Goal: Contribute content: Contribute content

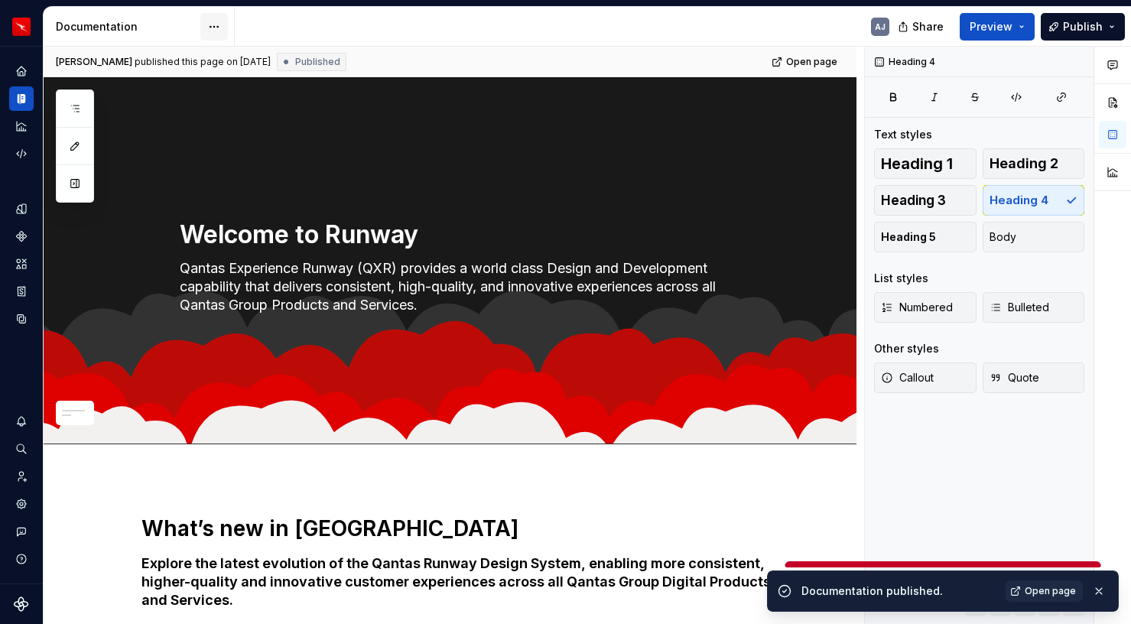
click at [213, 21] on html "Runway AJ Design system data Documentation AJ Share Preview Publish Pages Add A…" at bounding box center [565, 312] width 1131 height 624
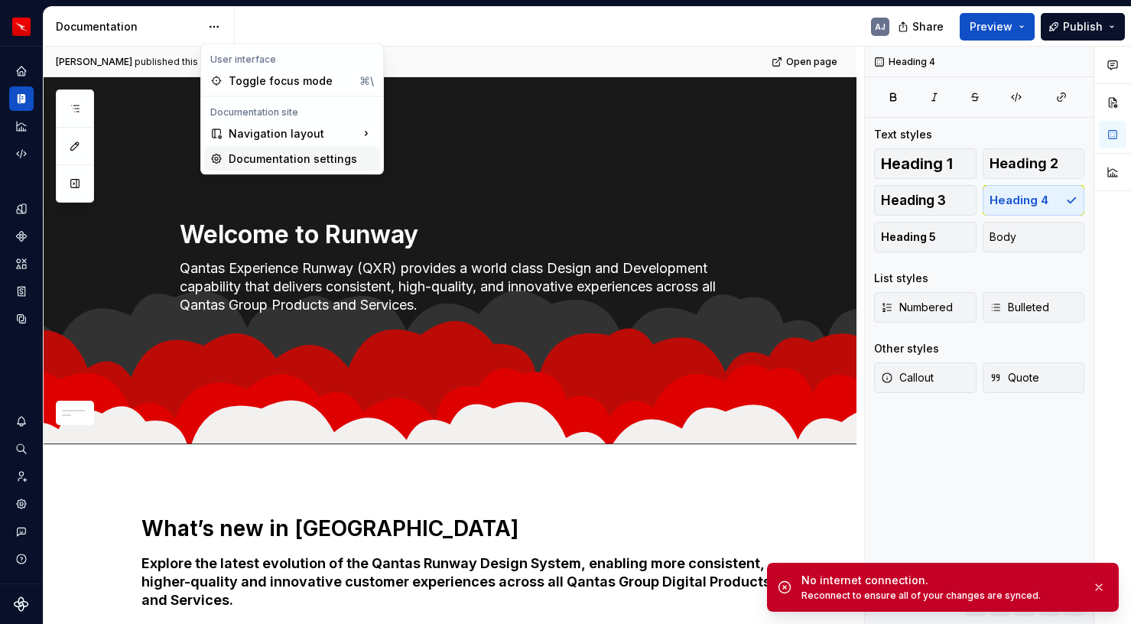
click at [259, 151] on div "Documentation settings" at bounding box center [301, 158] width 145 height 15
type textarea "*"
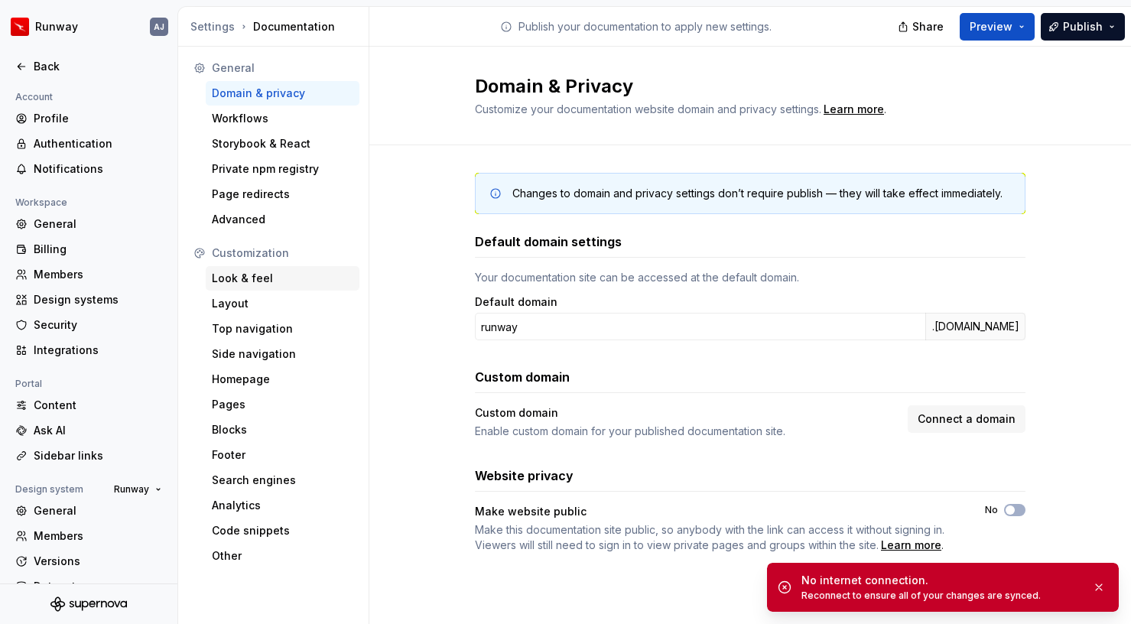
click at [252, 279] on div "Look & feel" at bounding box center [283, 278] width 142 height 15
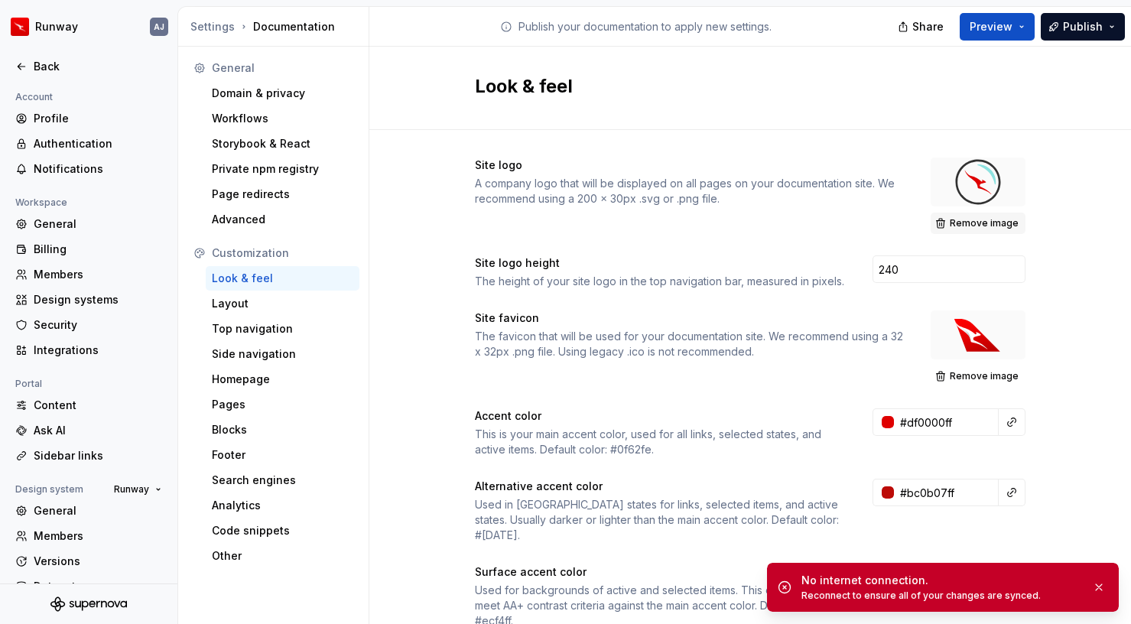
click at [954, 217] on span "Remove image" at bounding box center [984, 223] width 69 height 12
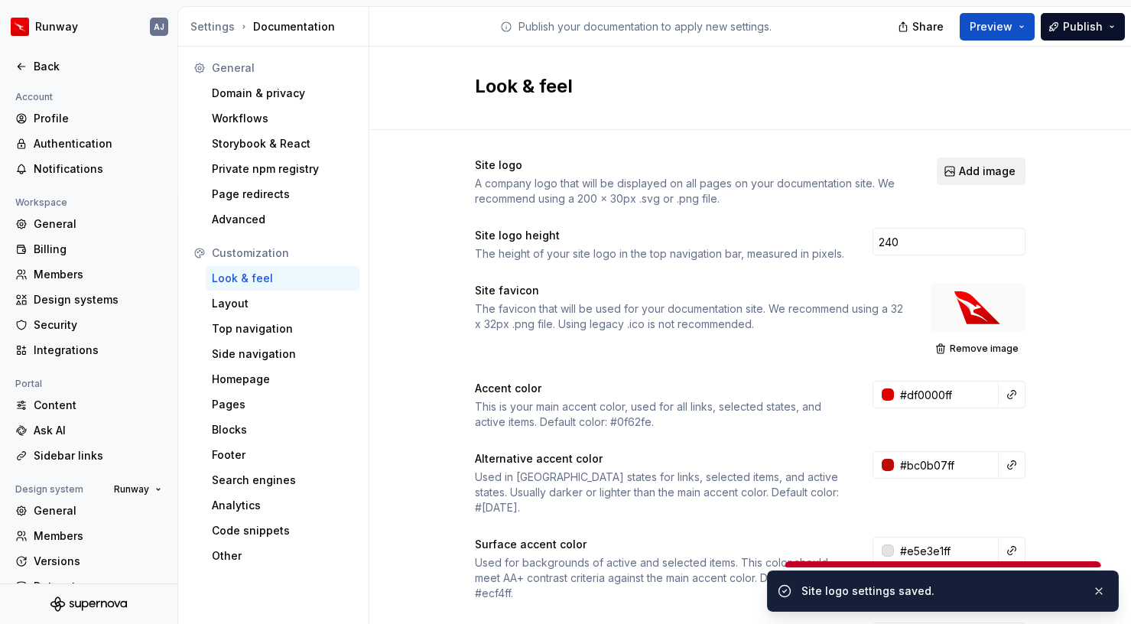
click at [975, 163] on button "Add image" at bounding box center [981, 172] width 89 height 28
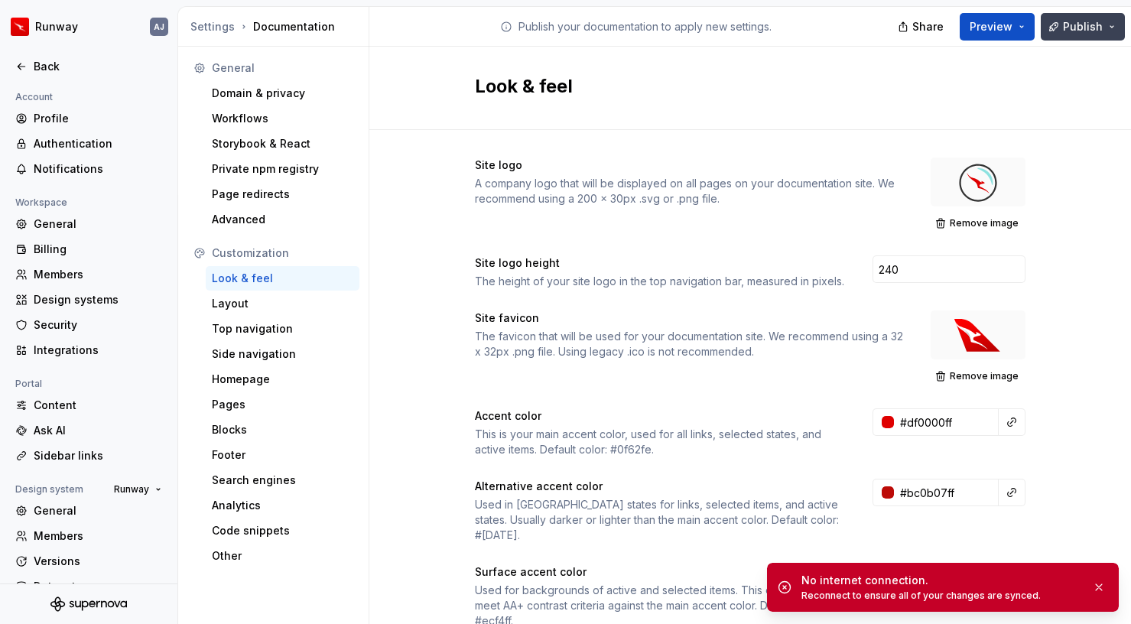
click at [1087, 25] on span "Publish" at bounding box center [1083, 26] width 40 height 15
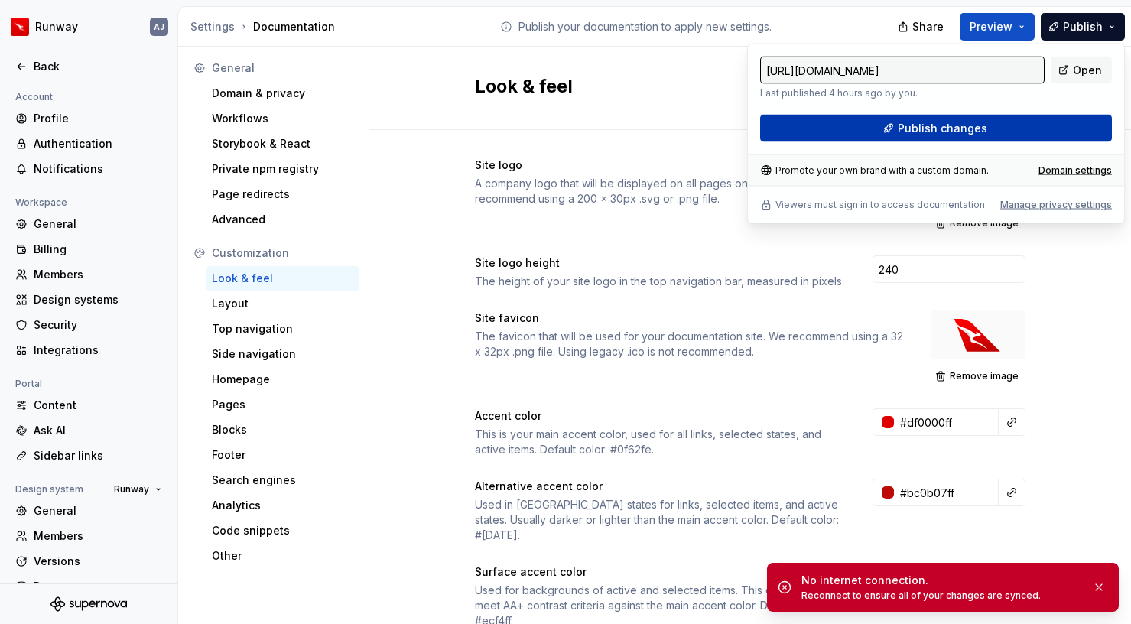
click at [945, 135] on span "Publish changes" at bounding box center [942, 128] width 89 height 15
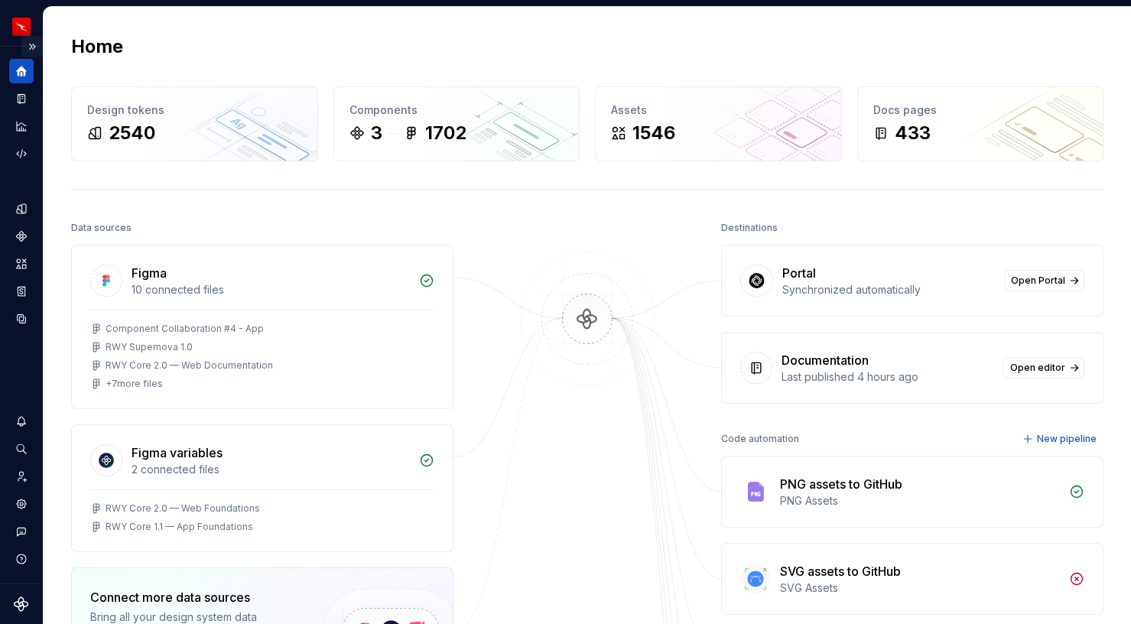
click at [33, 44] on button "Expand sidebar" at bounding box center [31, 46] width 21 height 21
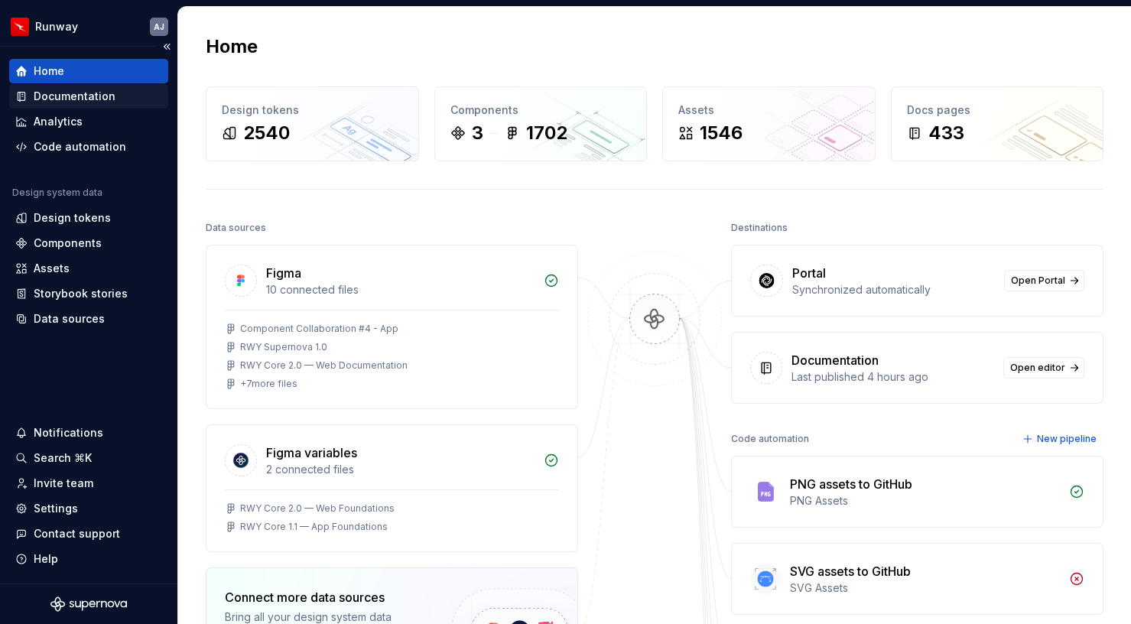
click at [83, 96] on div "Documentation" at bounding box center [75, 96] width 82 height 15
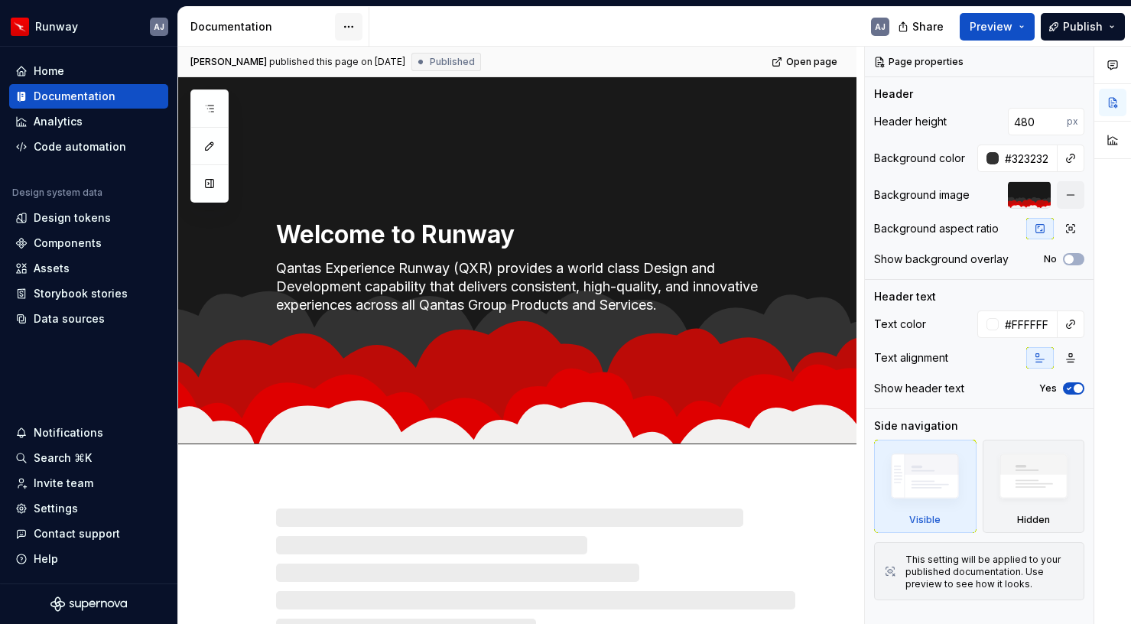
click at [356, 22] on html "Runway AJ Home Documentation Analytics Code automation Design system data Desig…" at bounding box center [565, 312] width 1131 height 624
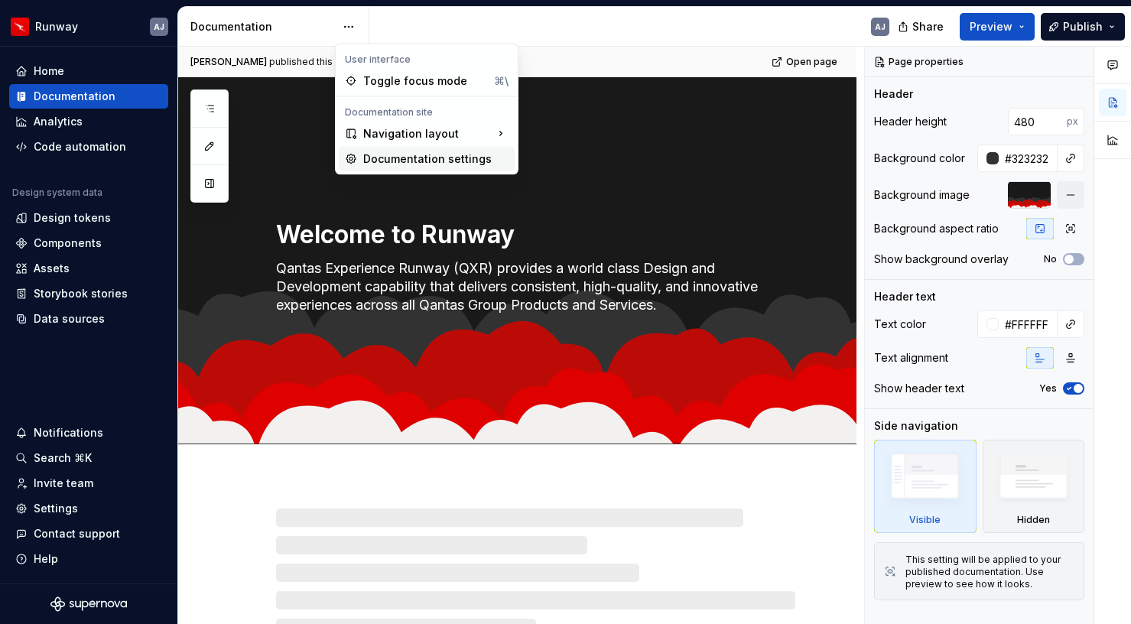
click at [380, 158] on div "Documentation settings" at bounding box center [435, 158] width 145 height 15
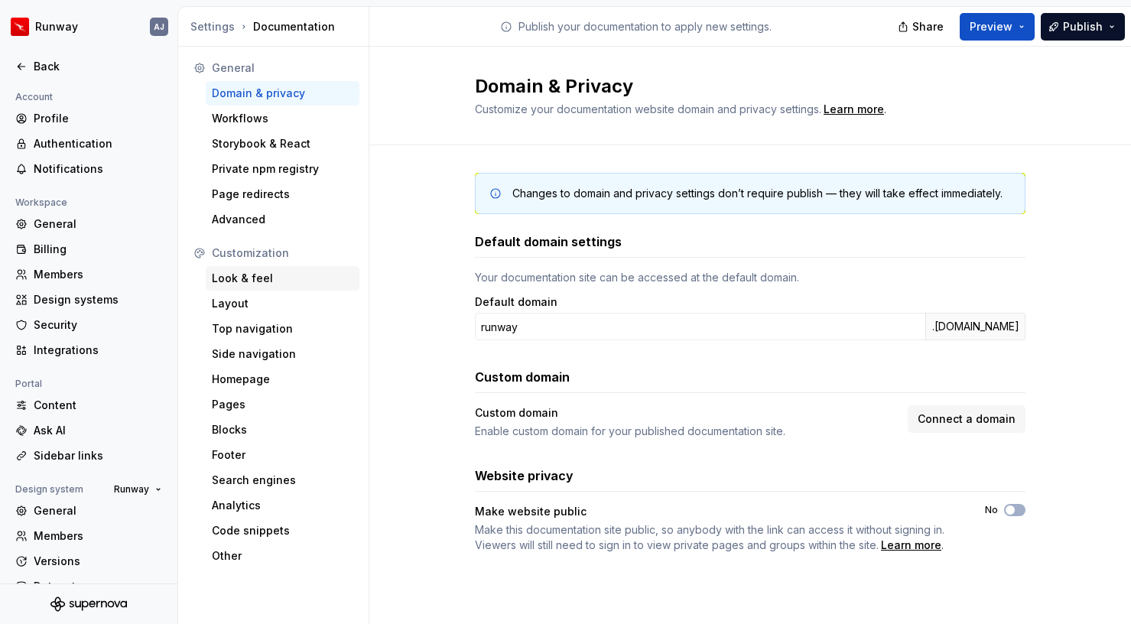
click at [247, 273] on div "Look & feel" at bounding box center [283, 278] width 142 height 15
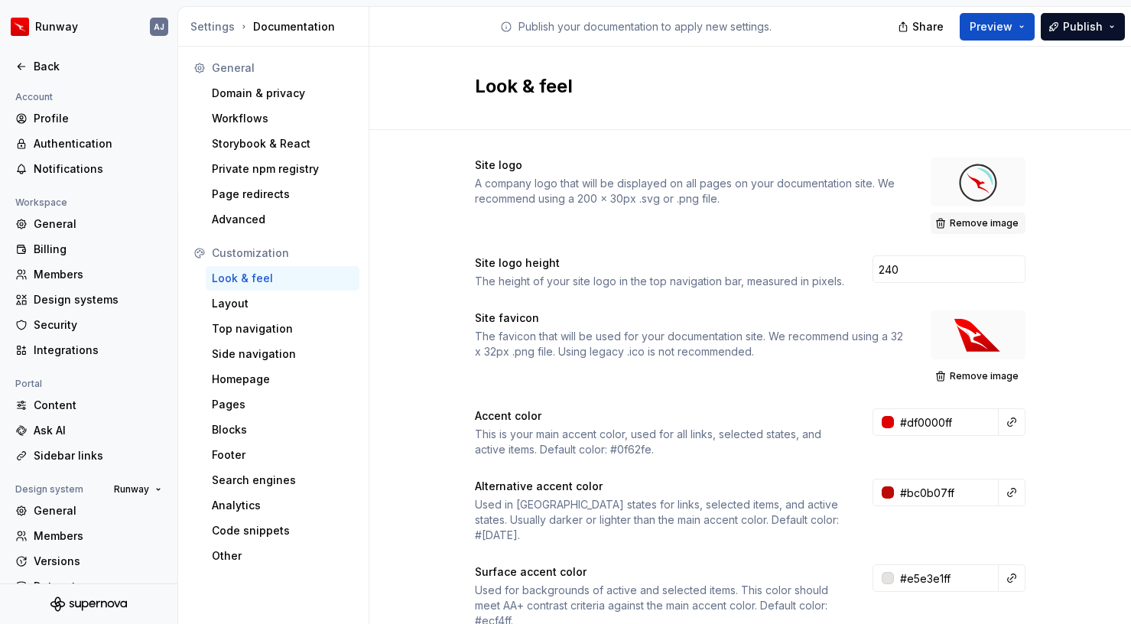
click at [984, 224] on span "Remove image" at bounding box center [984, 223] width 69 height 12
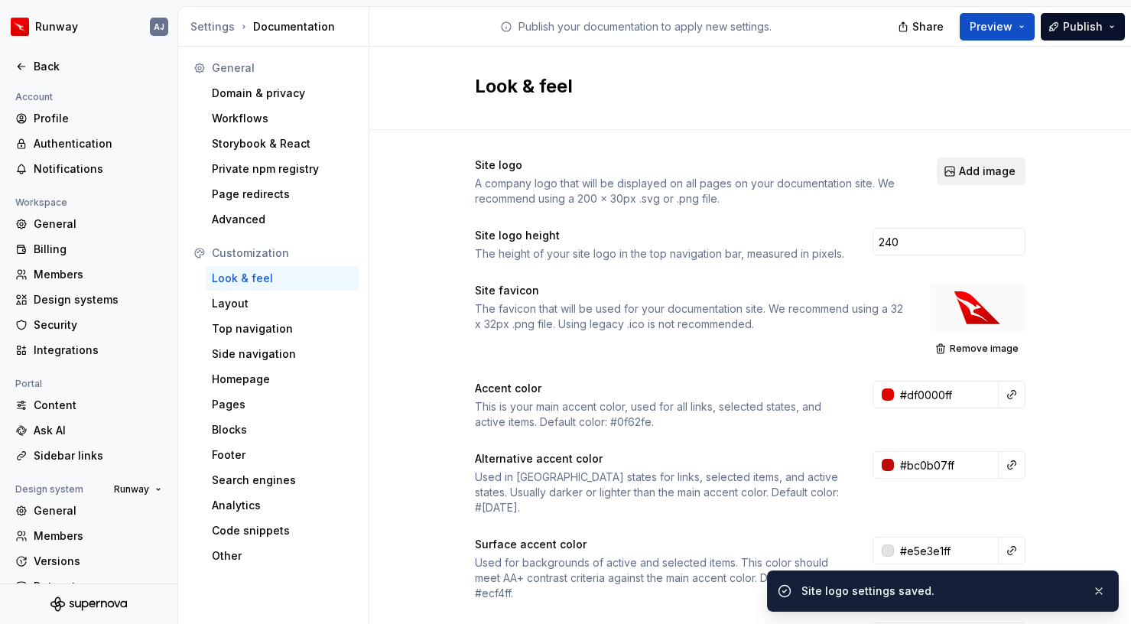
click at [988, 184] on button "Add image" at bounding box center [981, 172] width 89 height 28
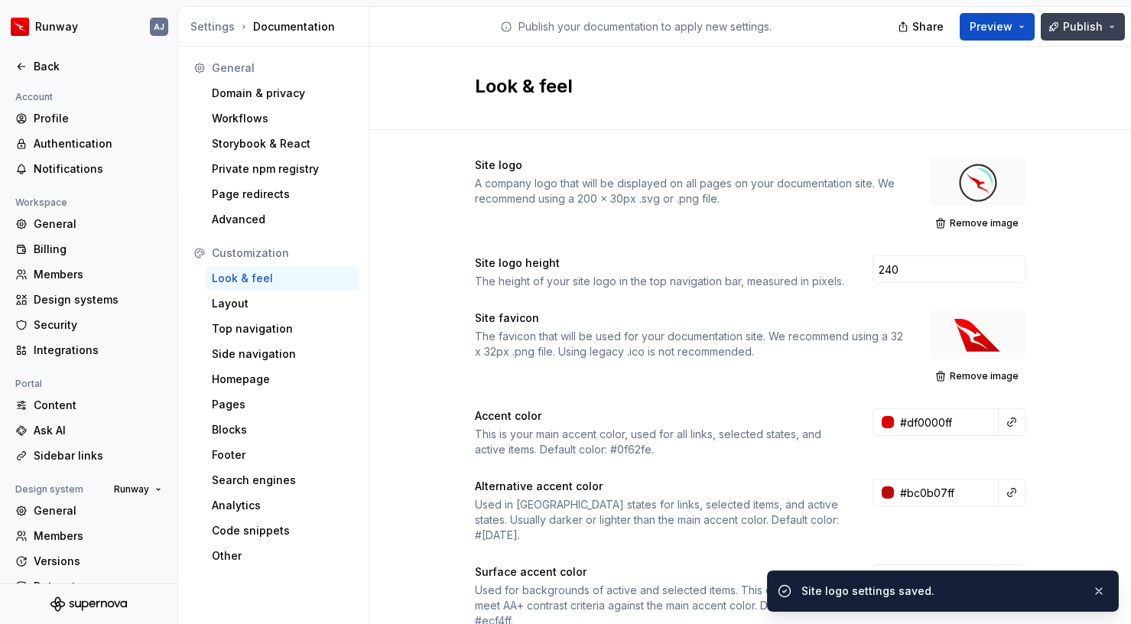
click at [1077, 24] on span "Publish" at bounding box center [1083, 26] width 40 height 15
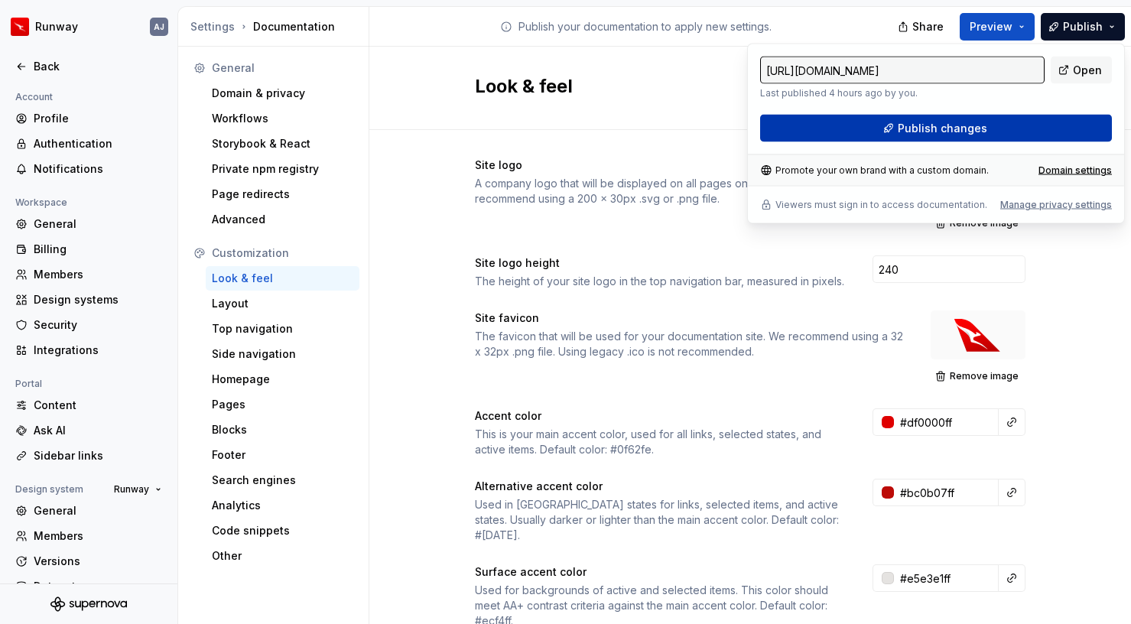
click at [932, 131] on span "Publish changes" at bounding box center [942, 128] width 89 height 15
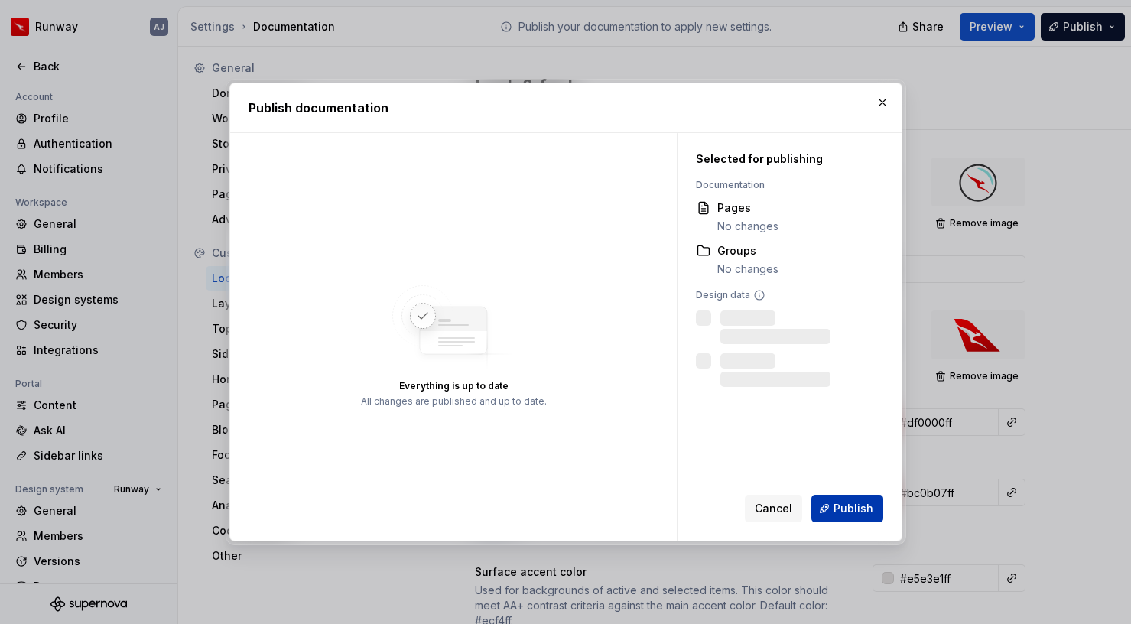
click at [850, 509] on span "Publish" at bounding box center [854, 508] width 40 height 15
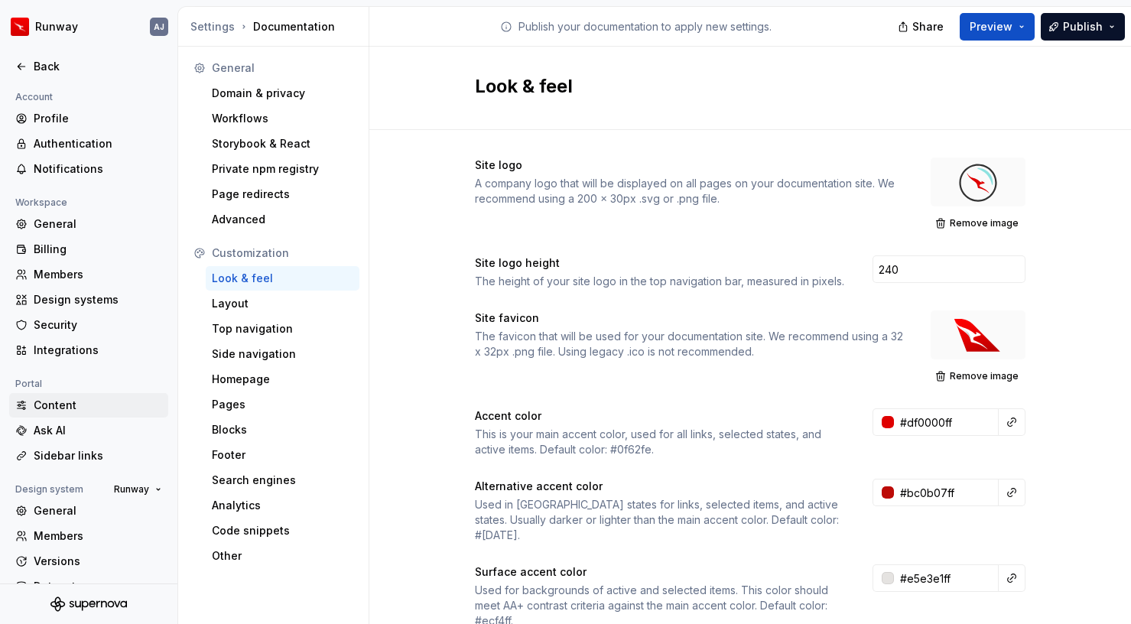
scroll to position [50, 0]
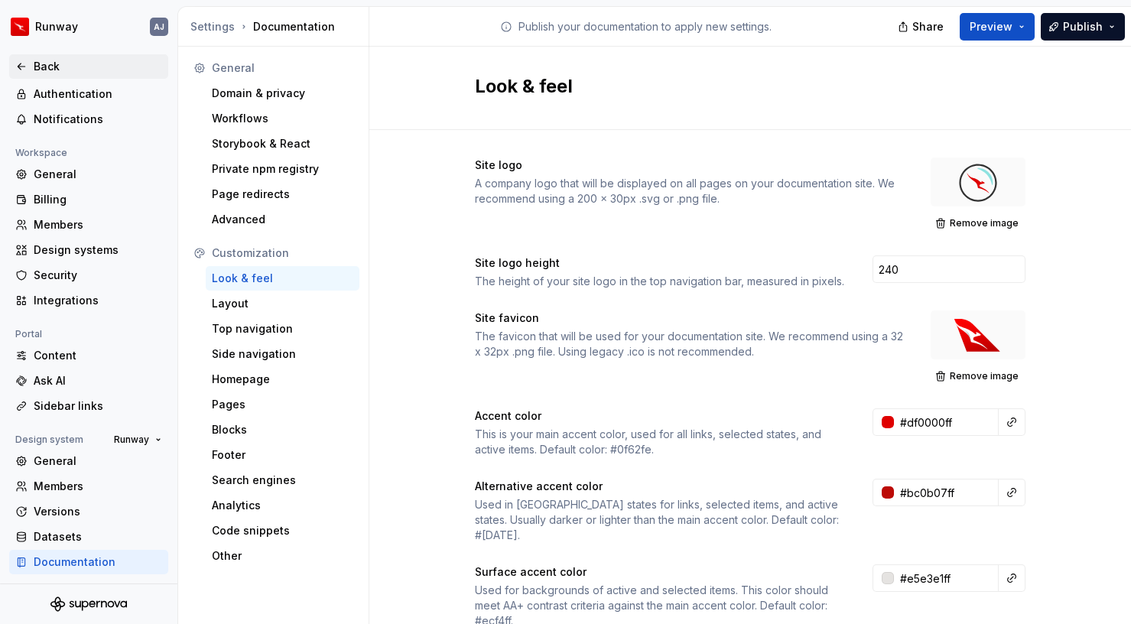
click at [61, 55] on div "Back" at bounding box center [88, 66] width 159 height 24
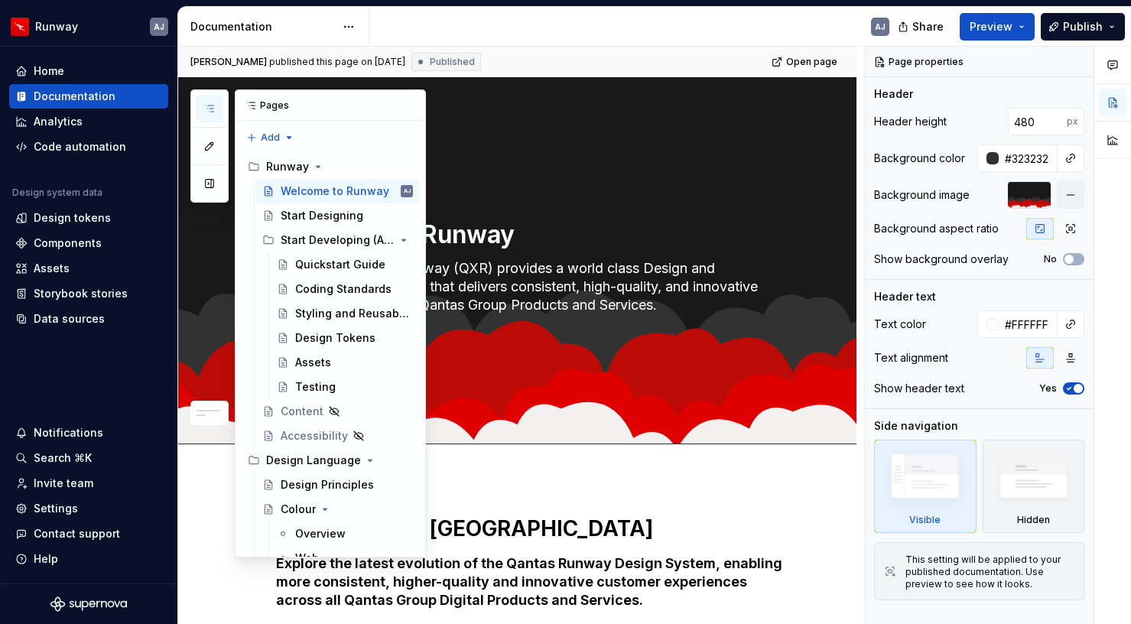
click at [210, 97] on button "button" at bounding box center [210, 109] width 28 height 28
click at [215, 101] on button "button" at bounding box center [210, 109] width 28 height 28
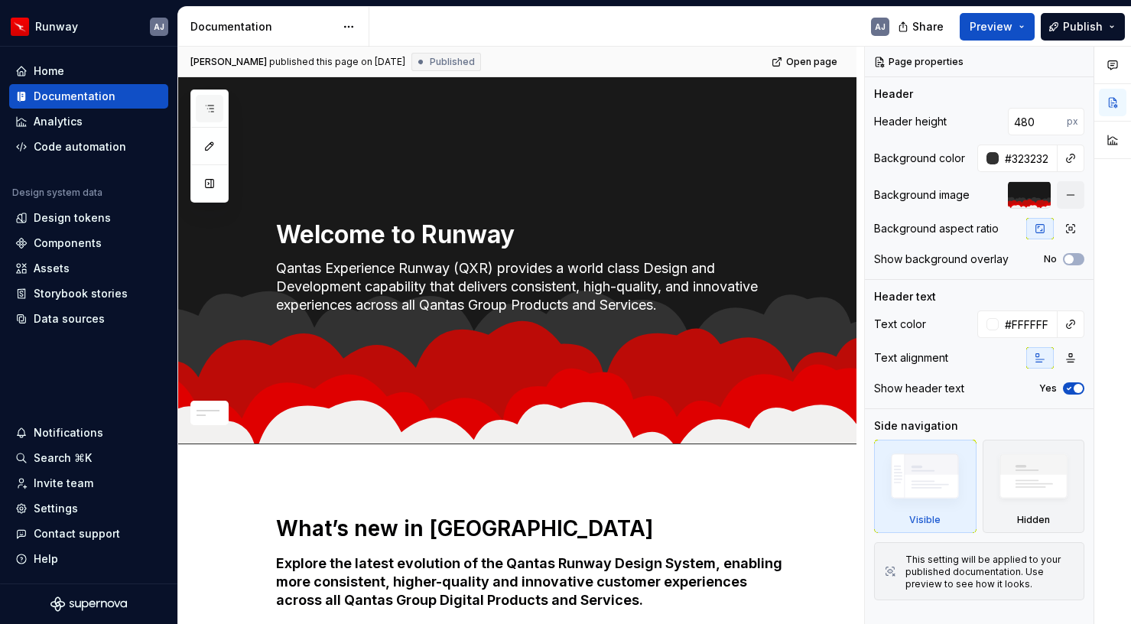
click at [214, 102] on button "button" at bounding box center [210, 109] width 28 height 28
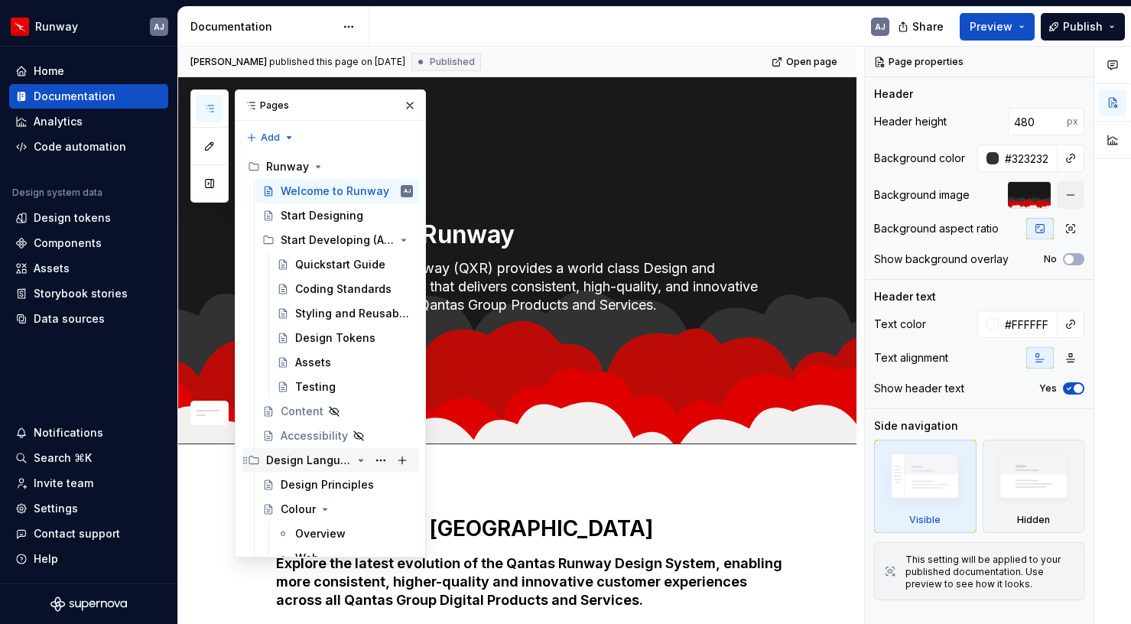
scroll to position [360, 0]
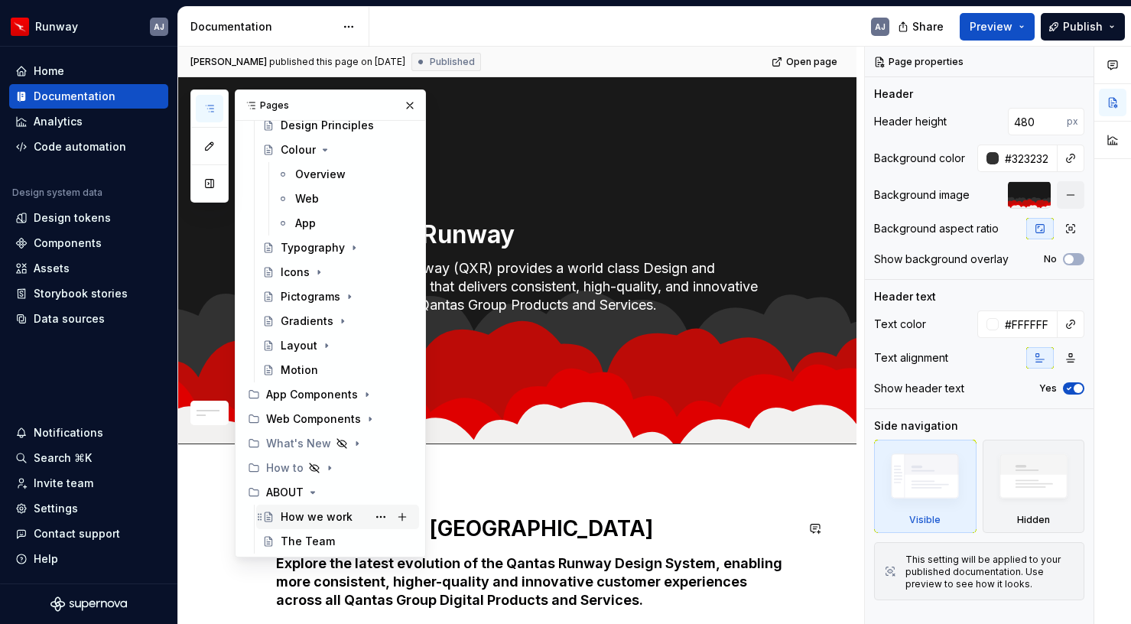
click at [323, 519] on div "How we work" at bounding box center [317, 516] width 72 height 15
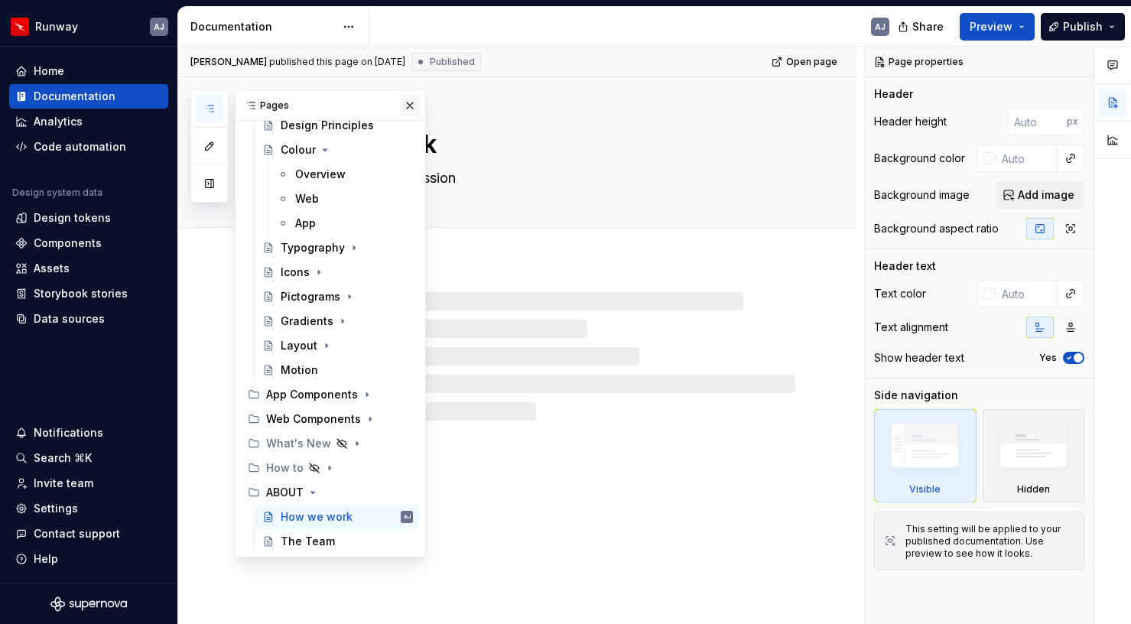
click at [408, 106] on button "button" at bounding box center [409, 105] width 21 height 21
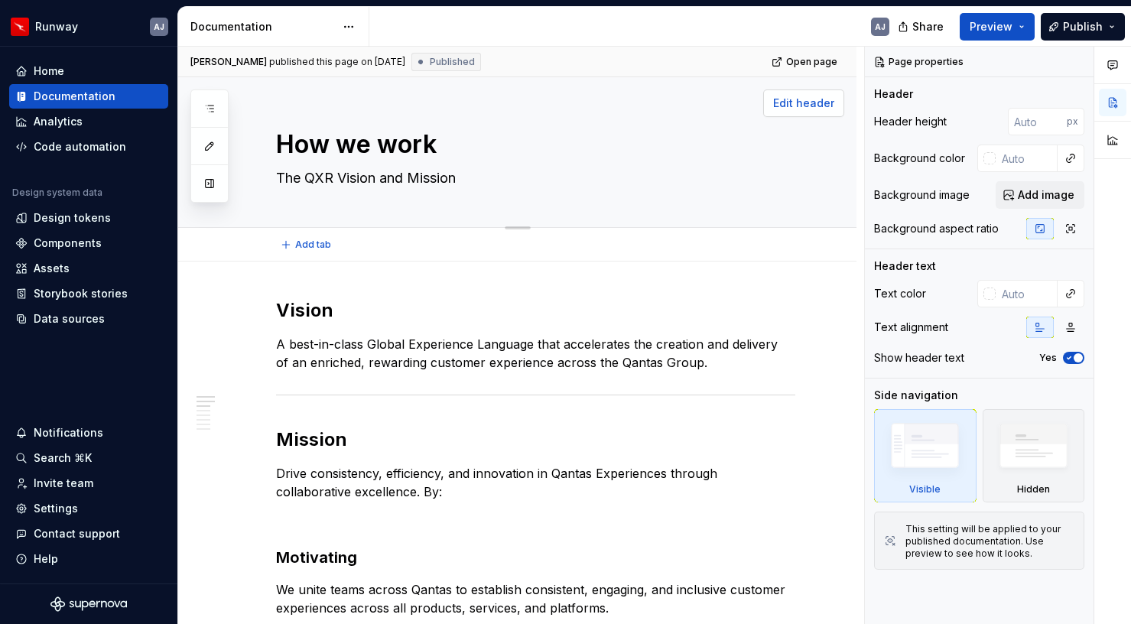
click at [824, 99] on span "Edit header" at bounding box center [803, 103] width 61 height 15
click at [814, 97] on span "Edit header" at bounding box center [803, 103] width 61 height 15
type textarea "*"
click at [991, 160] on div at bounding box center [990, 158] width 12 height 12
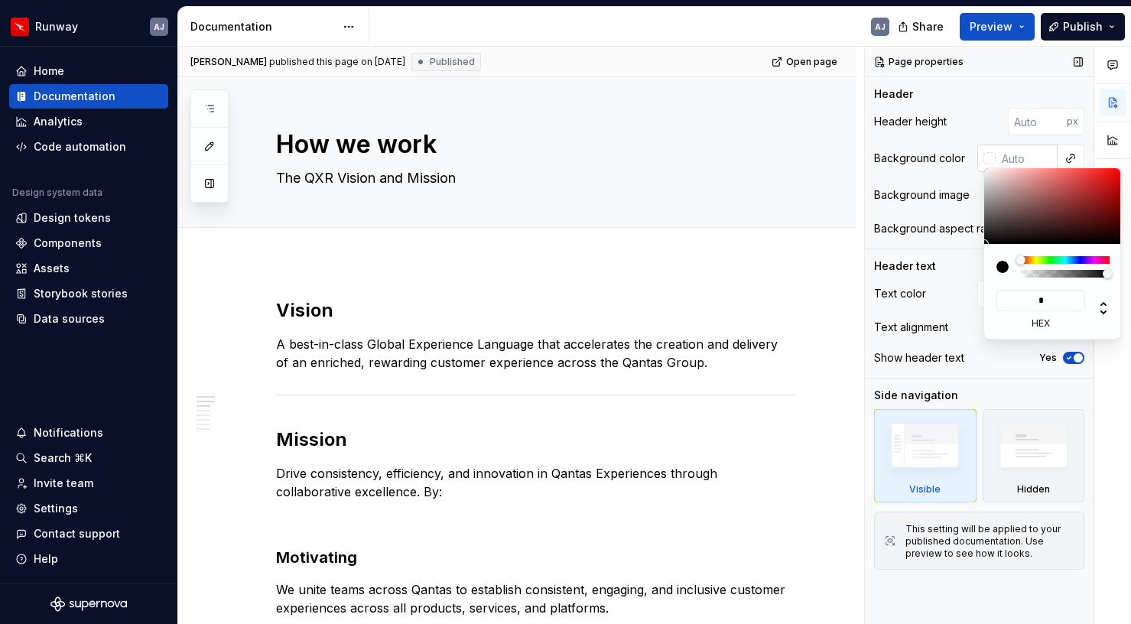
type input "**"
type input "#119911"
type input "***"
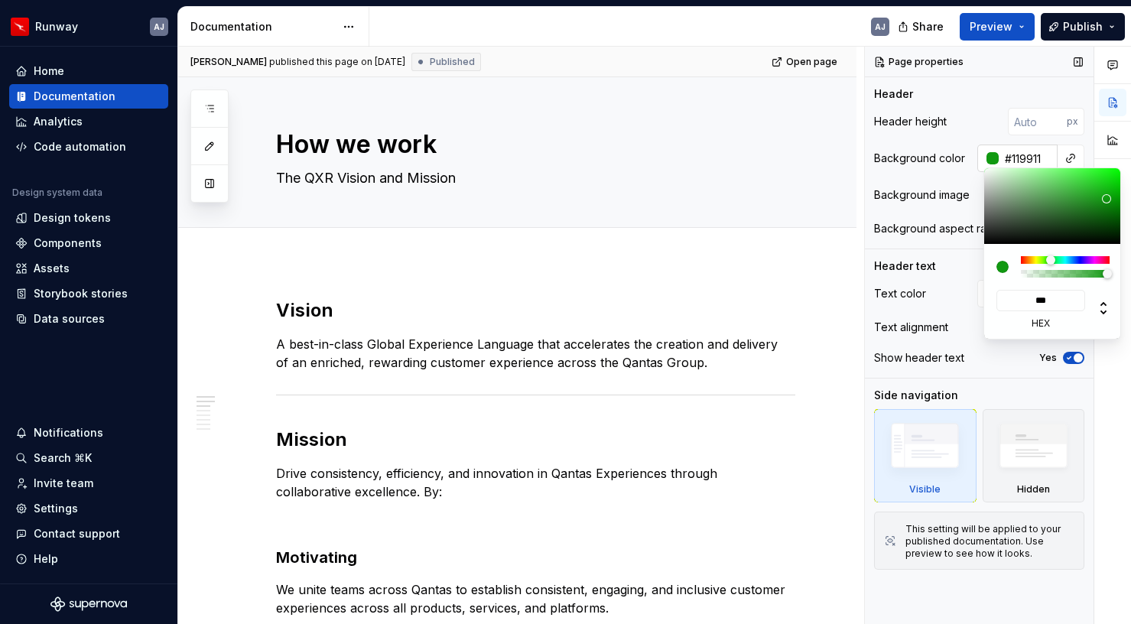
type textarea "*"
type input "*****"
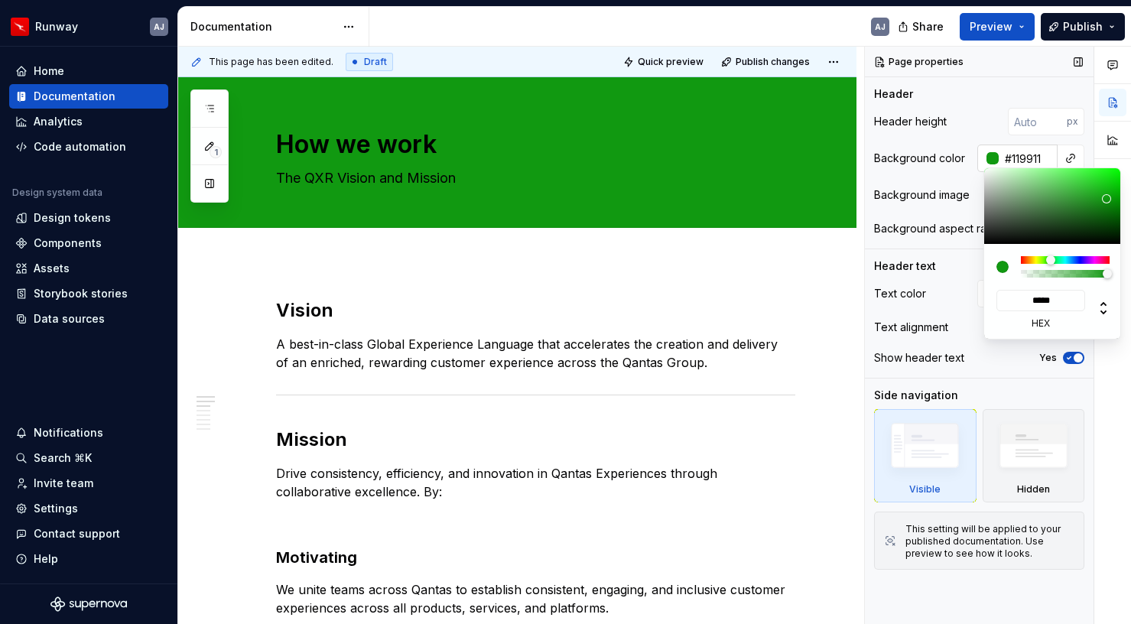
type input "#191919"
type input "******"
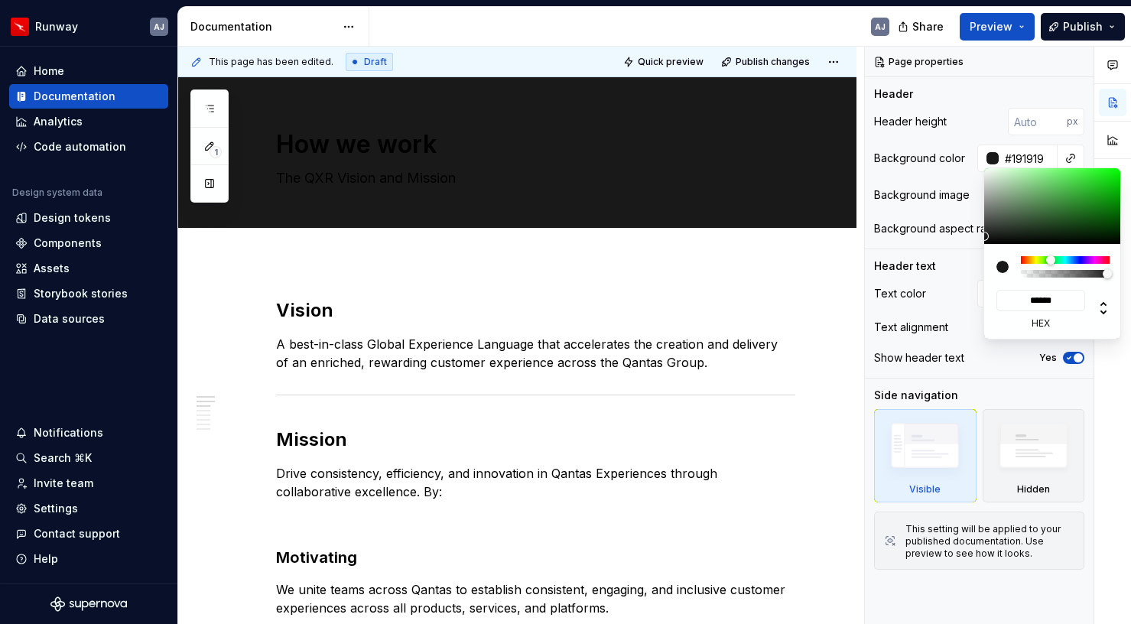
click at [939, 265] on div "Comments Open comments No comments yet Select ‘Comment’ from the block context …" at bounding box center [998, 336] width 266 height 578
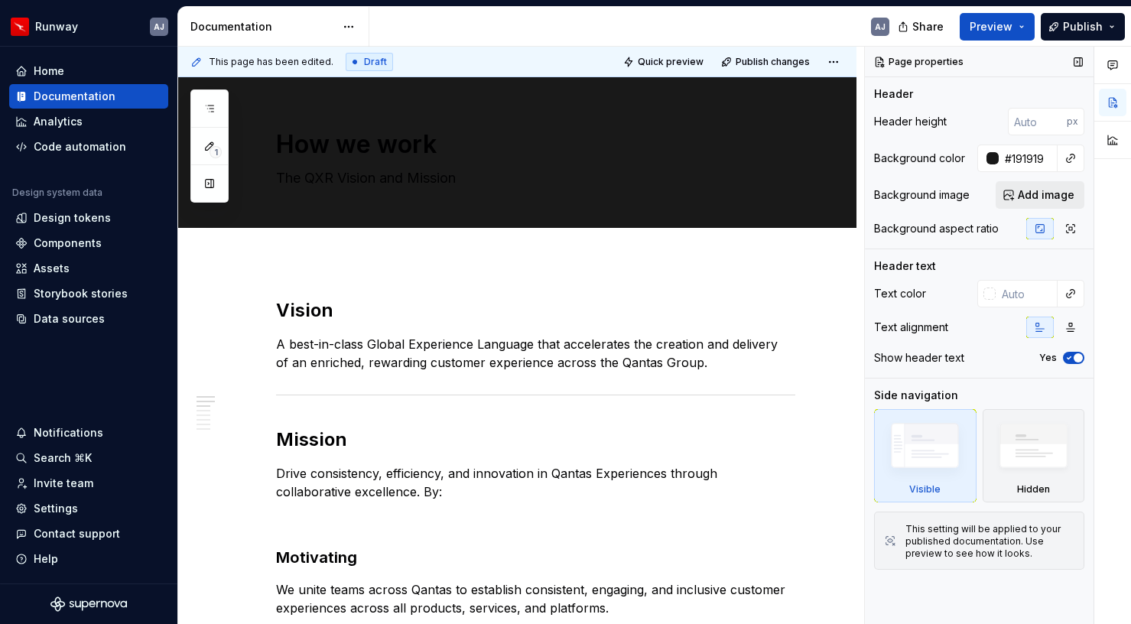
click at [1036, 196] on span "Add image" at bounding box center [1046, 194] width 57 height 15
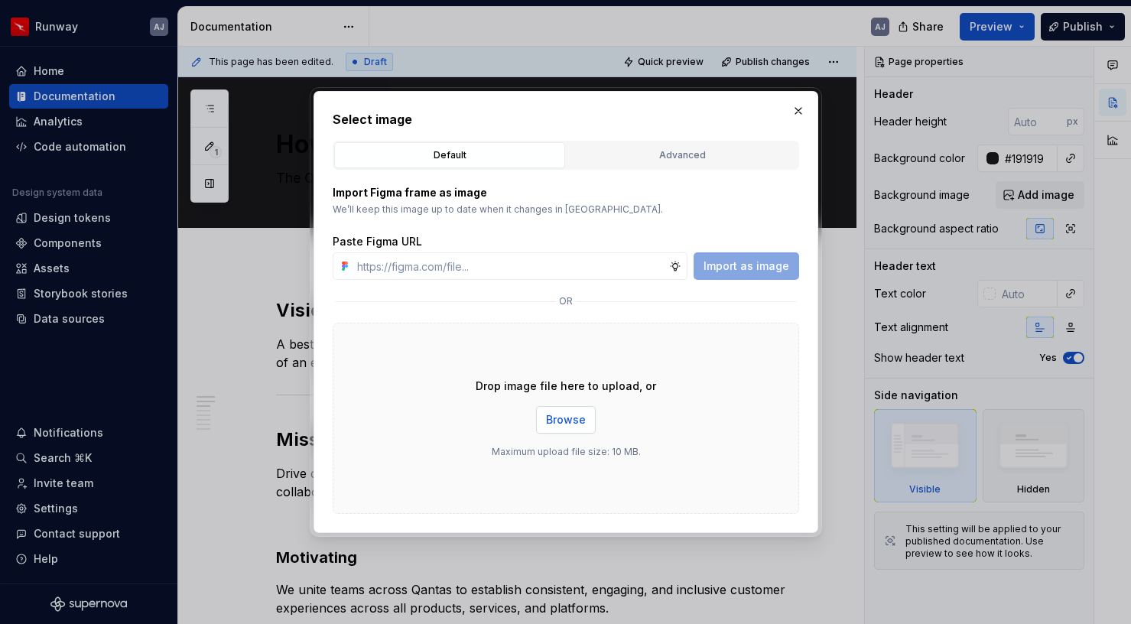
click at [562, 415] on span "Browse" at bounding box center [566, 419] width 40 height 15
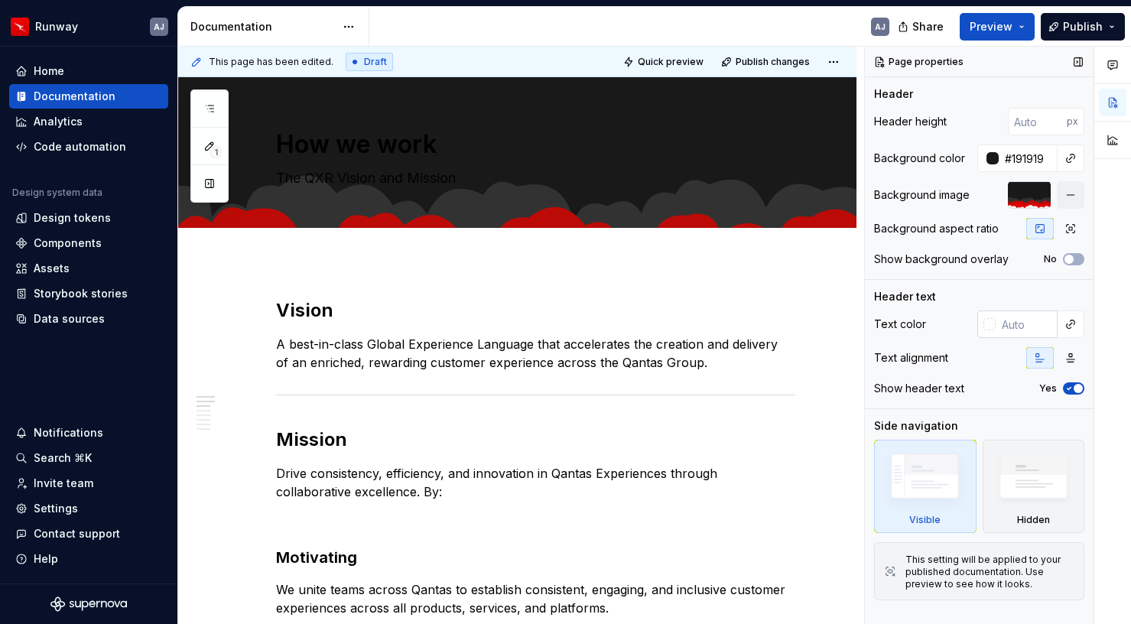
click at [1003, 331] on input "text" at bounding box center [1027, 325] width 62 height 28
type textarea "*"
type input "ffffff"
type textarea "*"
type input "#FFFFFF"
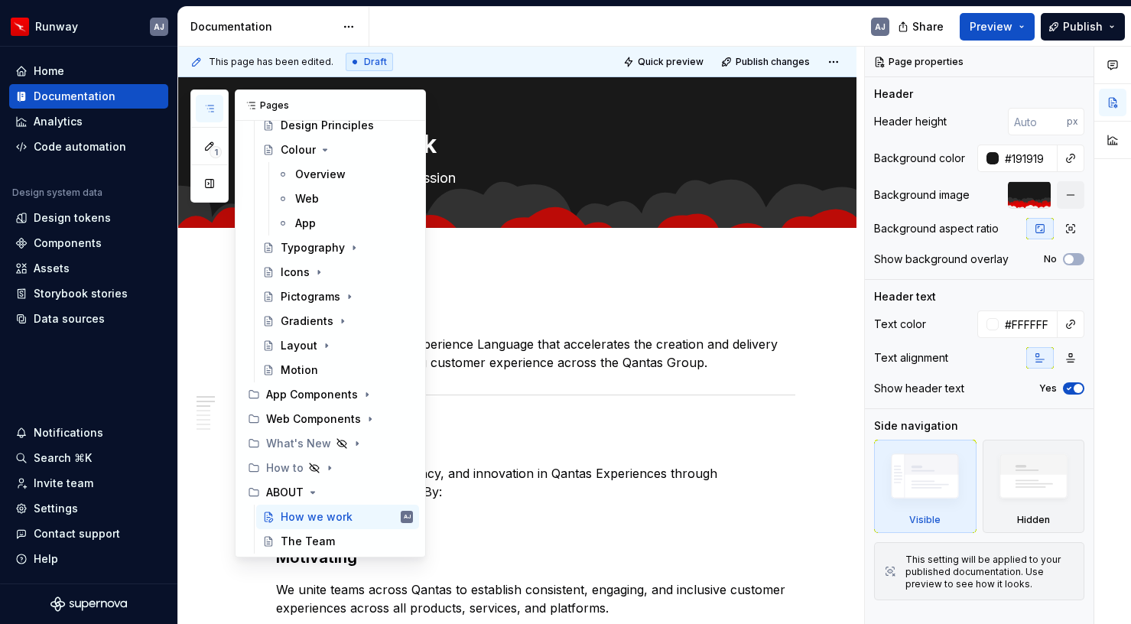
click at [210, 104] on icon "button" at bounding box center [209, 109] width 12 height 12
click at [319, 545] on div "The Team" at bounding box center [308, 541] width 54 height 15
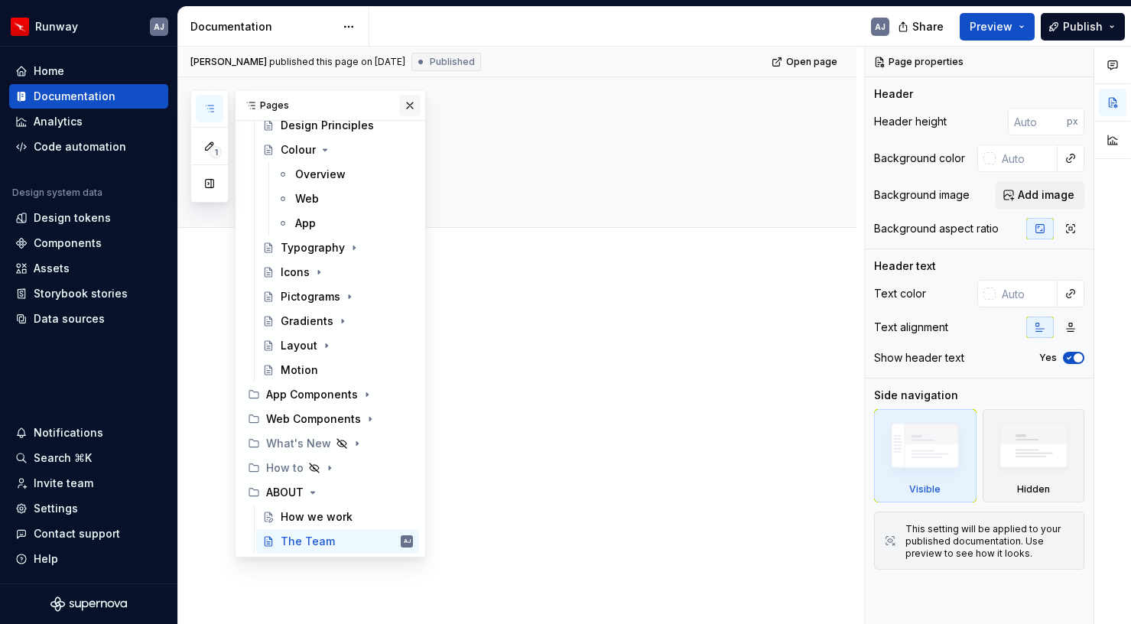
click at [406, 106] on button "button" at bounding box center [409, 105] width 21 height 21
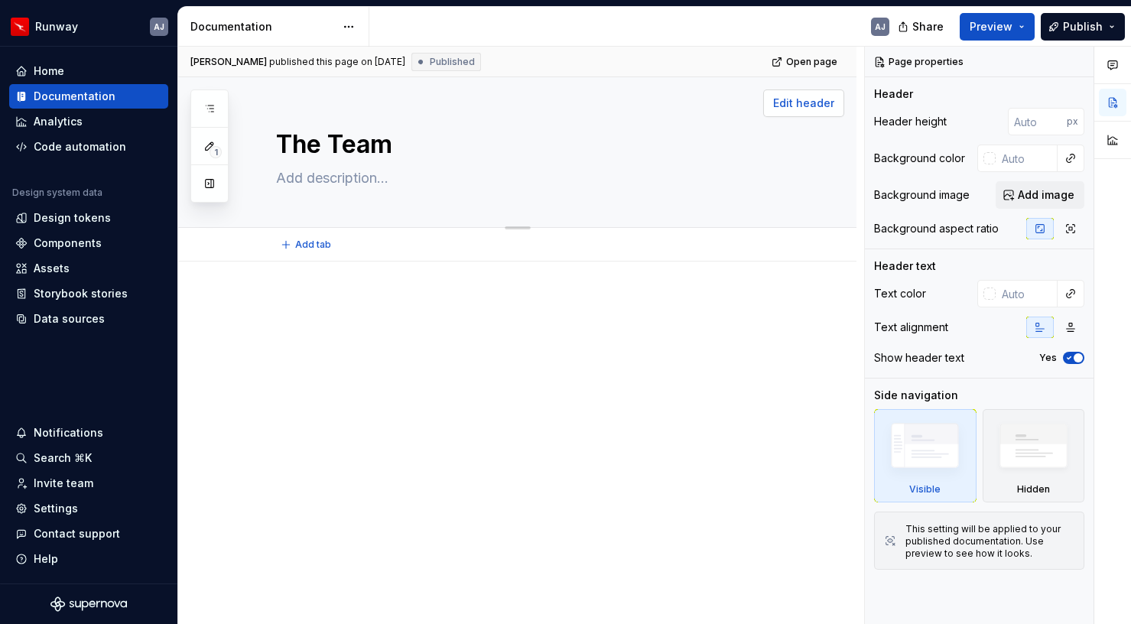
click at [802, 107] on span "Edit header" at bounding box center [803, 103] width 61 height 15
type textarea "*"
click at [1029, 156] on input "text" at bounding box center [1027, 159] width 62 height 28
type input "191919"
click at [1039, 182] on button "Add image" at bounding box center [1040, 195] width 89 height 28
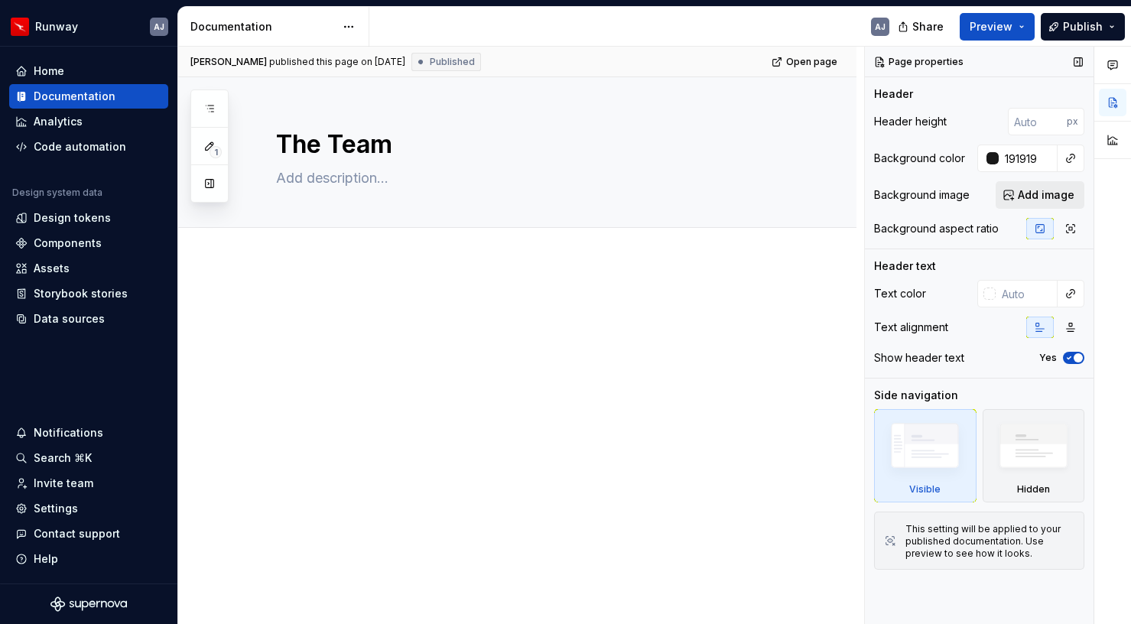
type textarea "*"
type input "#191919"
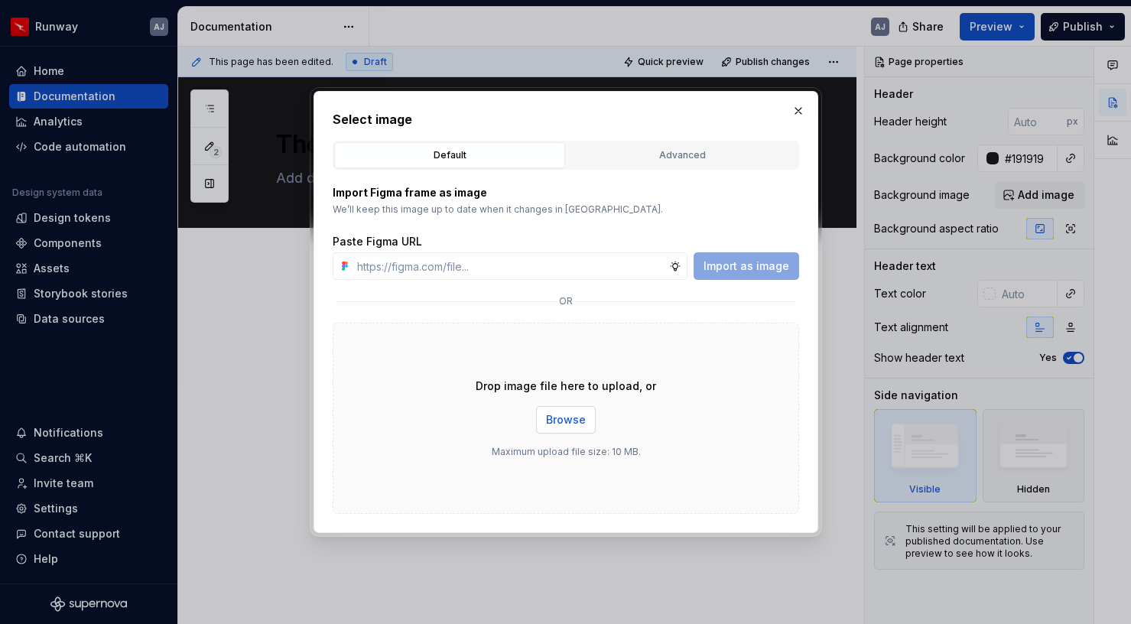
click at [559, 425] on span "Browse" at bounding box center [566, 419] width 40 height 15
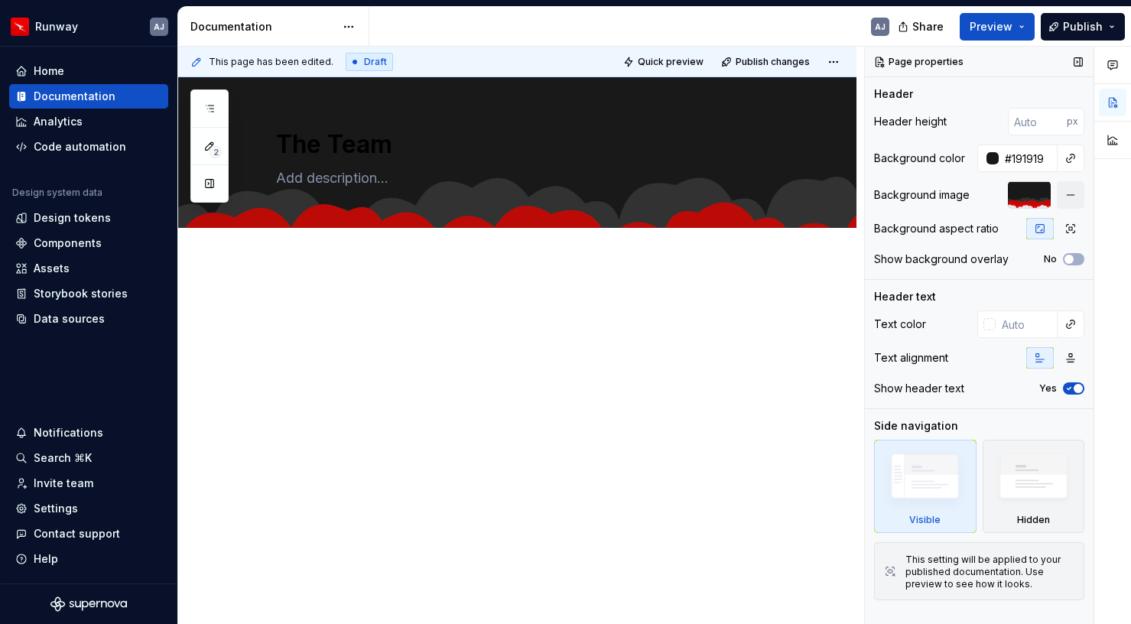
type textarea "*"
click at [1016, 325] on input "text" at bounding box center [1027, 325] width 62 height 28
type input "ffffff"
click at [796, 344] on div at bounding box center [535, 327] width 519 height 58
type textarea "*"
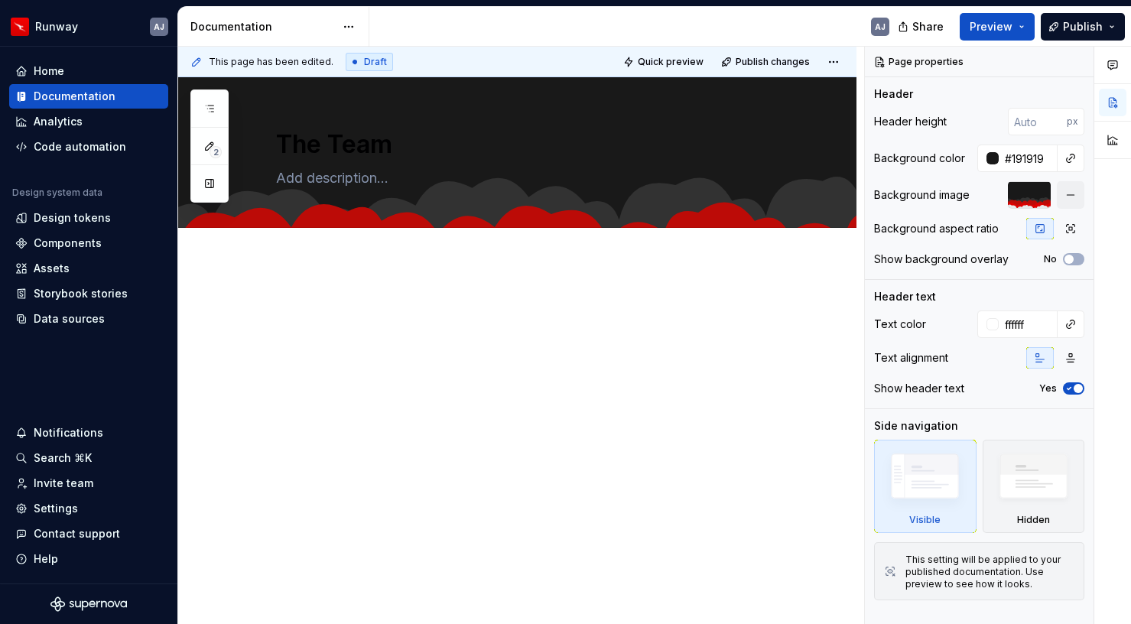
type input "#FFFFFF"
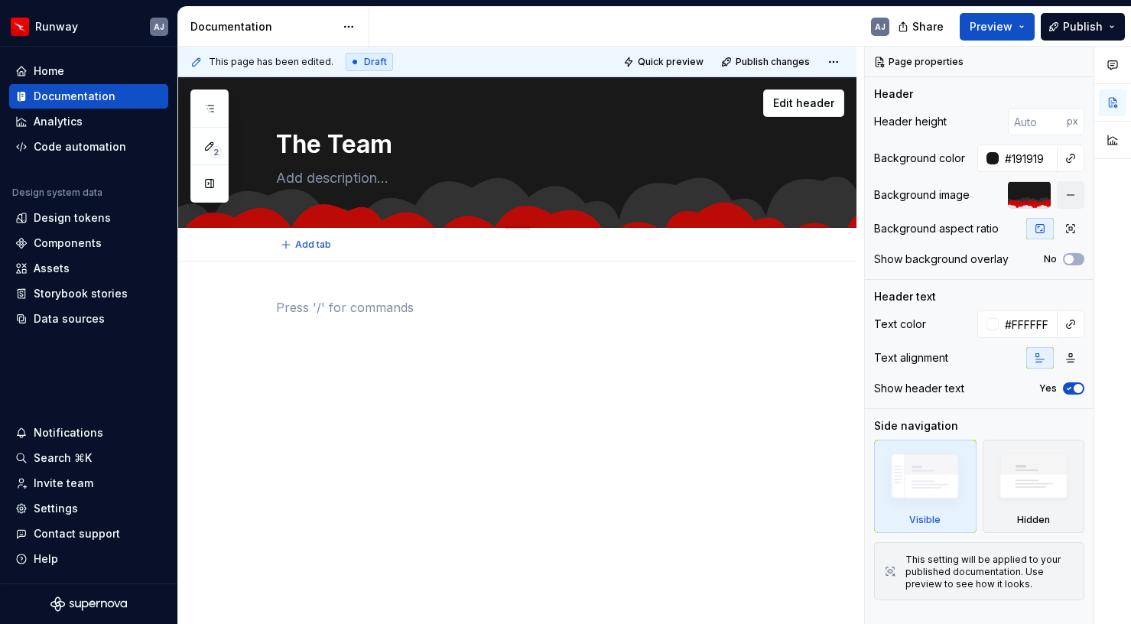
click at [332, 178] on textarea at bounding box center [532, 178] width 519 height 24
type textarea "*"
type textarea "W"
type textarea "*"
type textarea "Wh"
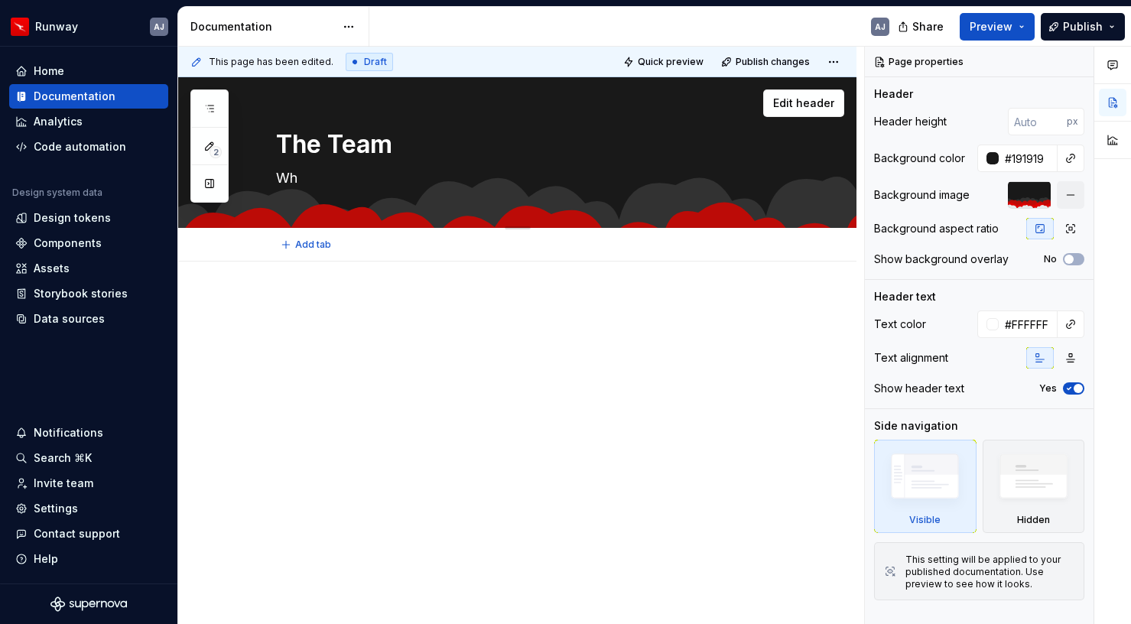
type textarea "*"
type textarea "Who"
type textarea "*"
type textarea "Who"
type textarea "*"
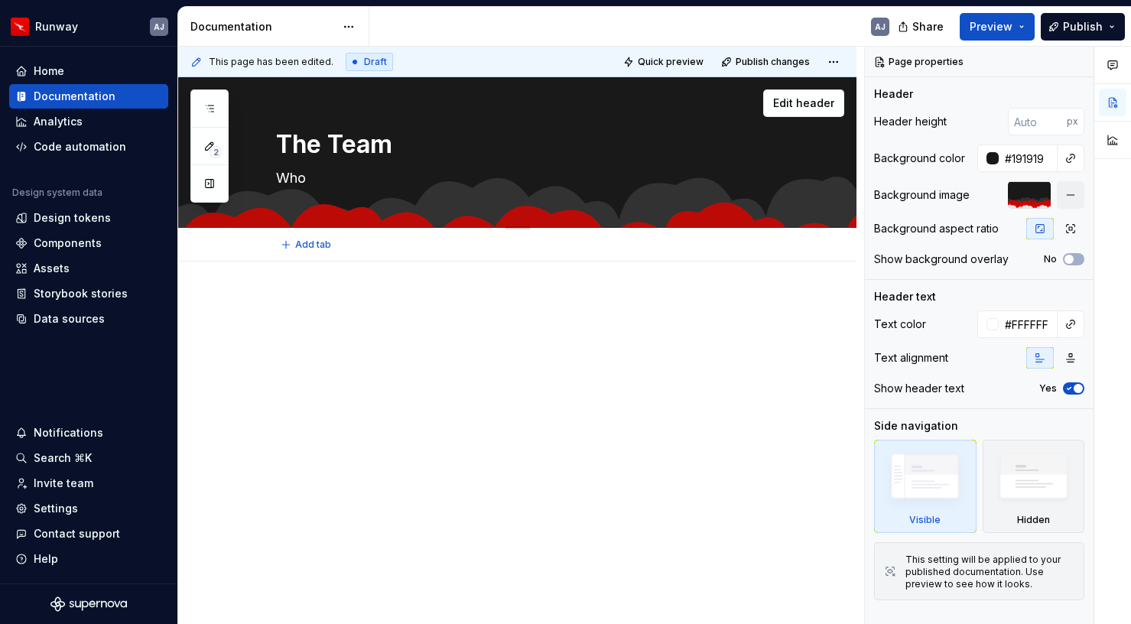
type textarea "Who w"
type textarea "*"
type textarea "Who we"
type textarea "*"
type textarea "Who we"
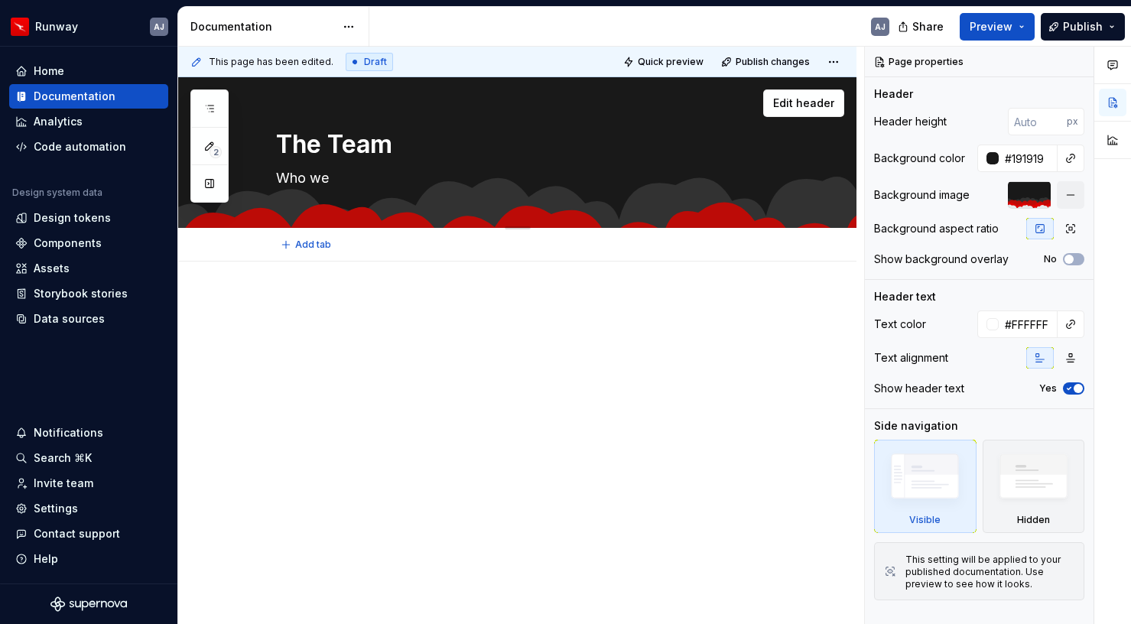
type textarea "*"
type textarea "Who we a"
type textarea "*"
type textarea "Who we ar"
type textarea "*"
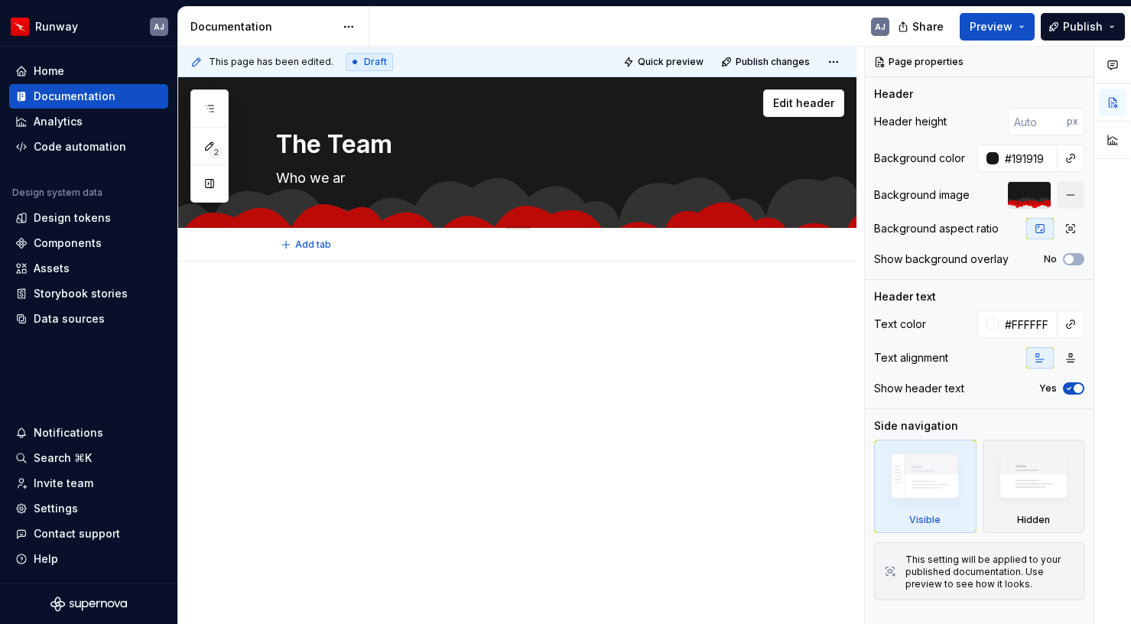
type textarea "Who we are"
type textarea "*"
type textarea "Who we are"
click at [1082, 20] on span "Publish" at bounding box center [1083, 26] width 40 height 15
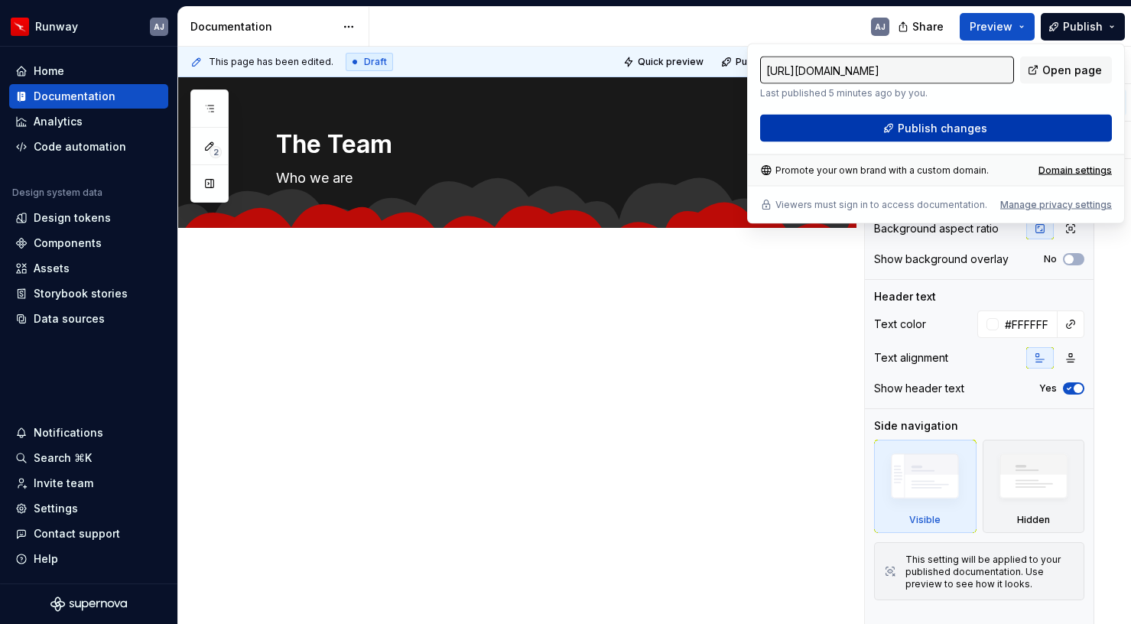
click at [924, 138] on button "Publish changes" at bounding box center [936, 129] width 352 height 28
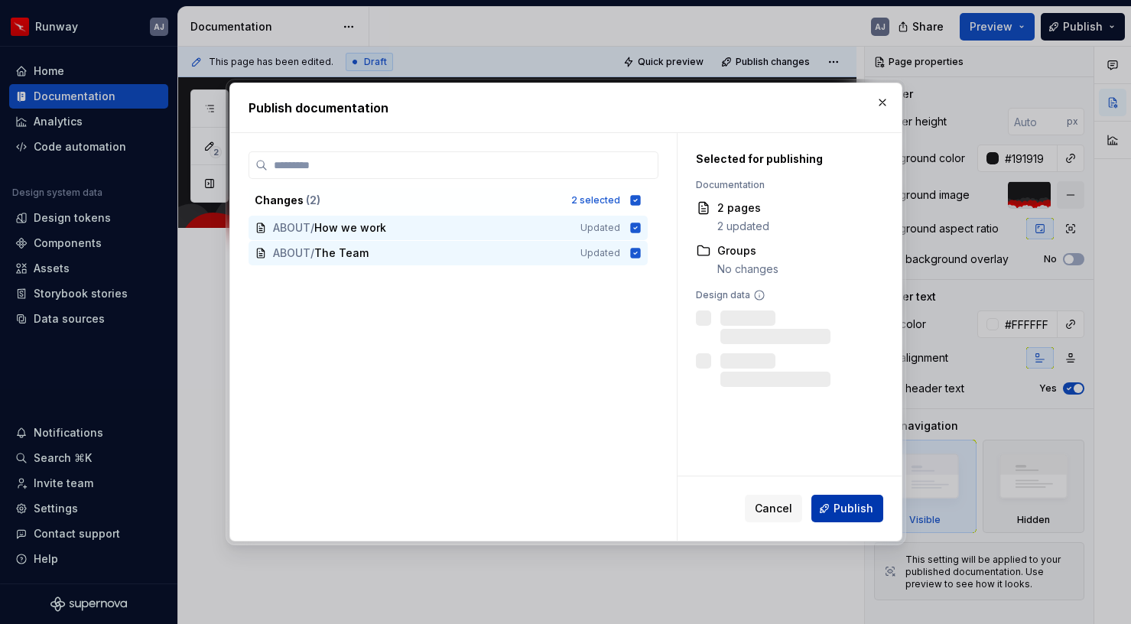
click at [851, 506] on span "Publish" at bounding box center [854, 508] width 40 height 15
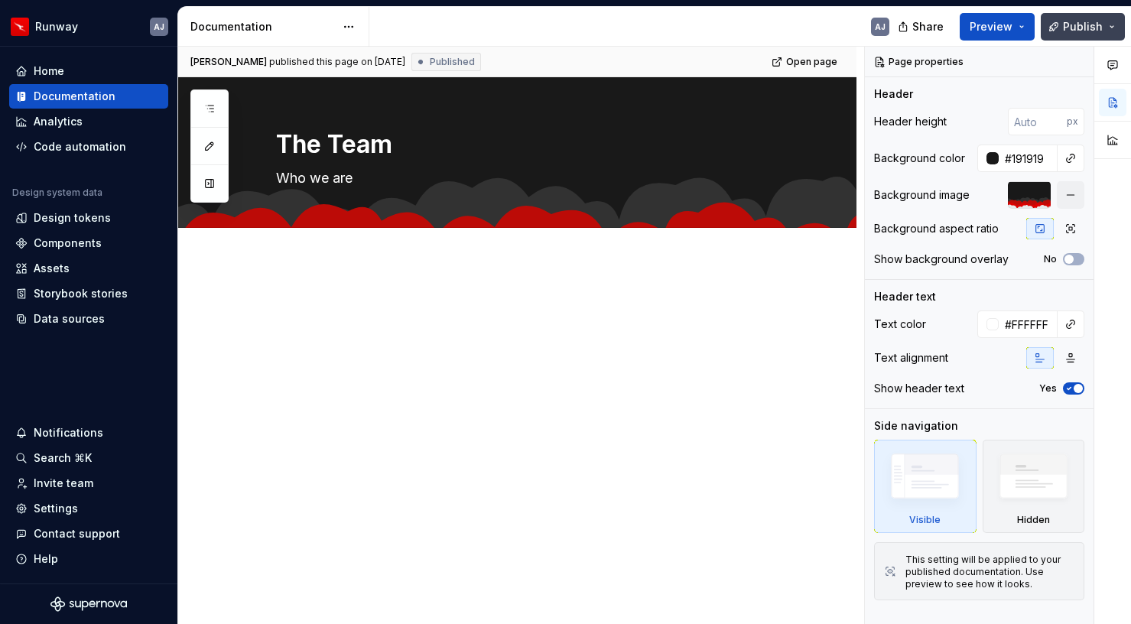
click at [1090, 20] on span "Publish" at bounding box center [1083, 26] width 40 height 15
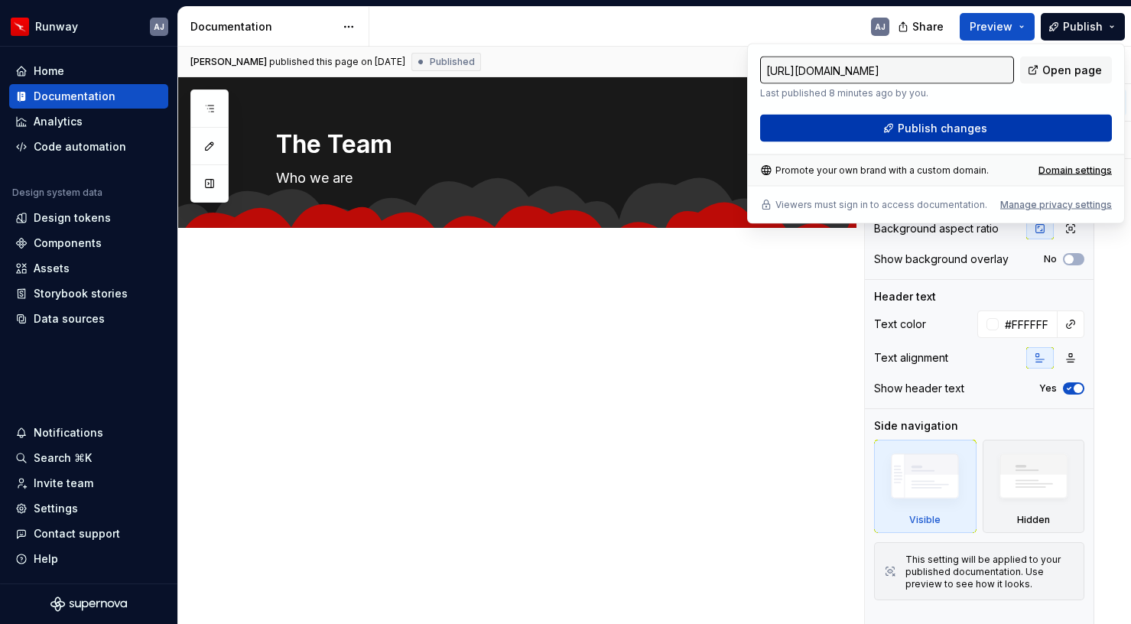
click at [945, 123] on span "Publish changes" at bounding box center [942, 128] width 89 height 15
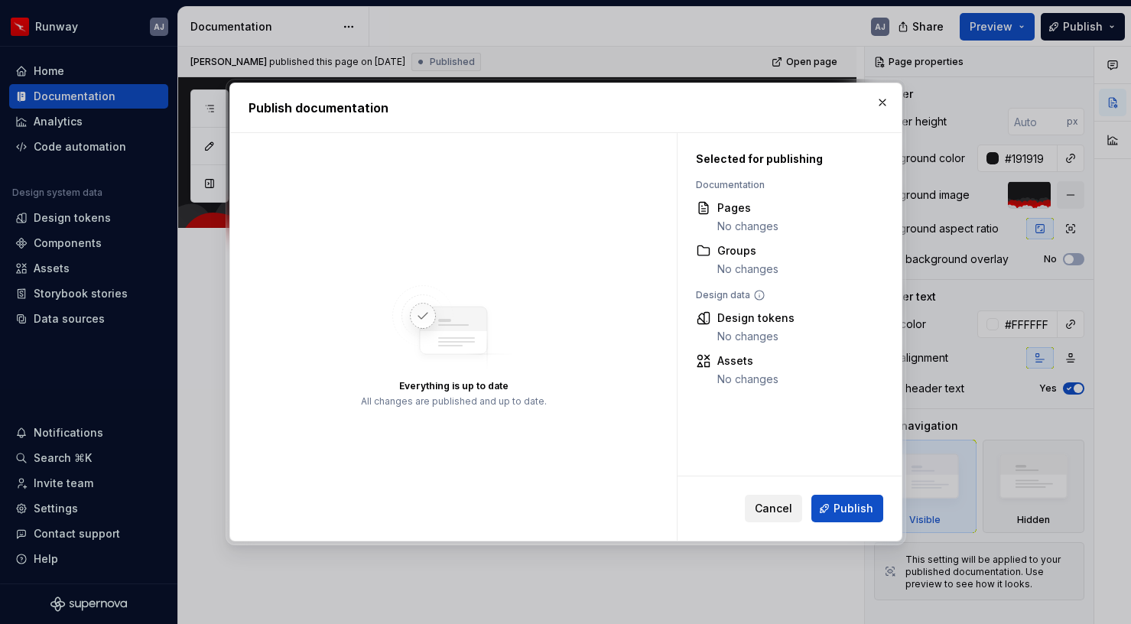
click at [774, 499] on button "Cancel" at bounding box center [773, 509] width 57 height 28
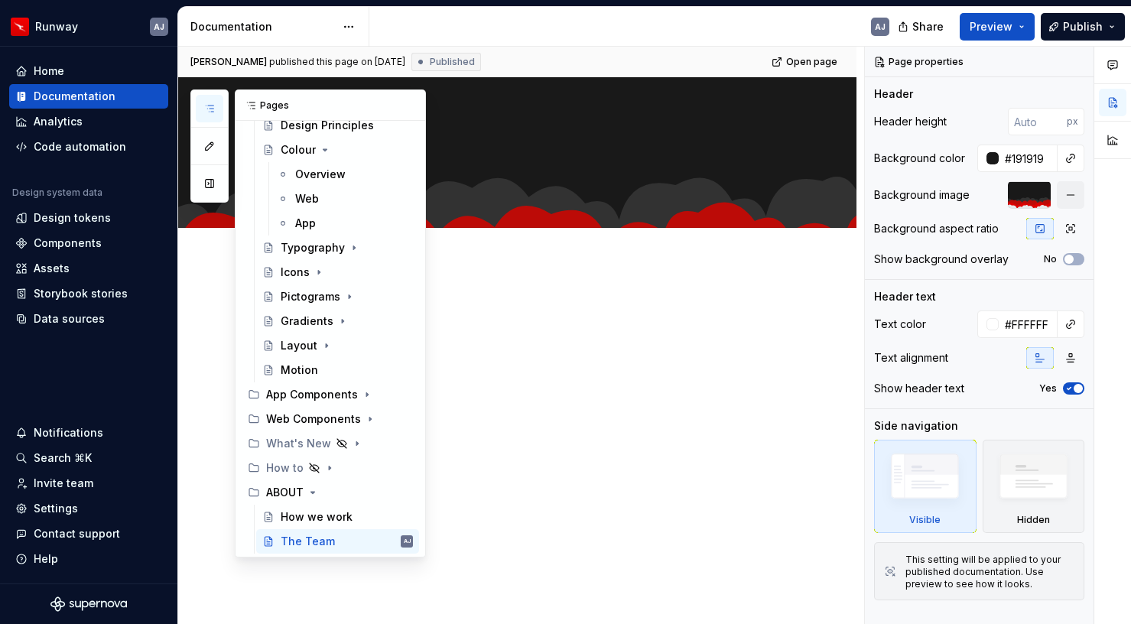
click at [214, 102] on button "button" at bounding box center [210, 109] width 28 height 28
click at [327, 526] on div "How we work" at bounding box center [347, 516] width 132 height 21
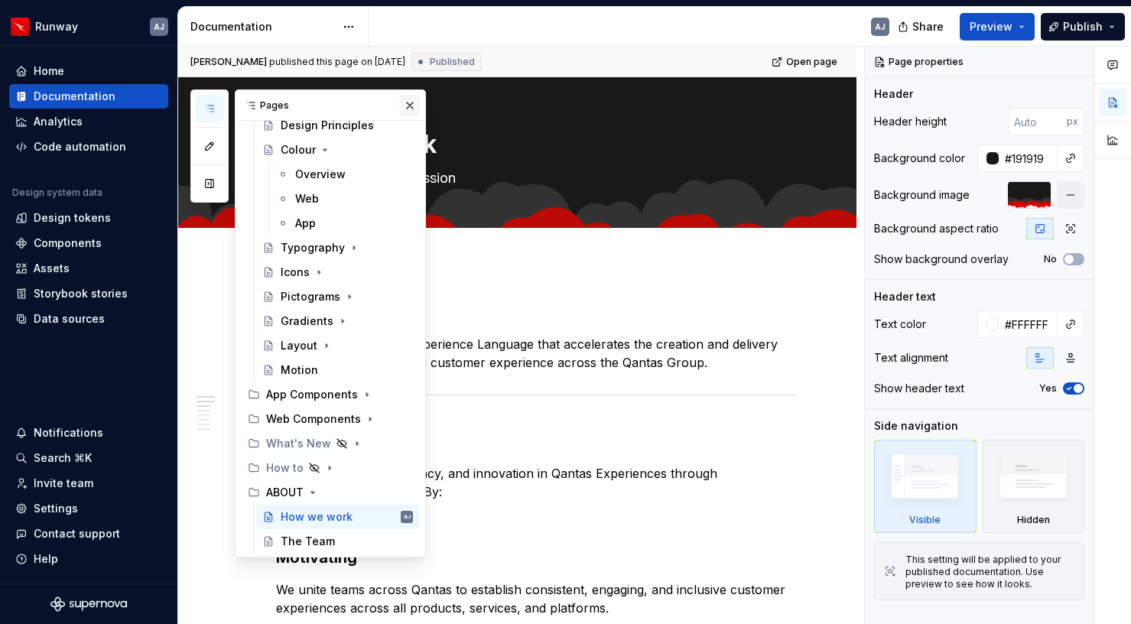
click at [409, 99] on button "button" at bounding box center [409, 105] width 21 height 21
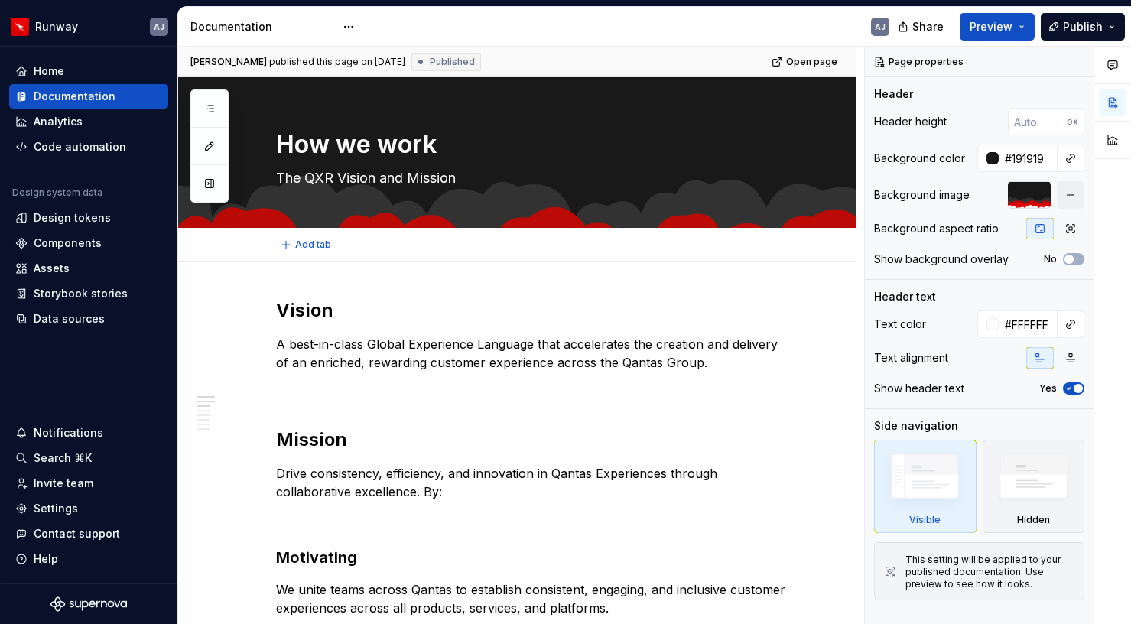
type textarea "*"
click at [436, 360] on p "A best-in-class Global Experience Language that accelerates the creation and de…" at bounding box center [535, 353] width 519 height 37
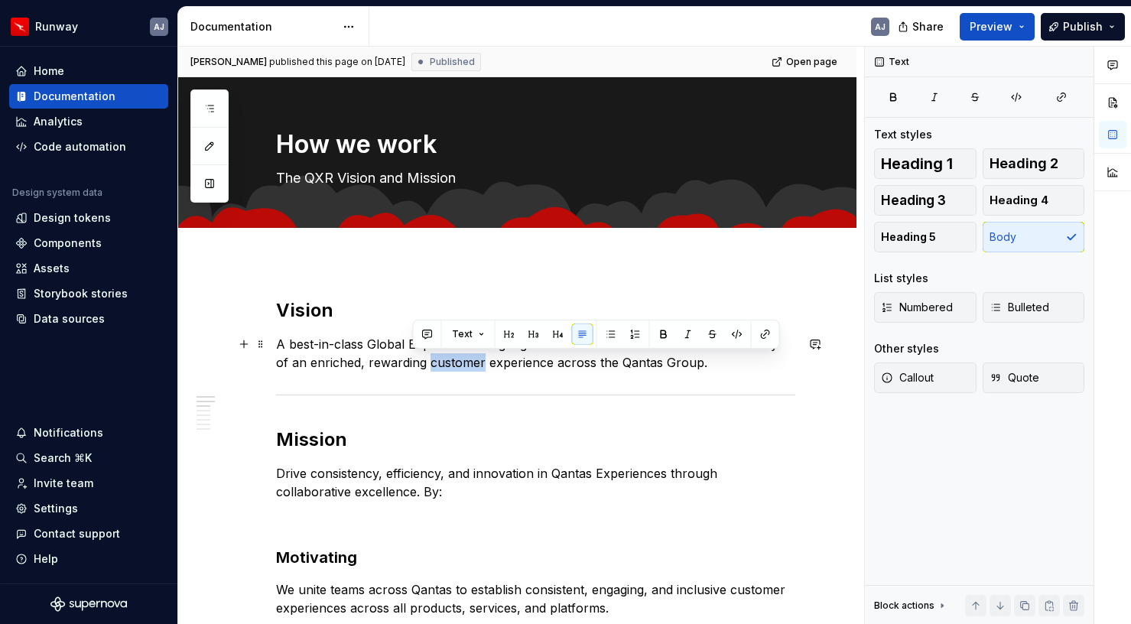
click at [436, 360] on p "A best-in-class Global Experience Language that accelerates the creation and de…" at bounding box center [535, 353] width 519 height 37
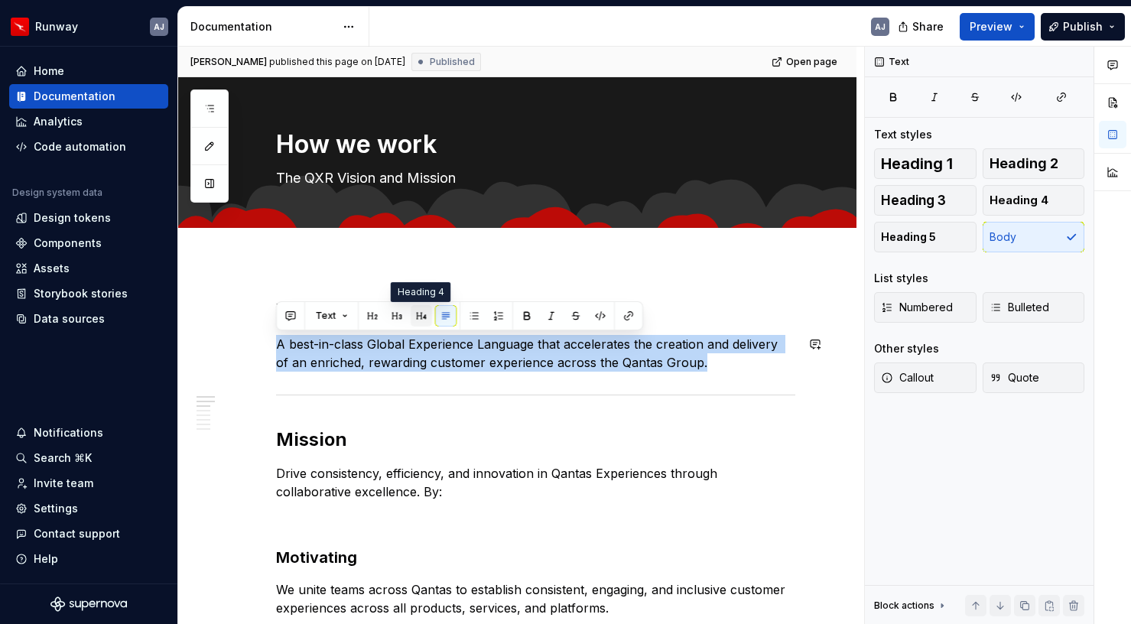
click at [423, 317] on button "button" at bounding box center [421, 315] width 21 height 21
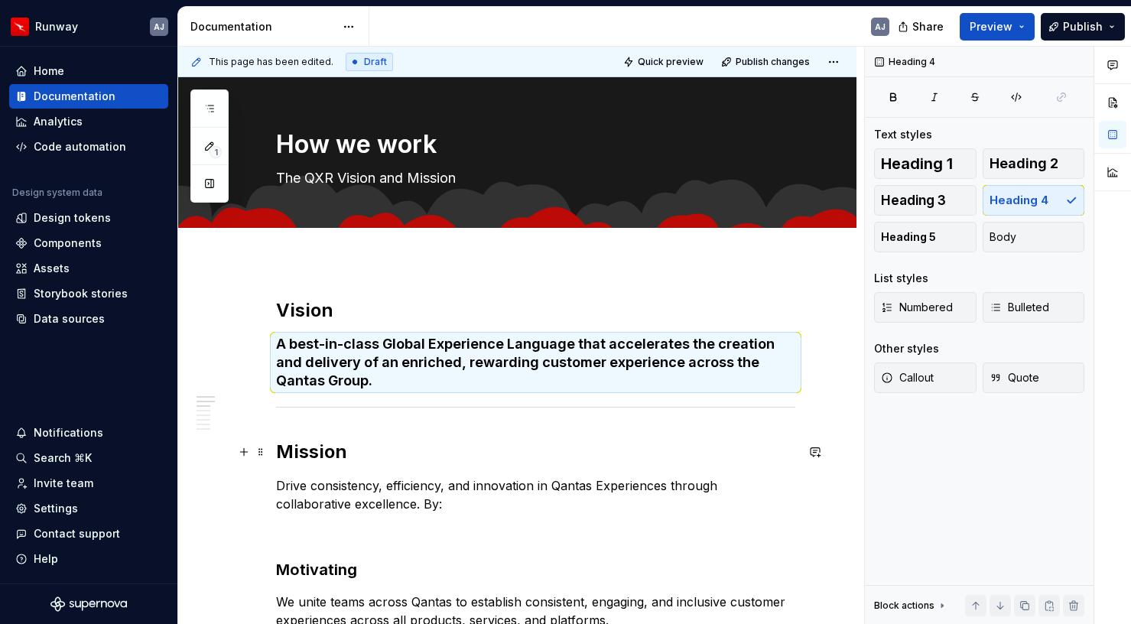
scroll to position [34, 0]
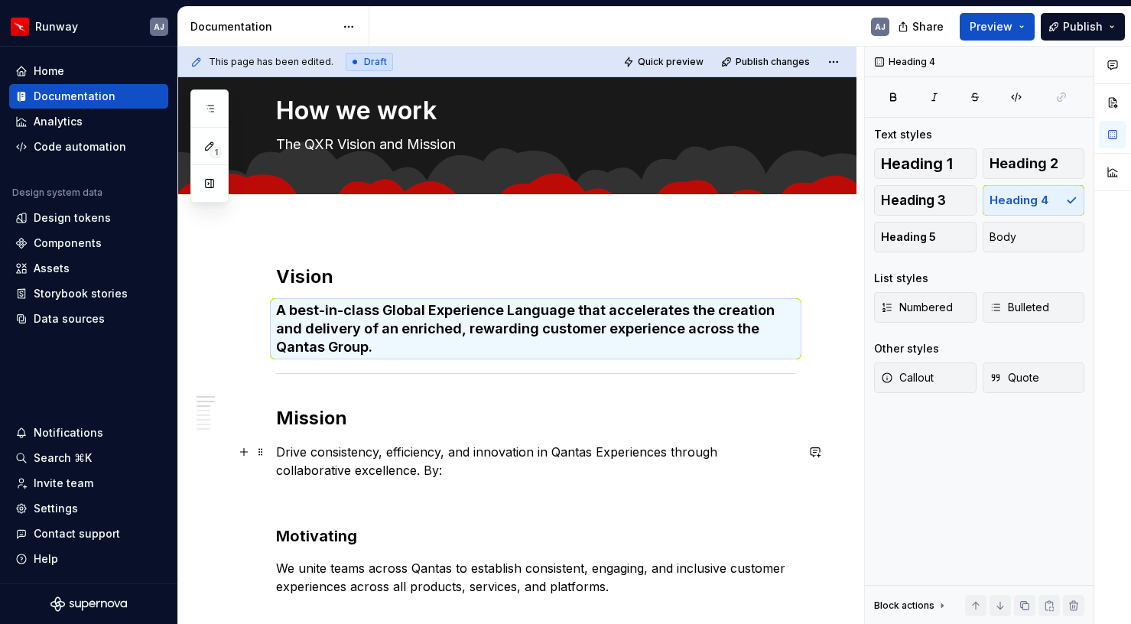
click at [483, 452] on p "Drive consistency, efficiency, and innovation in Qantas Experiences through col…" at bounding box center [535, 461] width 519 height 37
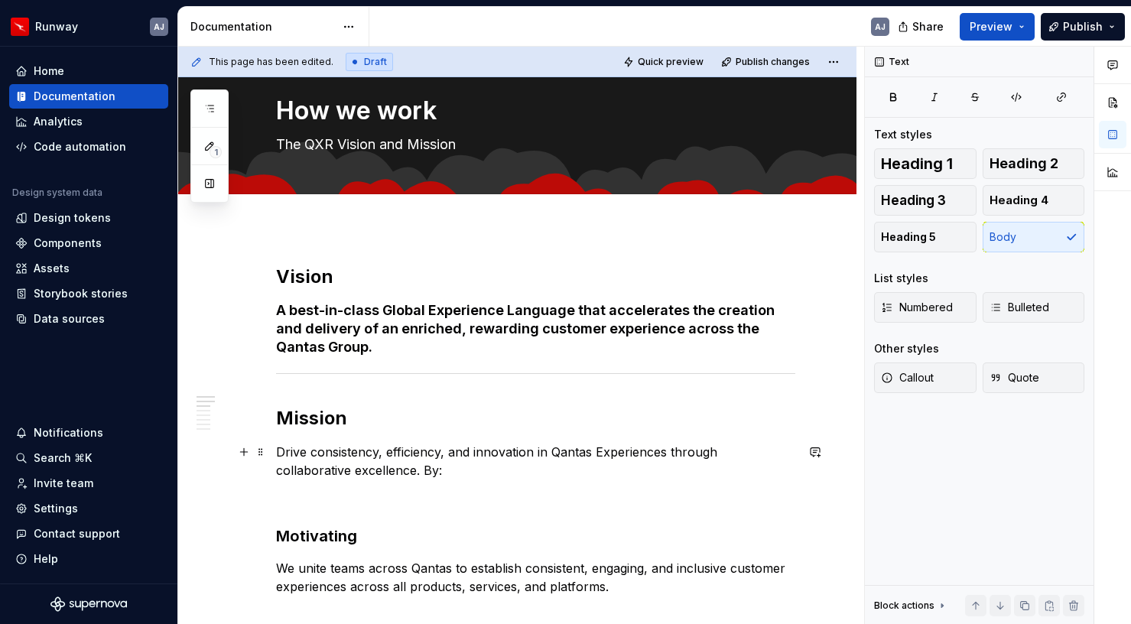
click at [483, 452] on p "Drive consistency, efficiency, and innovation in Qantas Experiences through col…" at bounding box center [535, 461] width 519 height 37
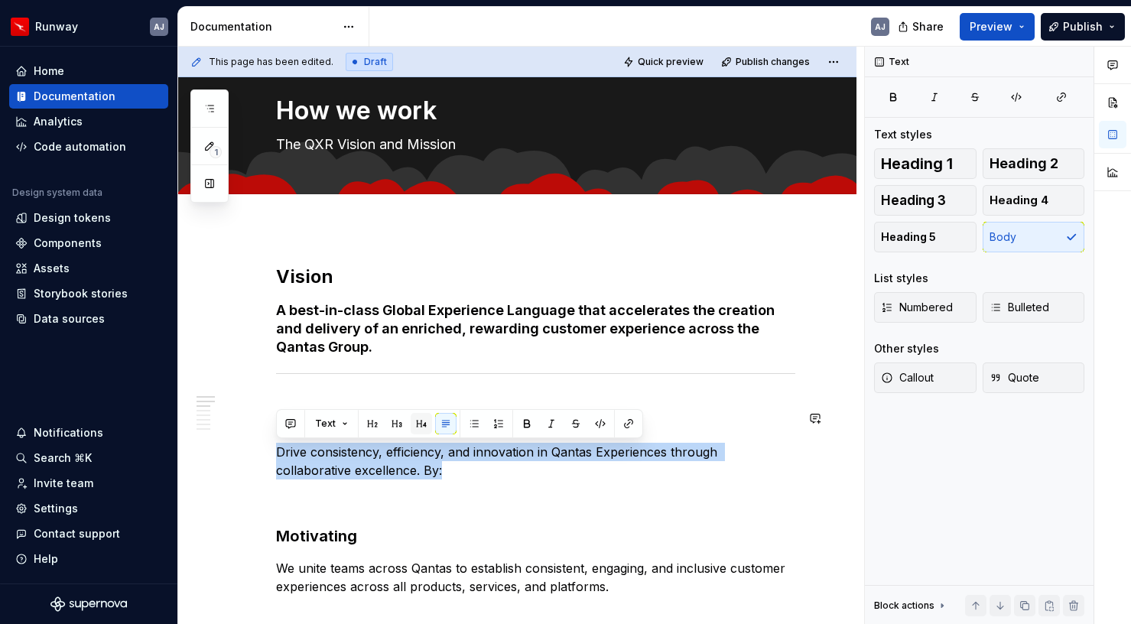
click at [422, 428] on button "button" at bounding box center [421, 423] width 21 height 21
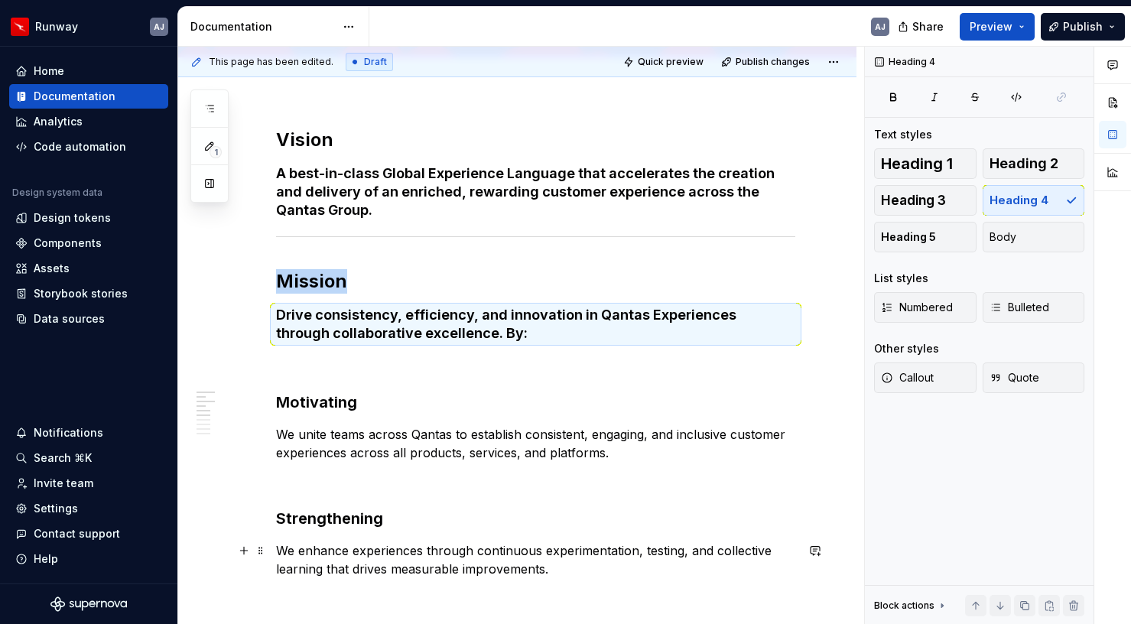
scroll to position [171, 0]
click at [353, 405] on h3 "Motivating" at bounding box center [535, 401] width 519 height 21
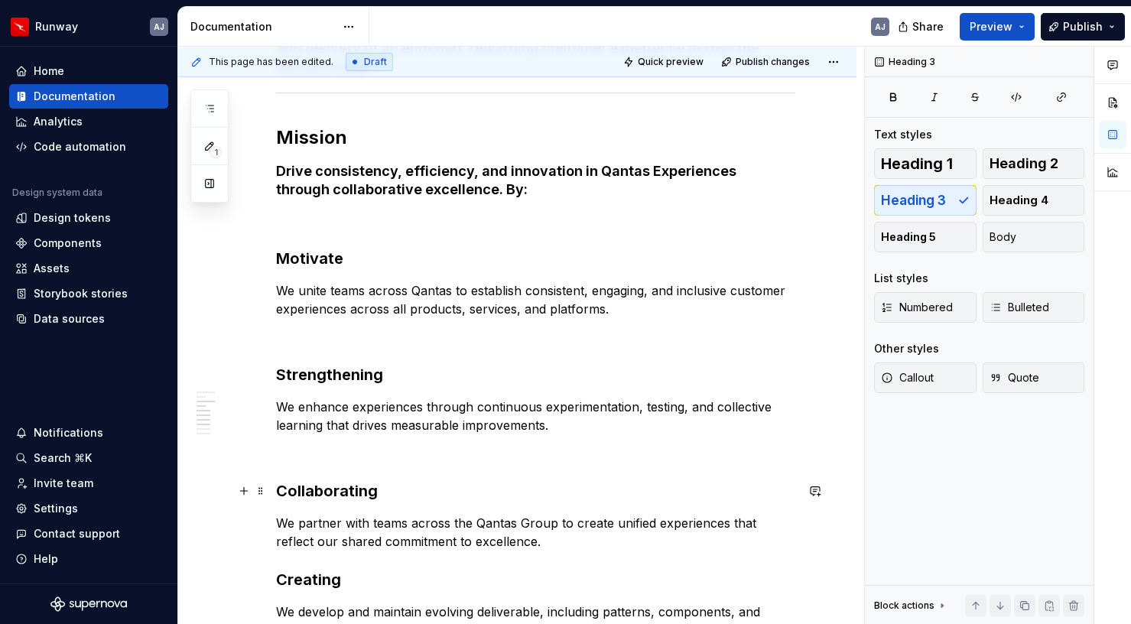
scroll to position [369, 0]
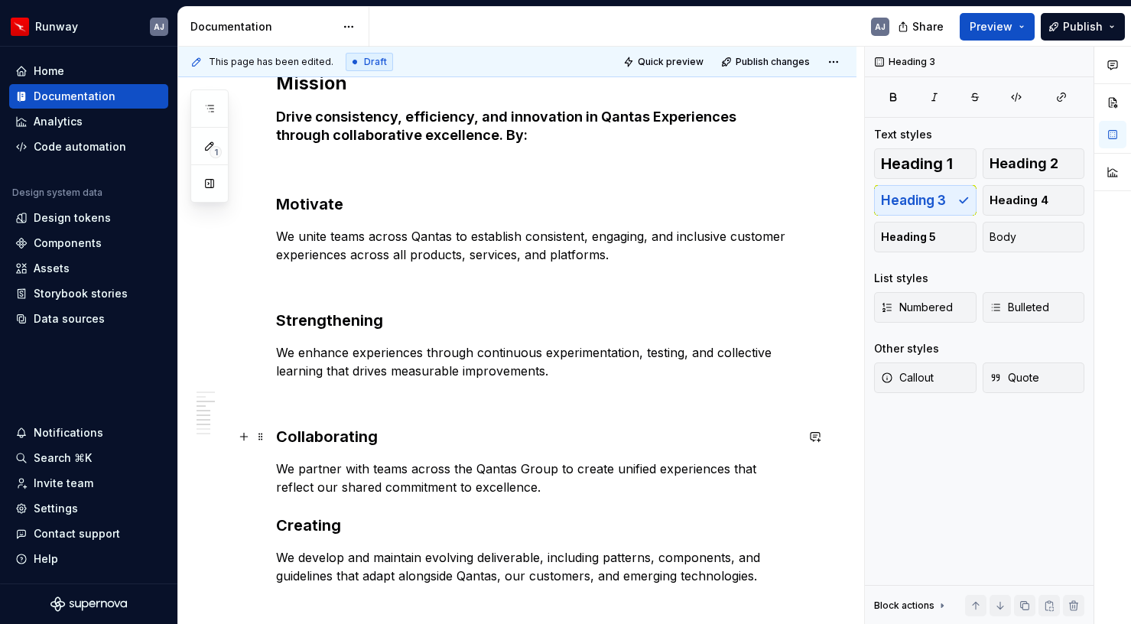
click at [377, 438] on h3 "Collaborating" at bounding box center [535, 436] width 519 height 21
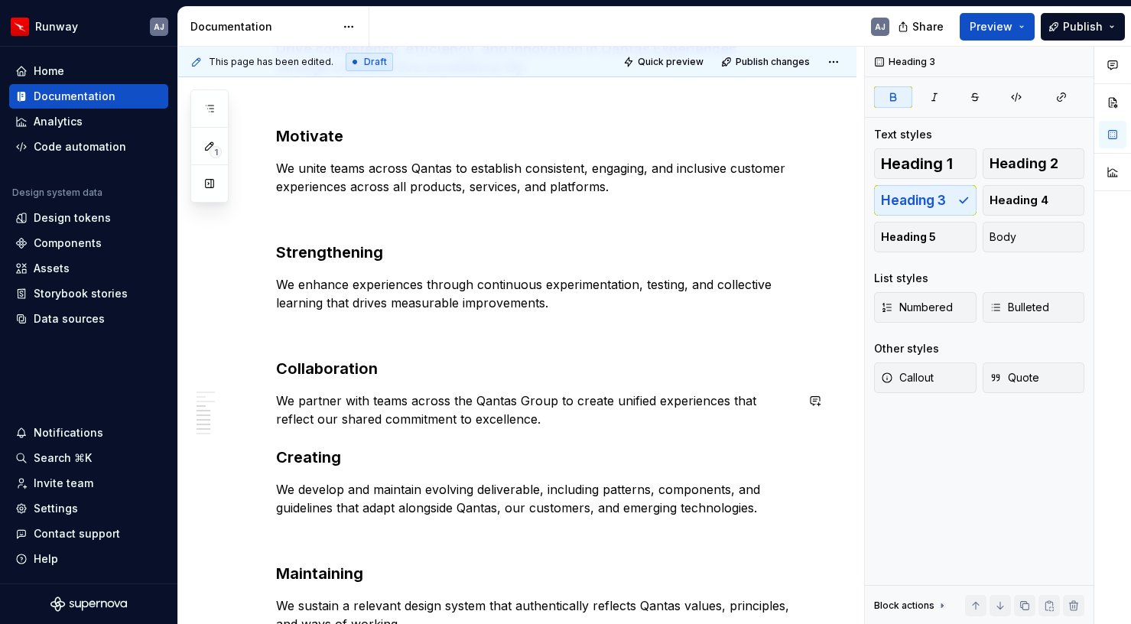
scroll to position [444, 0]
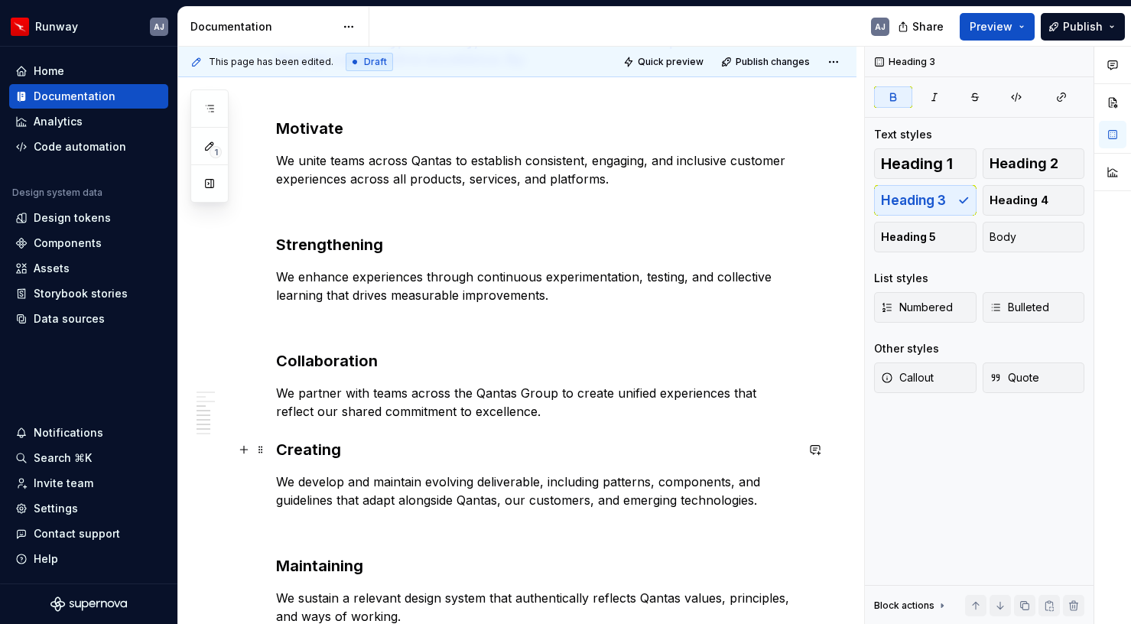
click at [339, 454] on strong "Creating" at bounding box center [308, 450] width 65 height 18
click at [327, 452] on strong "Creatinion" at bounding box center [315, 450] width 78 height 18
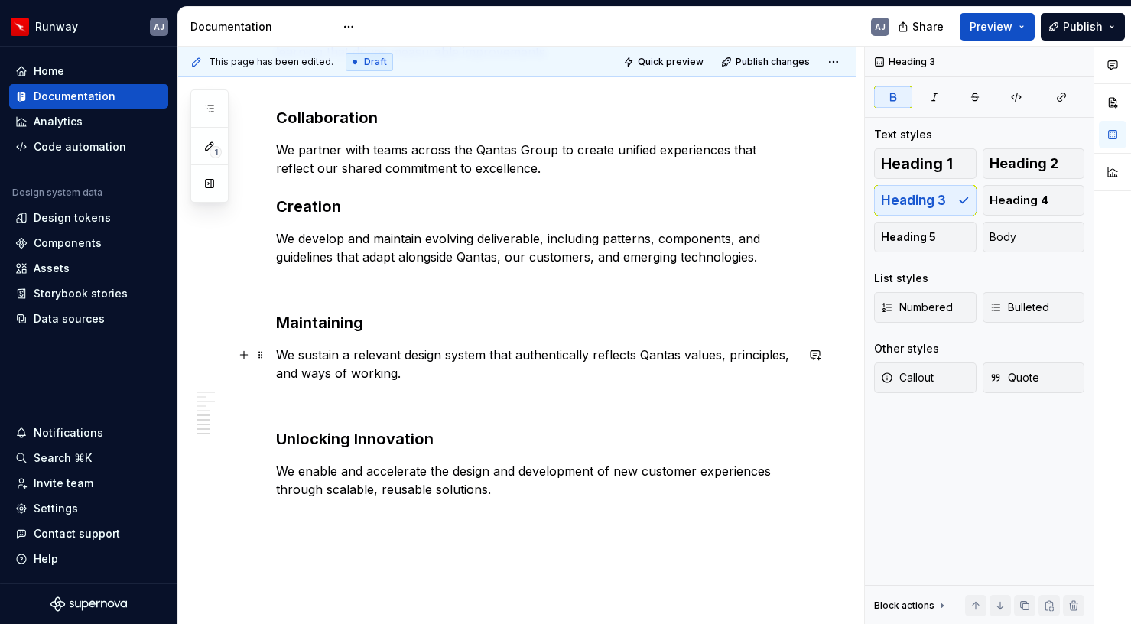
scroll to position [594, 0]
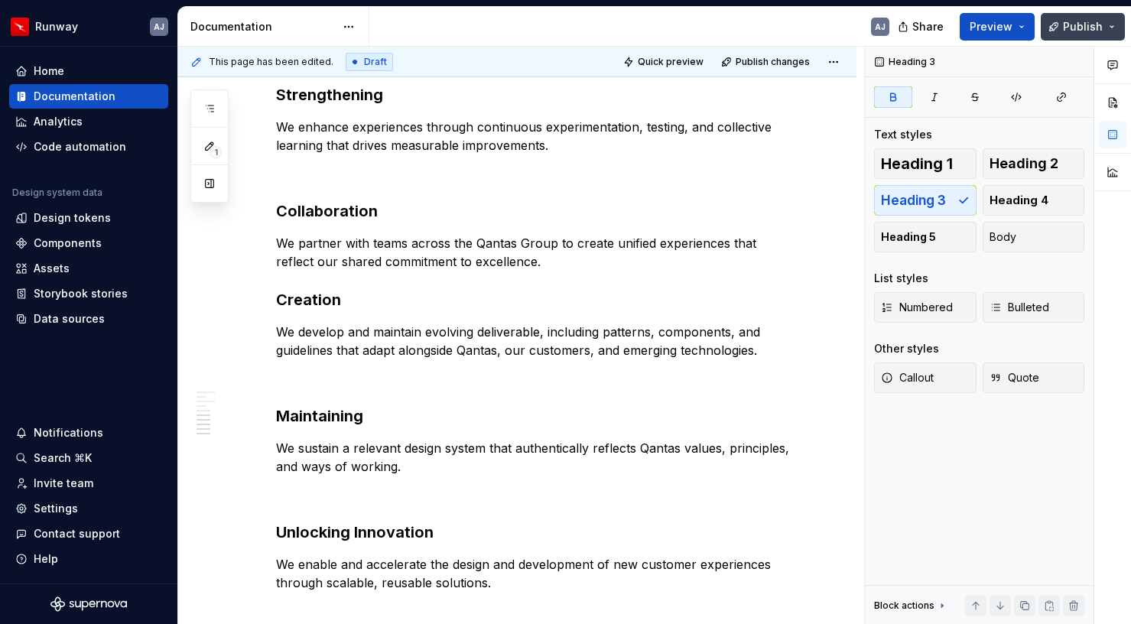
click at [1093, 14] on button "Publish" at bounding box center [1083, 27] width 84 height 28
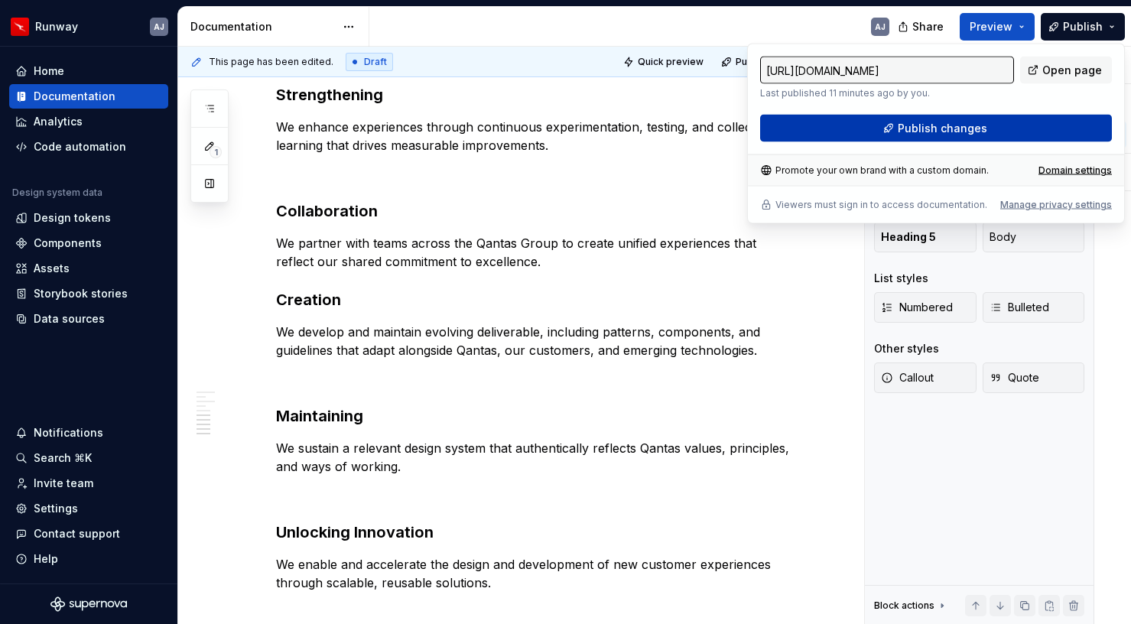
click at [936, 128] on span "Publish changes" at bounding box center [942, 128] width 89 height 15
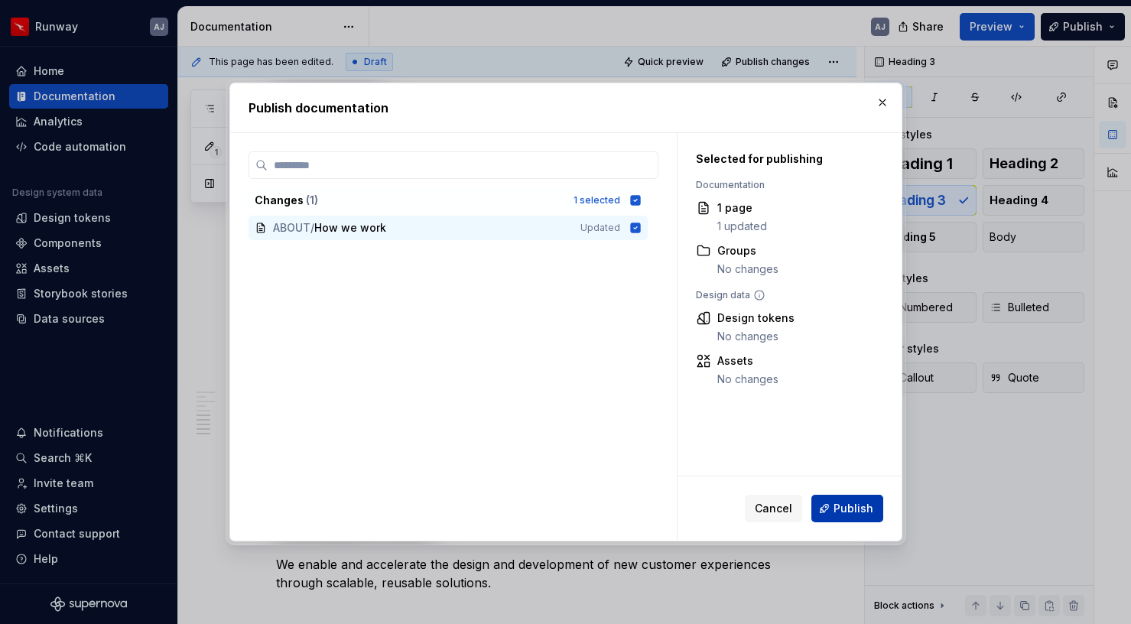
click at [852, 508] on span "Publish" at bounding box center [854, 508] width 40 height 15
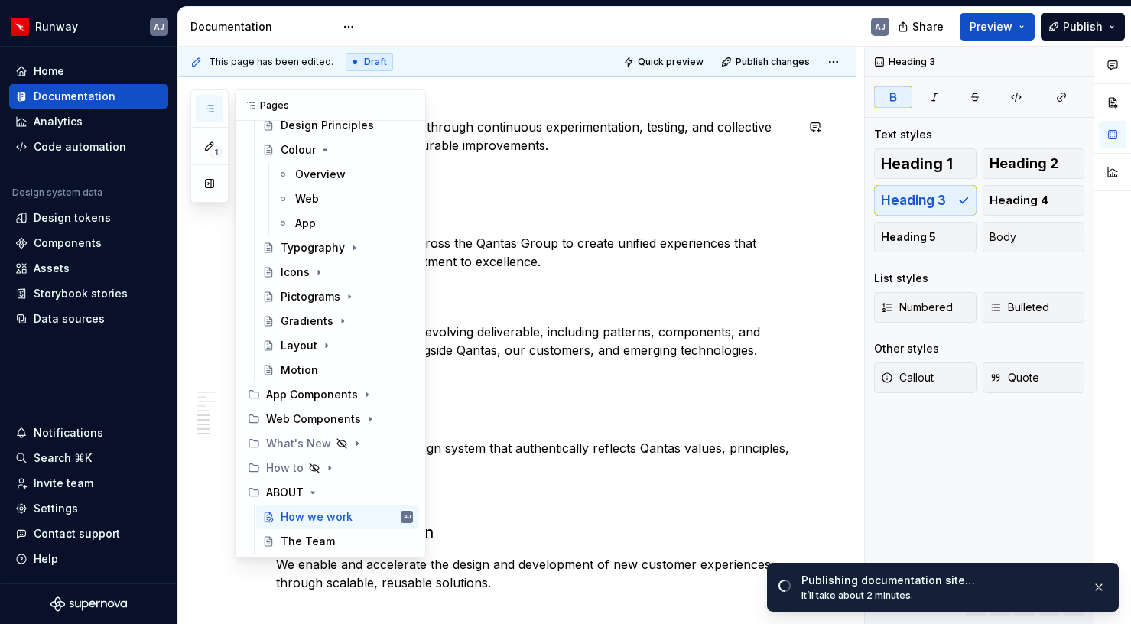
click at [212, 112] on icon "button" at bounding box center [209, 109] width 12 height 12
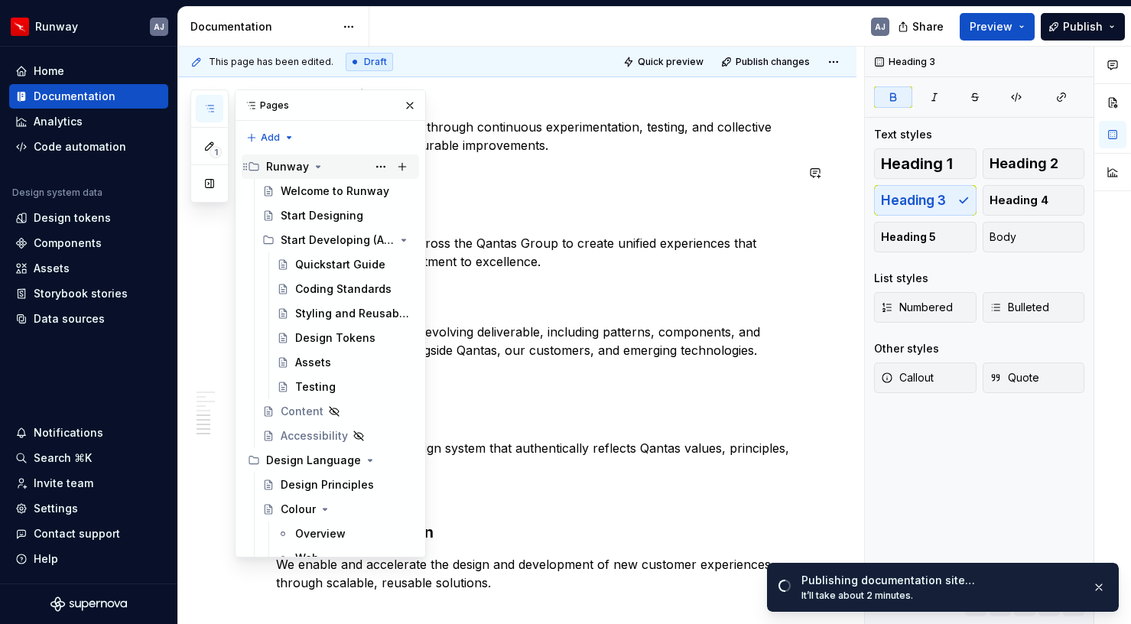
click at [295, 158] on div "Runway" at bounding box center [339, 166] width 147 height 21
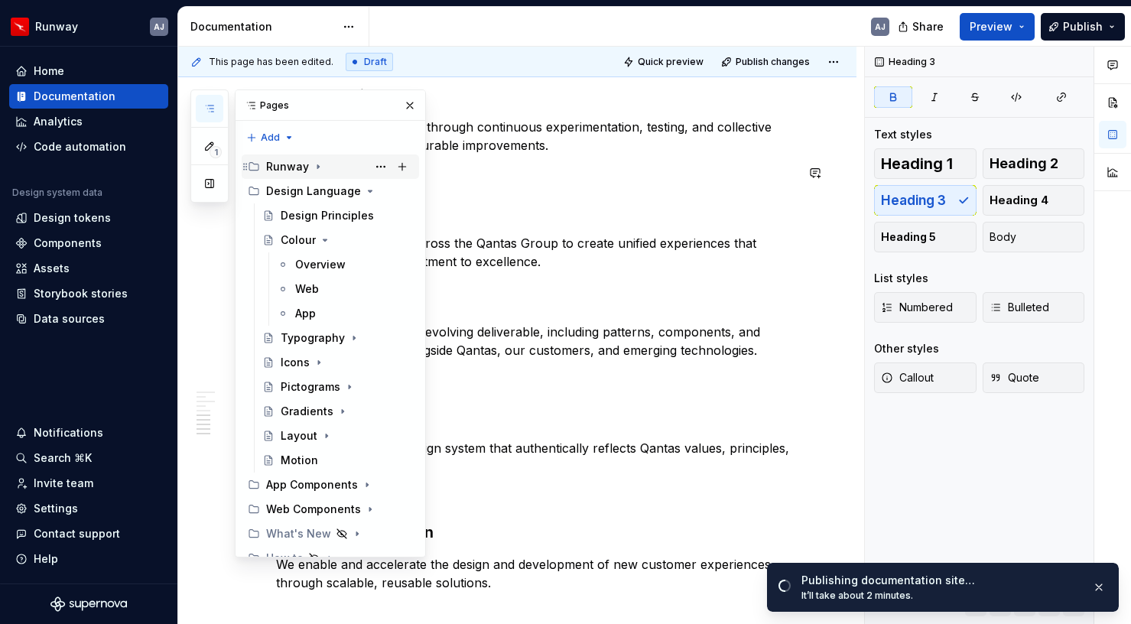
click at [286, 168] on div "Runway" at bounding box center [287, 166] width 43 height 15
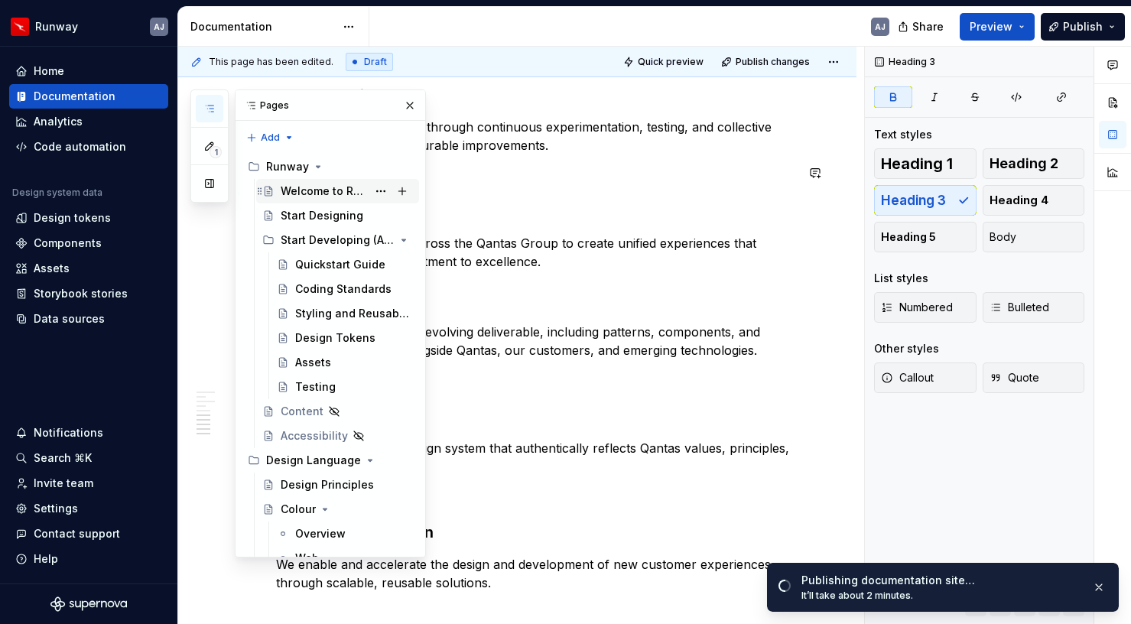
click at [314, 191] on div "Welcome to Runway" at bounding box center [324, 191] width 86 height 15
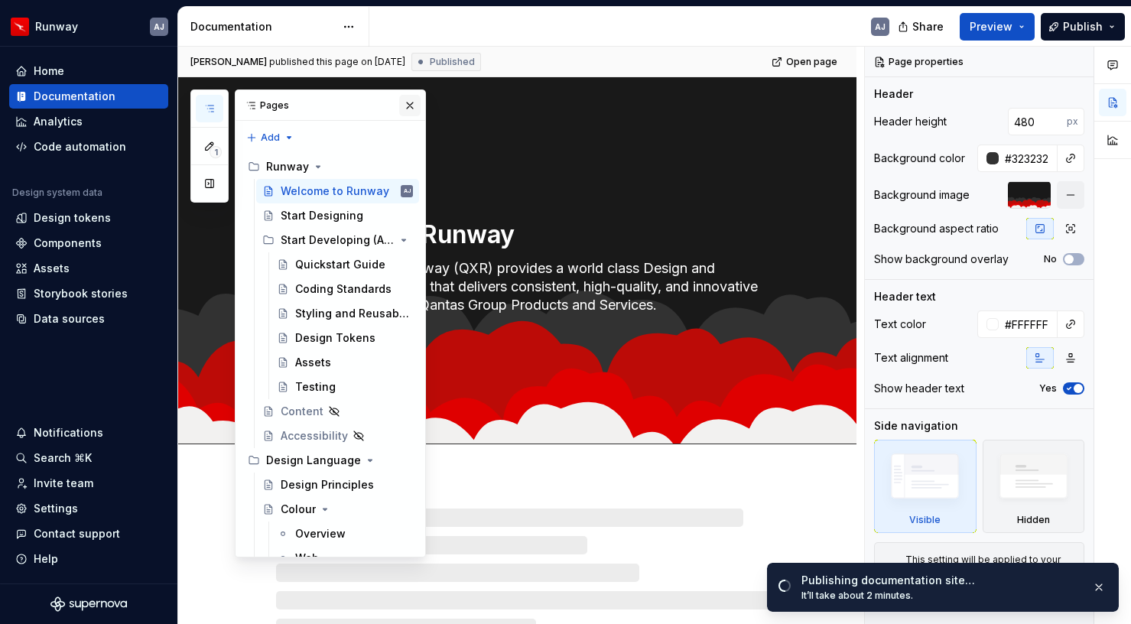
click at [412, 101] on button "button" at bounding box center [409, 105] width 21 height 21
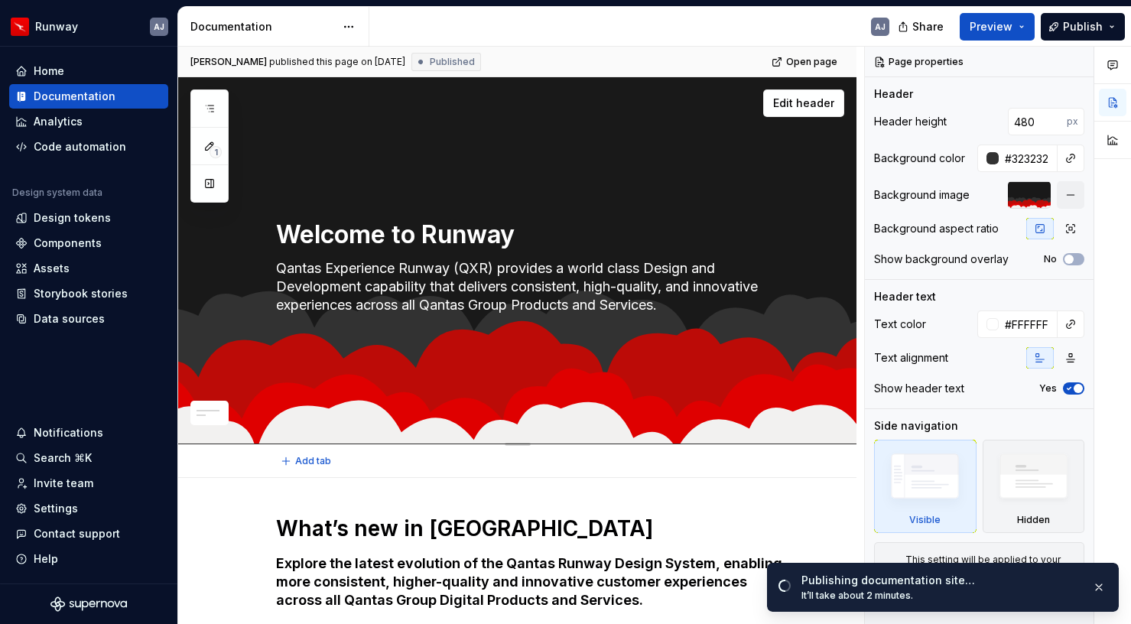
click at [672, 291] on textarea "Qantas Experience Runway (QXR) provides a world class Design and Development ca…" at bounding box center [532, 286] width 519 height 61
click at [676, 295] on textarea "Qantas Experience Runway (QXR) provides a world class Design and Development ca…" at bounding box center [532, 286] width 519 height 61
click at [673, 286] on textarea "Qantas Experience Runway (QXR) provides a world class Design and Development ca…" at bounding box center [532, 286] width 519 height 61
type textarea "*"
type textarea "Qantas Experience Runway (QXR) provides a world class Design and Development ca…"
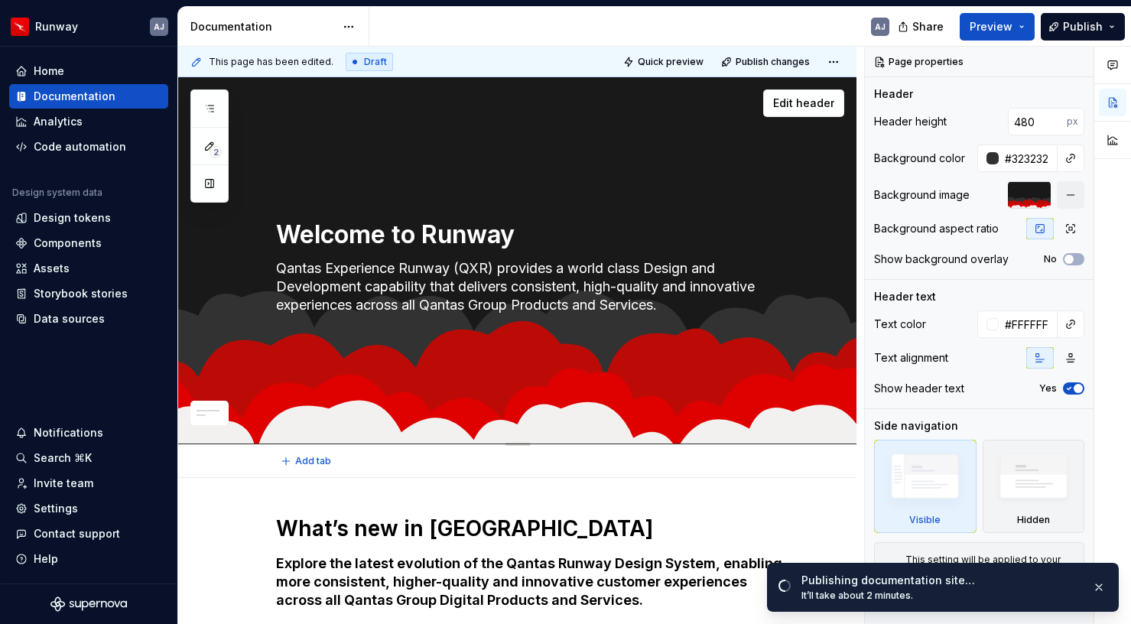
click at [475, 304] on textarea "Qantas Experience Runway (QXR) provides a world class Design and Development ca…" at bounding box center [532, 286] width 519 height 61
type textarea "*"
type textarea "Qantas Experience Runway (QXR) provides a world class Design and Development ca…"
type textarea "*"
type textarea "Qantas Experience Runway (QXR) provides a world class Design and Development ca…"
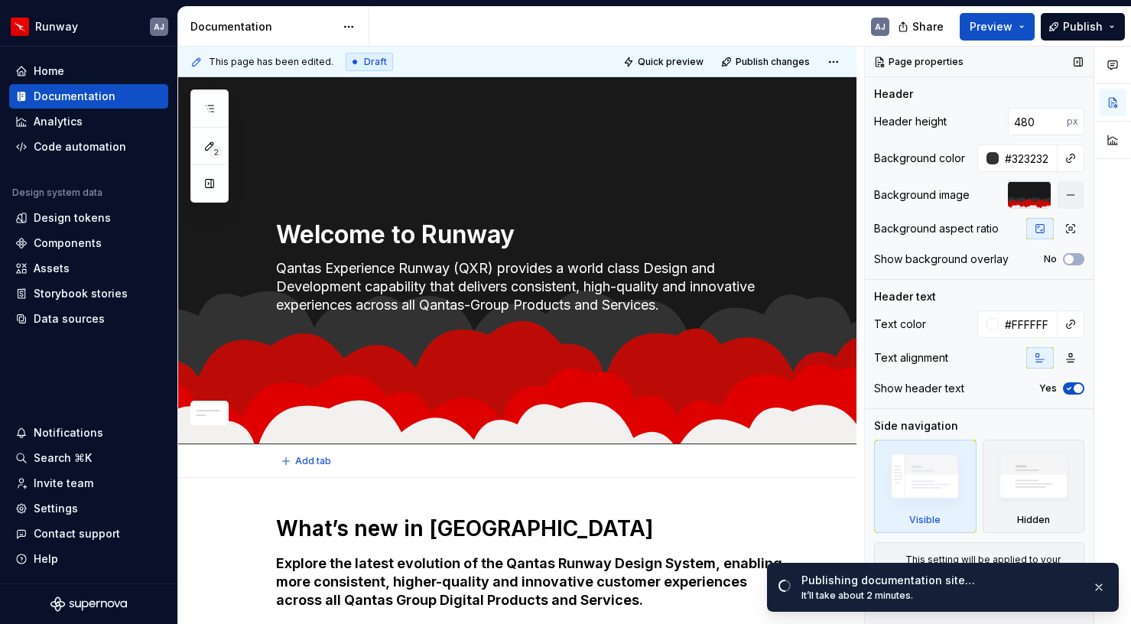
type textarea "*"
type textarea "Qantas Experience Runway (QXR) provides a world class Design and Development ca…"
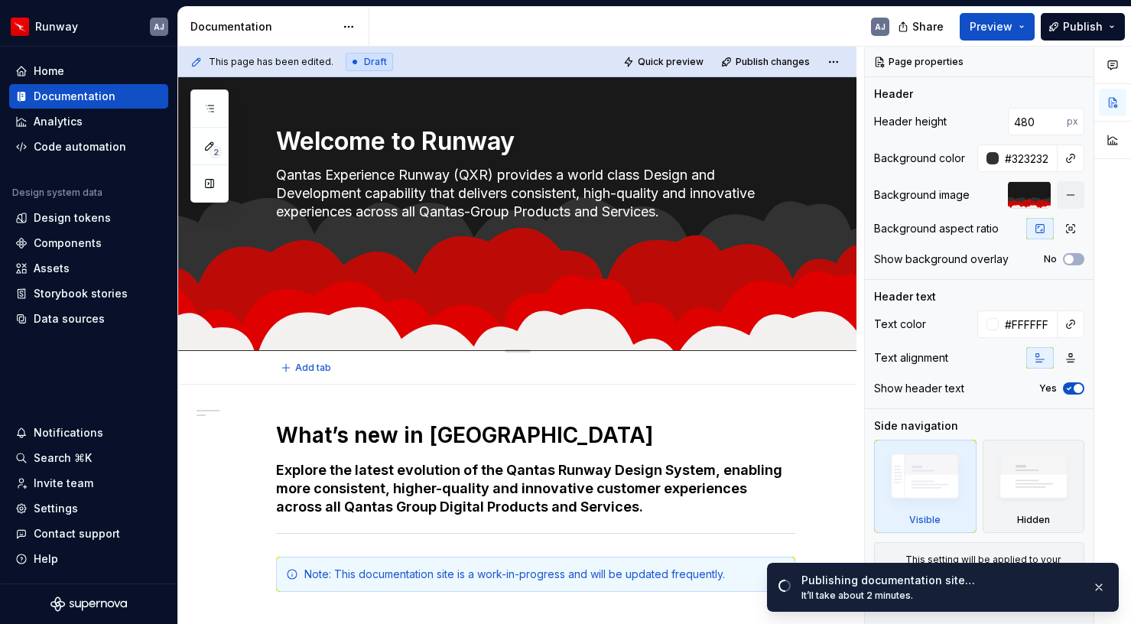
scroll to position [95, 0]
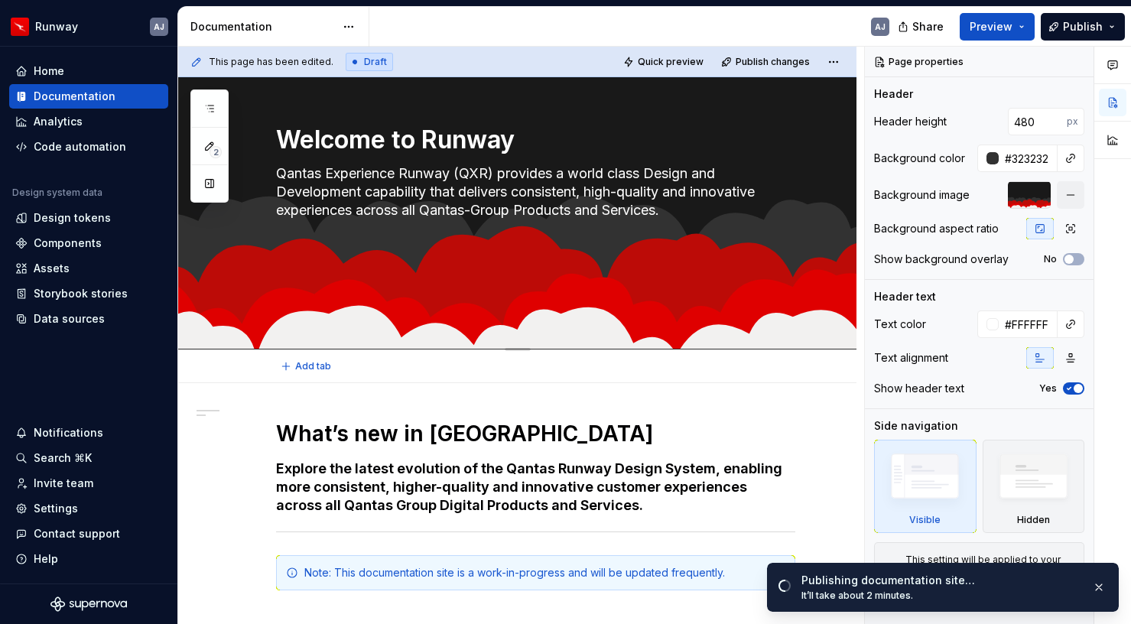
type textarea "*"
click at [348, 503] on h4 "Explore the latest evolution of the Qantas Runway Design System, enabling more …" at bounding box center [535, 487] width 519 height 55
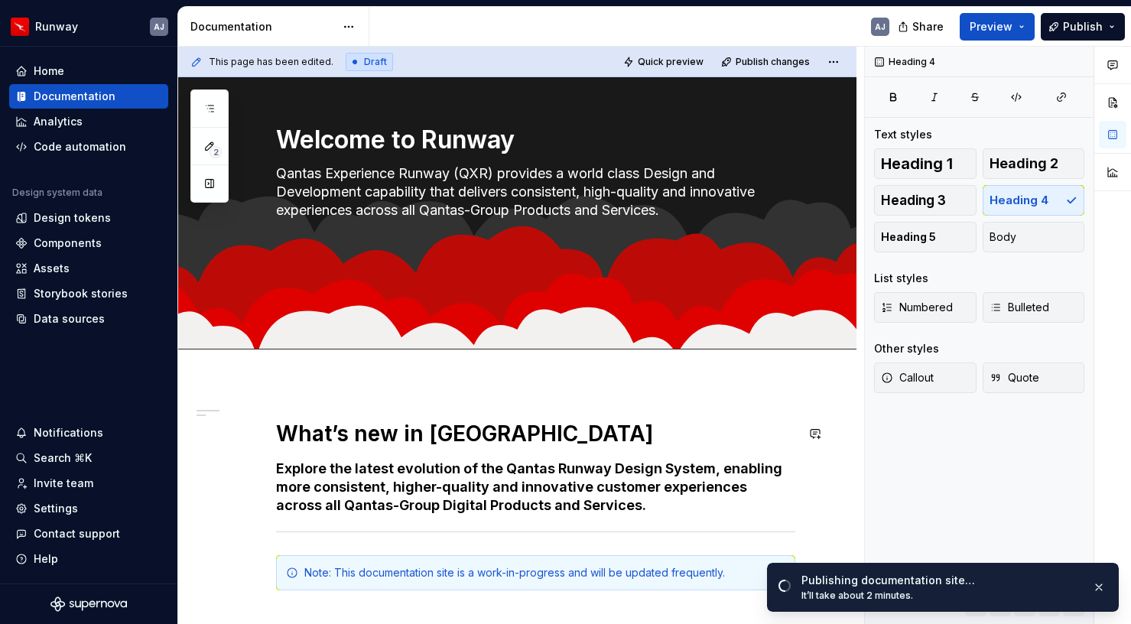
scroll to position [160, 0]
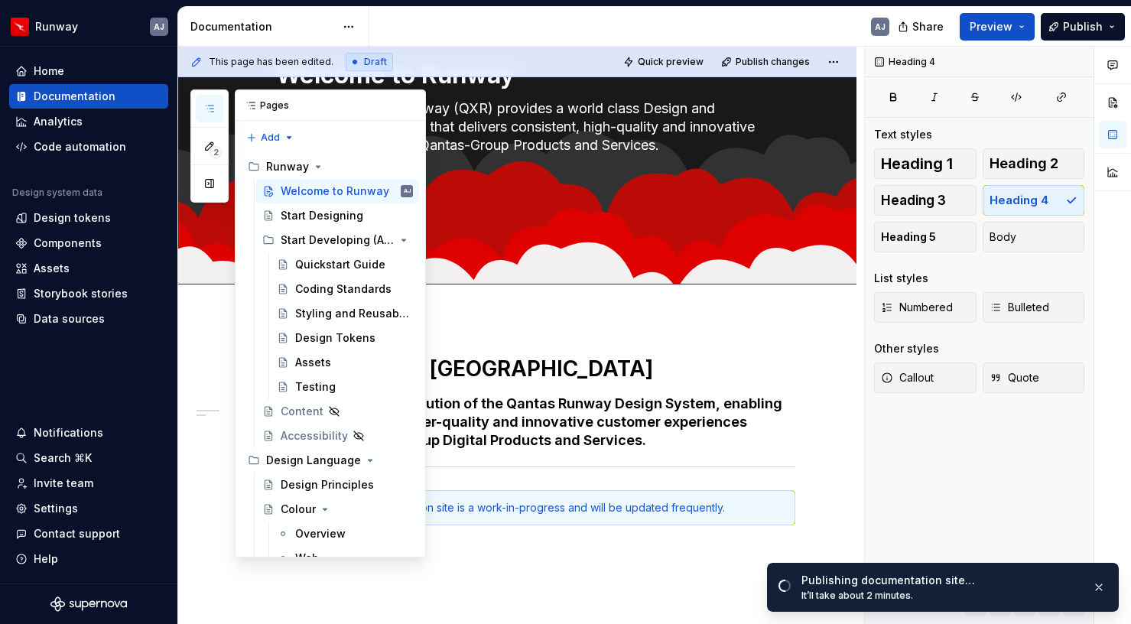
click at [217, 103] on button "button" at bounding box center [210, 109] width 28 height 28
click at [318, 479] on div "Design Principles" at bounding box center [324, 484] width 86 height 15
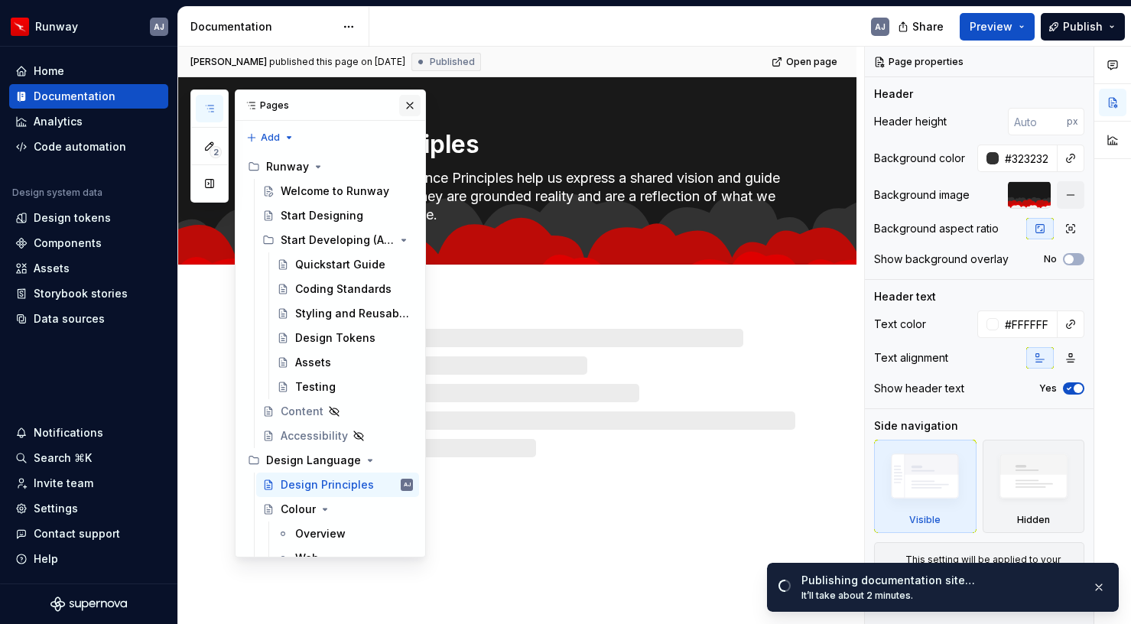
click at [411, 106] on button "button" at bounding box center [409, 105] width 21 height 21
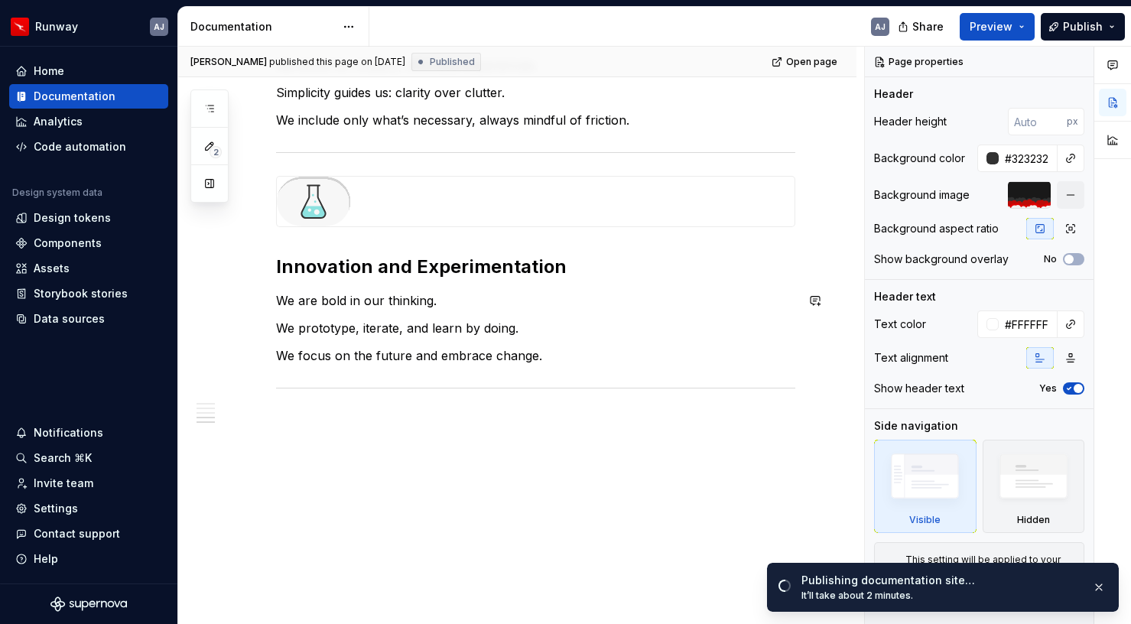
scroll to position [1139, 0]
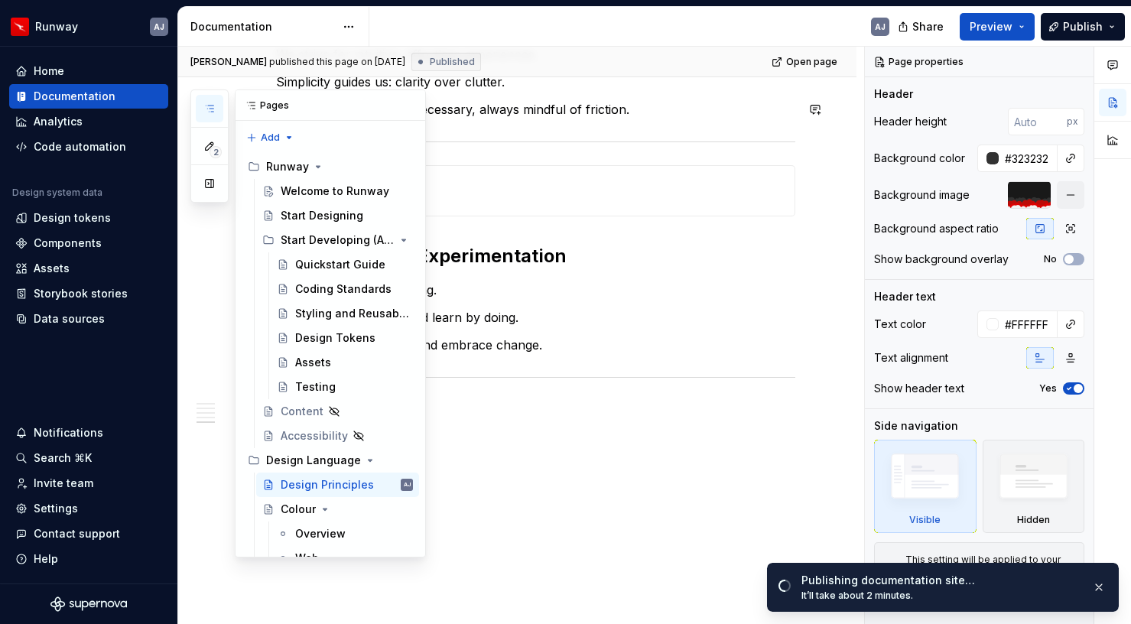
click at [213, 112] on icon "button" at bounding box center [209, 109] width 12 height 12
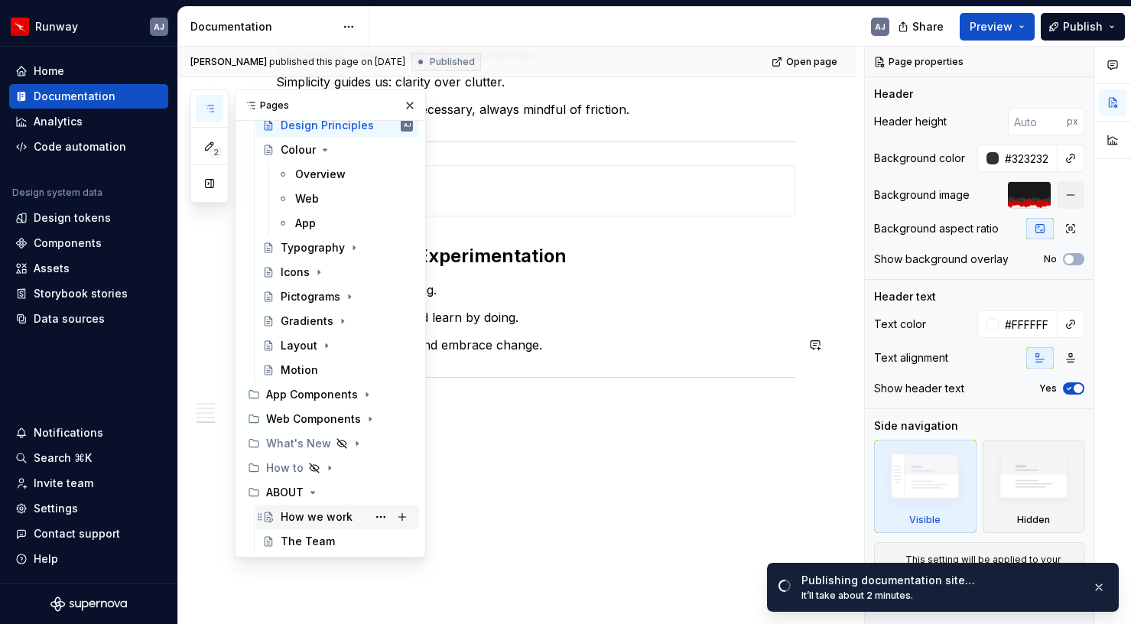
click at [308, 510] on div "How we work" at bounding box center [317, 516] width 72 height 15
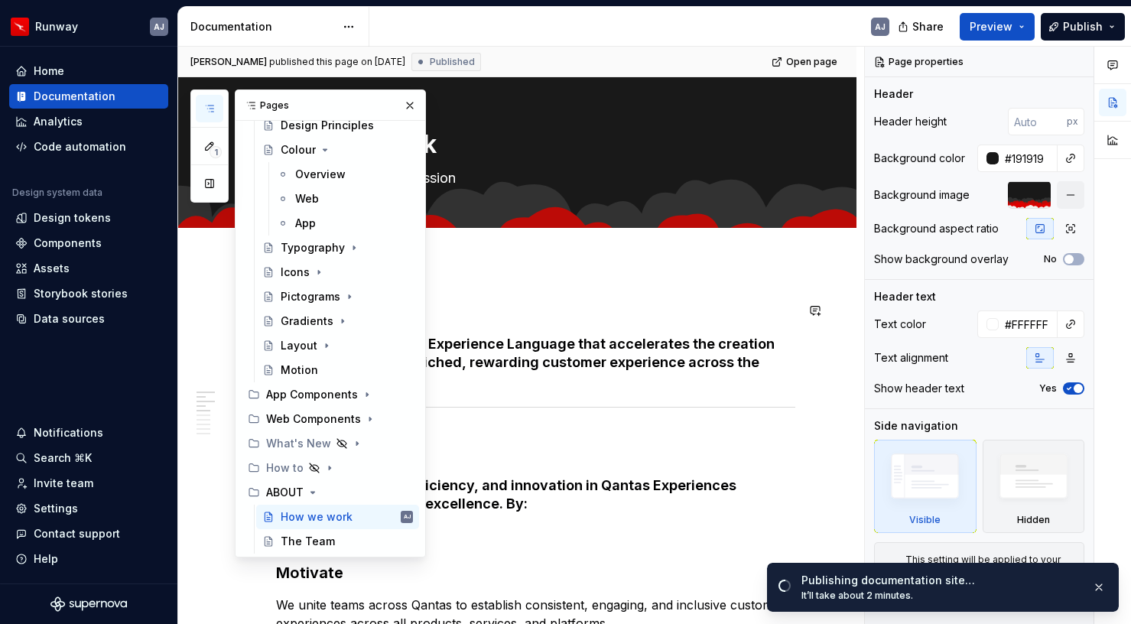
click at [638, 315] on h2 "Vision" at bounding box center [535, 310] width 519 height 24
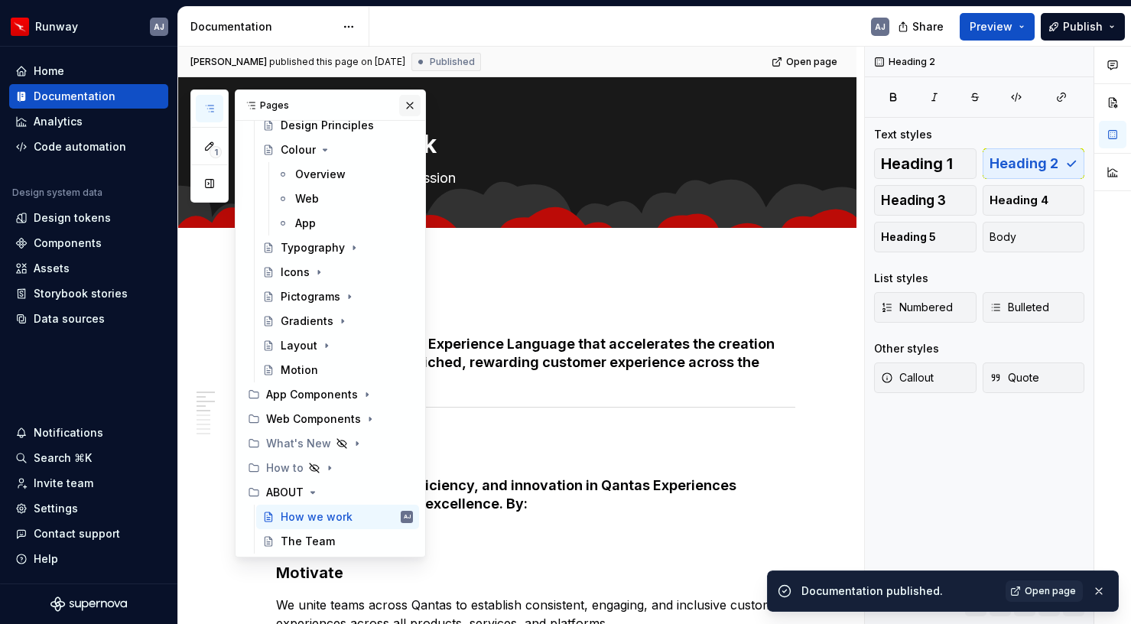
click at [414, 109] on button "button" at bounding box center [409, 105] width 21 height 21
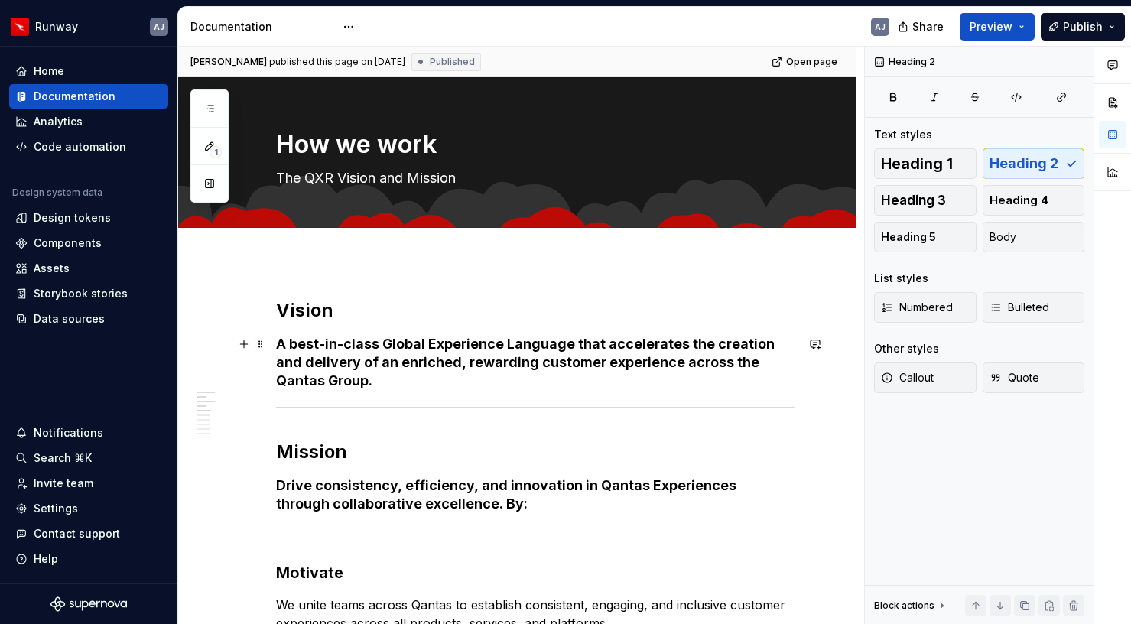
type textarea "*"
click at [776, 364] on h4 "A best-in-class Global Experience Language that accelerates the creation and de…" at bounding box center [535, 362] width 519 height 55
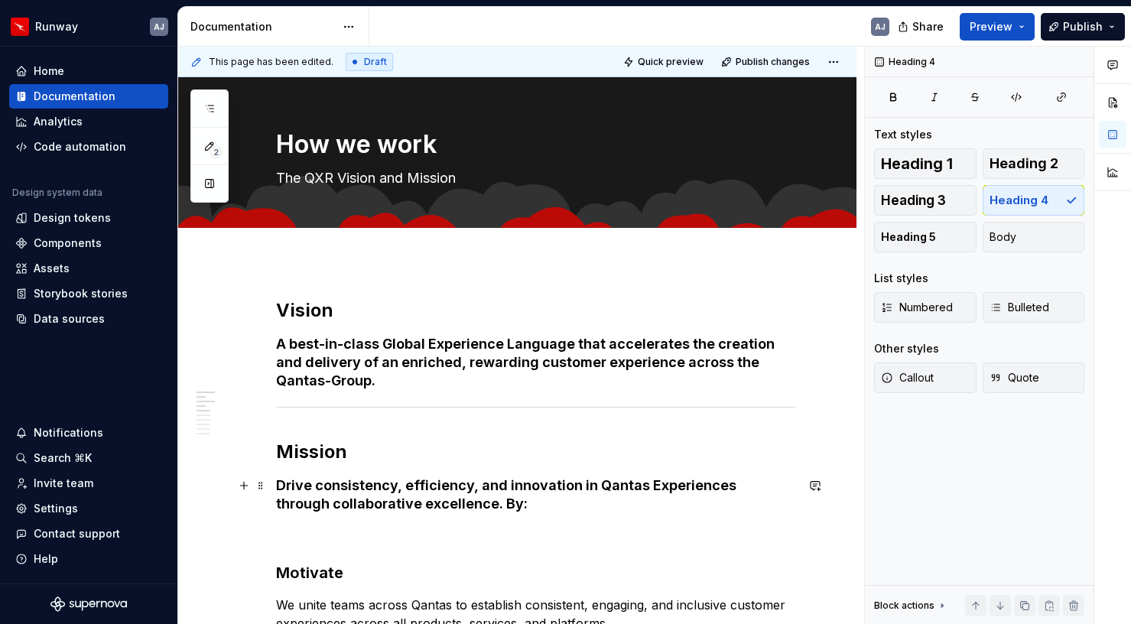
click at [445, 505] on h4 "Drive consistency, efficiency, and innovation in Qantas Experiences through col…" at bounding box center [535, 495] width 519 height 37
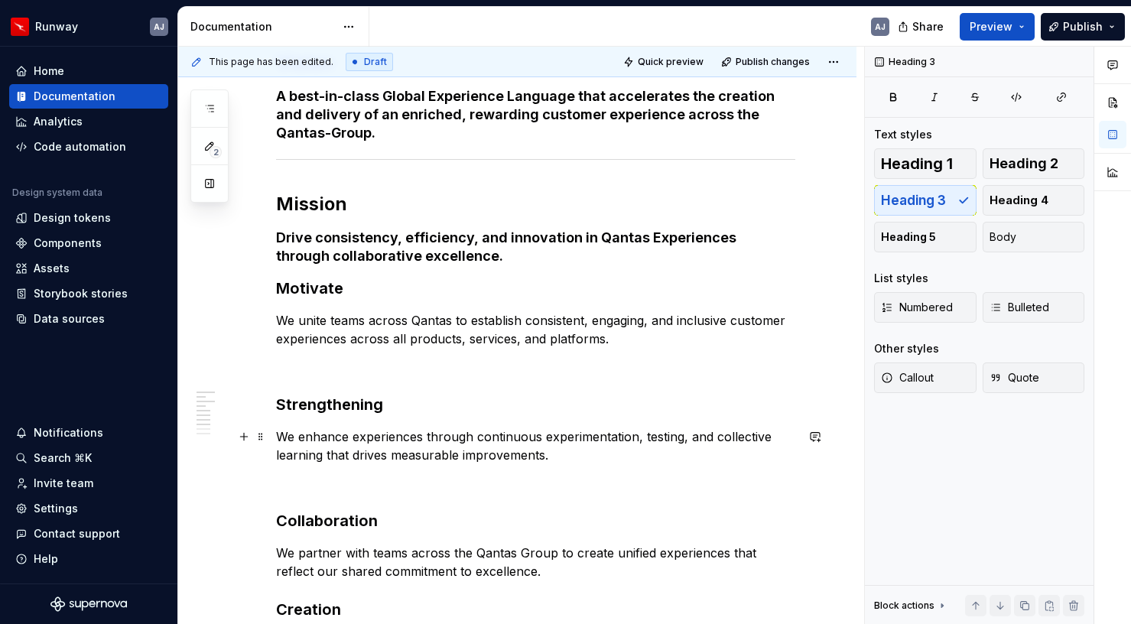
scroll to position [250, 0]
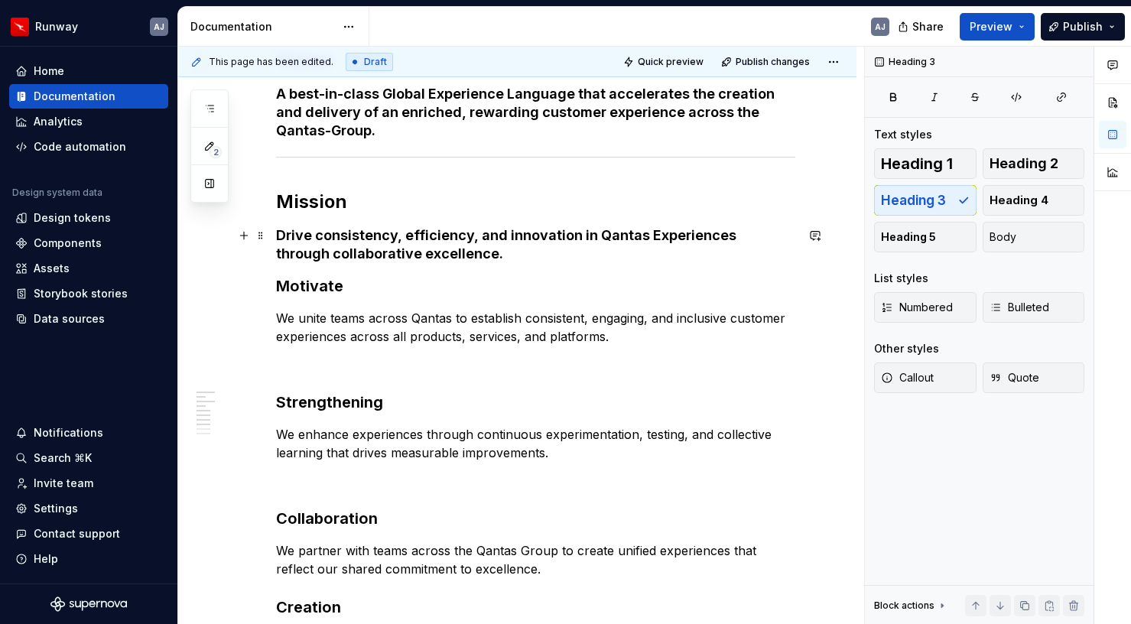
click at [464, 255] on h4 "Drive consistency, efficiency, and innovation in Qantas Experiences through col…" at bounding box center [535, 244] width 519 height 37
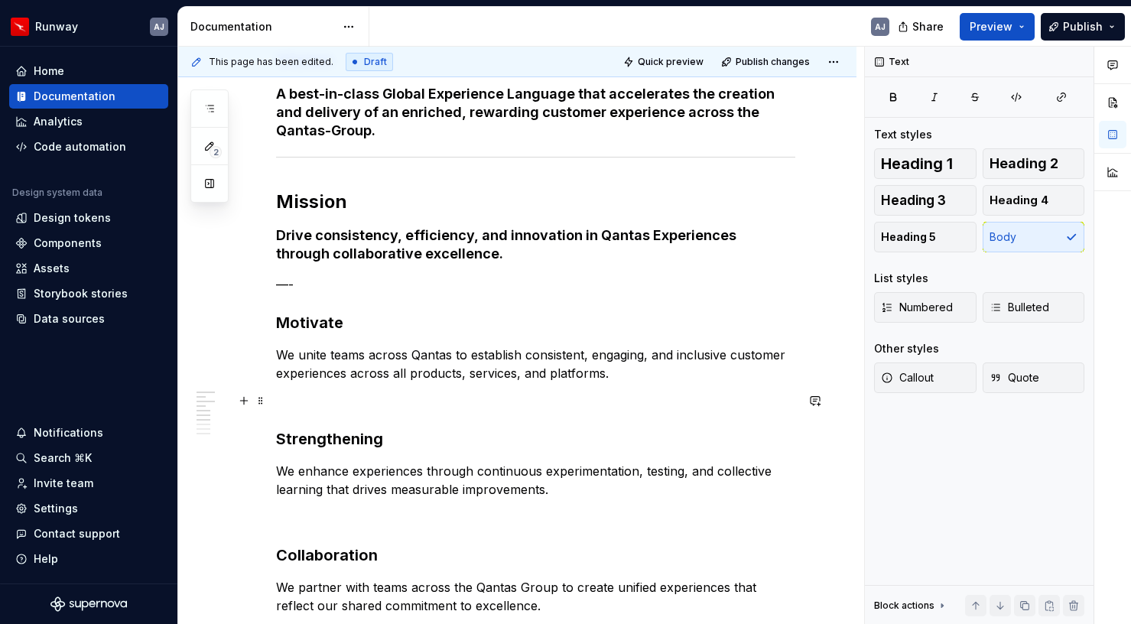
click at [528, 398] on p at bounding box center [535, 401] width 519 height 18
click at [301, 284] on p "—-" at bounding box center [535, 284] width 519 height 18
click at [388, 379] on p "We unite teams across Qantas to establish consistent, engaging, and inclusive c…" at bounding box center [535, 364] width 519 height 37
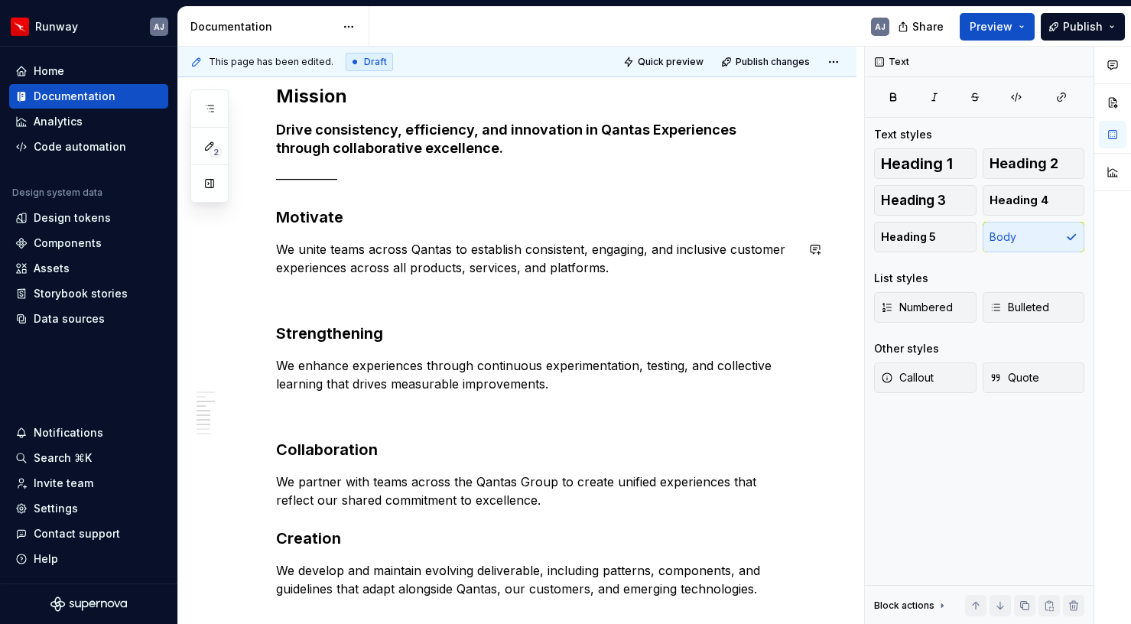
scroll to position [360, 0]
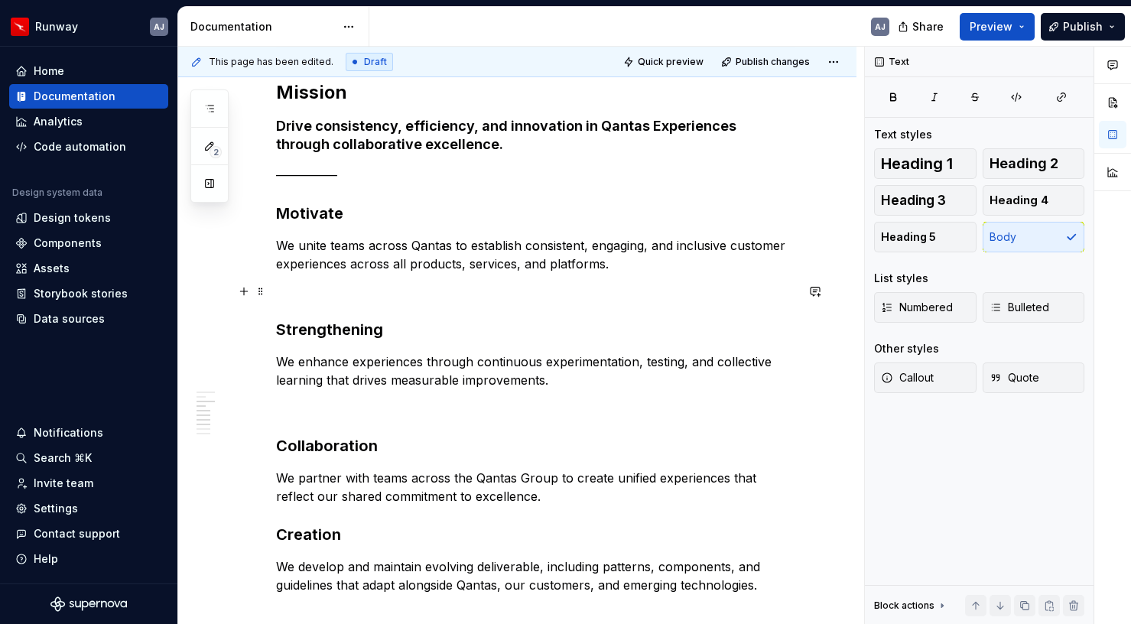
click at [321, 294] on p at bounding box center [535, 291] width 519 height 18
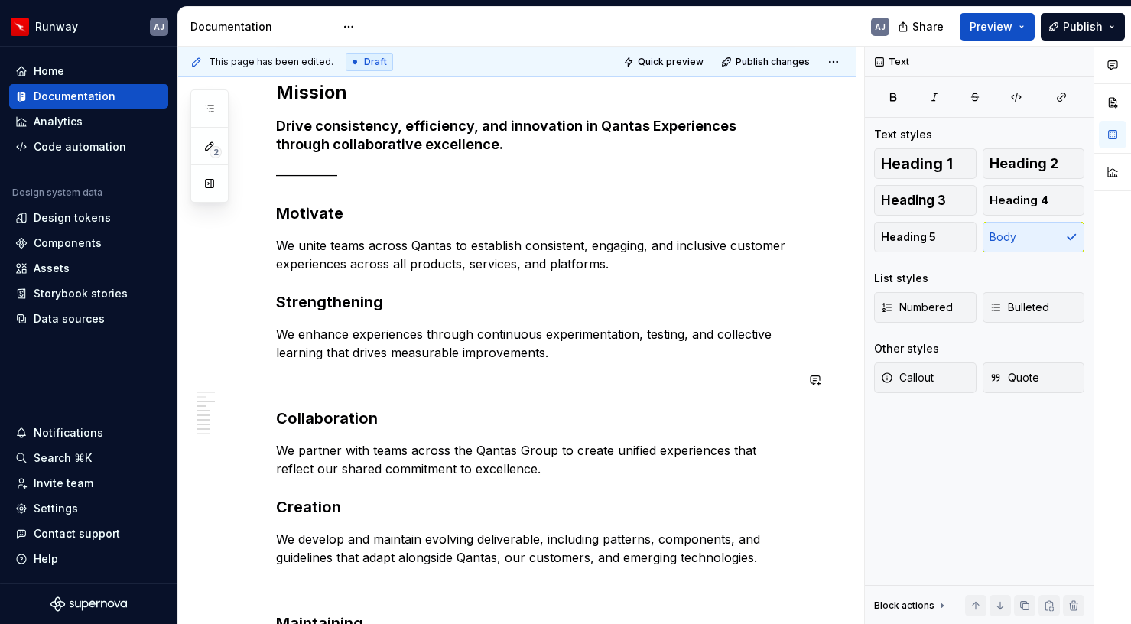
click at [304, 398] on div "Vision A best-in-class Global Experience Language that accelerates the creation…" at bounding box center [535, 369] width 519 height 861
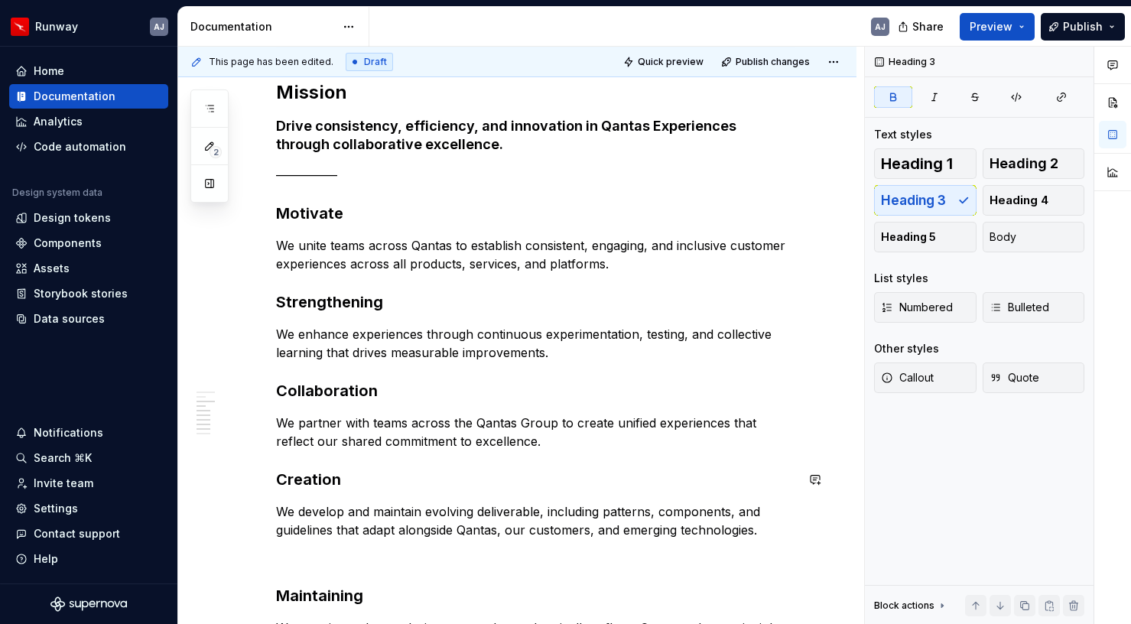
scroll to position [447, 0]
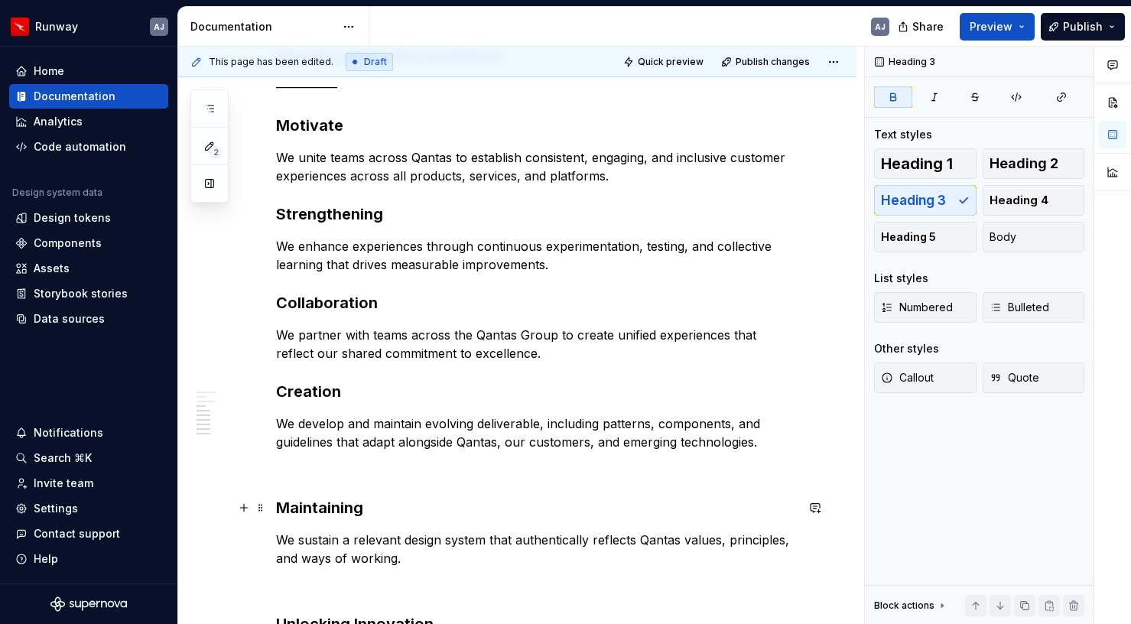
click at [278, 508] on strong "Maintaining" at bounding box center [319, 508] width 87 height 18
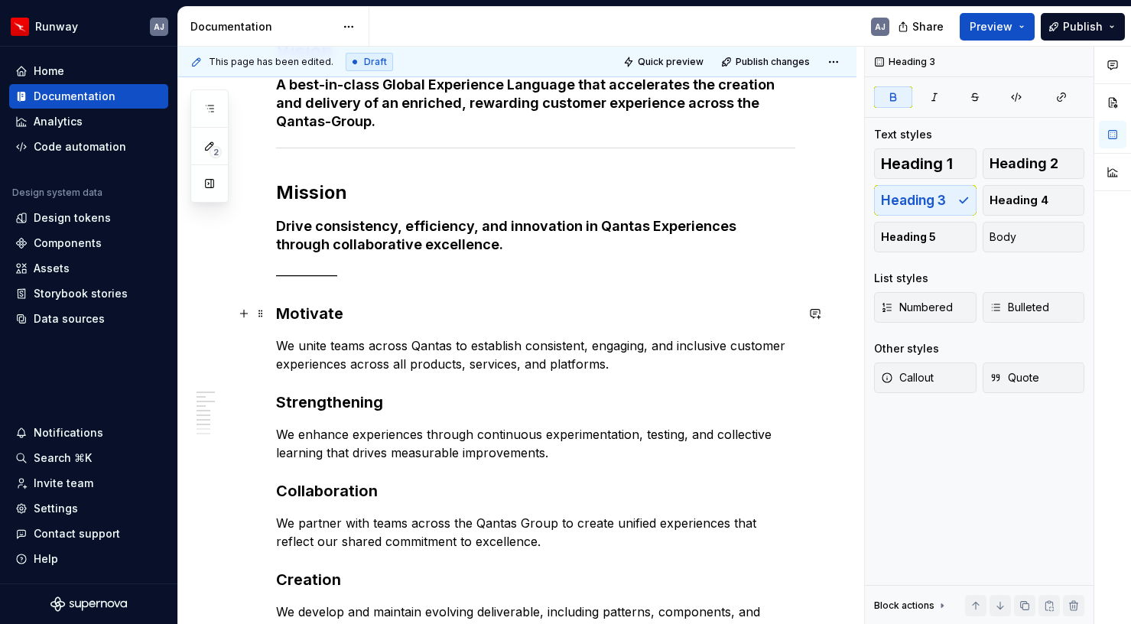
scroll to position [259, 0]
click at [378, 405] on strong "Strengthening" at bounding box center [329, 403] width 107 height 18
click at [376, 493] on h3 "Collaboration" at bounding box center [535, 491] width 519 height 21
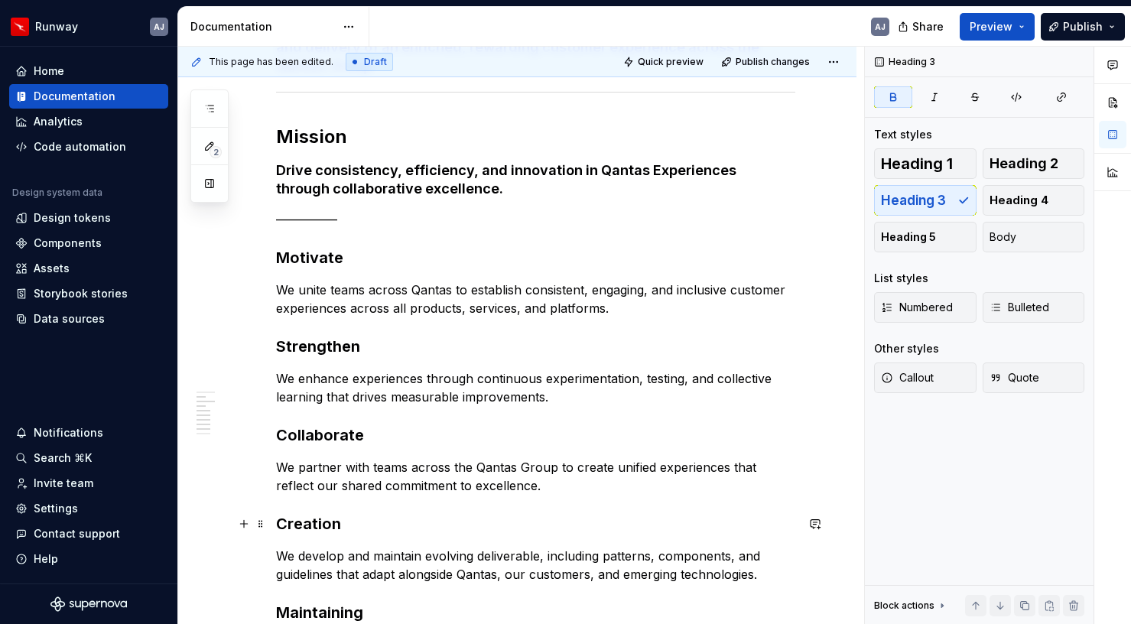
click at [339, 522] on strong "Creation" at bounding box center [308, 524] width 65 height 18
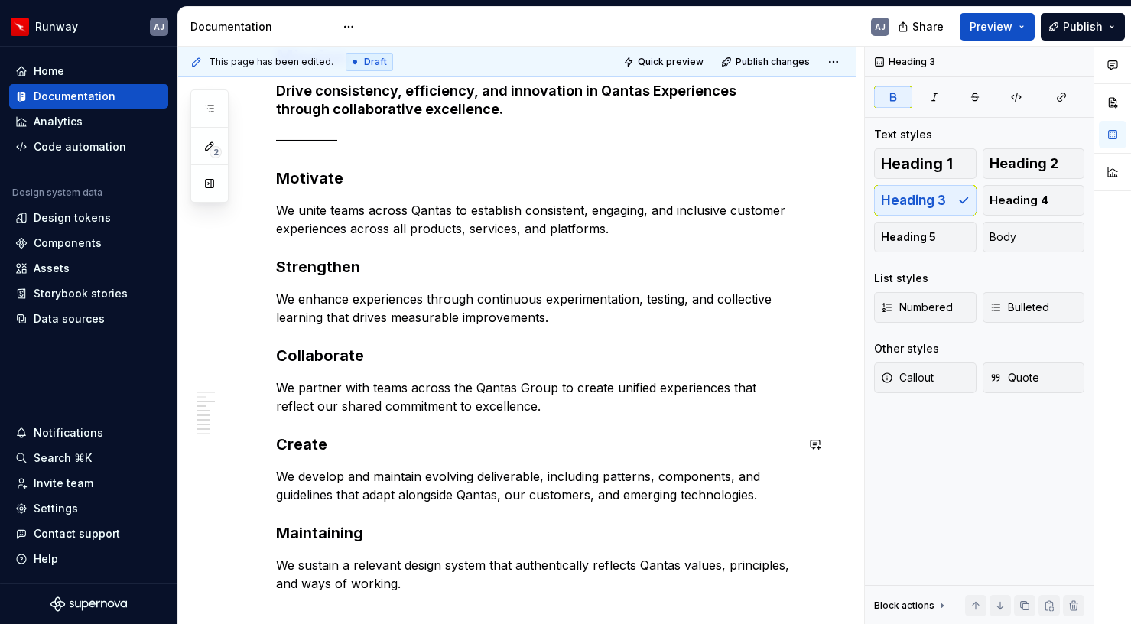
scroll to position [400, 0]
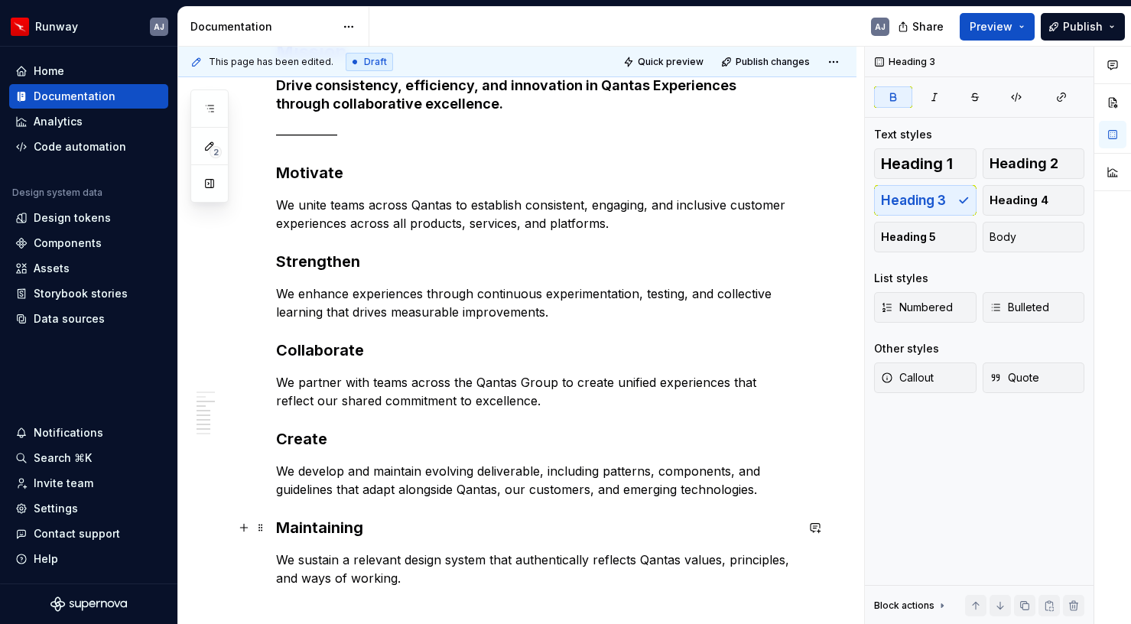
click at [363, 529] on strong "Maintaining" at bounding box center [319, 528] width 87 height 18
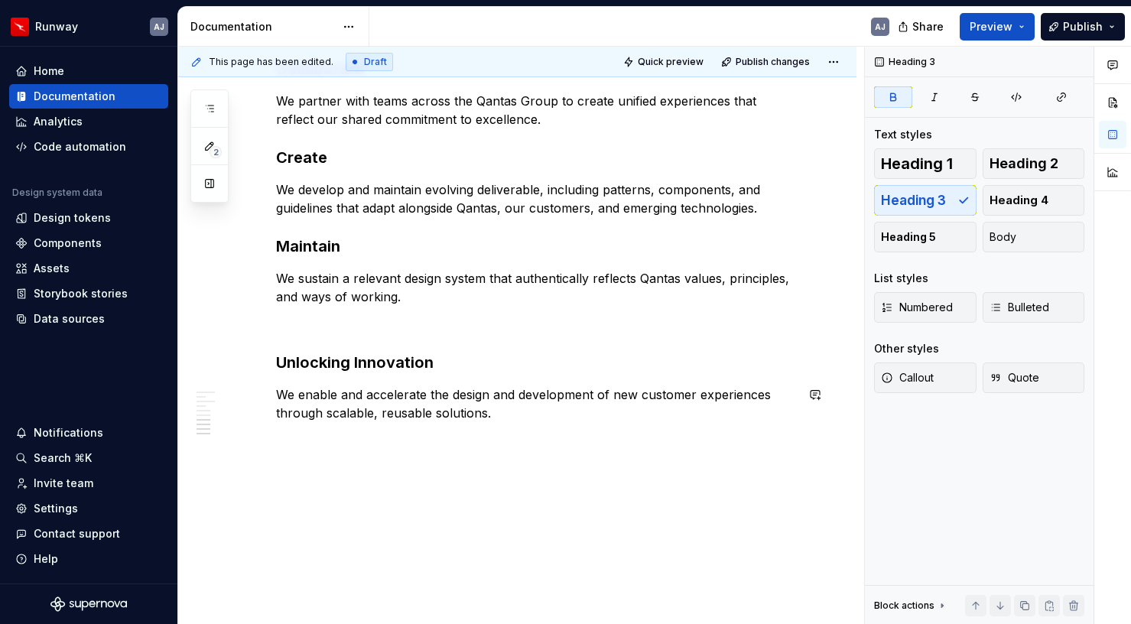
scroll to position [685, 0]
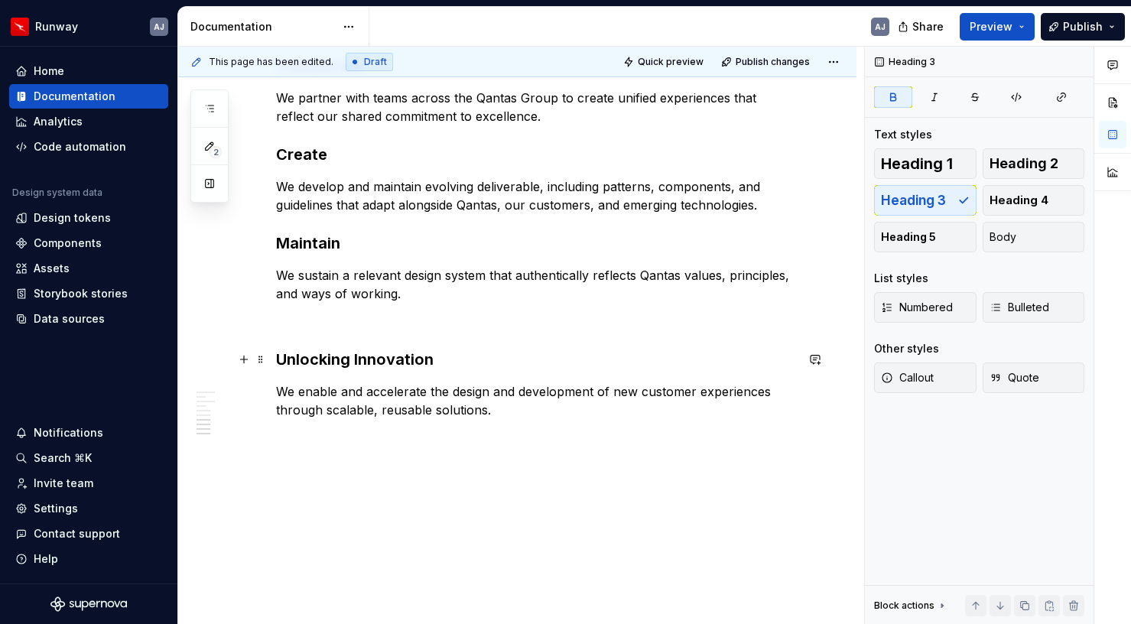
click at [350, 361] on strong "Unlocking Innovation" at bounding box center [355, 359] width 158 height 18
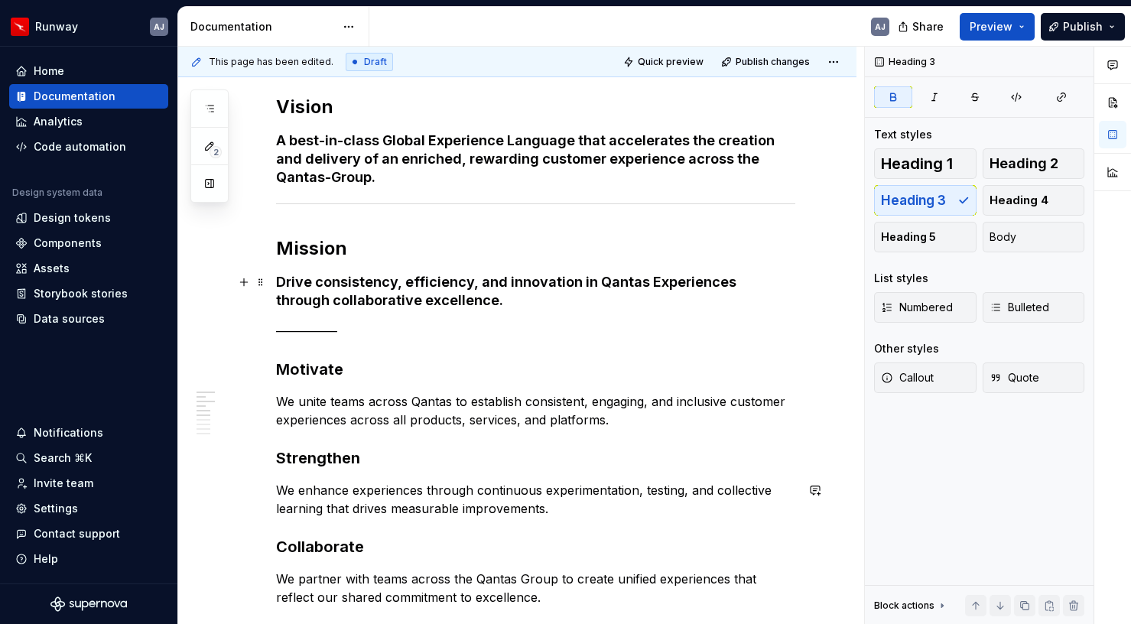
scroll to position [0, 0]
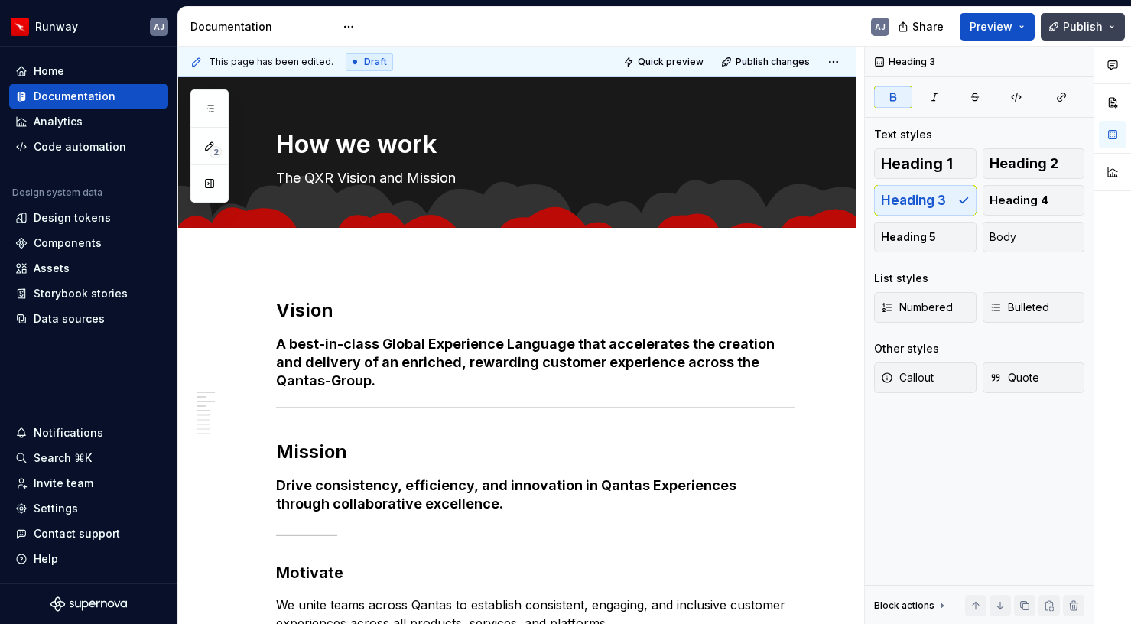
click at [1082, 24] on span "Publish" at bounding box center [1083, 26] width 40 height 15
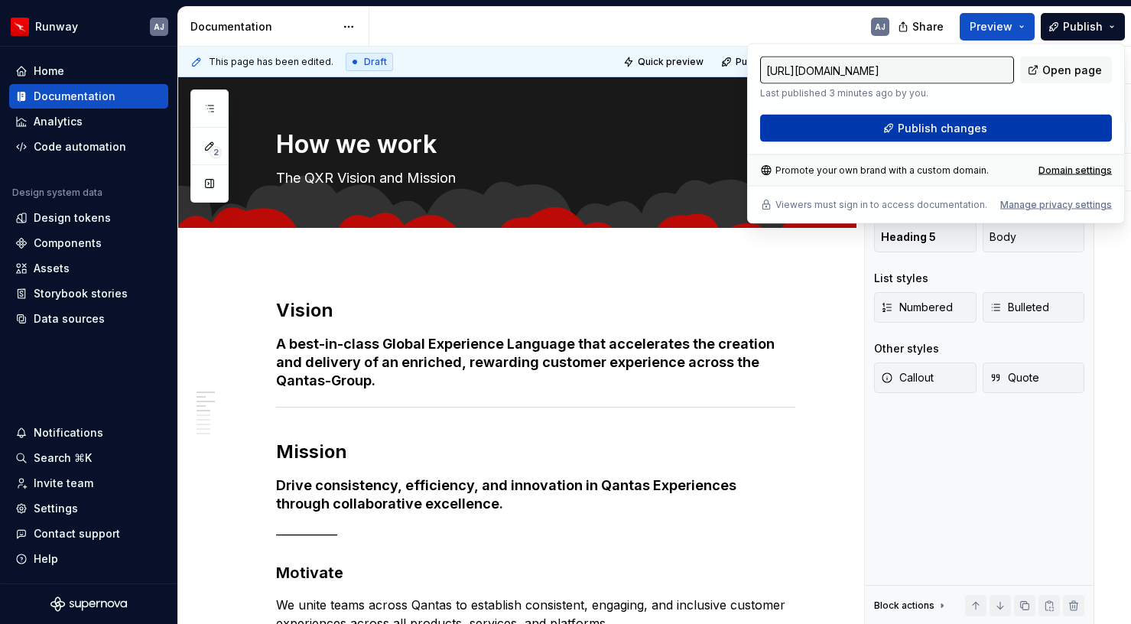
click at [933, 122] on span "Publish changes" at bounding box center [942, 128] width 89 height 15
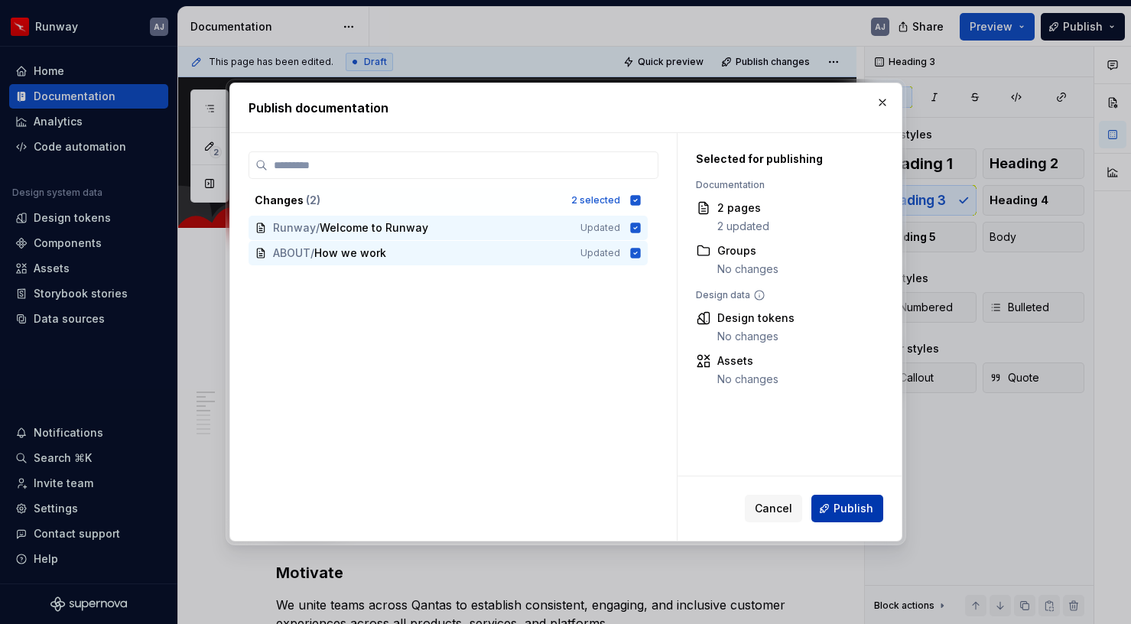
click at [856, 510] on span "Publish" at bounding box center [854, 508] width 40 height 15
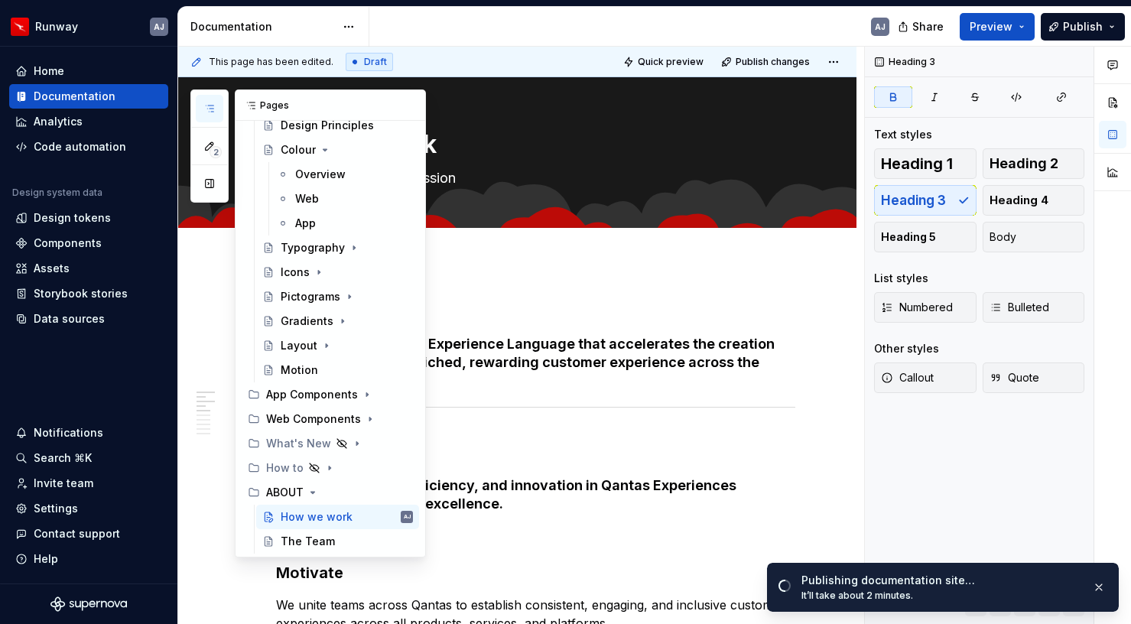
click at [210, 105] on icon "button" at bounding box center [209, 109] width 12 height 12
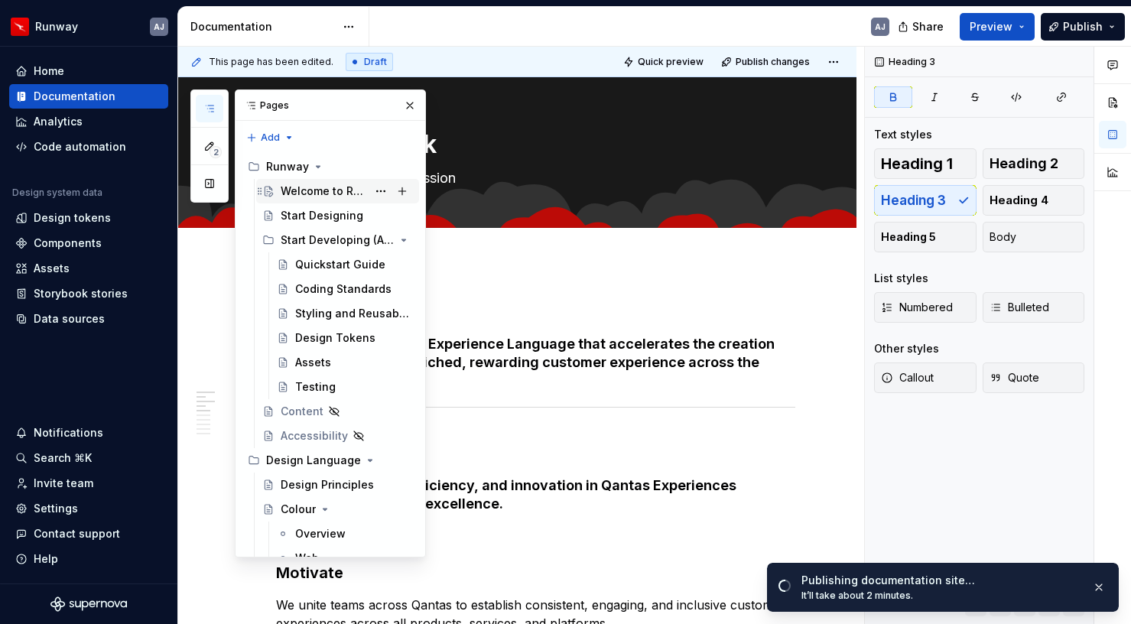
click at [323, 193] on div "Welcome to Runway" at bounding box center [324, 191] width 86 height 15
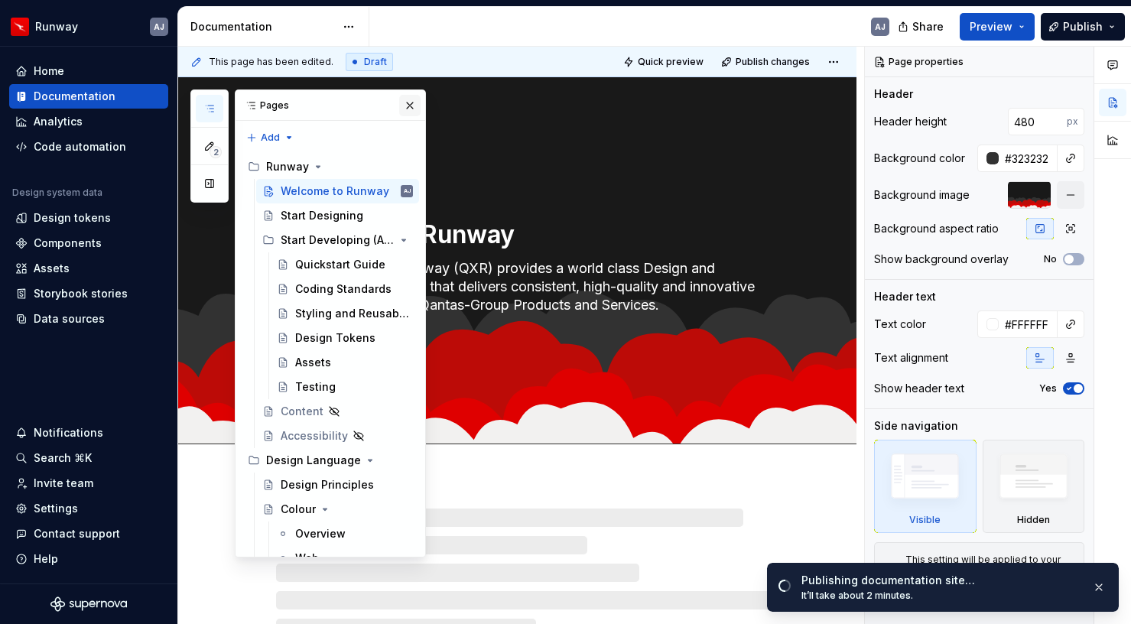
click at [405, 109] on button "button" at bounding box center [409, 105] width 21 height 21
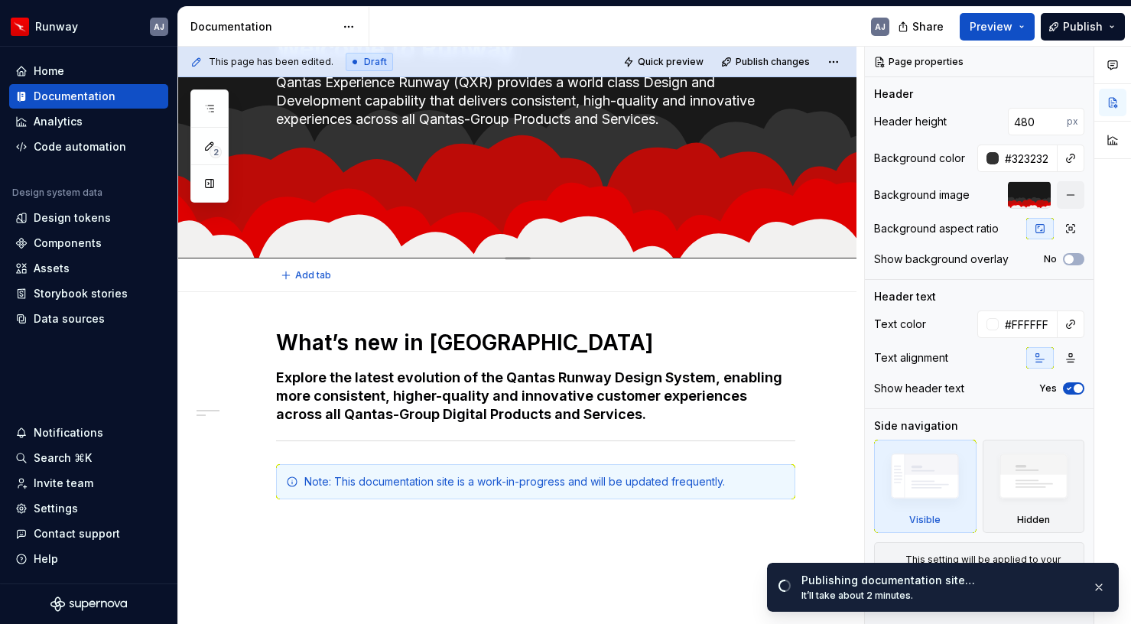
type textarea "*"
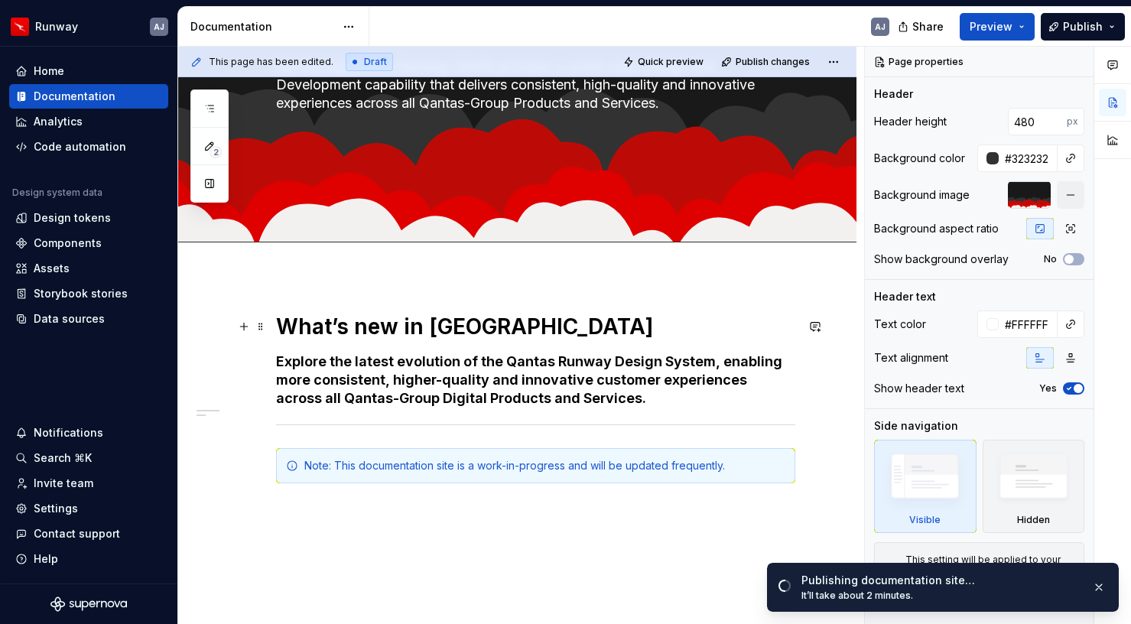
scroll to position [203, 0]
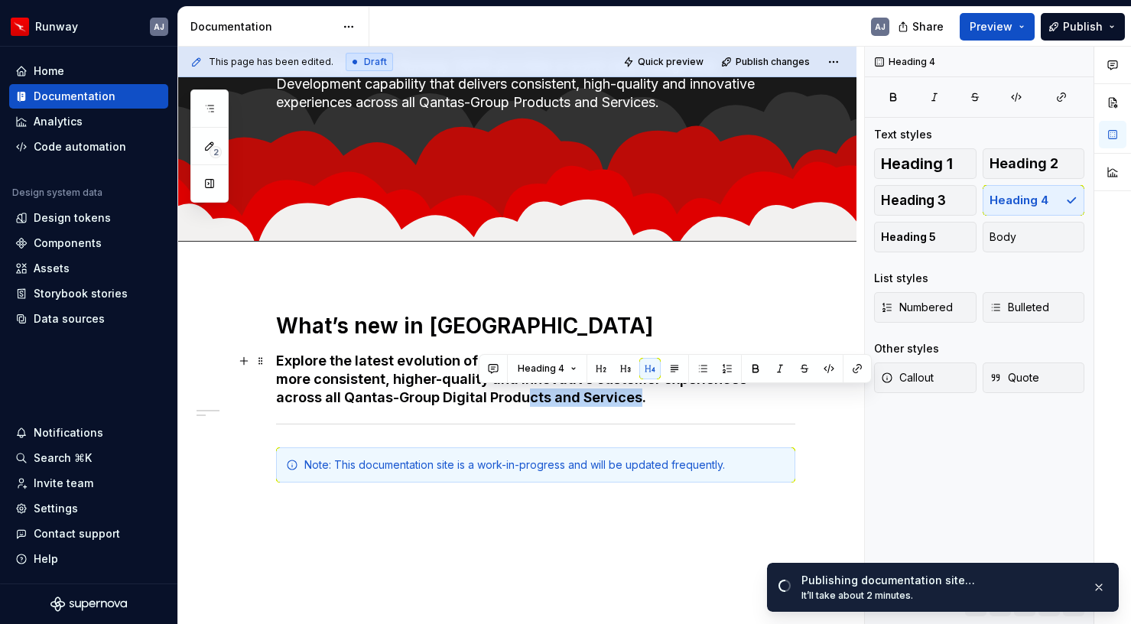
drag, startPoint x: 590, startPoint y: 401, endPoint x: 481, endPoint y: 391, distance: 109.1
click at [481, 391] on h4 "Explore the latest evolution of the Qantas Runway Design System, enabling more …" at bounding box center [535, 379] width 519 height 55
click at [554, 421] on div at bounding box center [535, 424] width 519 height 10
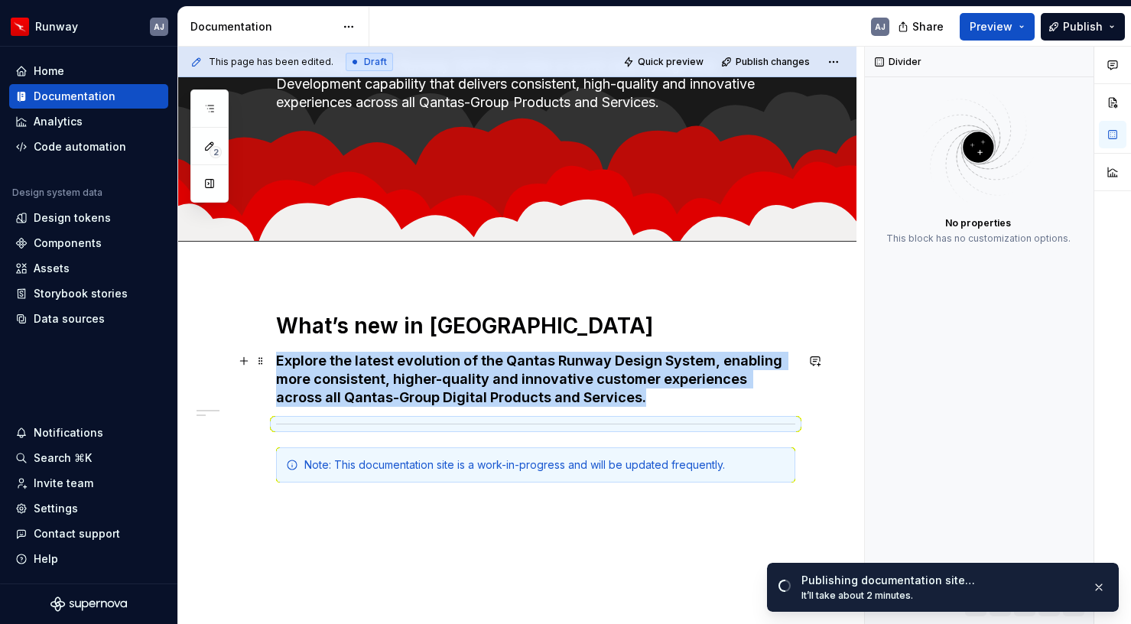
click at [588, 403] on h4 "Explore the latest evolution of the Qantas Runway Design System, enabling more …" at bounding box center [535, 379] width 519 height 55
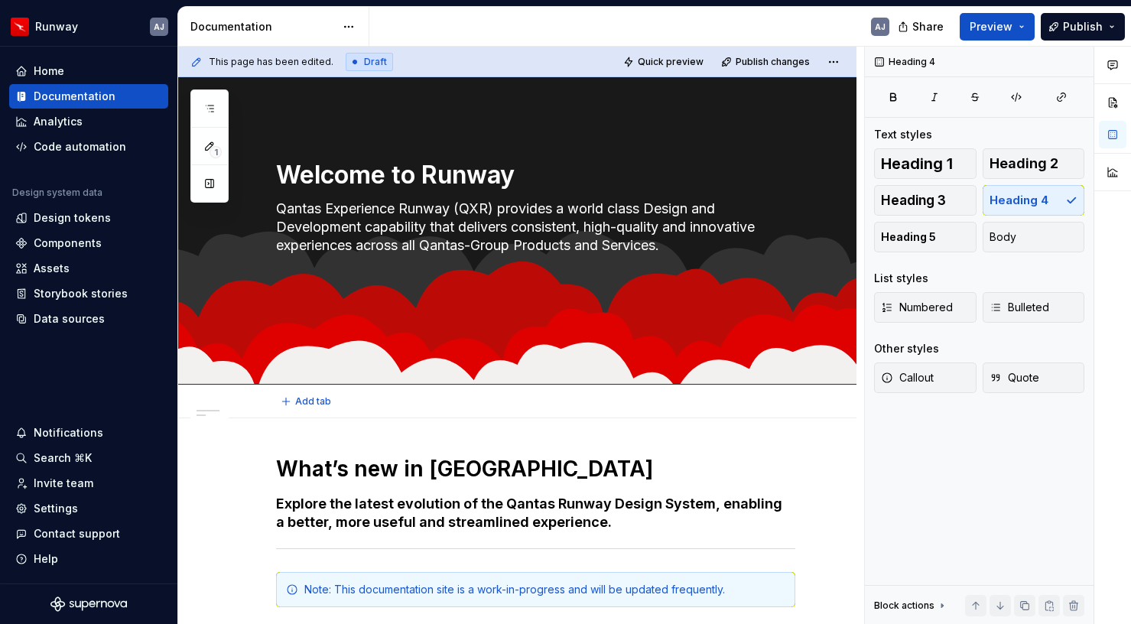
scroll to position [0, 0]
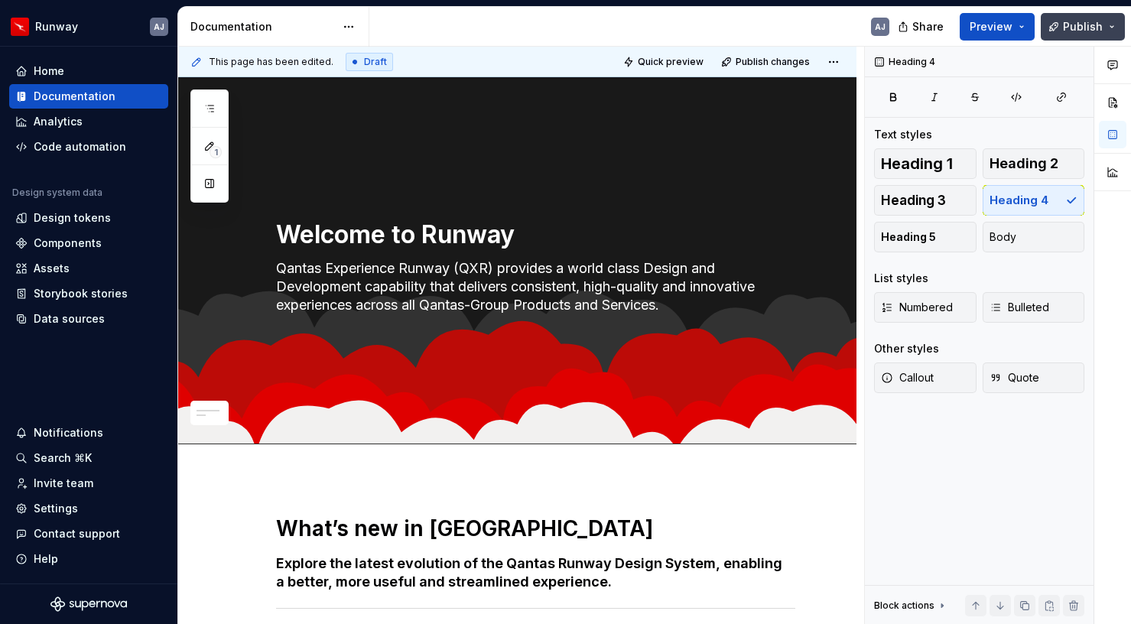
click at [1073, 25] on span "Publish" at bounding box center [1083, 26] width 40 height 15
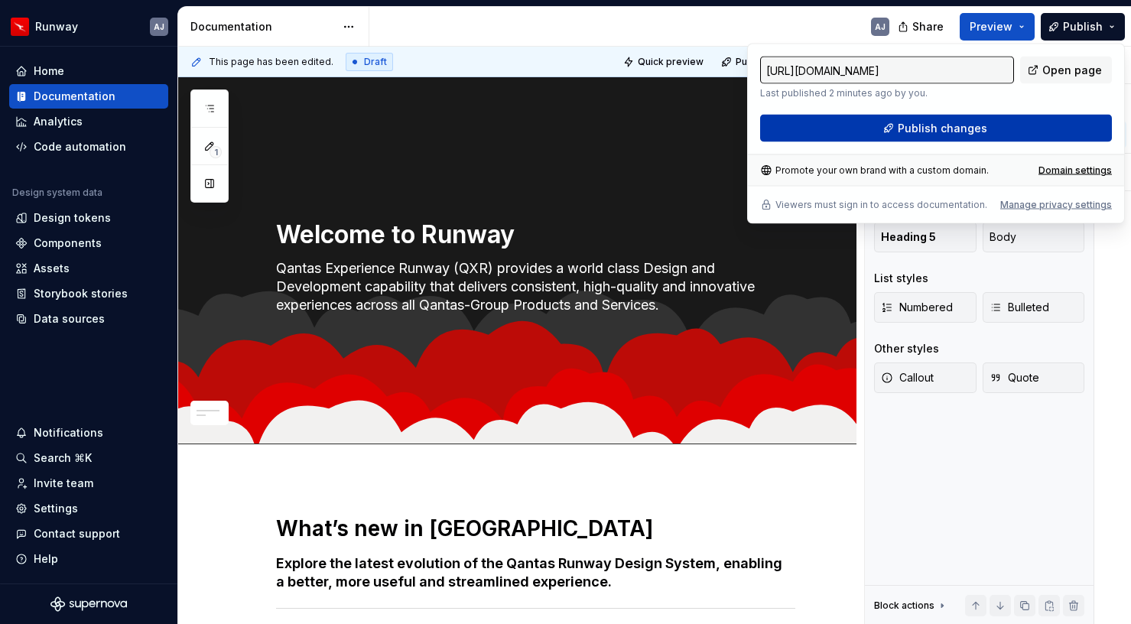
click at [972, 125] on span "Publish changes" at bounding box center [942, 128] width 89 height 15
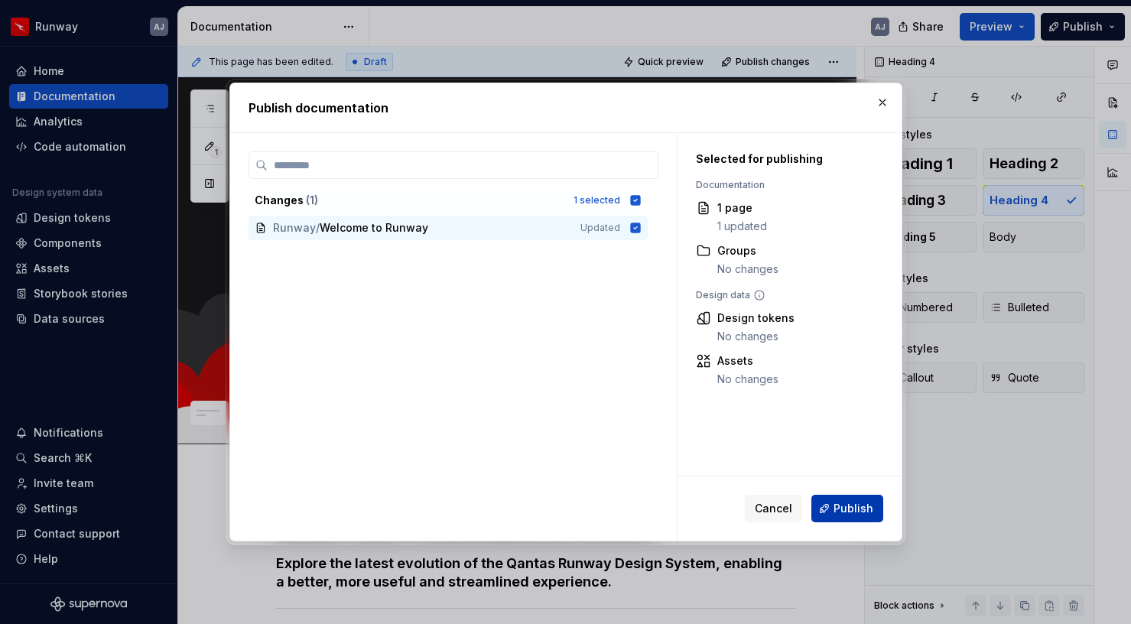
click at [844, 498] on button "Publish" at bounding box center [848, 509] width 72 height 28
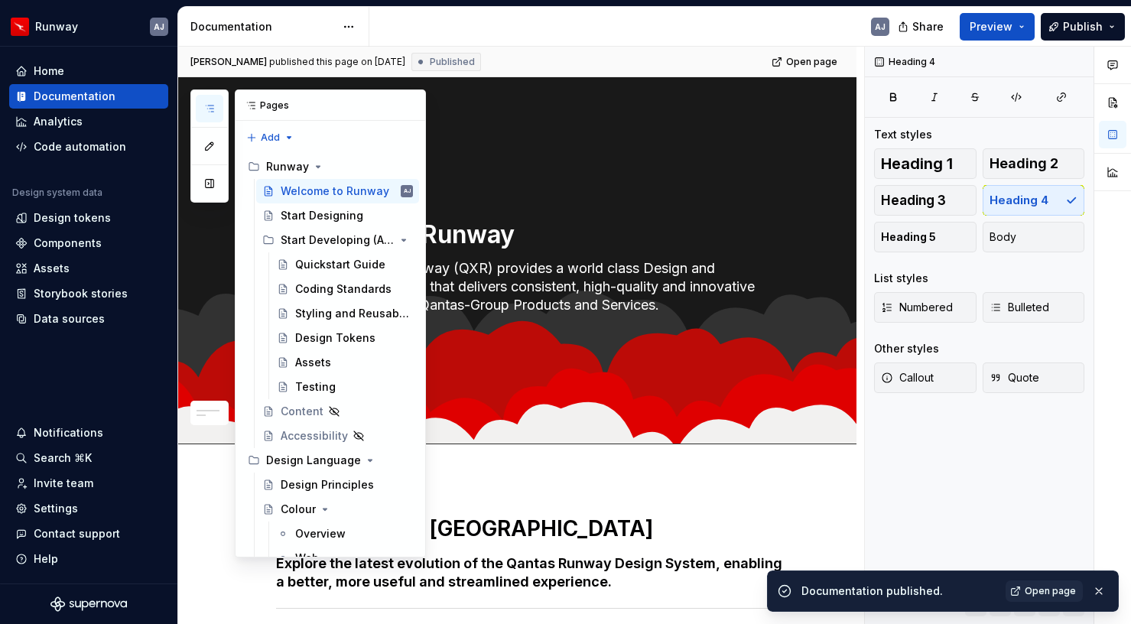
click at [210, 106] on icon "button" at bounding box center [210, 109] width 8 height 6
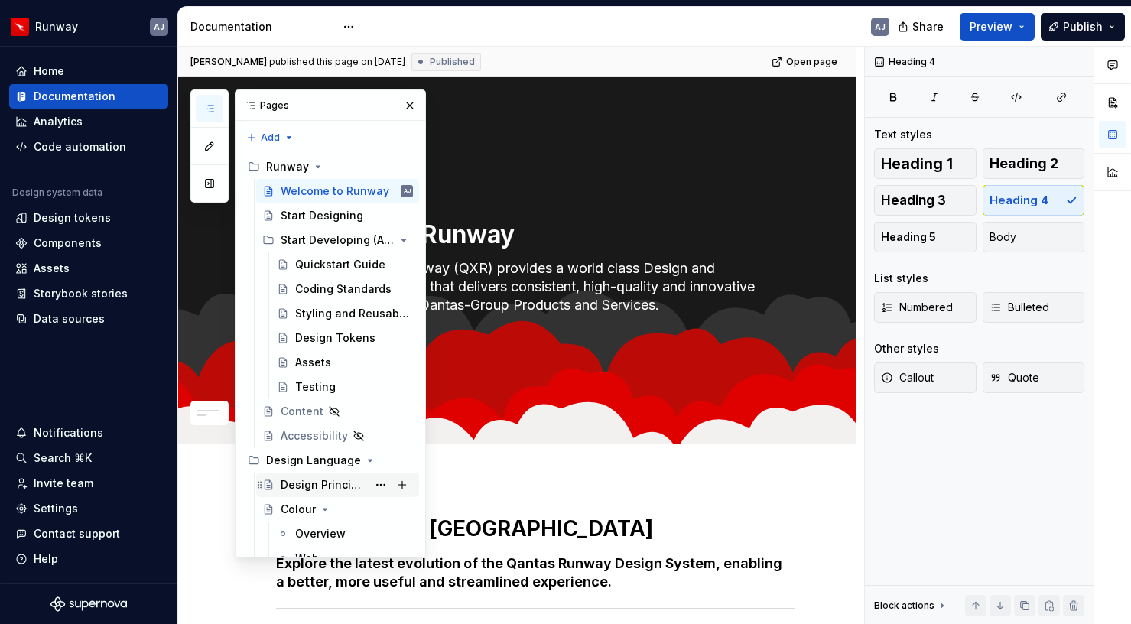
click at [337, 486] on div "Design Principles" at bounding box center [324, 484] width 86 height 15
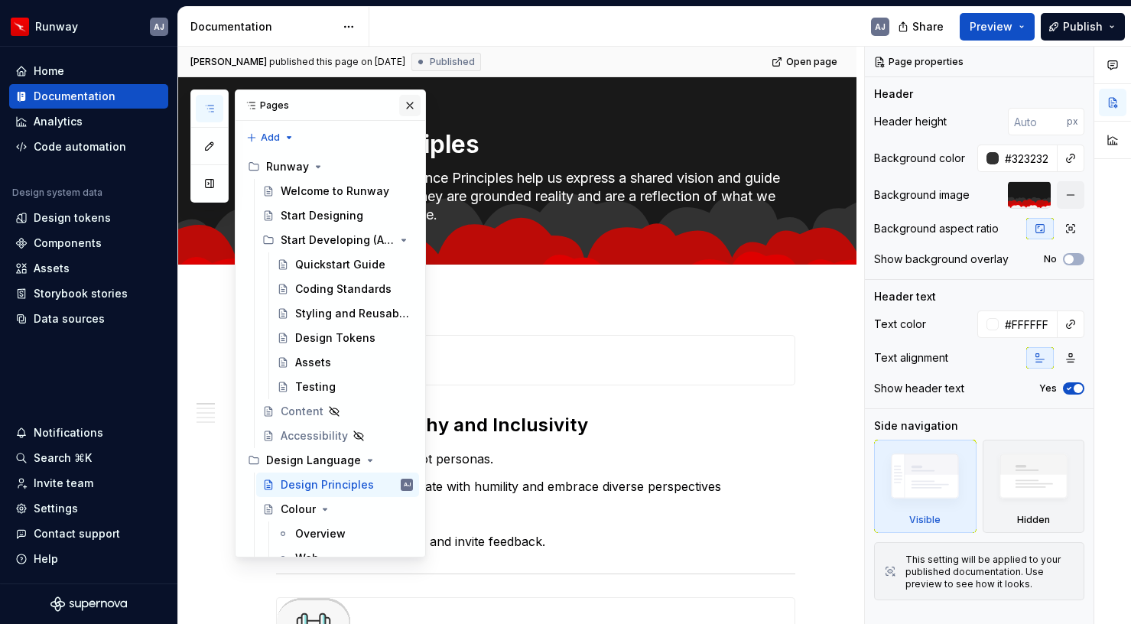
click at [415, 100] on button "button" at bounding box center [409, 105] width 21 height 21
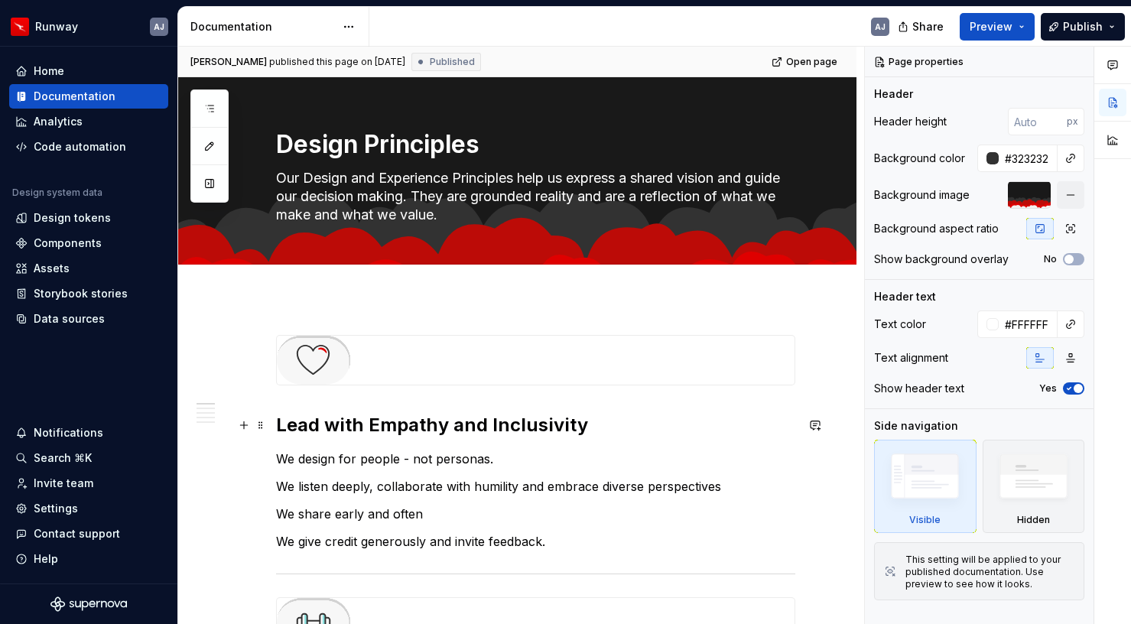
click at [444, 428] on h2 "Lead with Empathy and Inclusivity" at bounding box center [535, 425] width 519 height 24
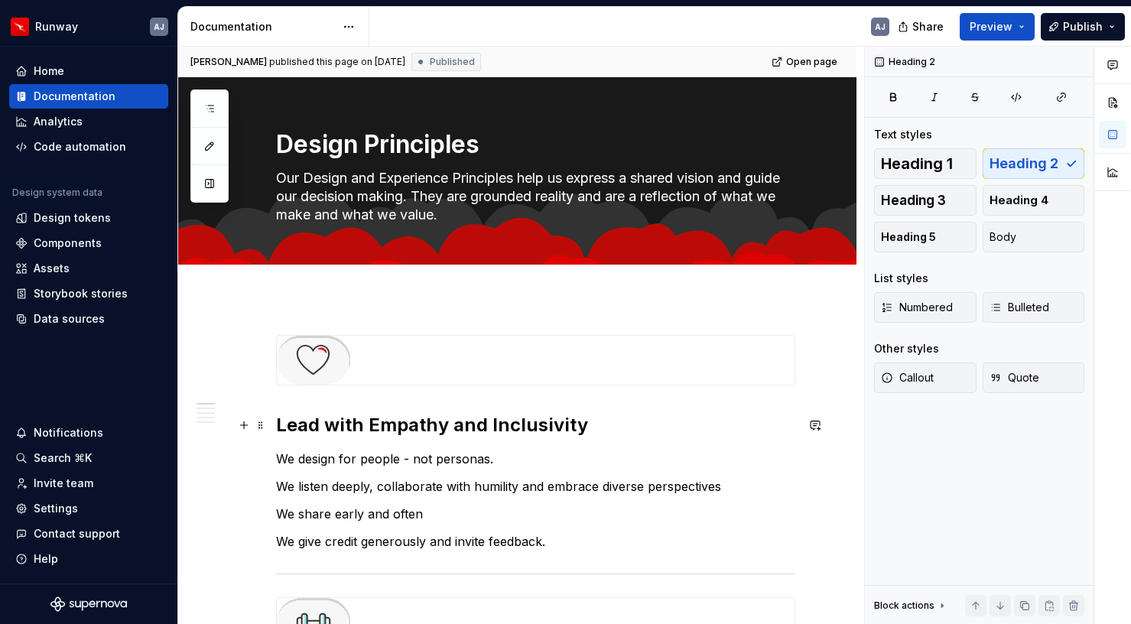
click at [444, 428] on h2 "Lead with Empathy and Inclusivity" at bounding box center [535, 425] width 519 height 24
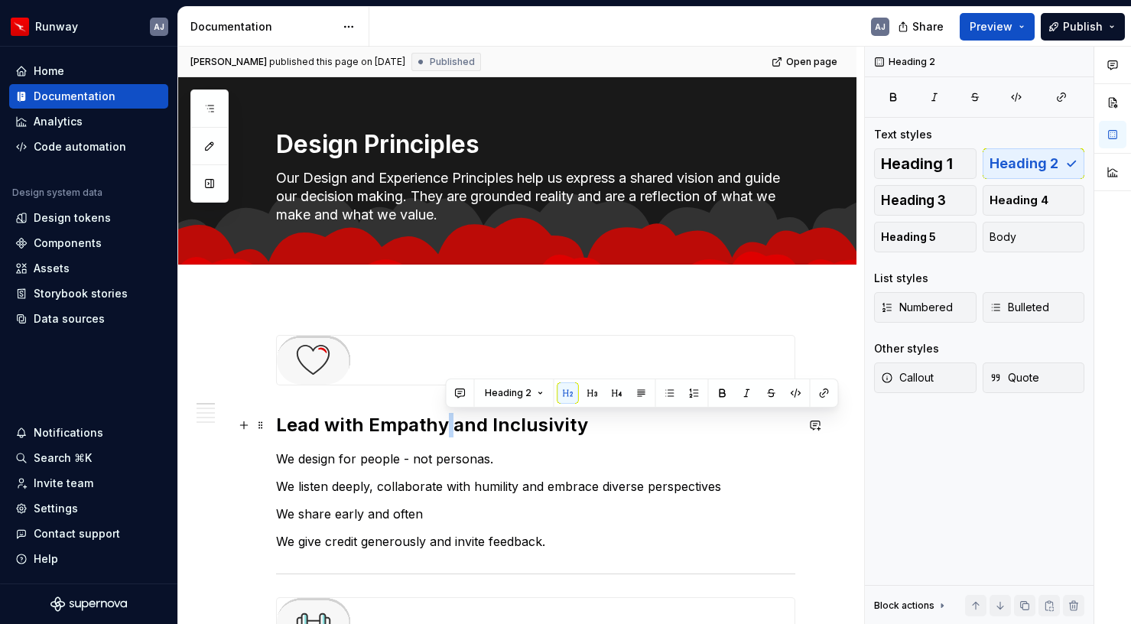
click at [444, 428] on h2 "Lead with Empathy and Inclusivity" at bounding box center [535, 425] width 519 height 24
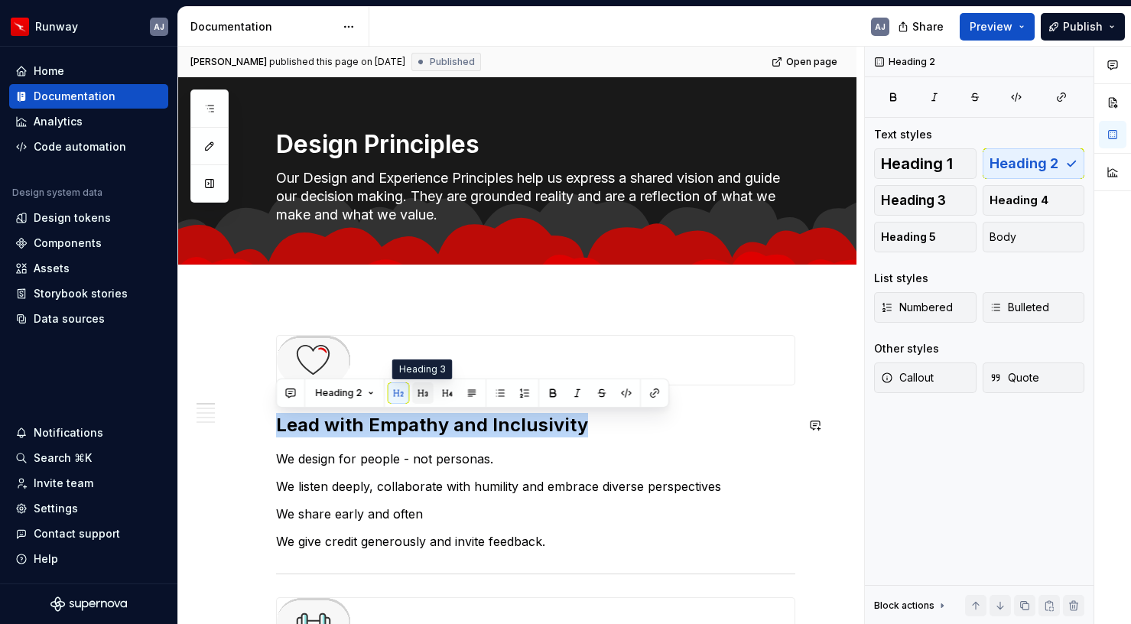
click at [426, 396] on button "button" at bounding box center [422, 392] width 21 height 21
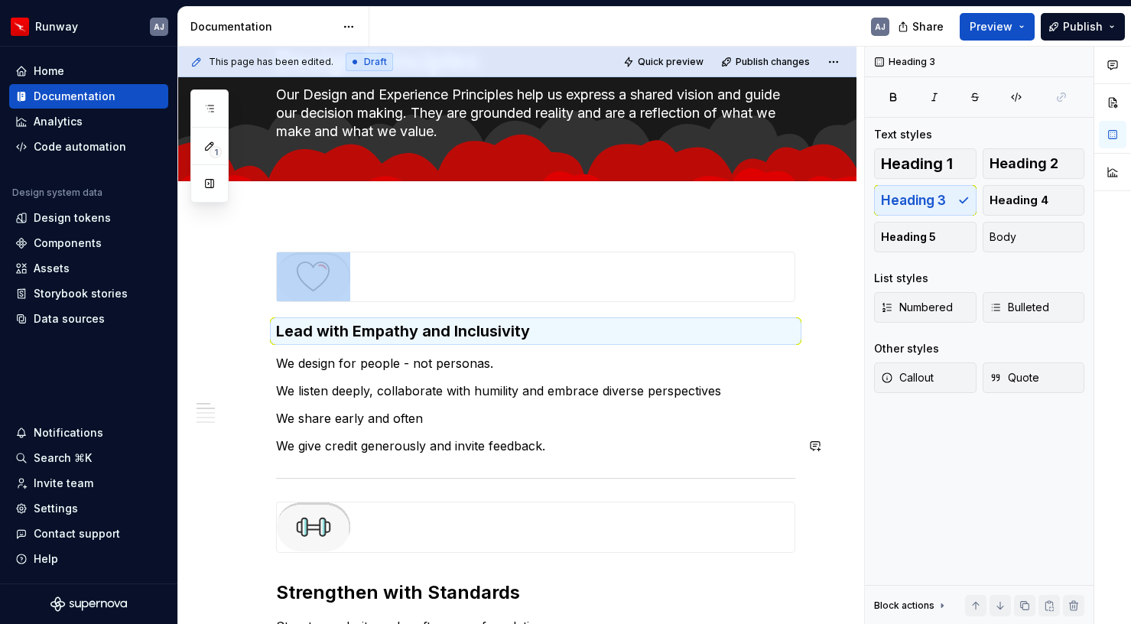
scroll to position [93, 0]
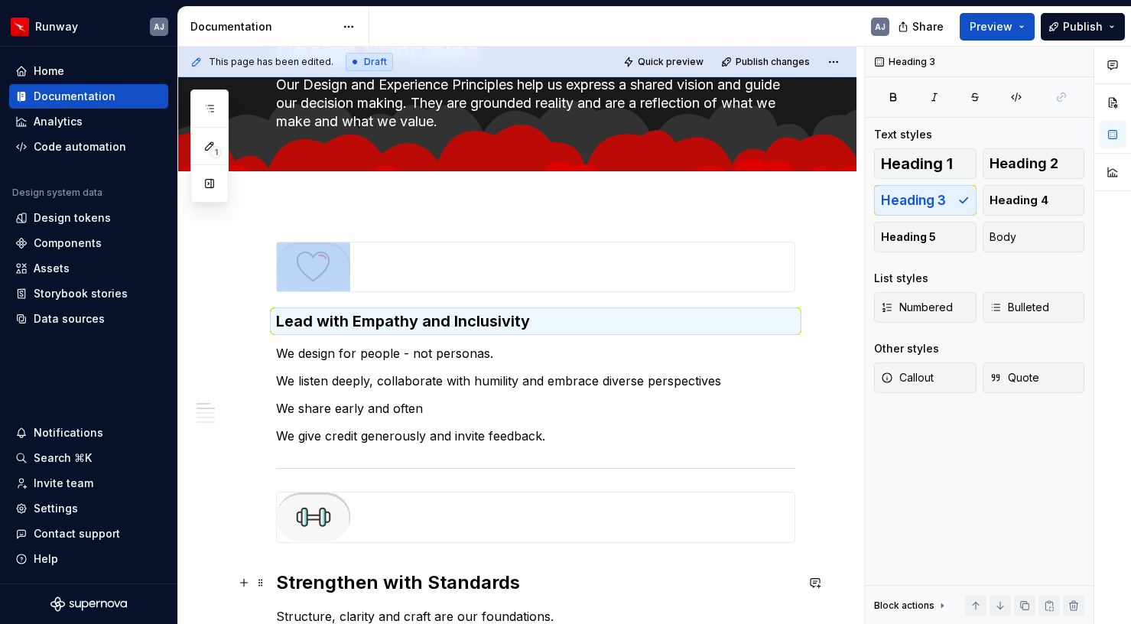
click at [447, 575] on h2 "Strengthen with Standards" at bounding box center [535, 583] width 519 height 24
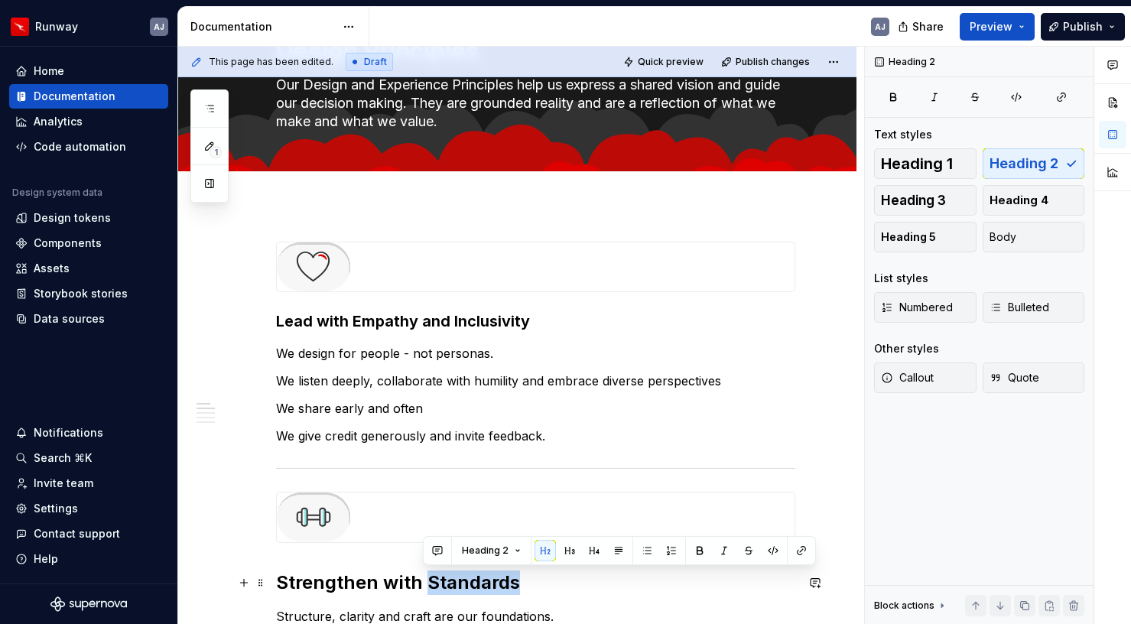
click at [447, 575] on h2 "Strengthen with Standards" at bounding box center [535, 583] width 519 height 24
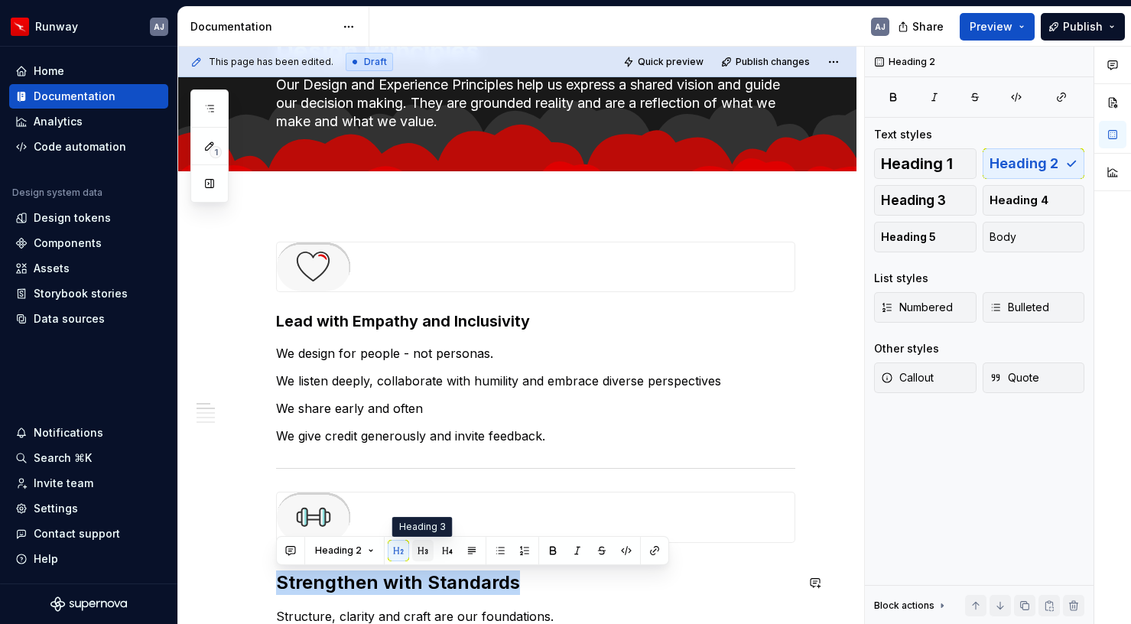
click at [426, 552] on button "button" at bounding box center [422, 550] width 21 height 21
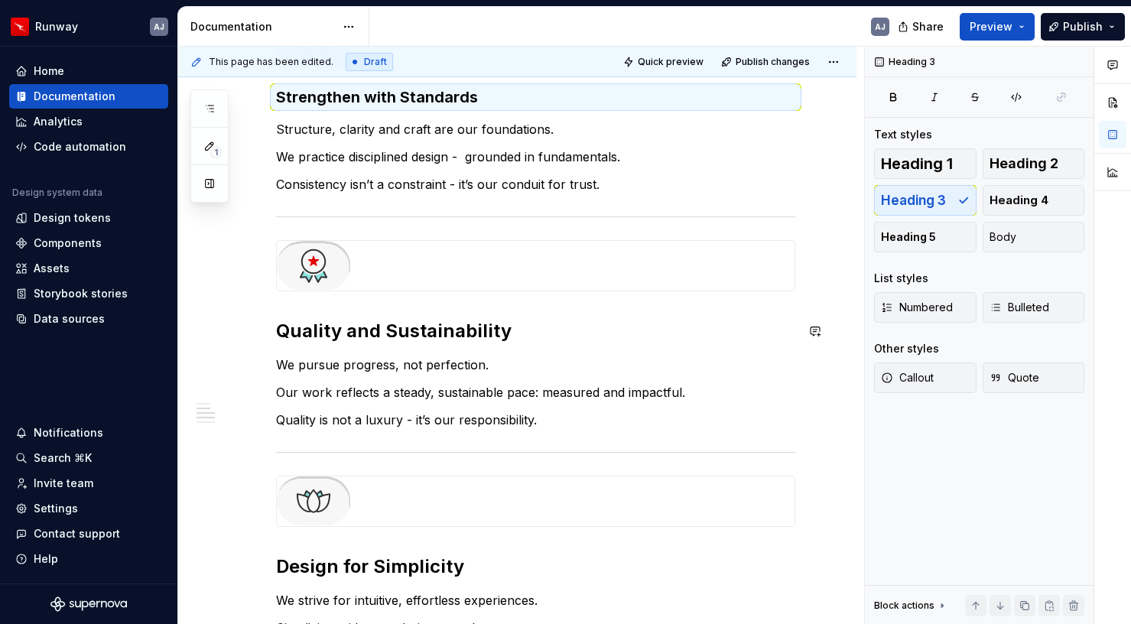
scroll to position [584, 0]
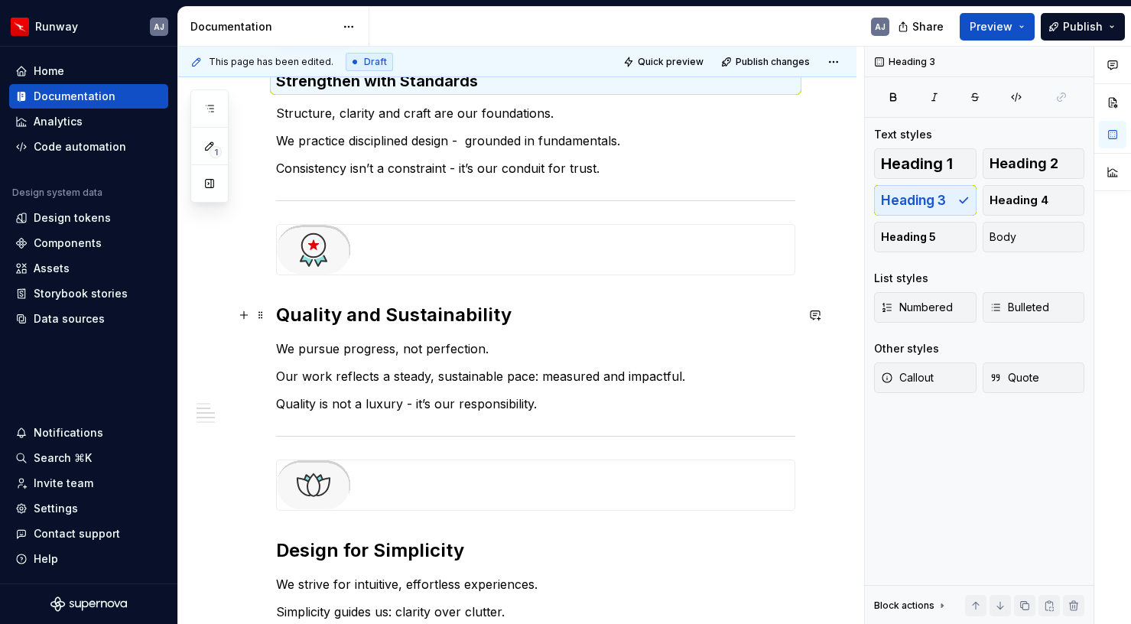
click at [424, 311] on h2 "Quality and Sustainability" at bounding box center [535, 315] width 519 height 24
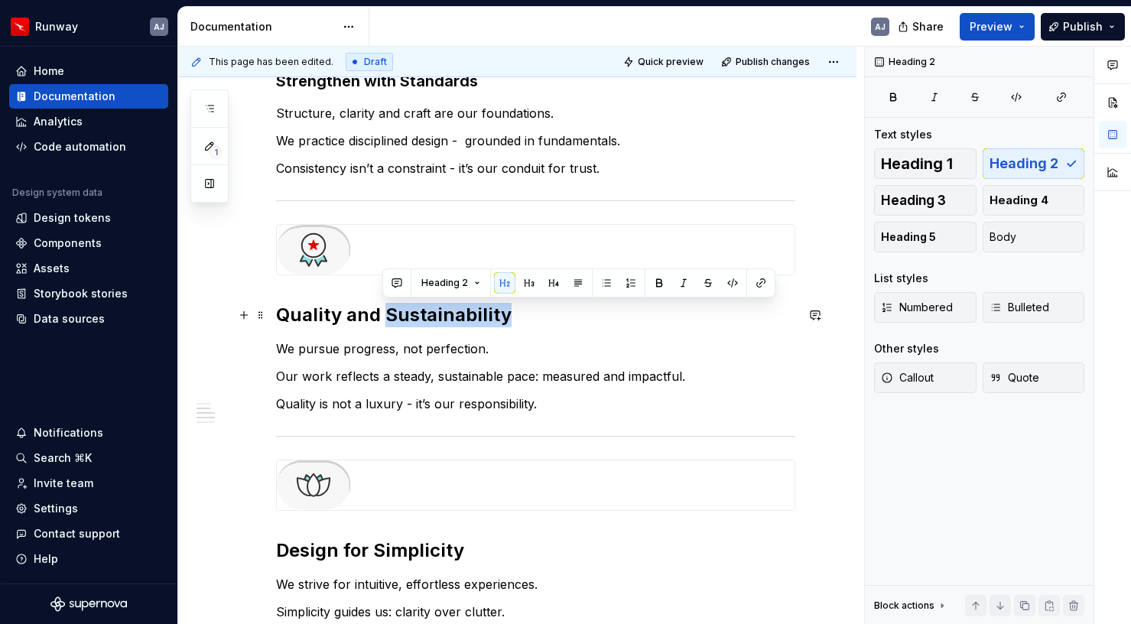
click at [424, 311] on h2 "Quality and Sustainability" at bounding box center [535, 315] width 519 height 24
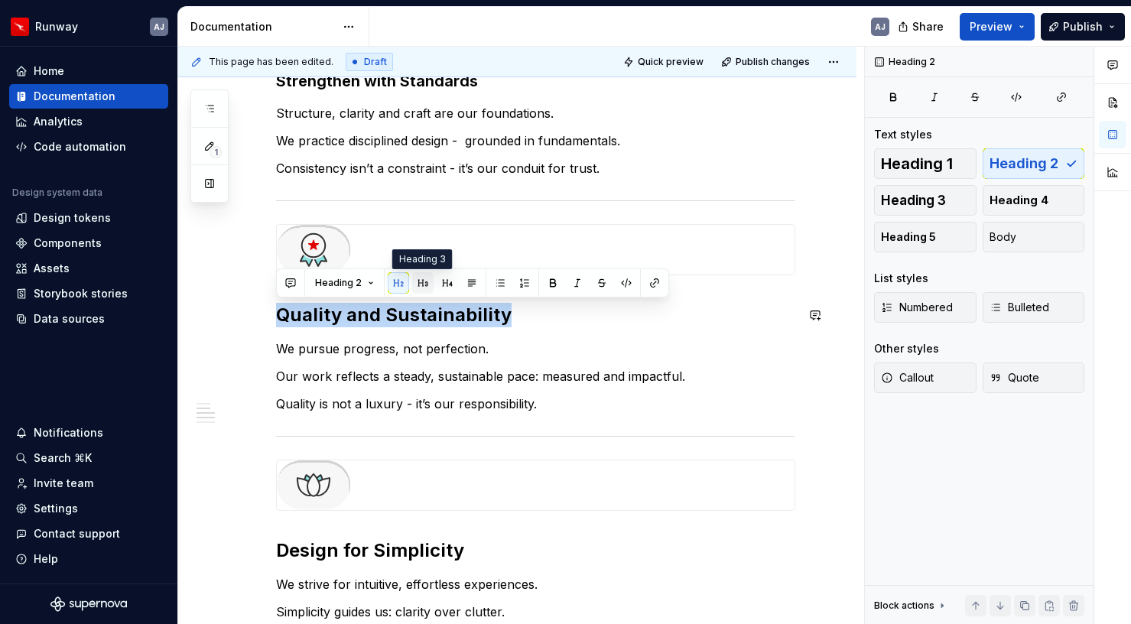
click at [422, 288] on button "button" at bounding box center [422, 282] width 21 height 21
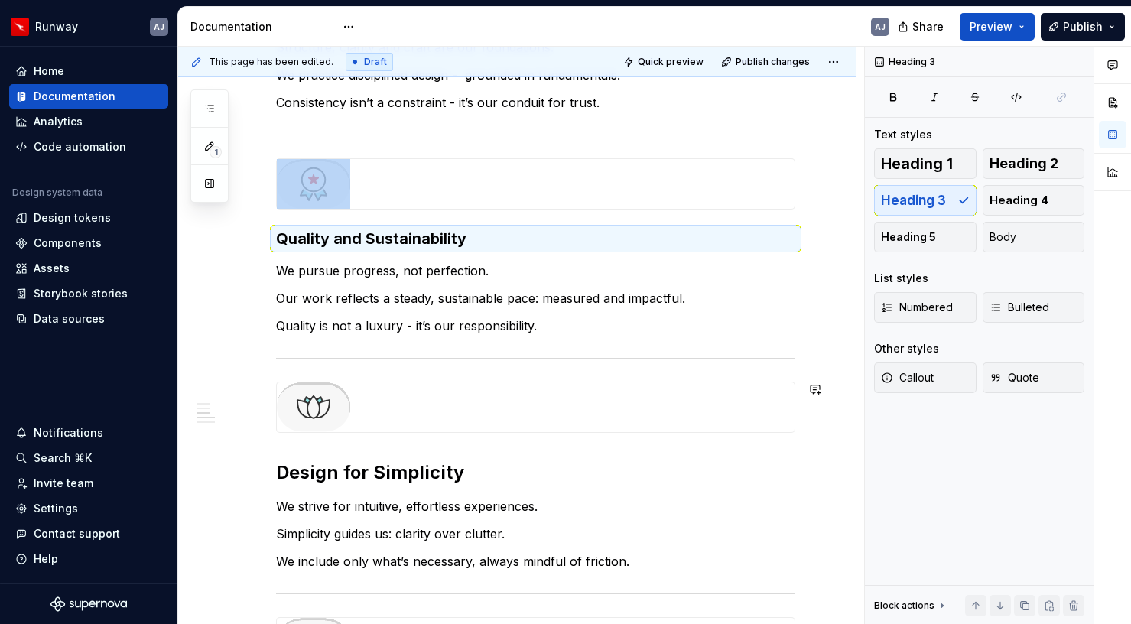
scroll to position [655, 0]
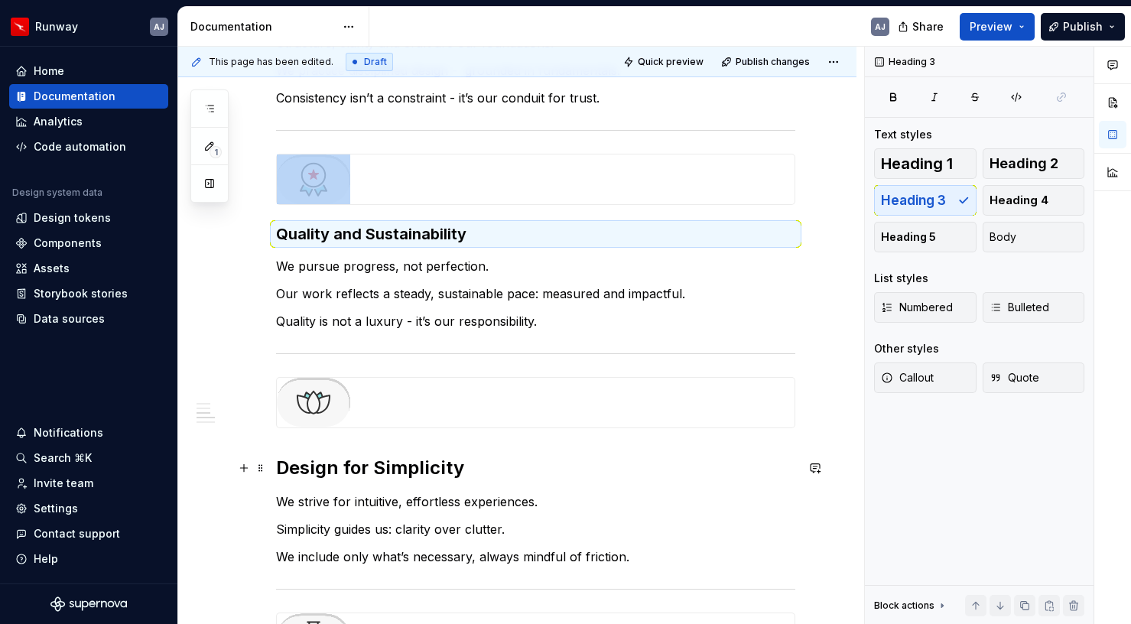
click at [403, 471] on h2 "Design for Simplicity" at bounding box center [535, 468] width 519 height 24
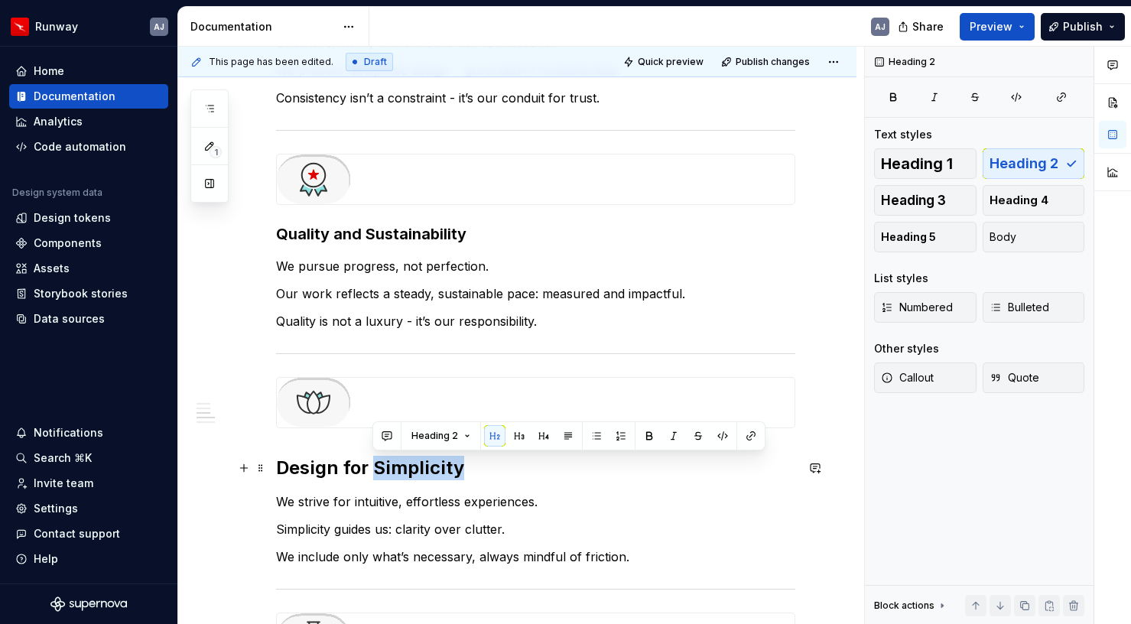
click at [403, 471] on h2 "Design for Simplicity" at bounding box center [535, 468] width 519 height 24
click at [425, 443] on button "button" at bounding box center [422, 435] width 21 height 21
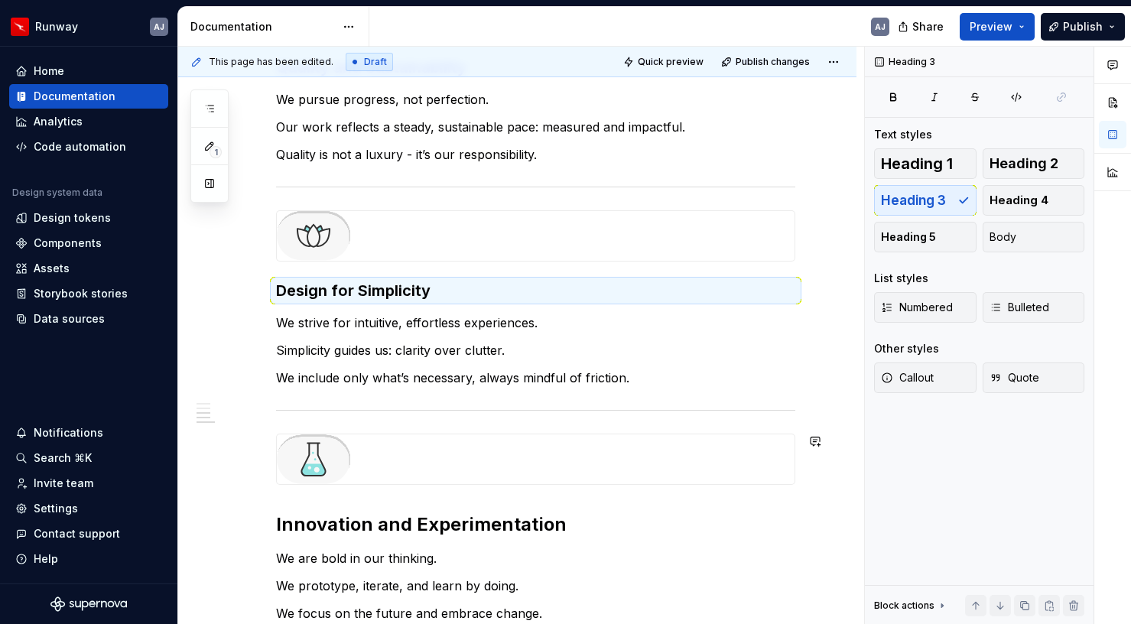
scroll to position [831, 0]
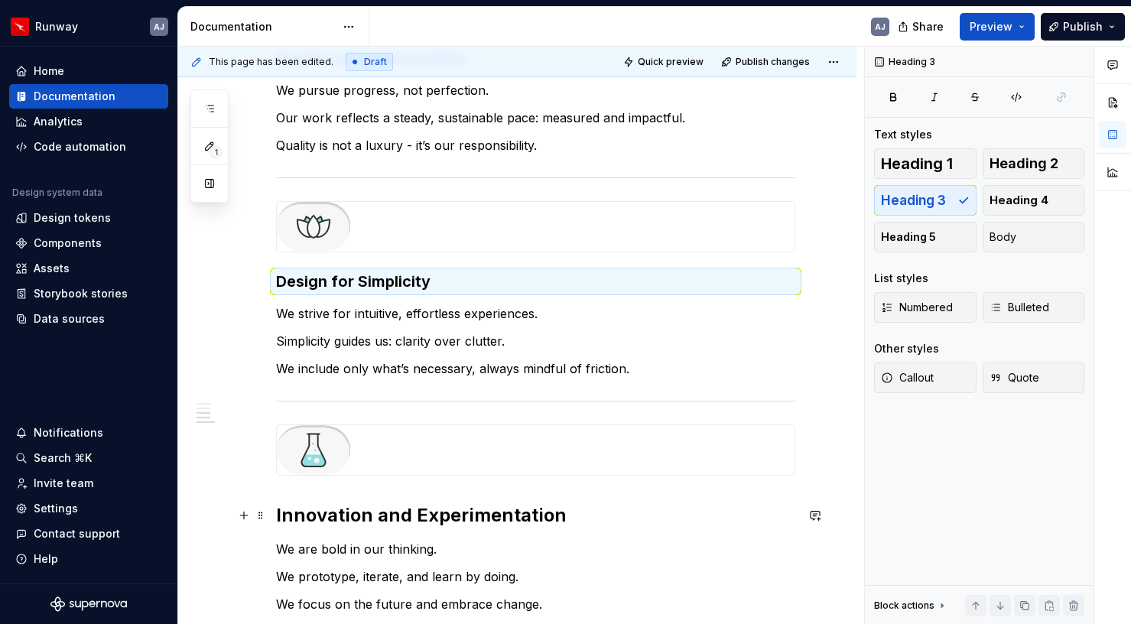
click at [454, 517] on h2 "Innovation and Experimentation" at bounding box center [535, 515] width 519 height 24
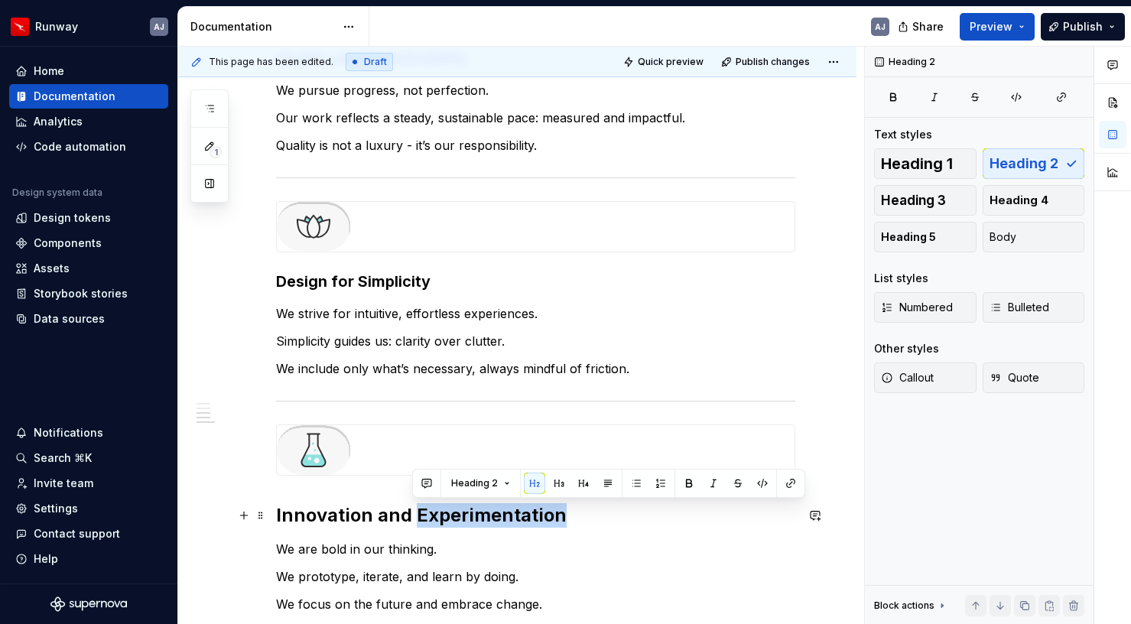
click at [454, 517] on h2 "Innovation and Experimentation" at bounding box center [535, 515] width 519 height 24
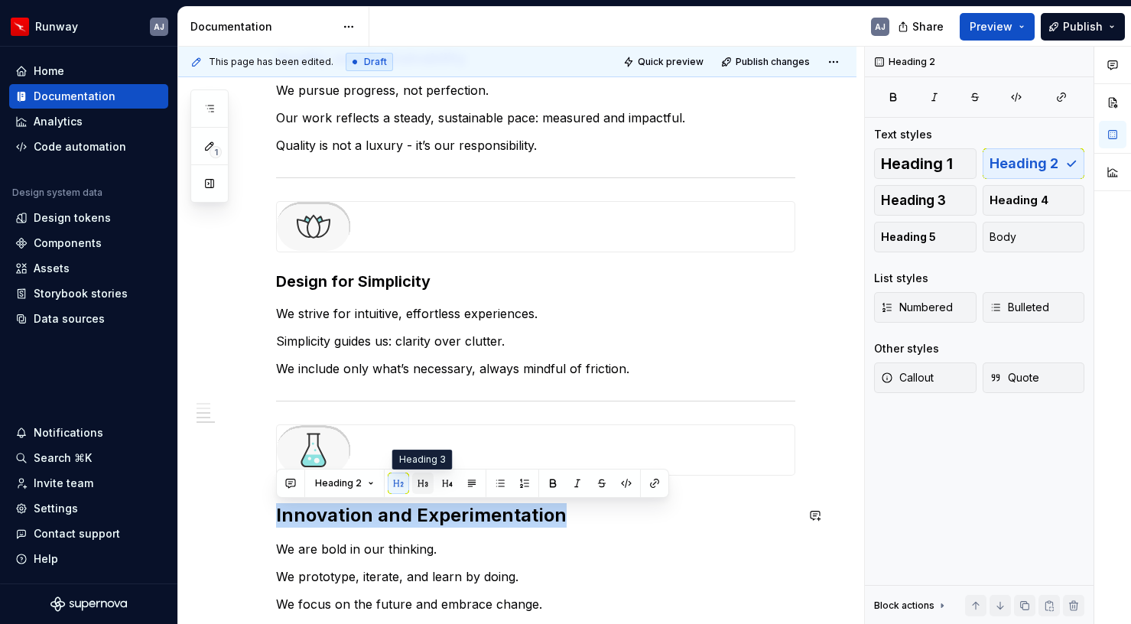
click at [422, 483] on button "button" at bounding box center [422, 483] width 21 height 21
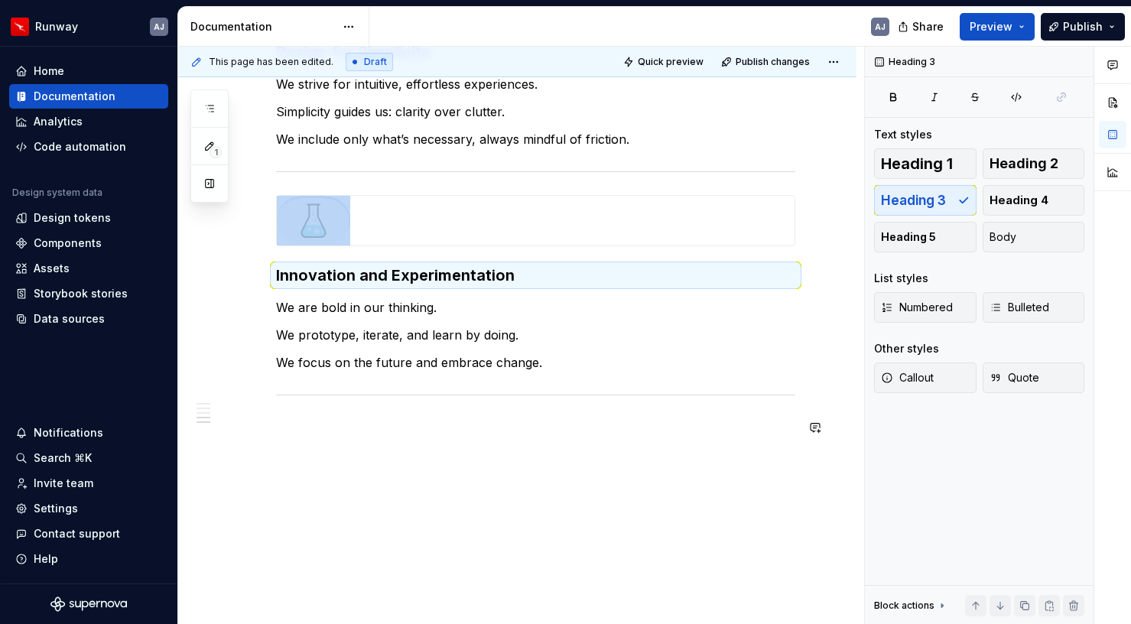
scroll to position [1078, 0]
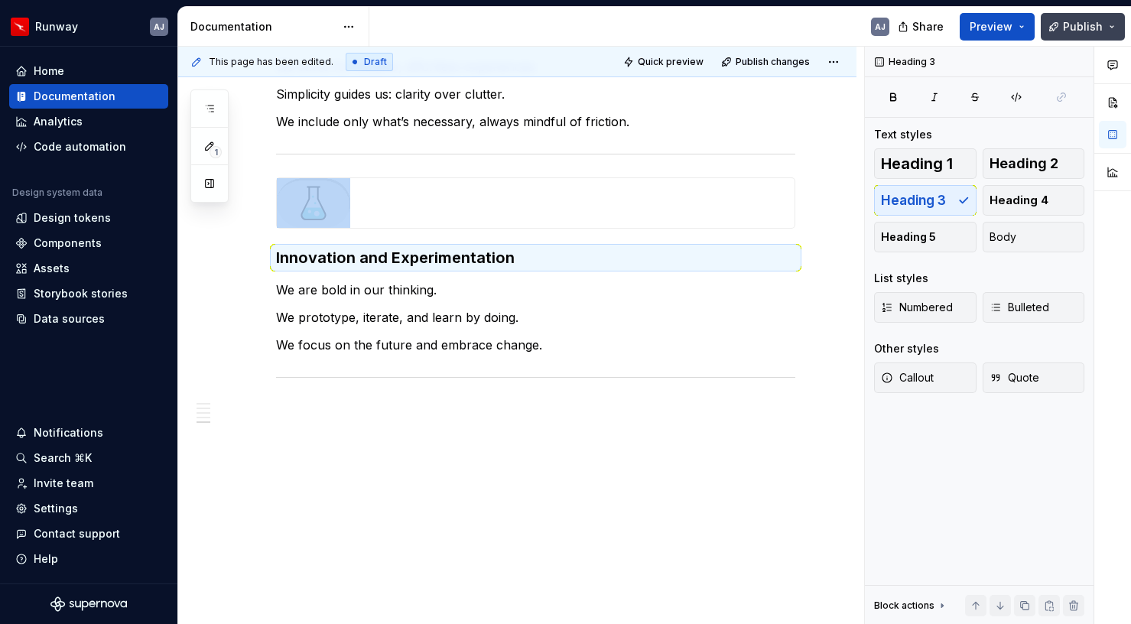
click at [1060, 30] on button "Publish" at bounding box center [1083, 27] width 84 height 28
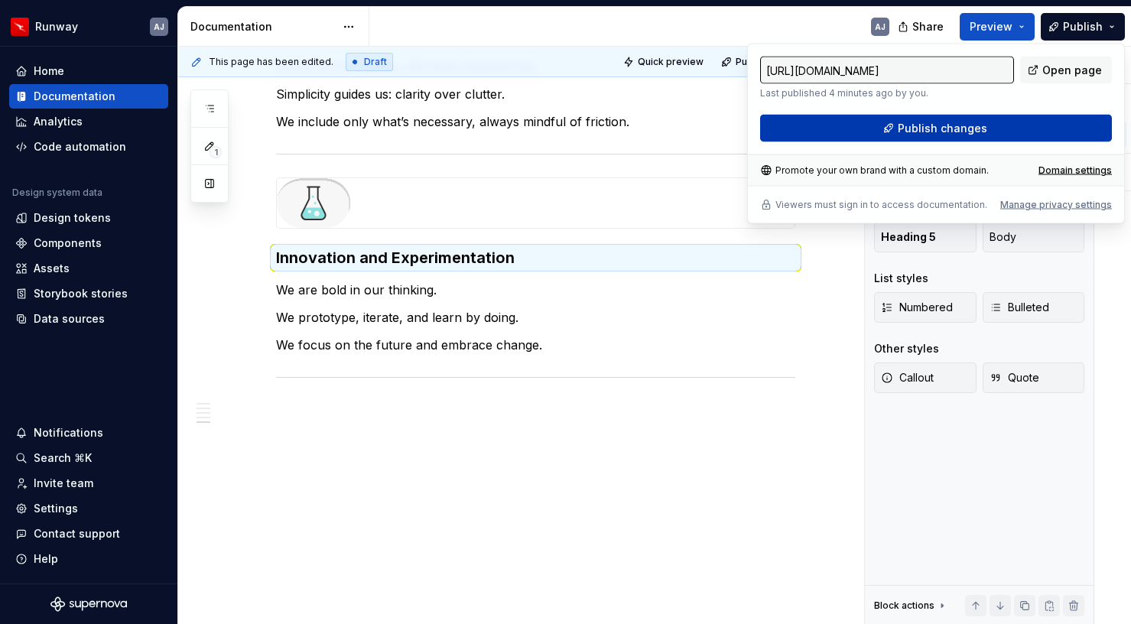
click at [947, 130] on span "Publish changes" at bounding box center [942, 128] width 89 height 15
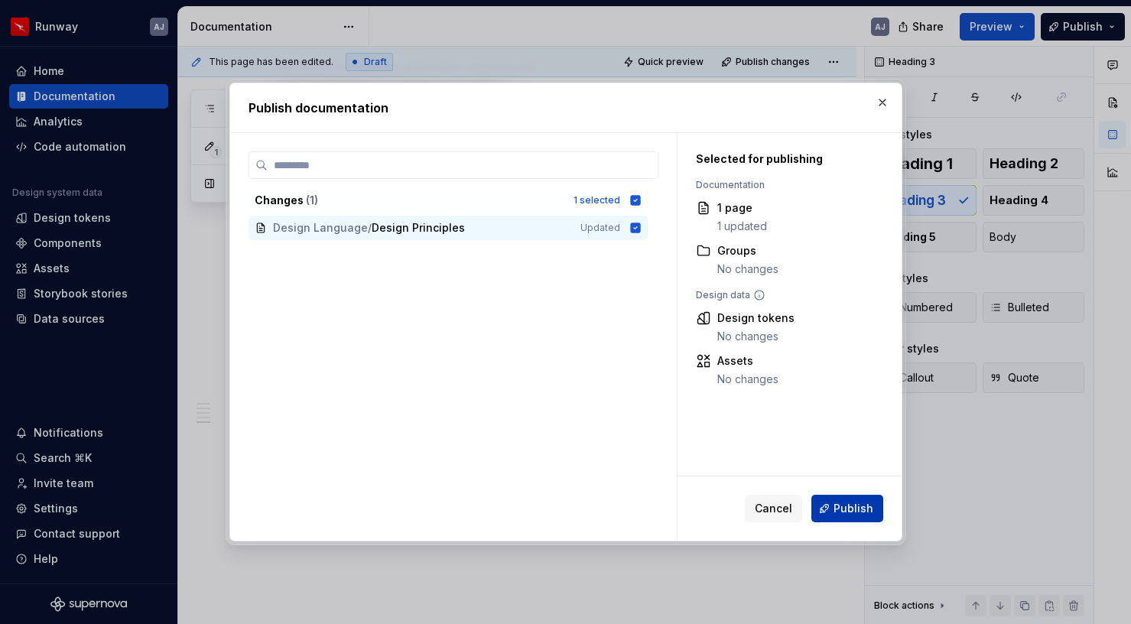
click at [856, 508] on span "Publish" at bounding box center [854, 508] width 40 height 15
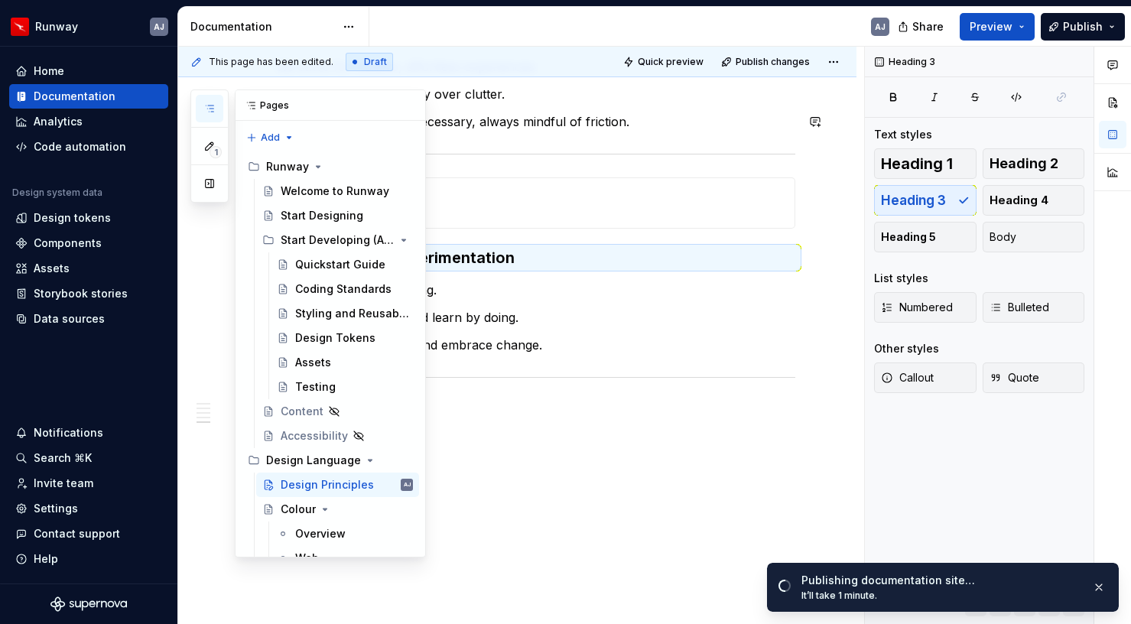
click at [212, 116] on button "button" at bounding box center [210, 109] width 28 height 28
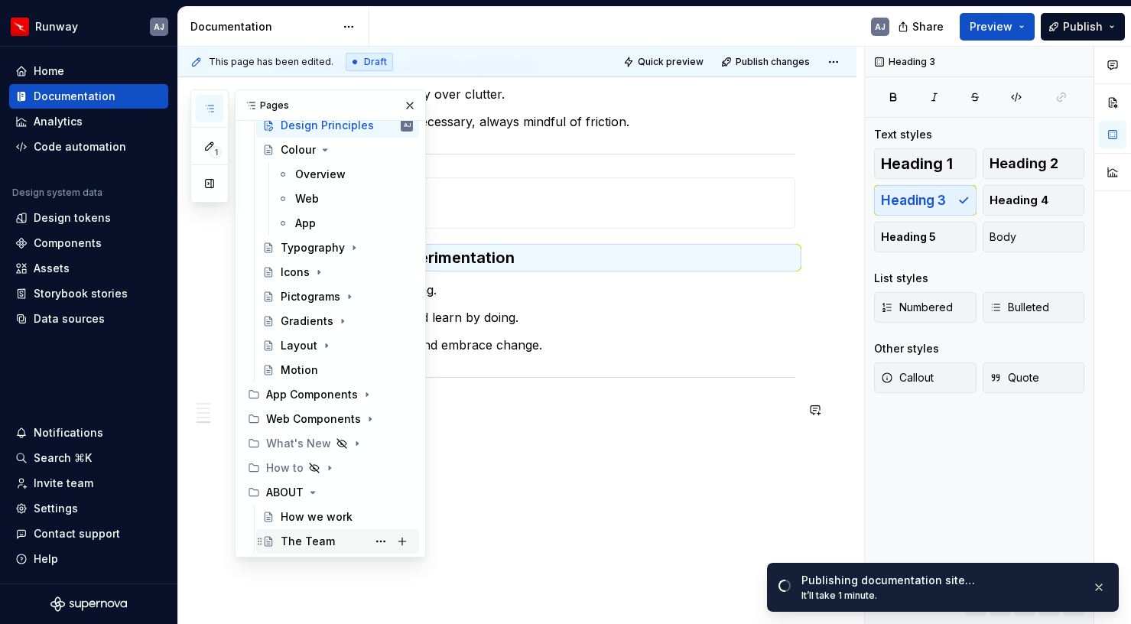
click at [321, 544] on div "The Team" at bounding box center [308, 541] width 54 height 15
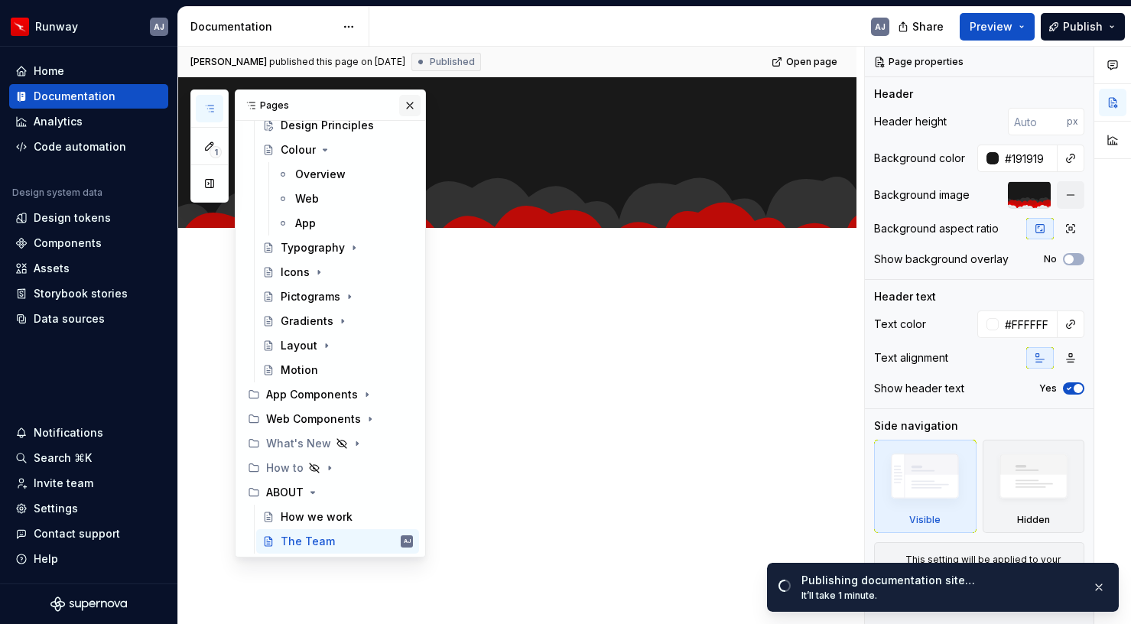
click at [416, 106] on button "button" at bounding box center [409, 105] width 21 height 21
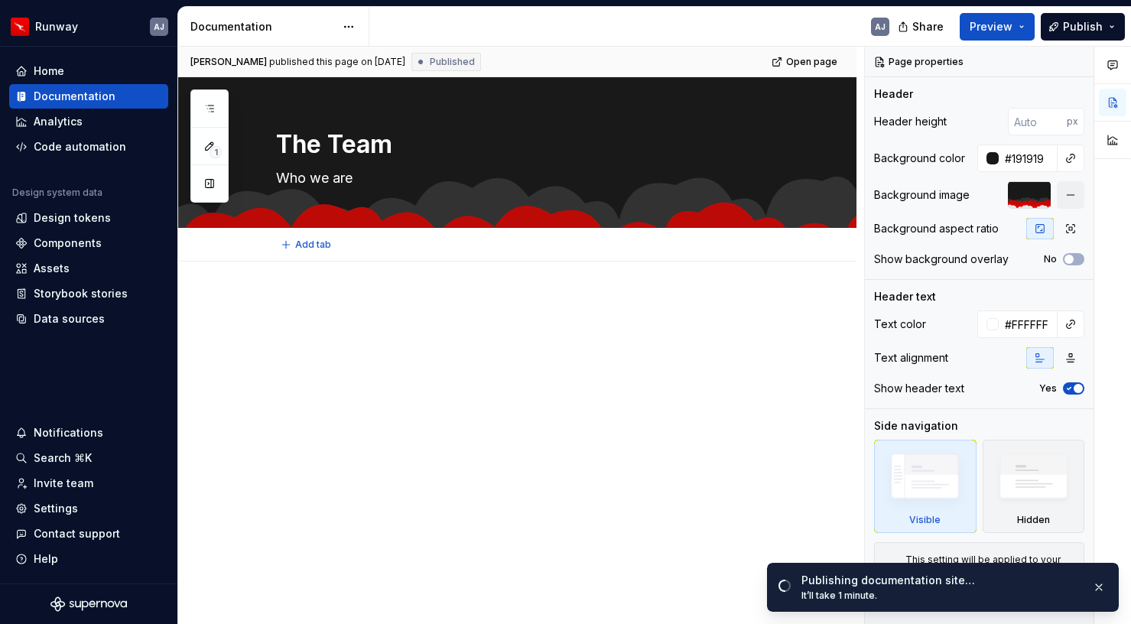
type textarea "*"
click at [332, 296] on div at bounding box center [517, 412] width 678 height 301
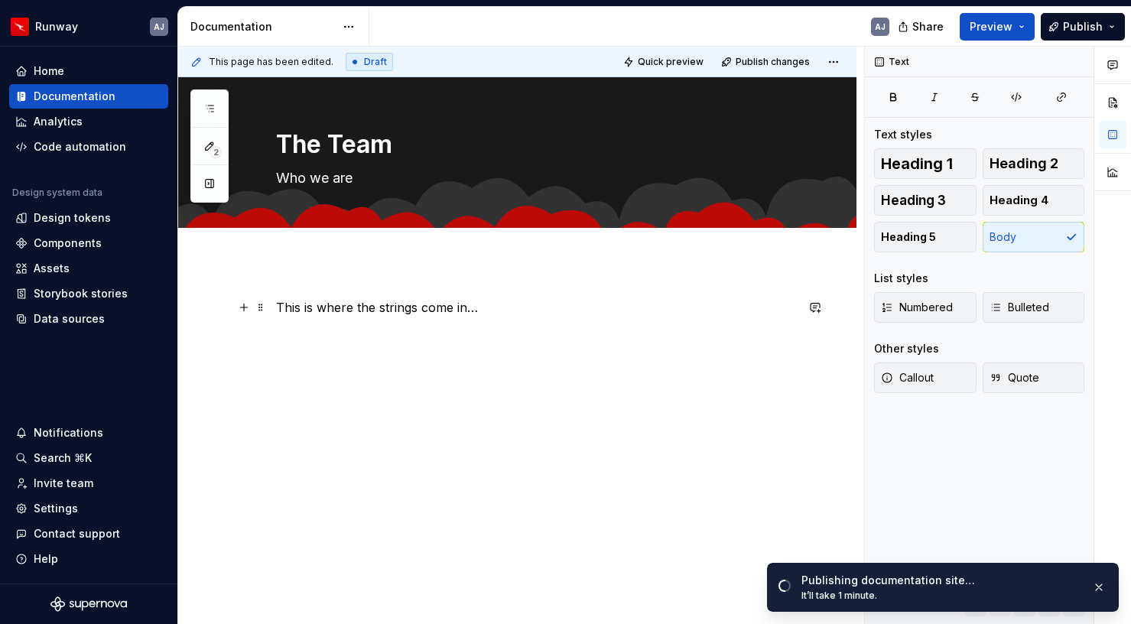
click at [361, 304] on p "This is where the strings come in…" at bounding box center [535, 307] width 519 height 18
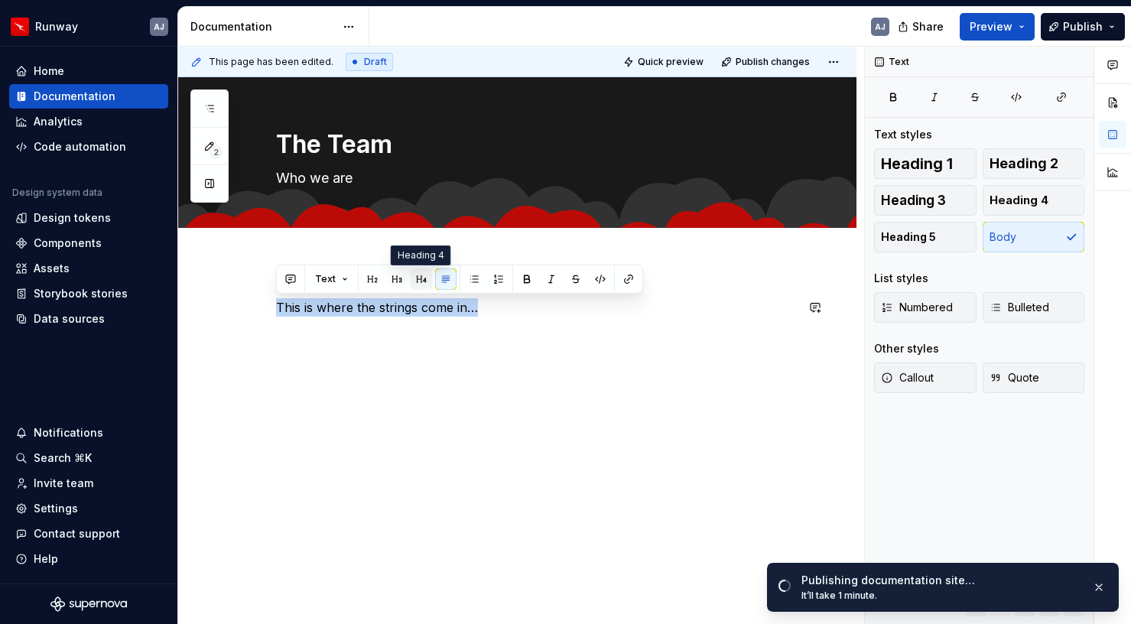
click at [420, 275] on button "button" at bounding box center [421, 278] width 21 height 21
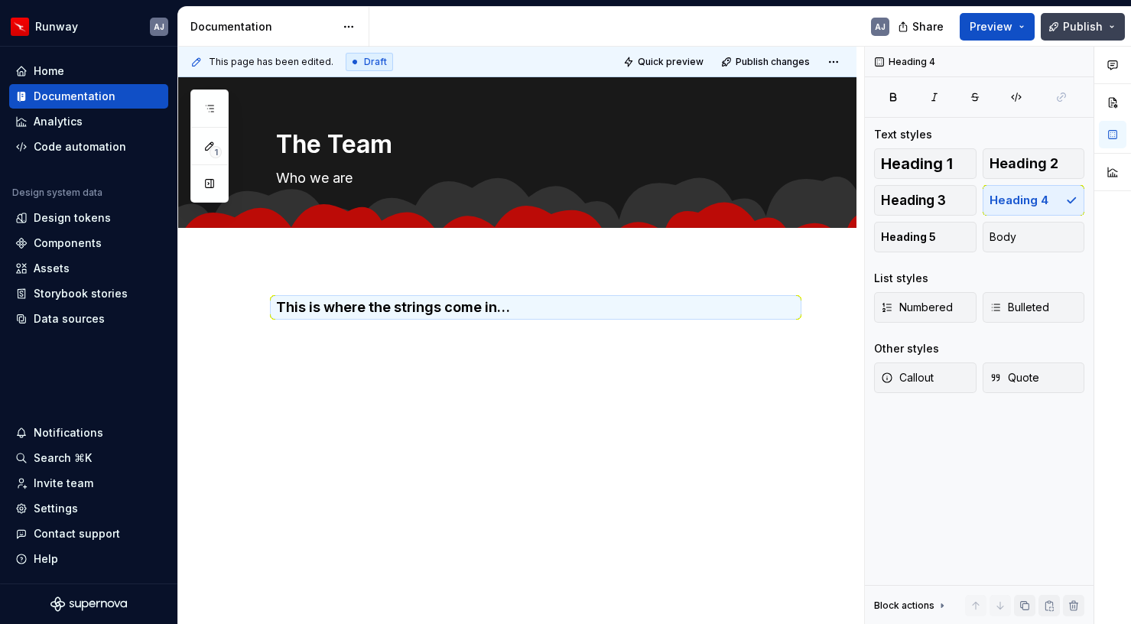
click at [1072, 22] on span "Publish" at bounding box center [1083, 26] width 40 height 15
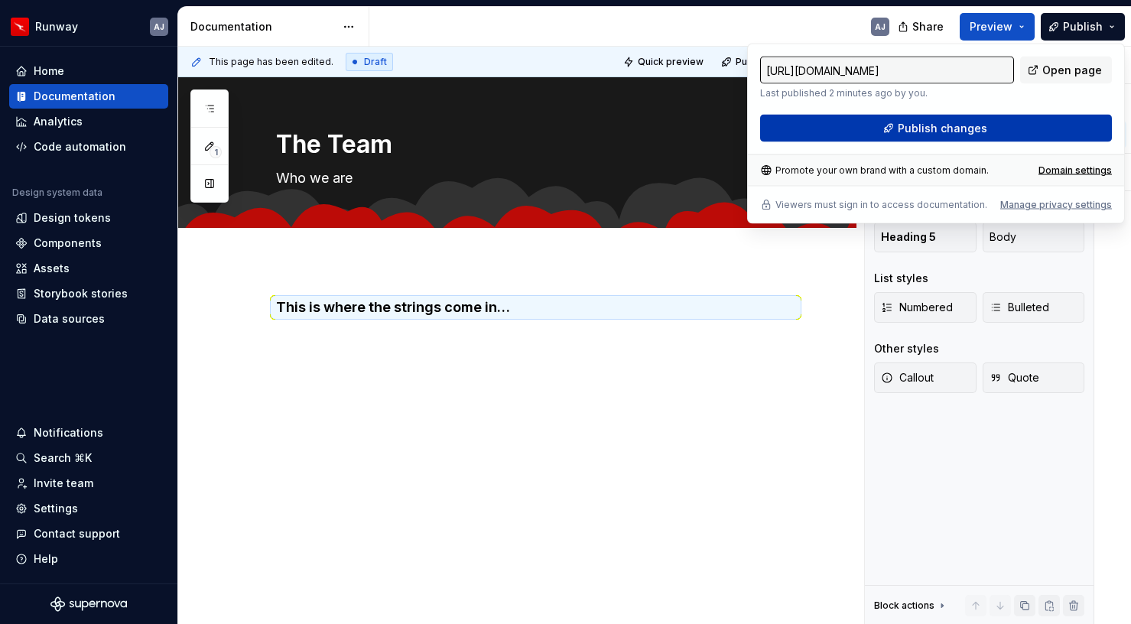
click at [970, 129] on span "Publish changes" at bounding box center [942, 128] width 89 height 15
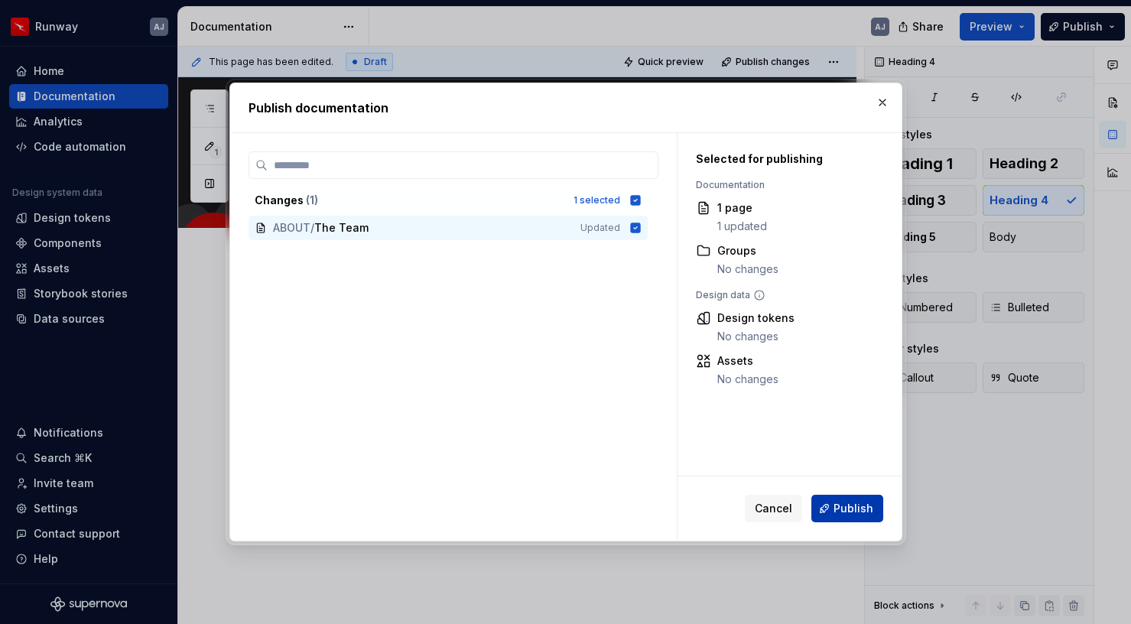
click at [862, 510] on span "Publish" at bounding box center [854, 508] width 40 height 15
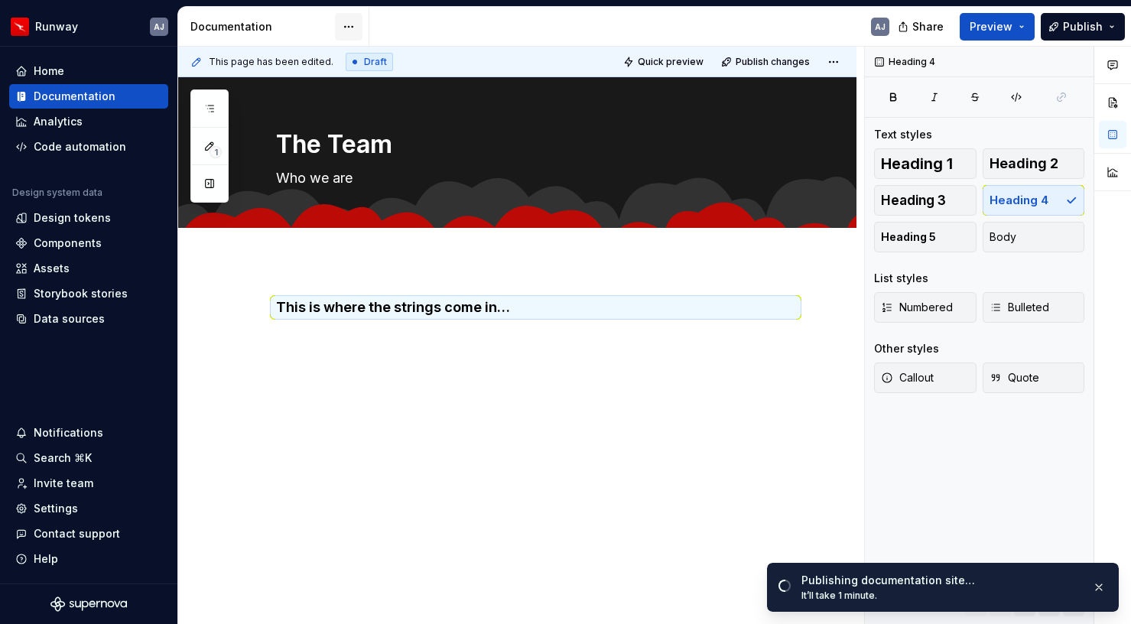
click at [348, 24] on html "Runway AJ Home Documentation Analytics Code automation Design system data Desig…" at bounding box center [565, 312] width 1131 height 624
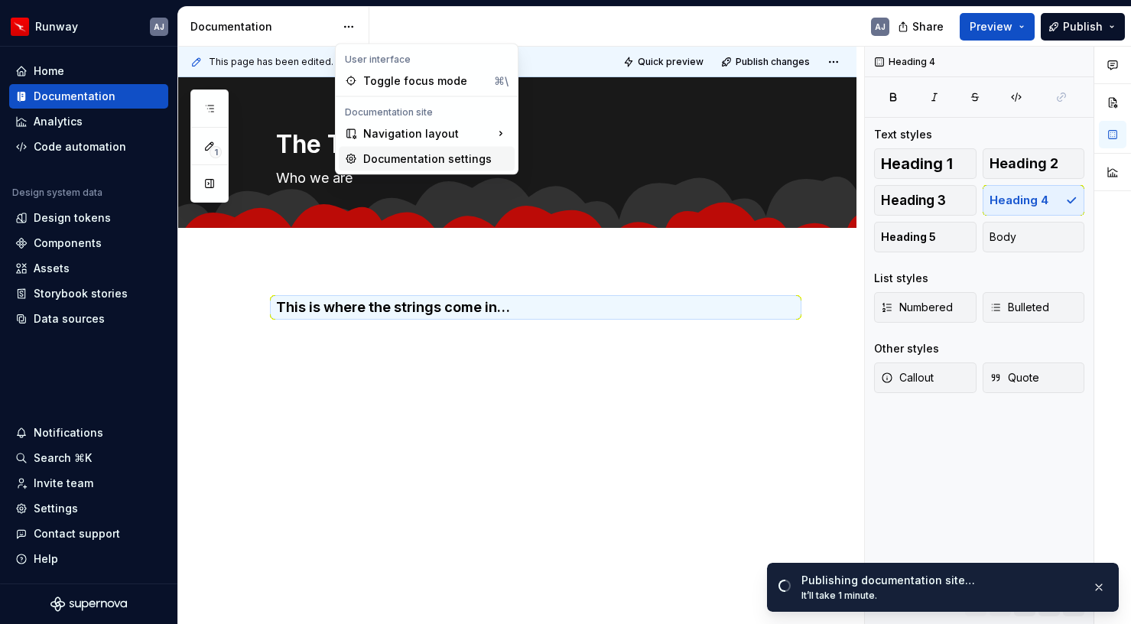
click at [412, 156] on div "Documentation settings" at bounding box center [435, 158] width 145 height 15
type textarea "*"
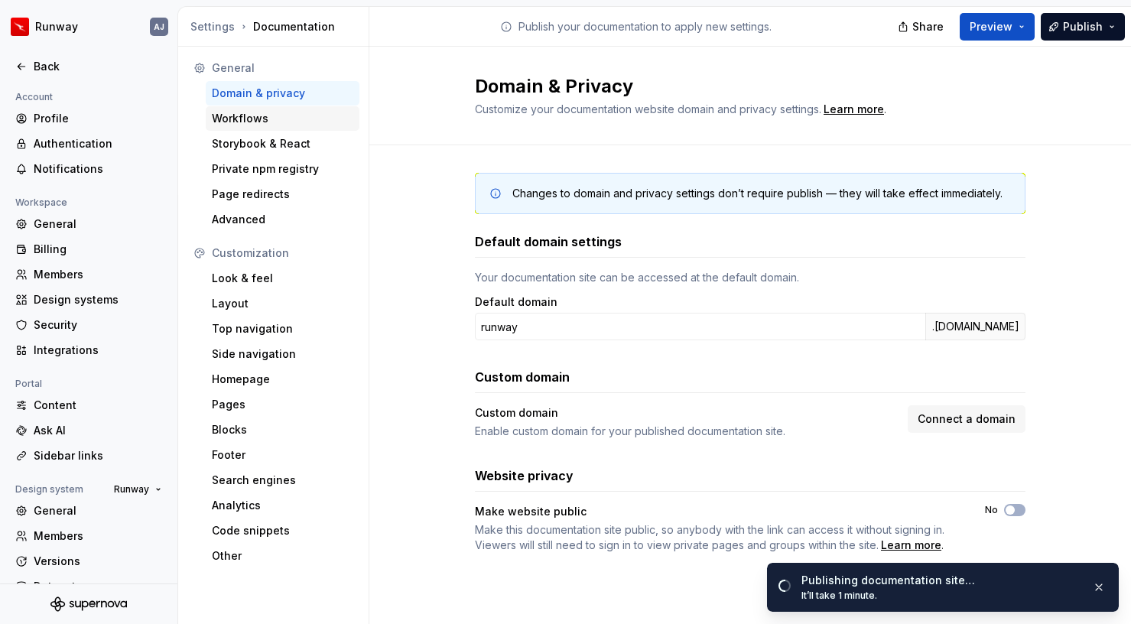
click at [252, 117] on div "Workflows" at bounding box center [283, 118] width 142 height 15
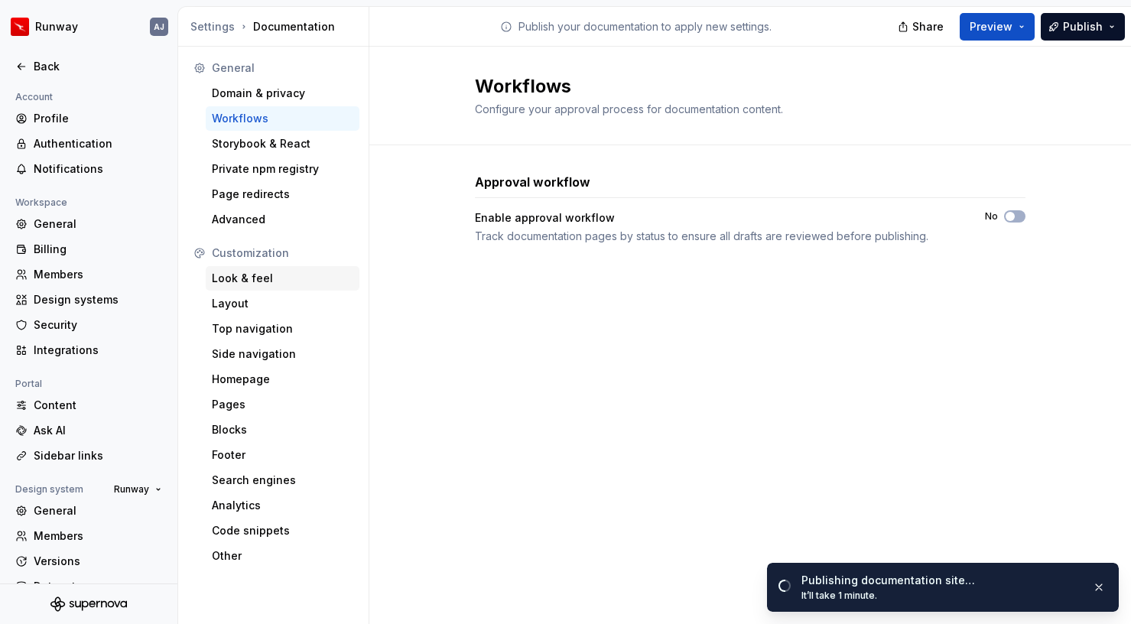
click at [260, 281] on div "Look & feel" at bounding box center [283, 278] width 142 height 15
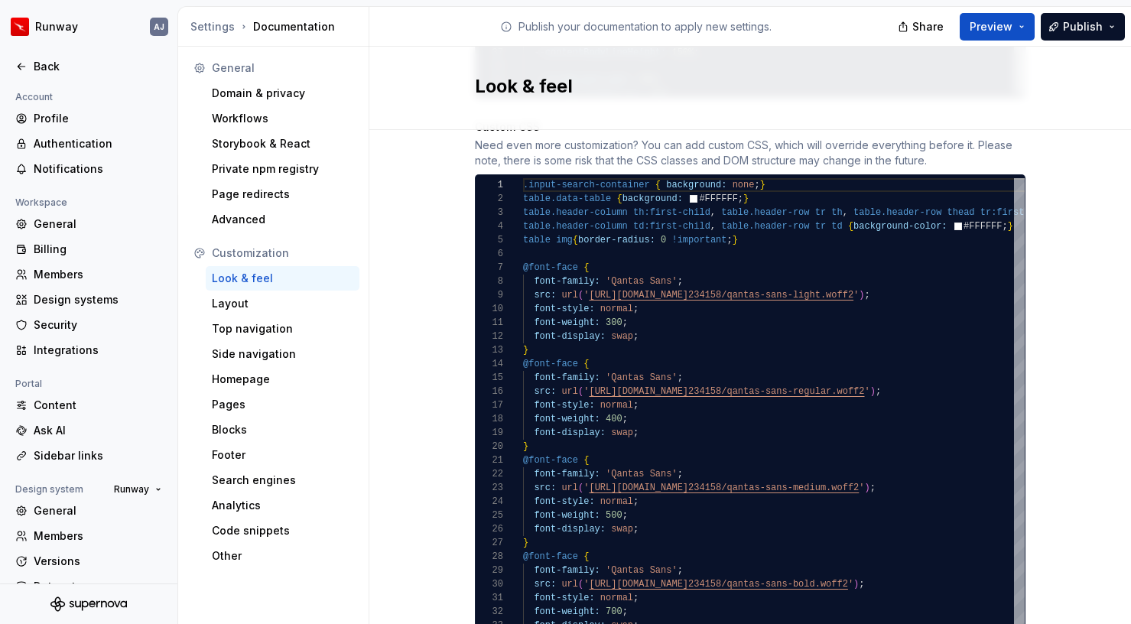
scroll to position [1589, 0]
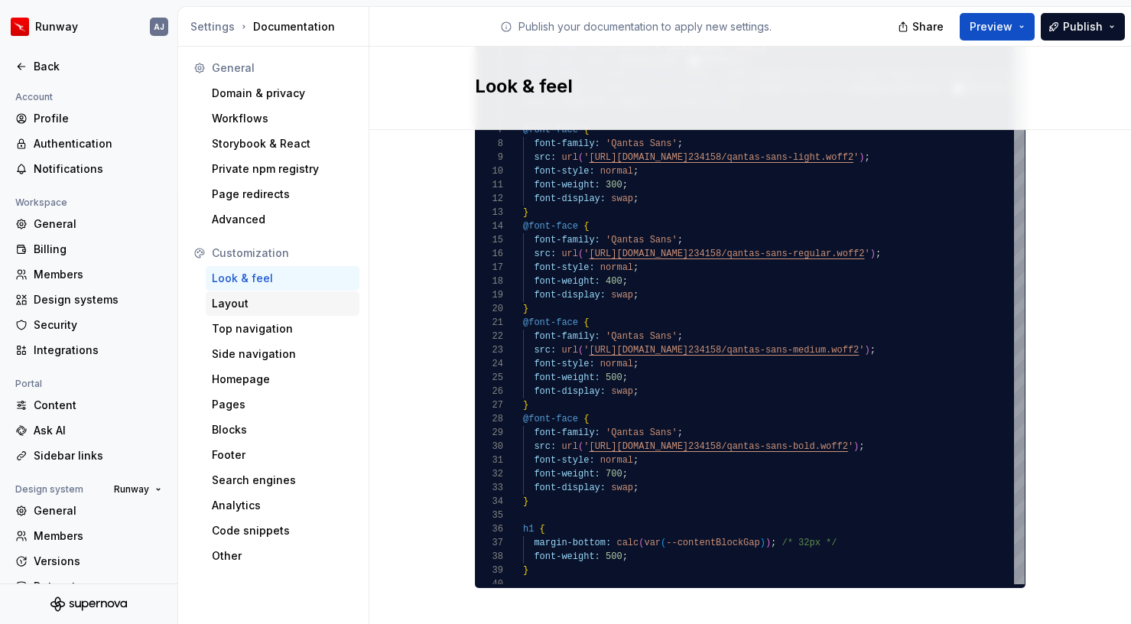
click at [274, 312] on div "Layout" at bounding box center [283, 303] width 154 height 24
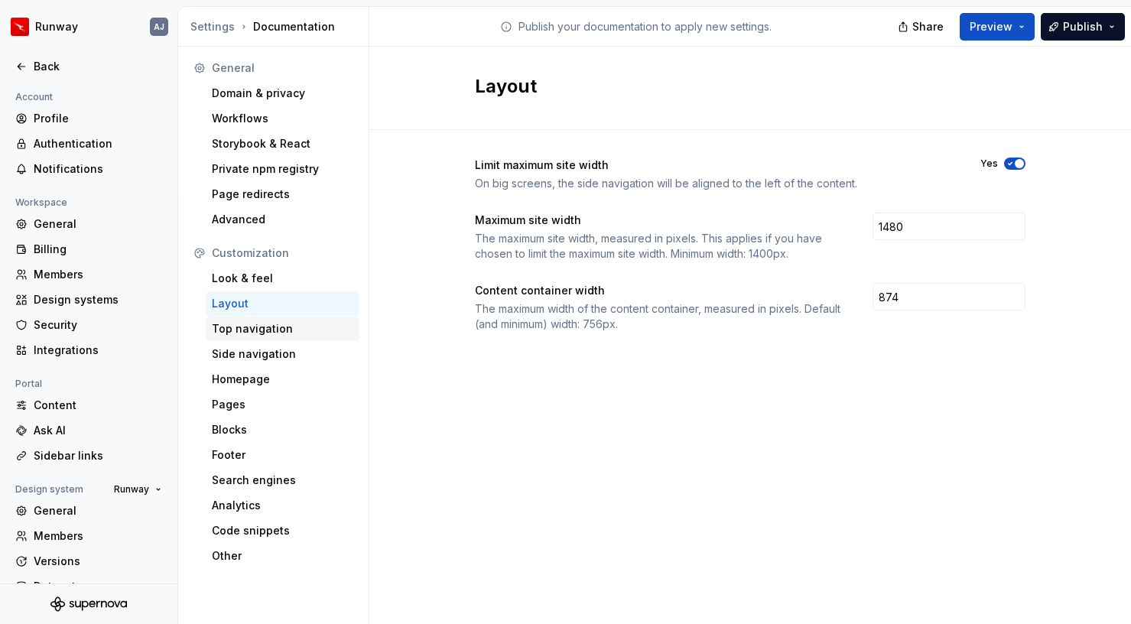
click at [261, 321] on div "Top navigation" at bounding box center [283, 329] width 154 height 24
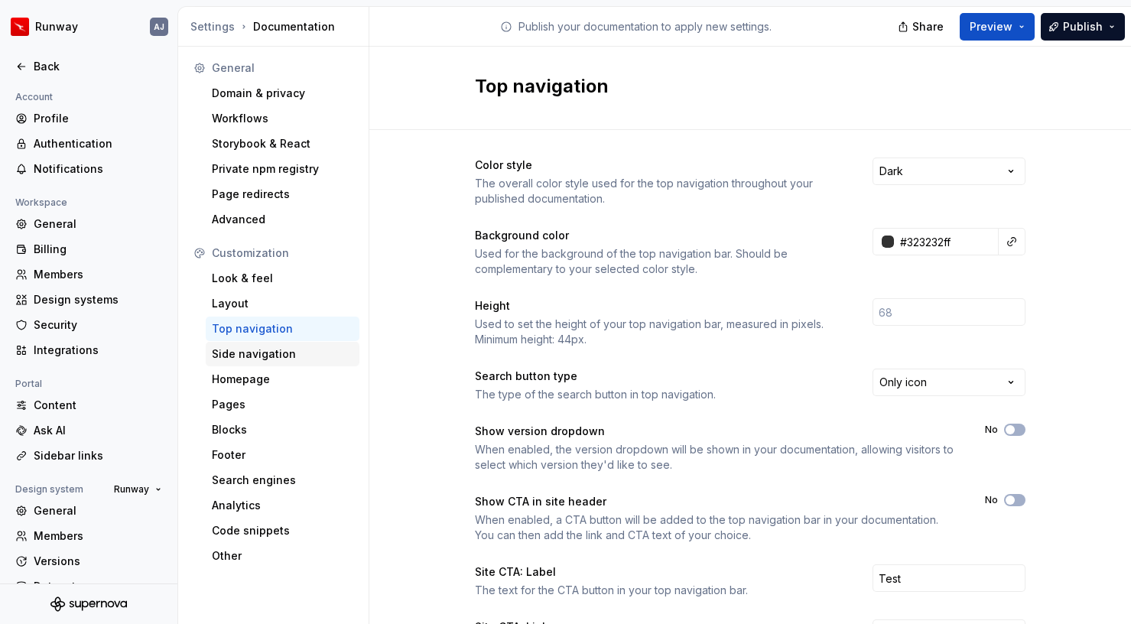
click at [256, 356] on div "Side navigation" at bounding box center [283, 354] width 142 height 15
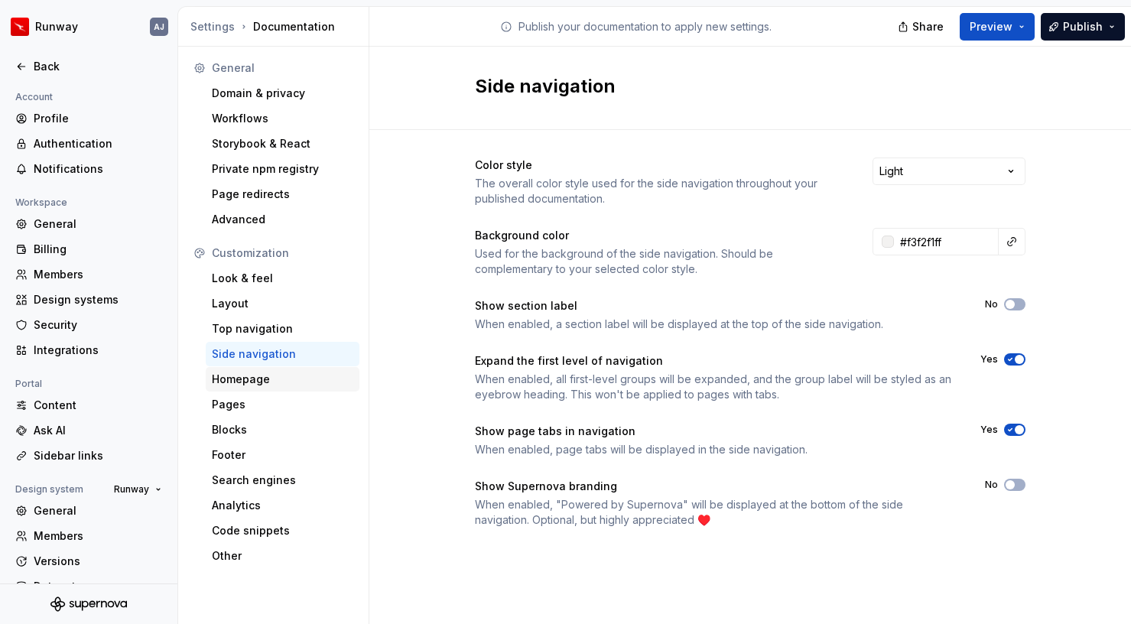
click at [278, 379] on div "Homepage" at bounding box center [283, 379] width 142 height 15
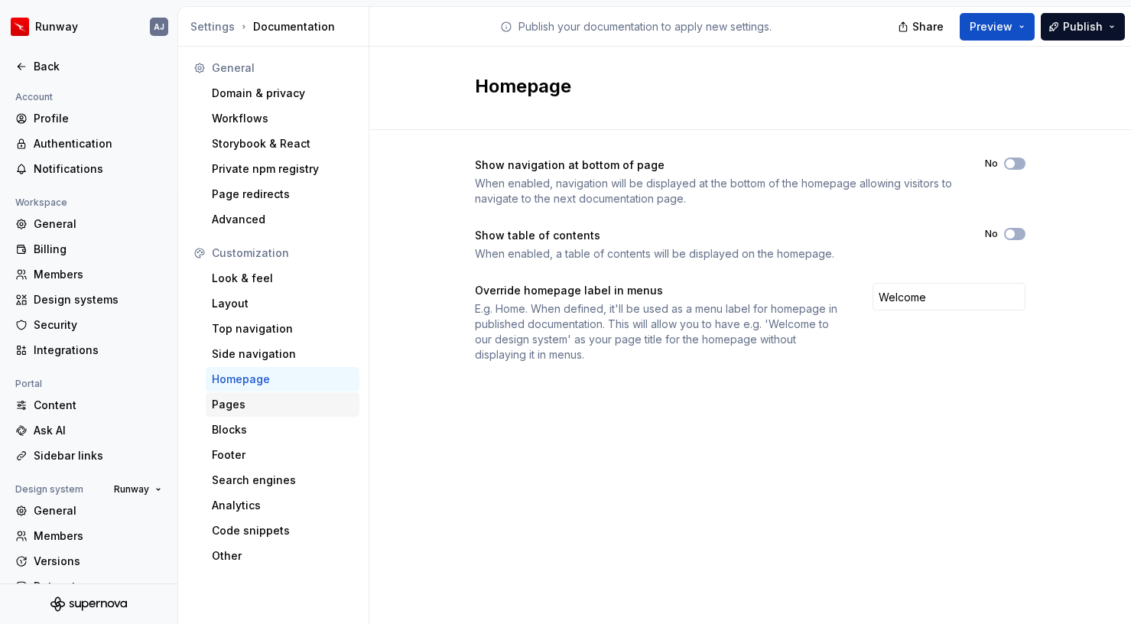
click at [253, 405] on div "Pages" at bounding box center [283, 404] width 142 height 15
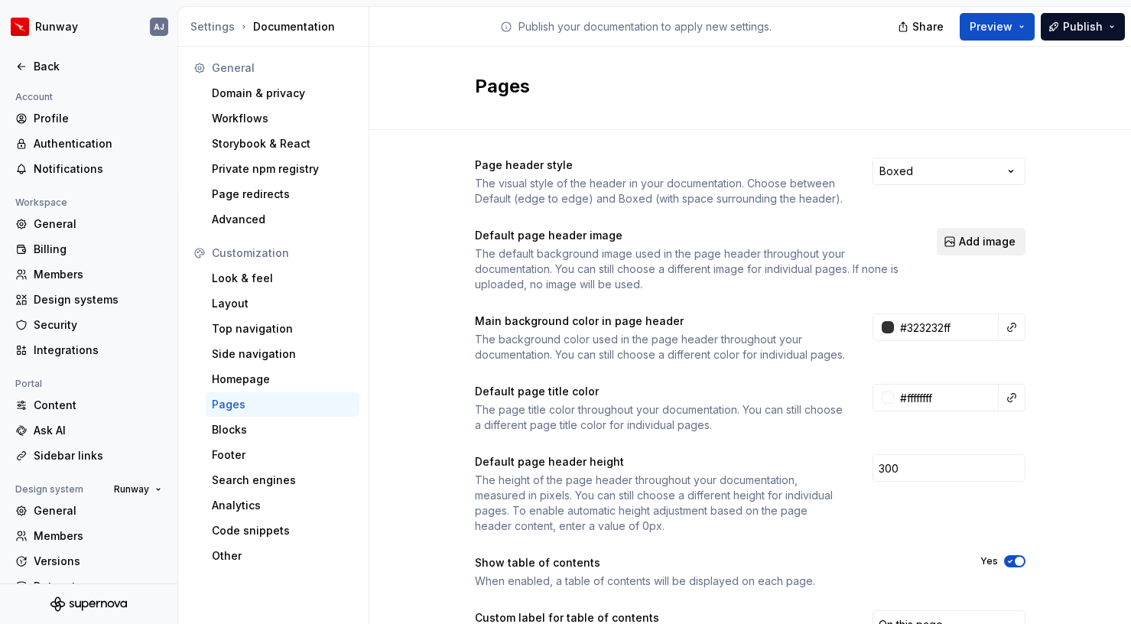
click at [971, 243] on span "Add image" at bounding box center [987, 241] width 57 height 15
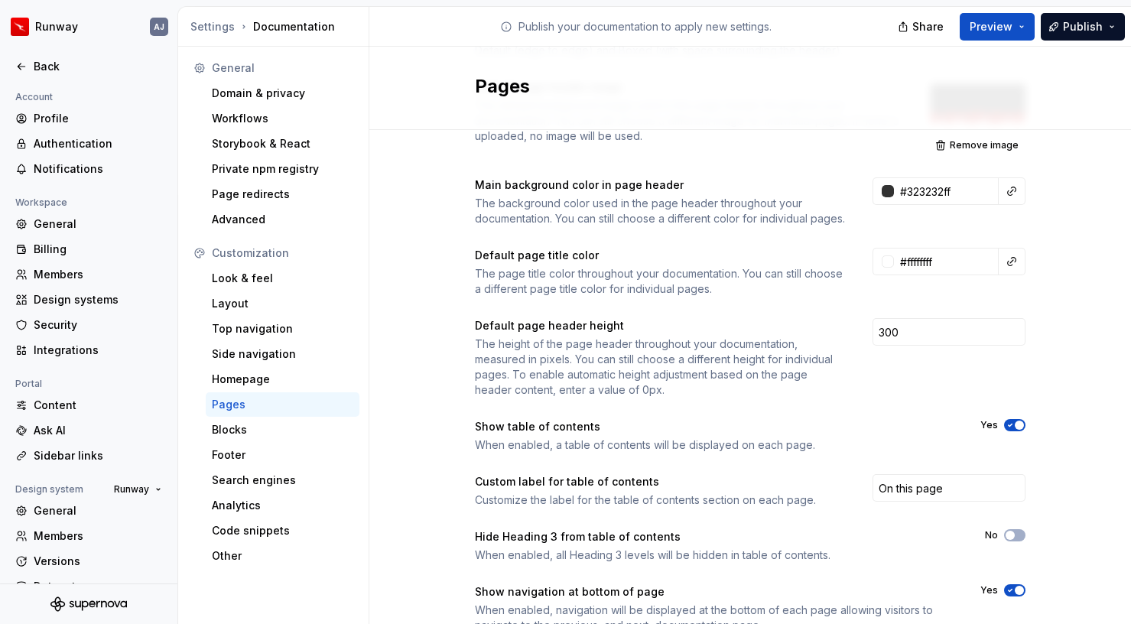
scroll to position [150, 0]
click at [939, 194] on input "#323232ff" at bounding box center [946, 190] width 105 height 28
click at [429, 260] on div "Page header style The visual style of the header in your documentation. Choose …" at bounding box center [750, 335] width 762 height 710
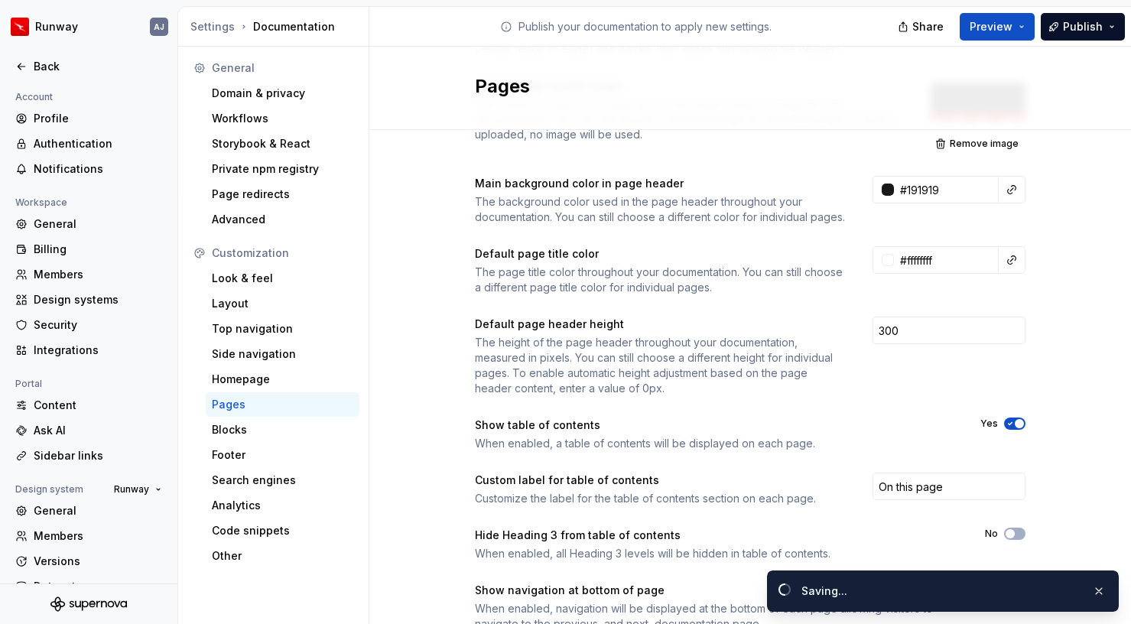
type input "#191919ff"
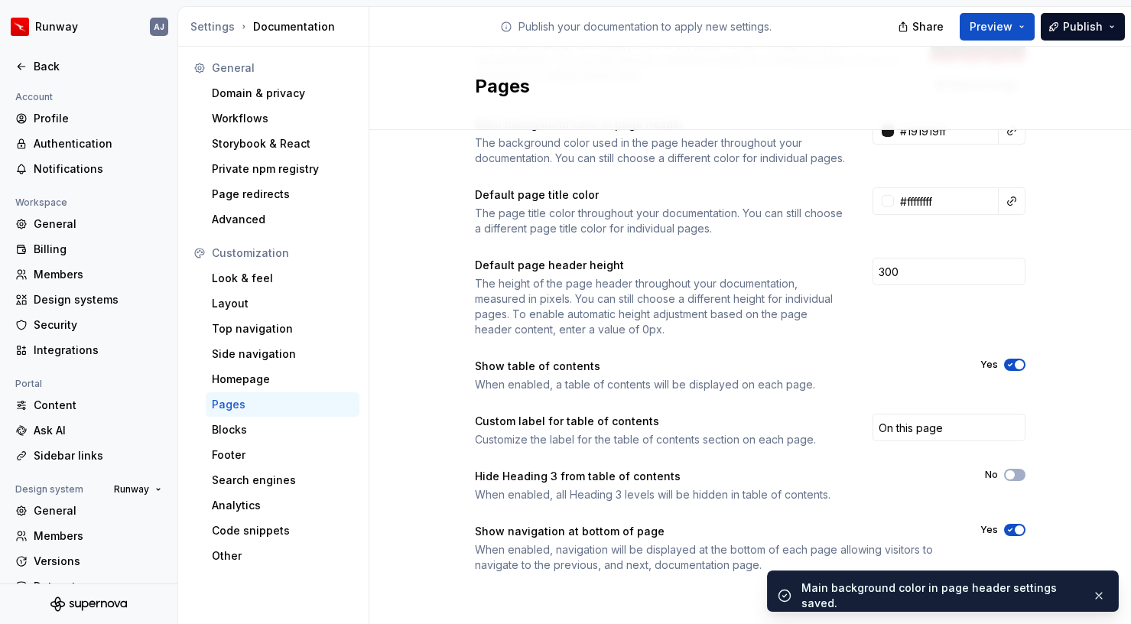
scroll to position [224, 0]
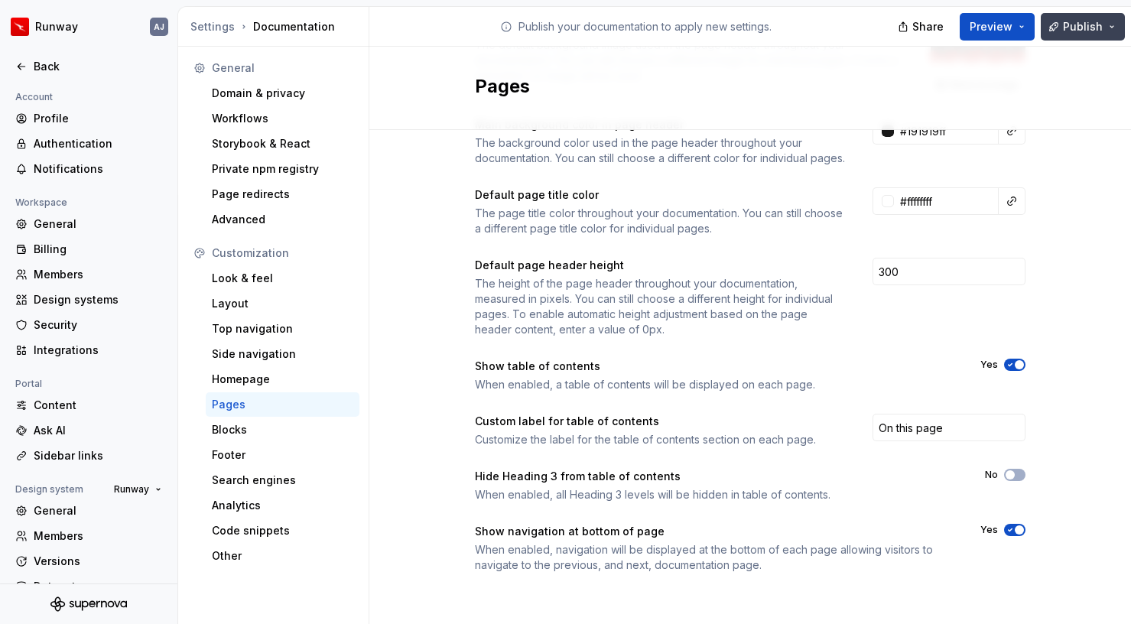
click at [1075, 26] on span "Publish" at bounding box center [1083, 26] width 40 height 15
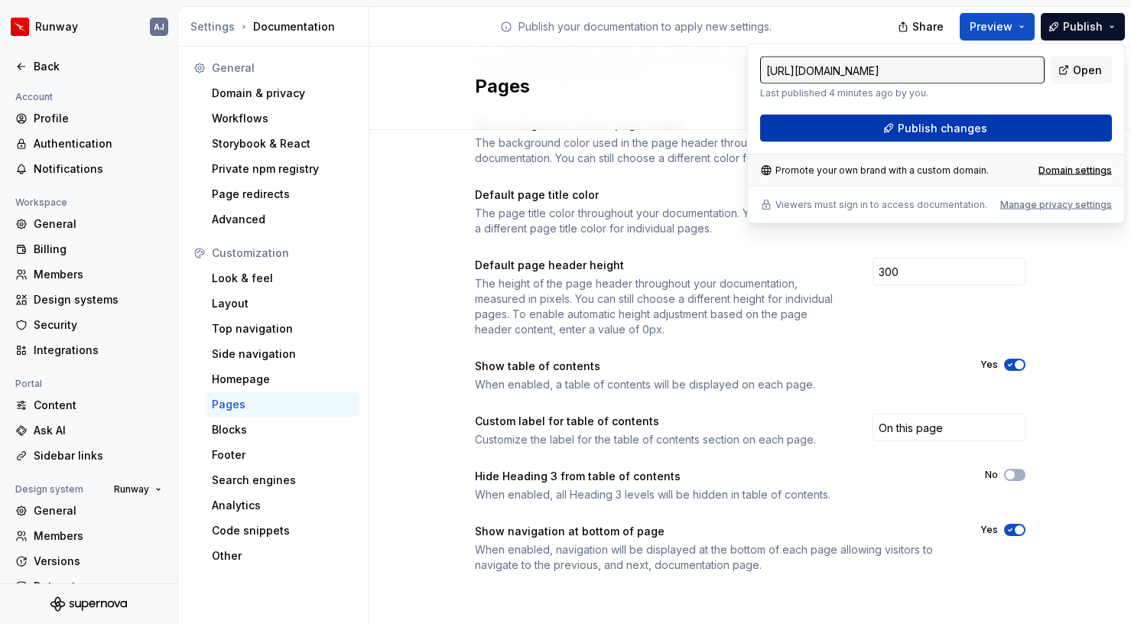
click at [963, 128] on span "Publish changes" at bounding box center [942, 128] width 89 height 15
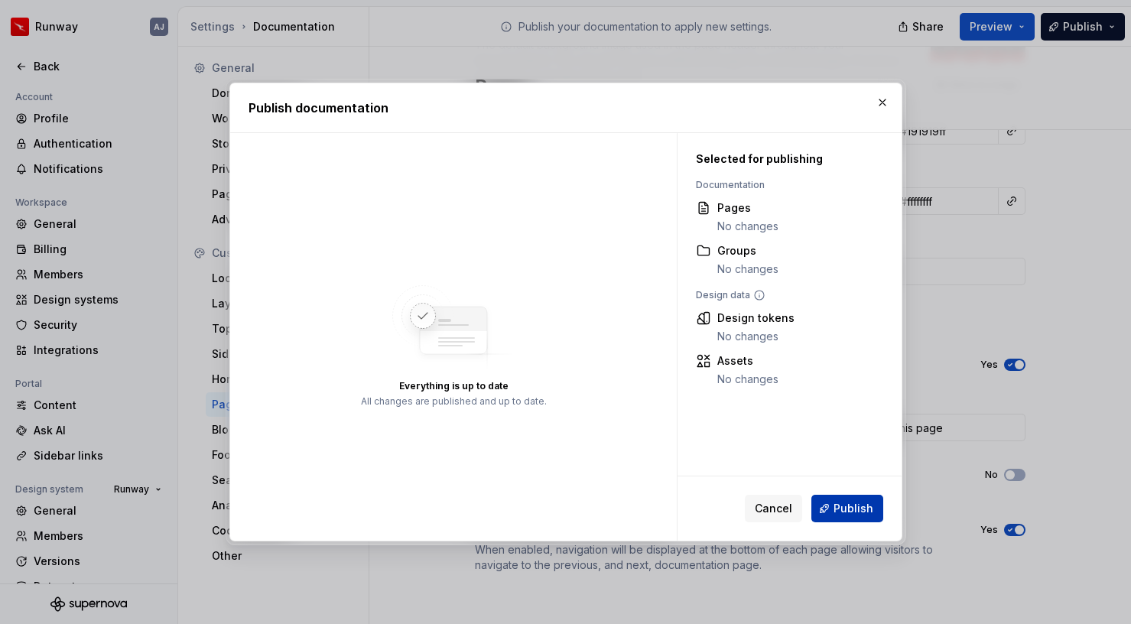
click at [844, 502] on span "Publish" at bounding box center [854, 508] width 40 height 15
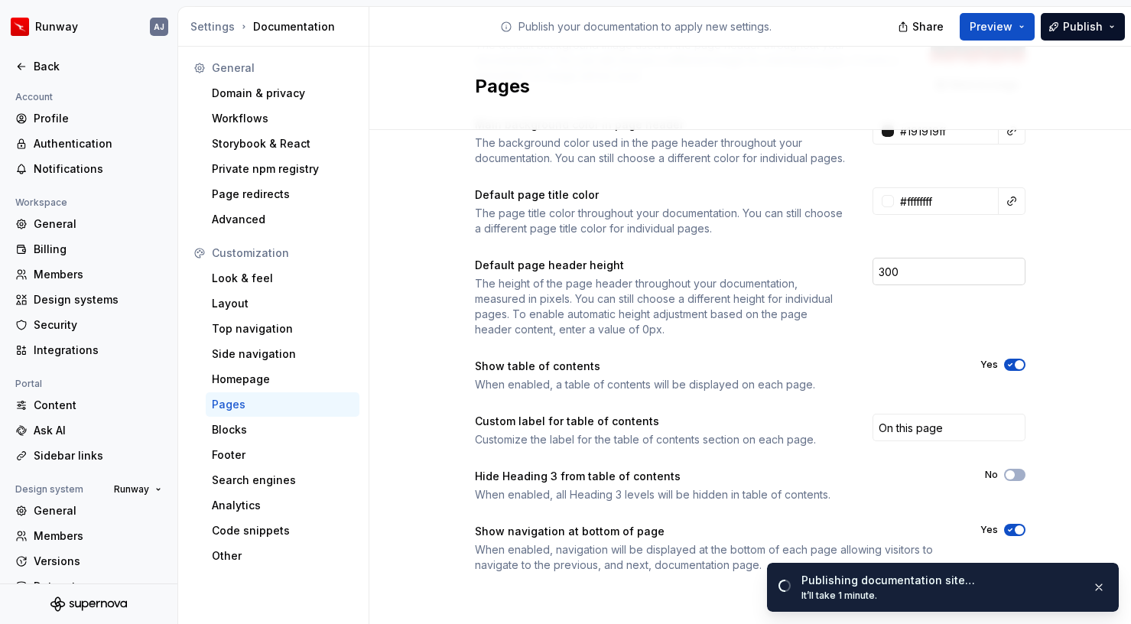
click at [899, 272] on input "300" at bounding box center [949, 272] width 153 height 28
type input "280"
click at [1059, 291] on div "Page header style The visual style of the header in your documentation. Choose …" at bounding box center [750, 276] width 762 height 710
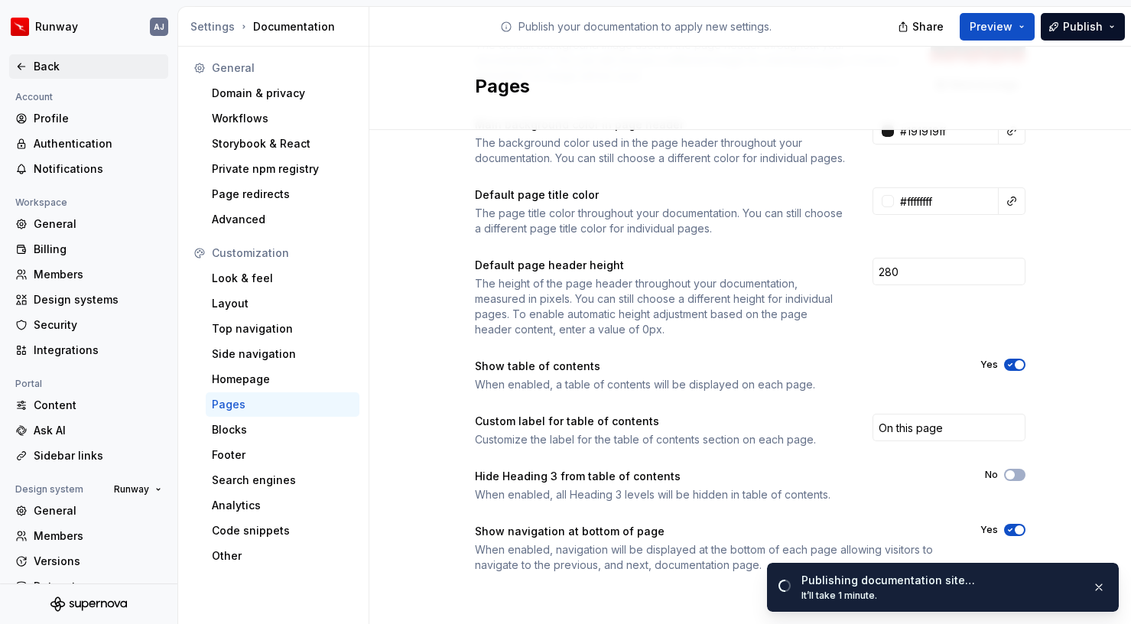
click at [54, 57] on div "Back" at bounding box center [88, 66] width 159 height 24
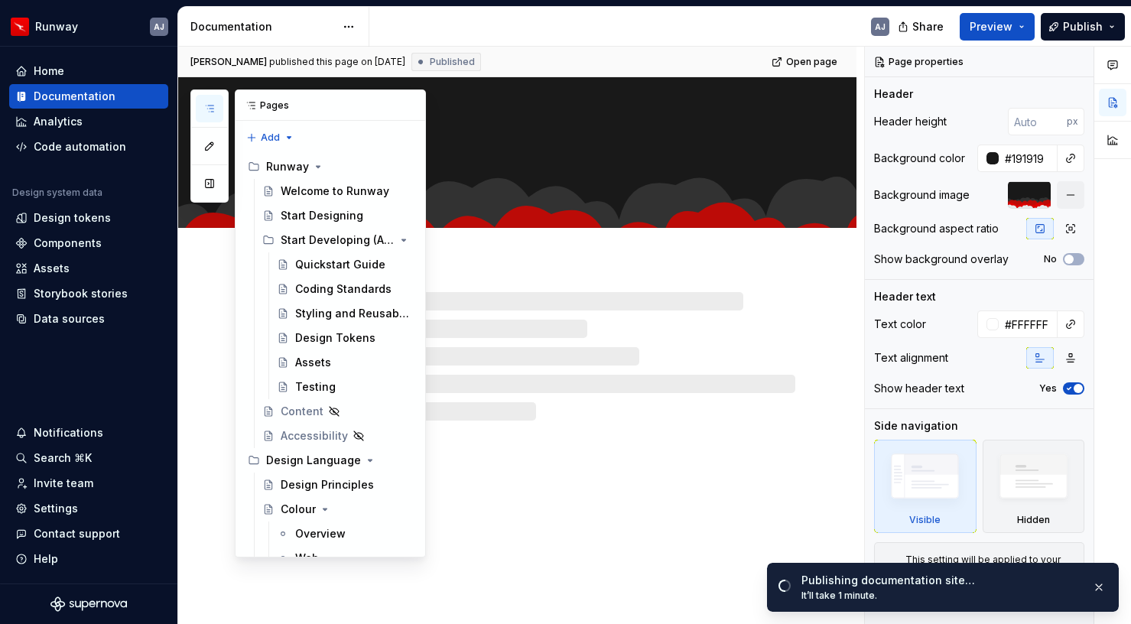
click at [210, 106] on icon "button" at bounding box center [209, 109] width 12 height 12
click at [308, 493] on div "Design Principles" at bounding box center [347, 484] width 132 height 21
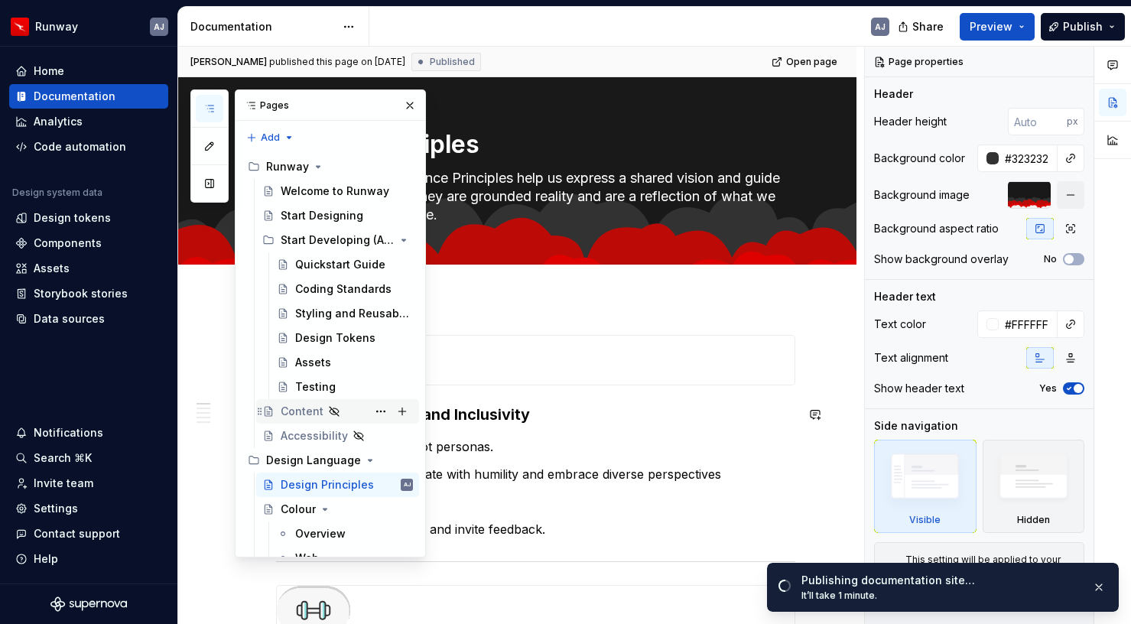
scroll to position [360, 0]
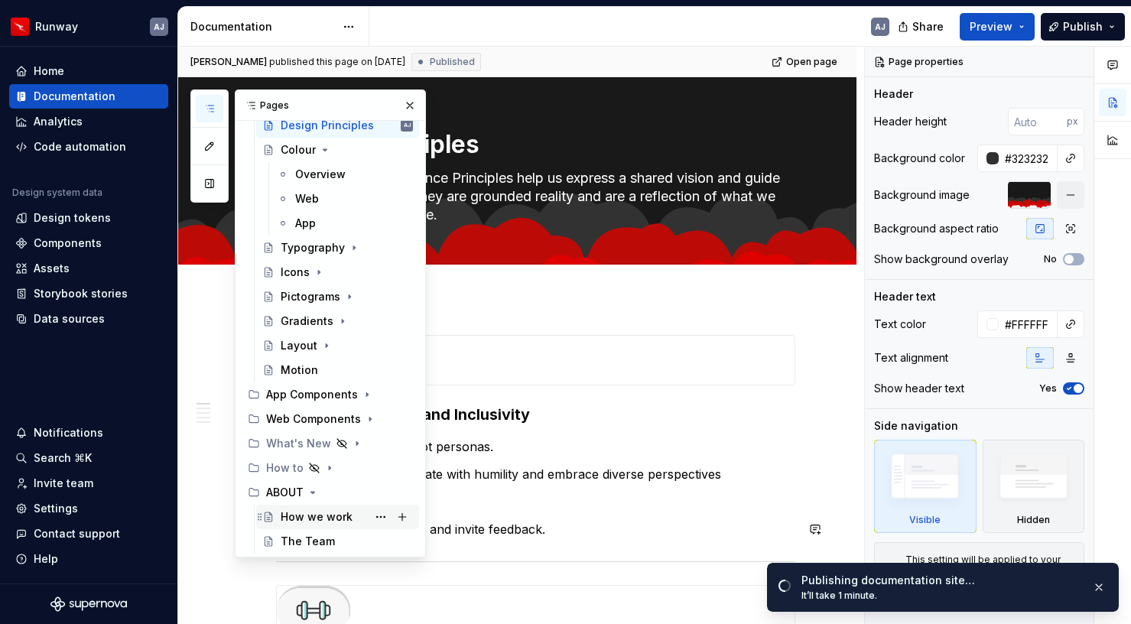
click at [321, 521] on div "How we work" at bounding box center [317, 516] width 72 height 15
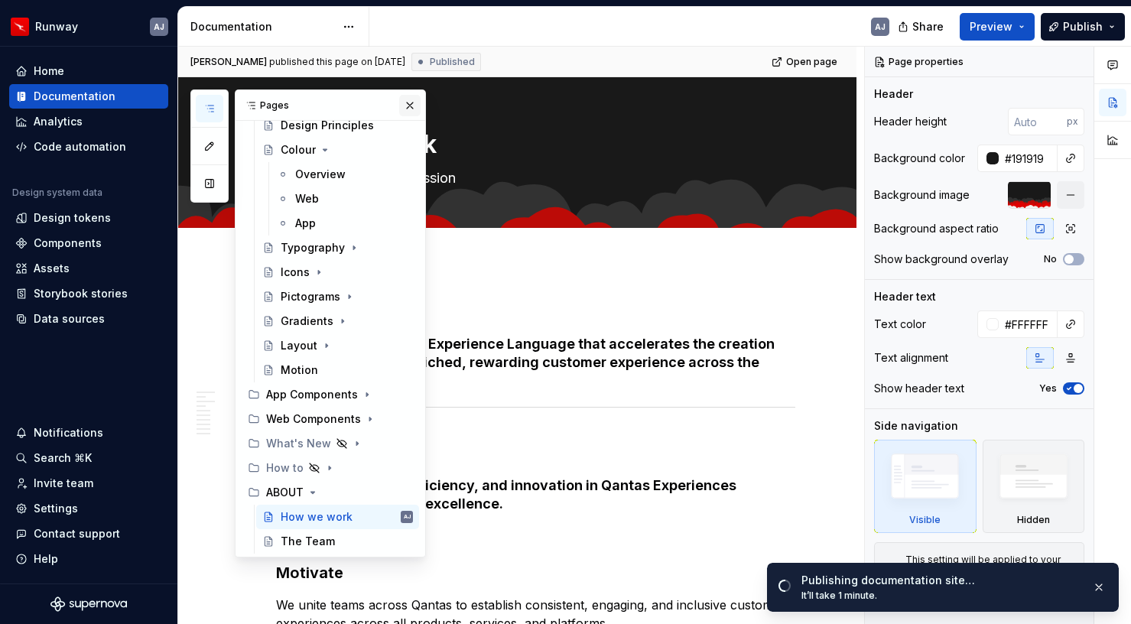
click at [415, 106] on button "button" at bounding box center [409, 105] width 21 height 21
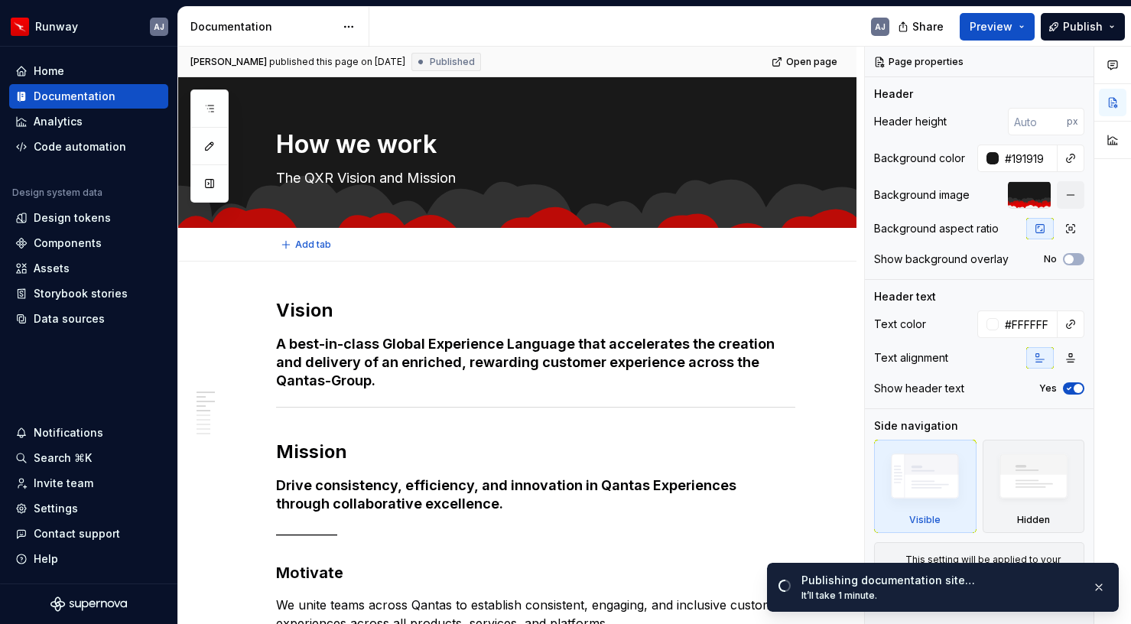
type textarea "*"
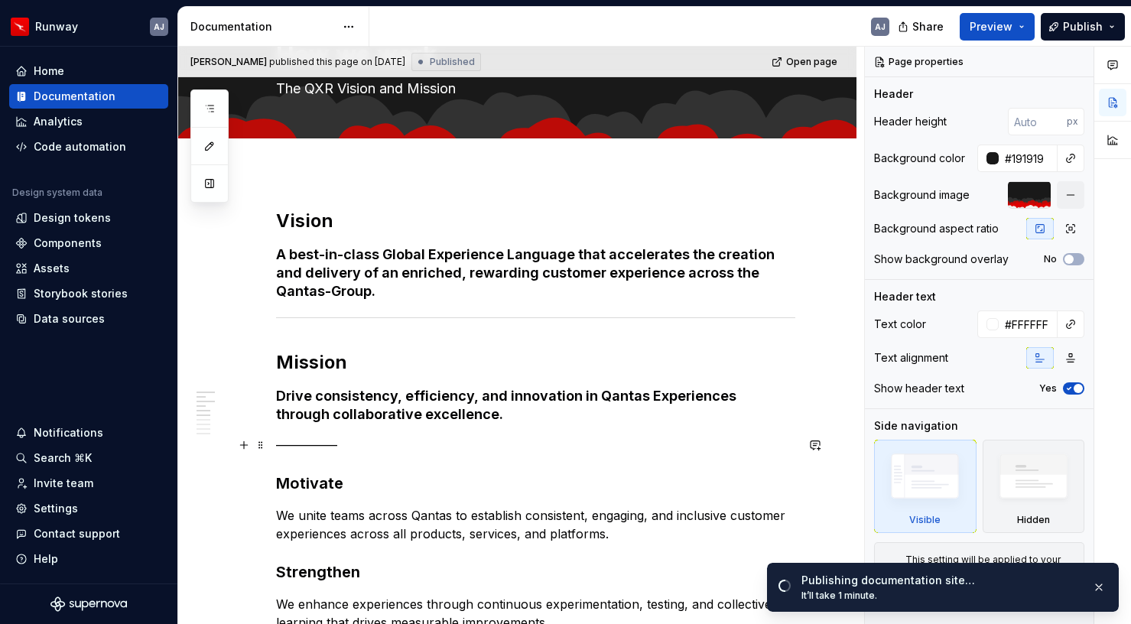
scroll to position [93, 0]
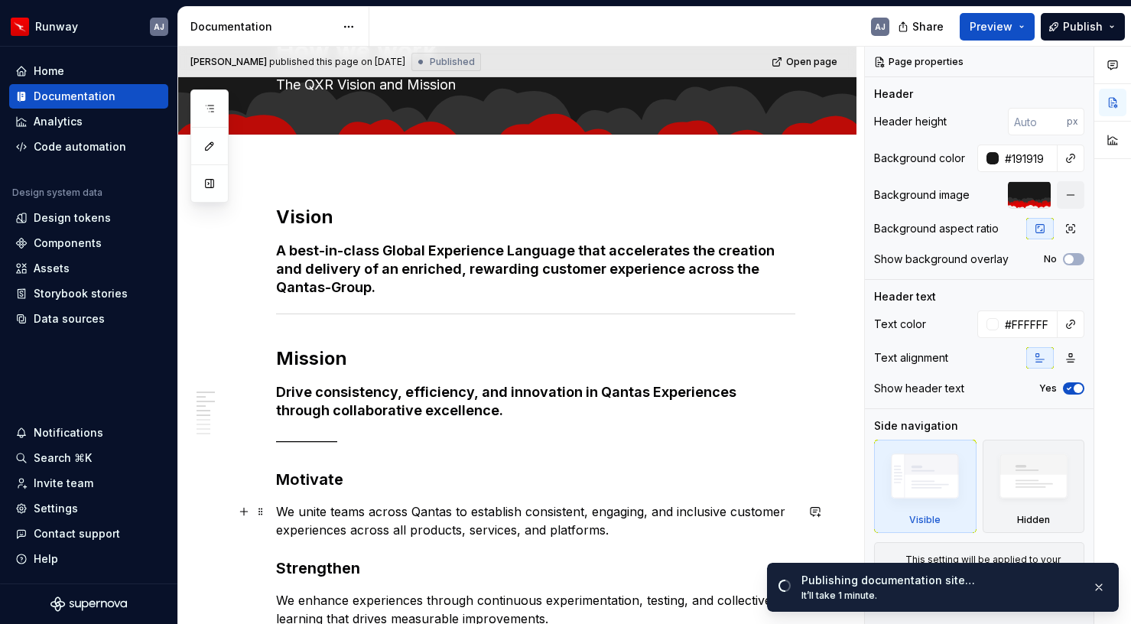
click at [520, 537] on p "We unite teams across Qantas to establish consistent, engaging, and inclusive c…" at bounding box center [535, 521] width 519 height 37
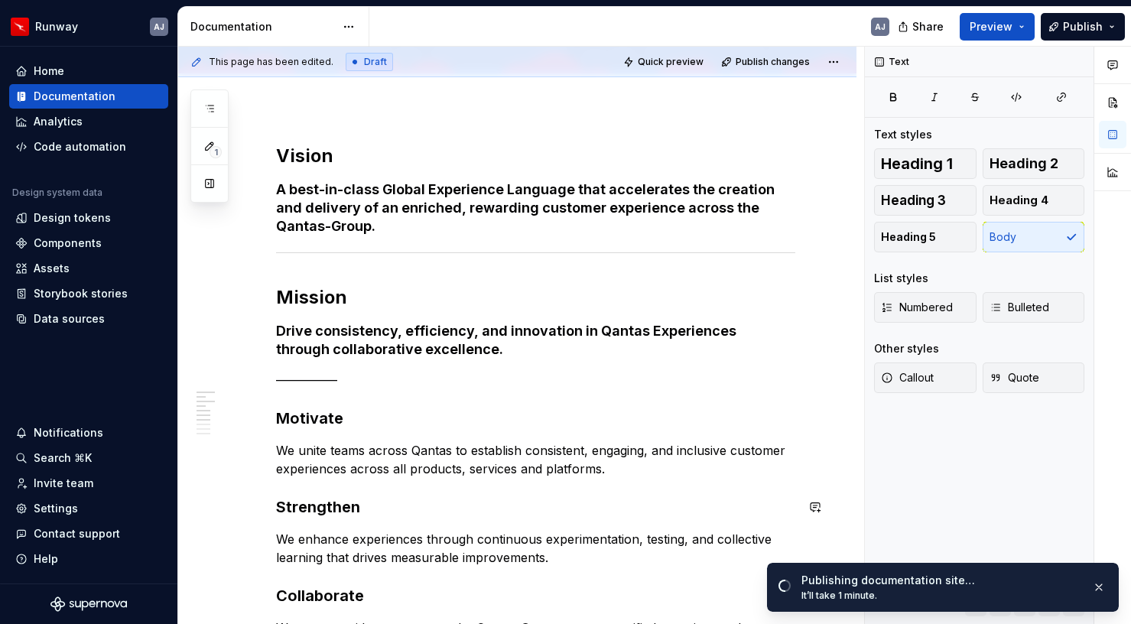
scroll to position [179, 0]
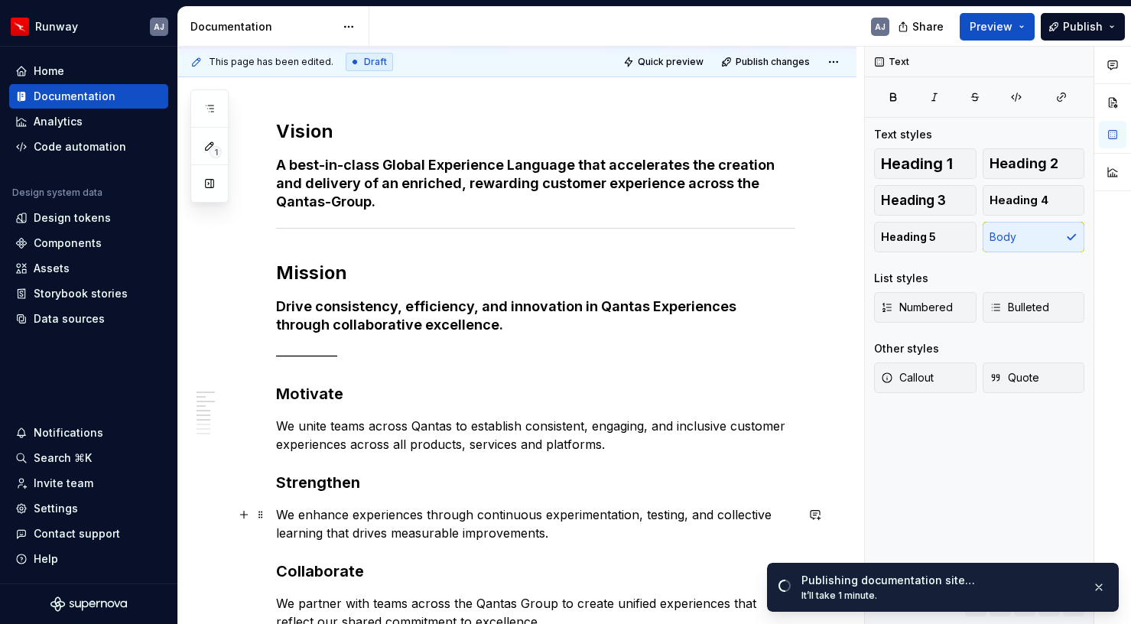
click at [683, 519] on p "We enhance experiences through continuous experimentation, testing, and collect…" at bounding box center [535, 524] width 519 height 37
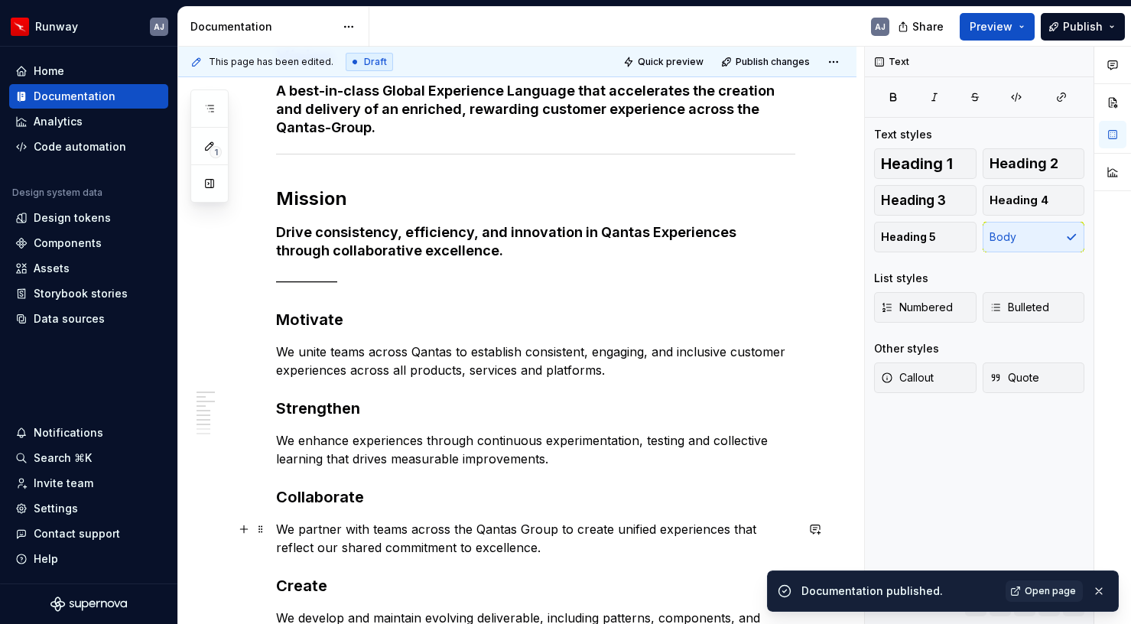
scroll to position [255, 0]
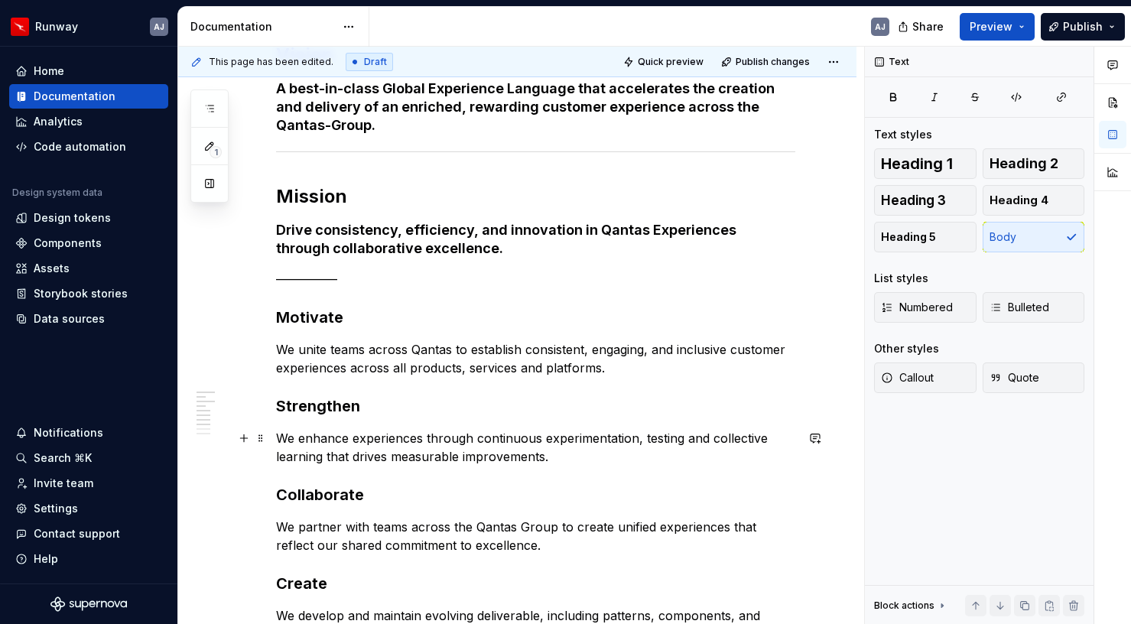
click at [323, 458] on p "We enhance experiences through continuous experimentation, testing and collecti…" at bounding box center [535, 447] width 519 height 37
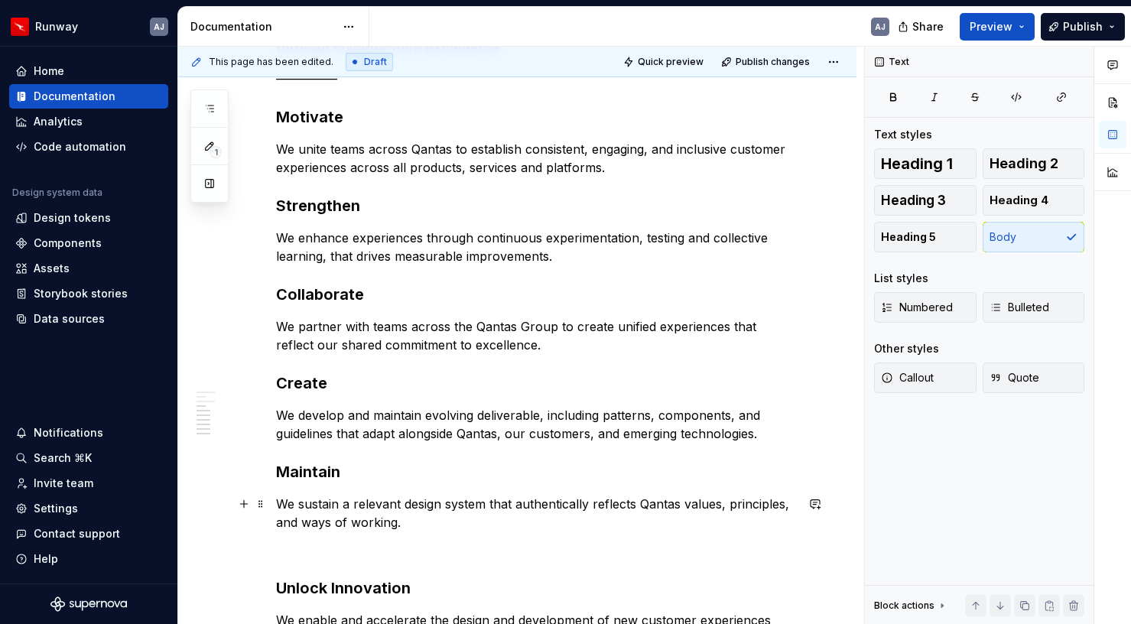
scroll to position [457, 0]
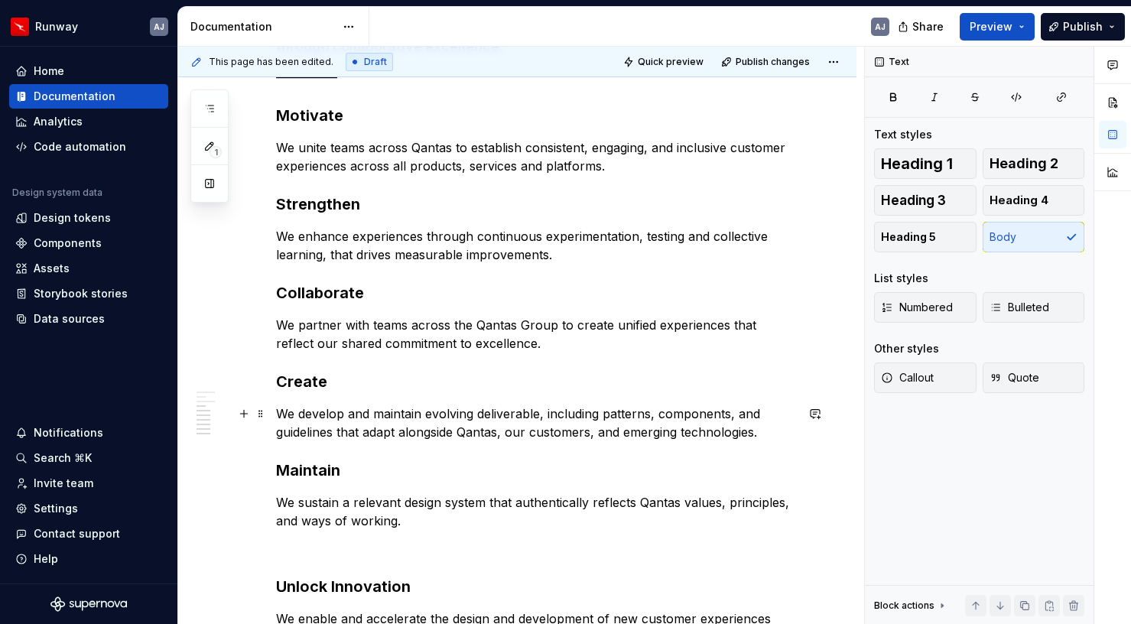
click at [737, 415] on p "We develop and maintain evolving deliverable, including patterns, components, a…" at bounding box center [535, 423] width 519 height 37
click at [733, 416] on p "We develop and maintain evolving deliverable, including patterns, components, a…" at bounding box center [535, 423] width 519 height 37
click at [593, 432] on p "We develop and maintain evolving deliverable, including patterns, components an…" at bounding box center [535, 423] width 519 height 37
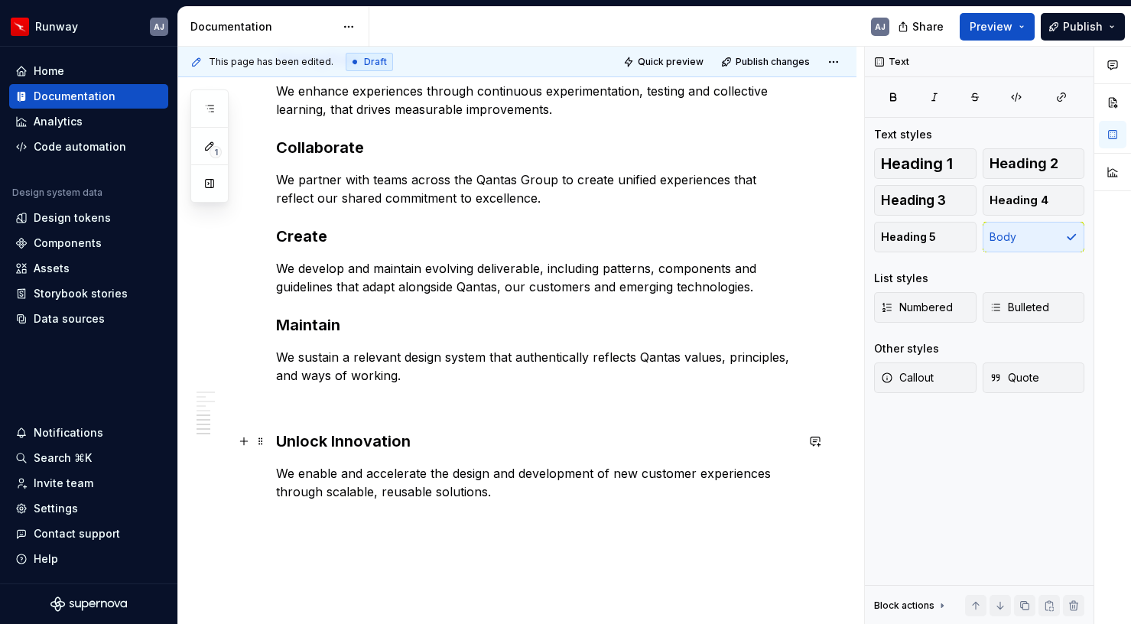
scroll to position [614, 0]
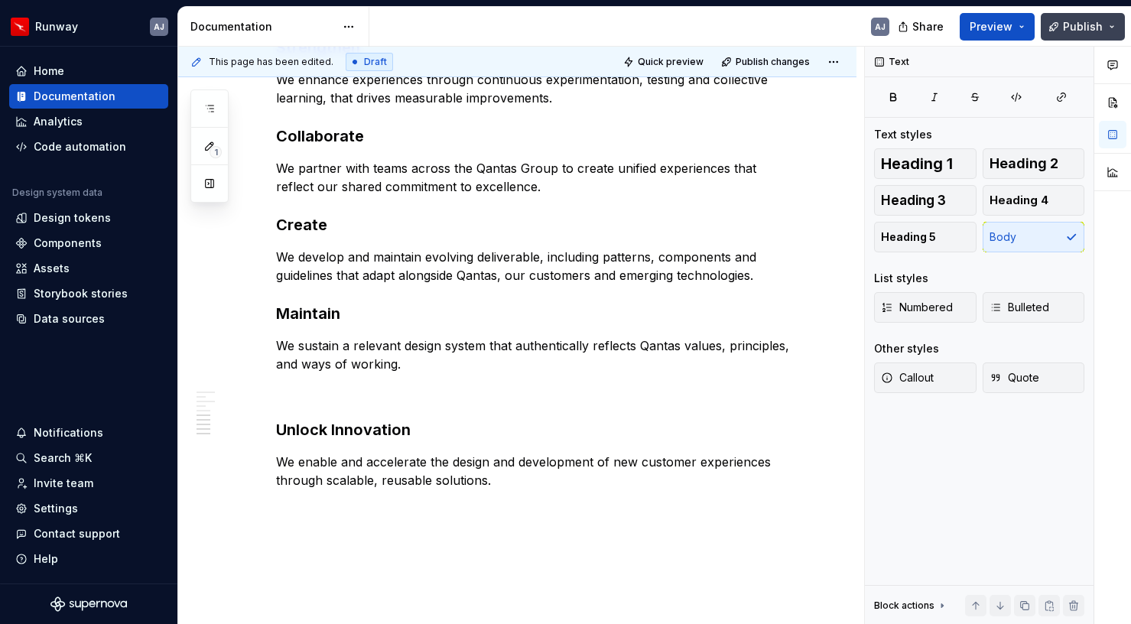
click at [1071, 31] on span "Publish" at bounding box center [1083, 26] width 40 height 15
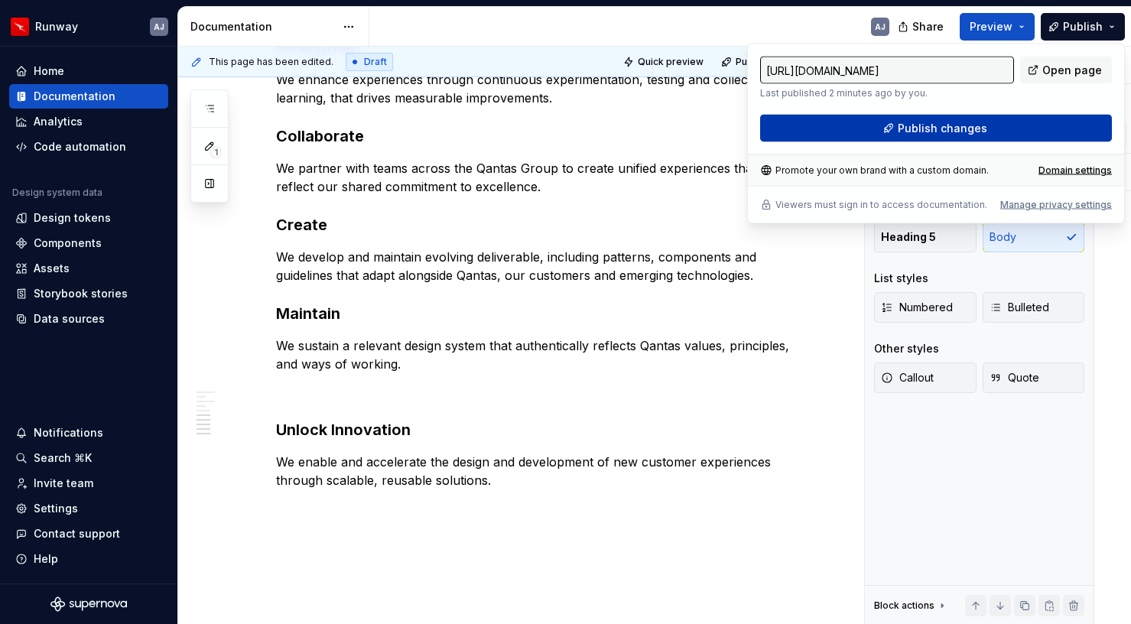
click at [956, 136] on button "Publish changes" at bounding box center [936, 129] width 352 height 28
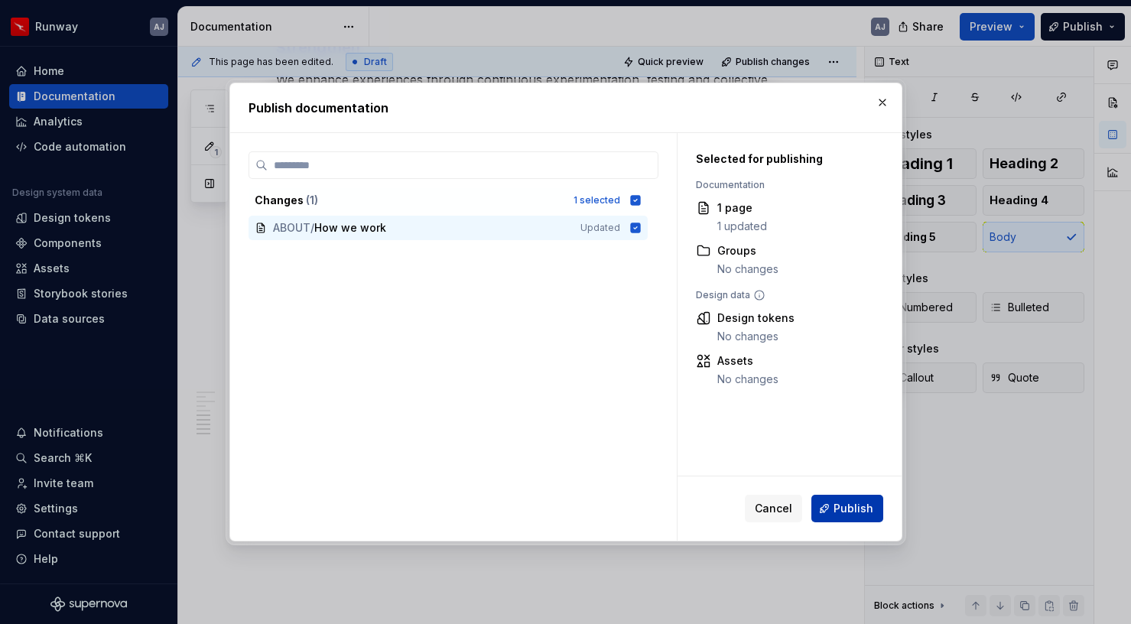
click at [848, 505] on span "Publish" at bounding box center [854, 508] width 40 height 15
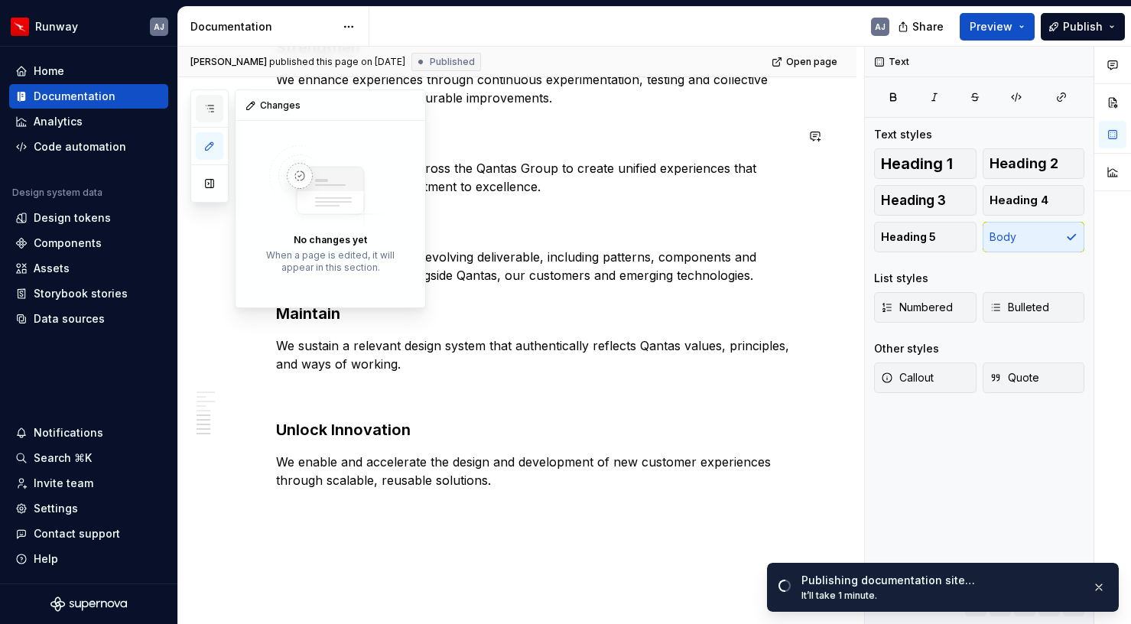
scroll to position [0, 0]
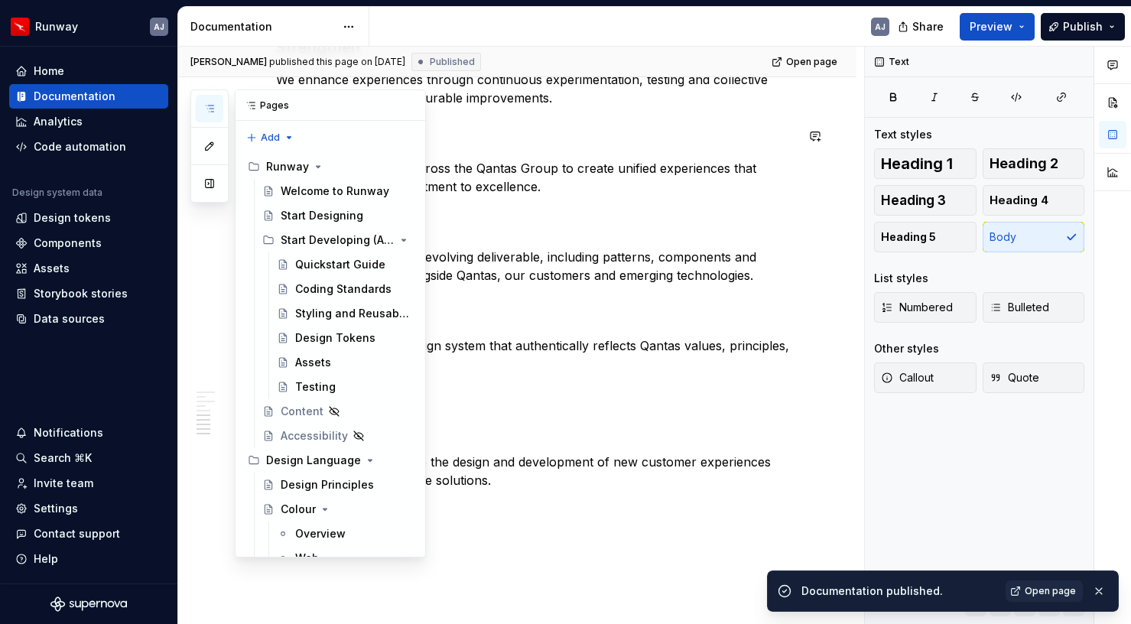
click at [210, 112] on icon "button" at bounding box center [209, 109] width 12 height 12
click at [334, 220] on div "Start Designing" at bounding box center [322, 215] width 83 height 15
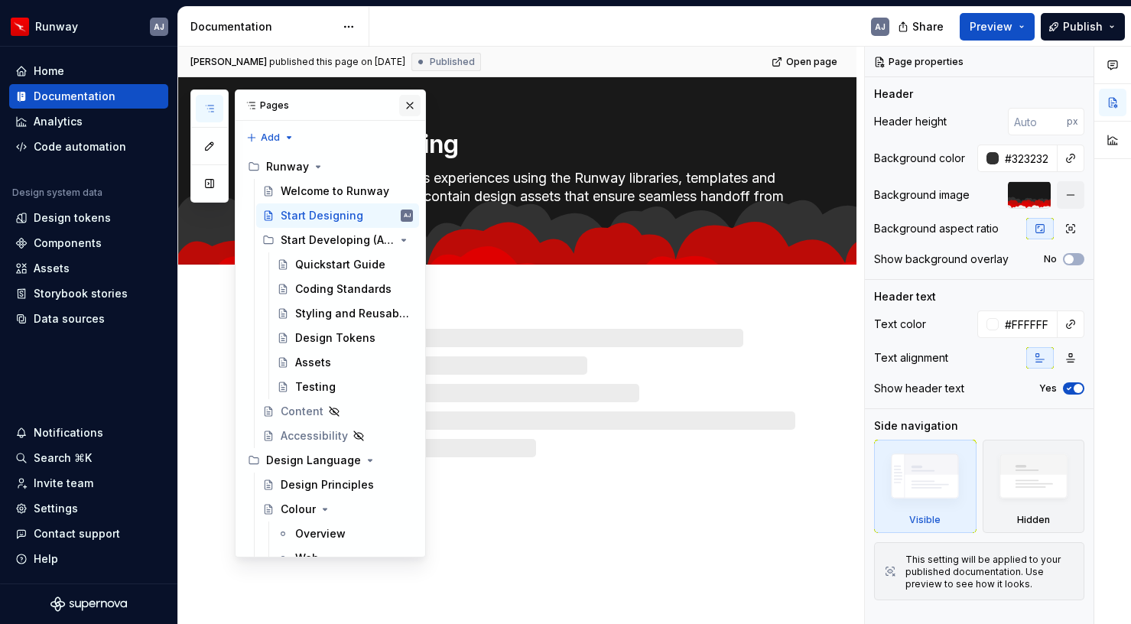
click at [411, 100] on button "button" at bounding box center [409, 105] width 21 height 21
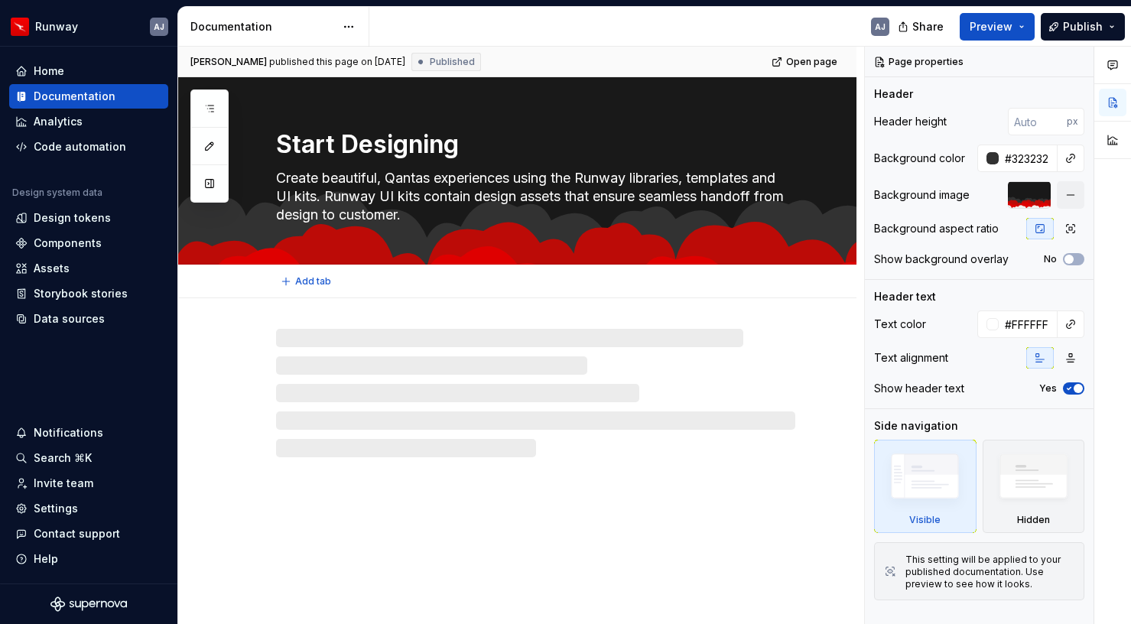
click at [422, 197] on textarea "Create beautiful, Qantas experiences using the Runway libraries, templates and …" at bounding box center [532, 196] width 519 height 61
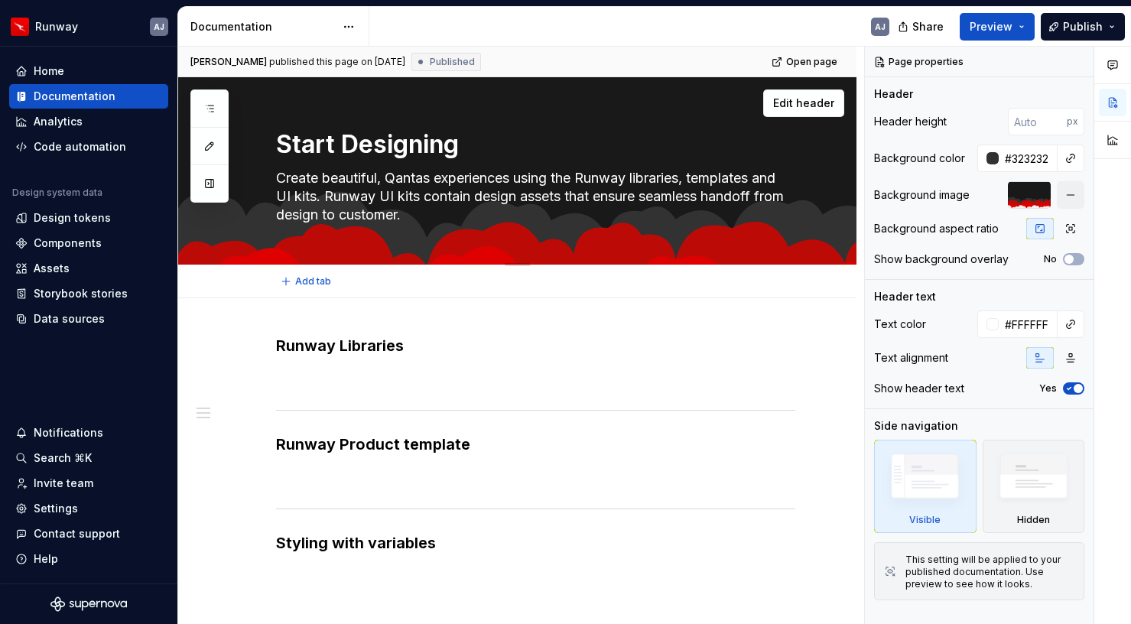
click at [420, 195] on textarea "Create beautiful, Qantas experiences using the Runway libraries, templates and …" at bounding box center [532, 196] width 519 height 61
type textarea "*"
type textarea "Create beautiful, Qantas experiences using the Runway libraries, templates and …"
type textarea "*"
type textarea "Create beautiful, Qantas experiences using the Runway libraries, templates and …"
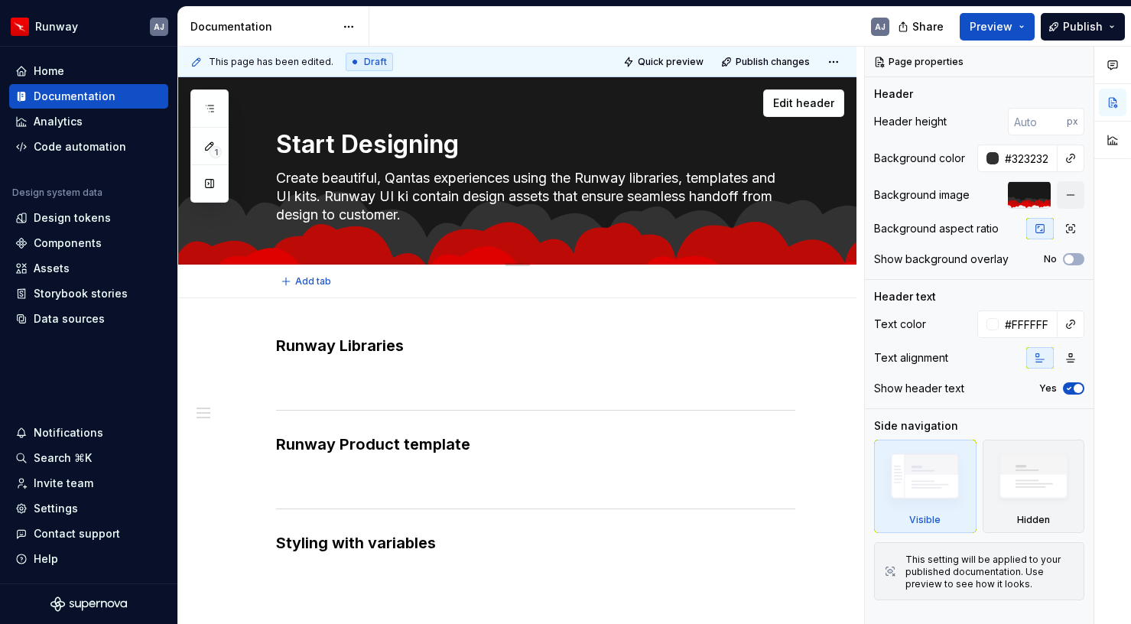
type textarea "*"
type textarea "Create beautiful, Qantas experiences using the Runway libraries, templates and …"
type textarea "*"
type textarea "Create beautiful, Qantas experiences using the Runway libraries, templates and …"
type textarea "*"
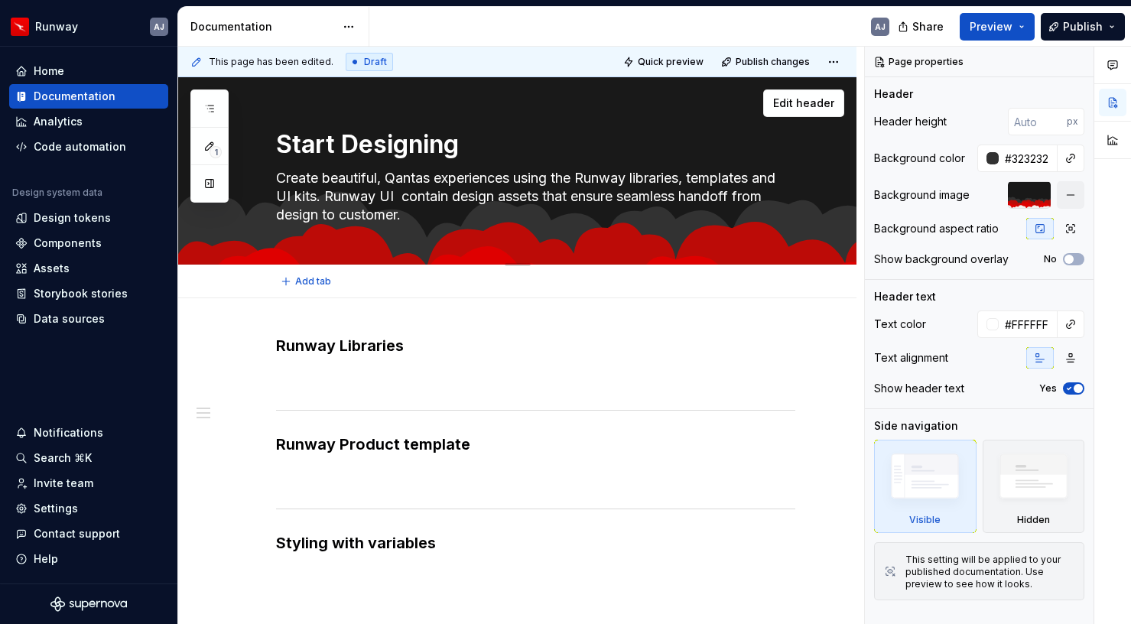
type textarea "Create beautiful, Qantas experiences using the Runway libraries, templates and …"
type textarea "*"
type textarea "Create beautiful, Qantas experiences using the Runway libraries, templates and …"
type textarea "*"
type textarea "Create beautiful, Qantas experiences using the Runway libraries, templates and …"
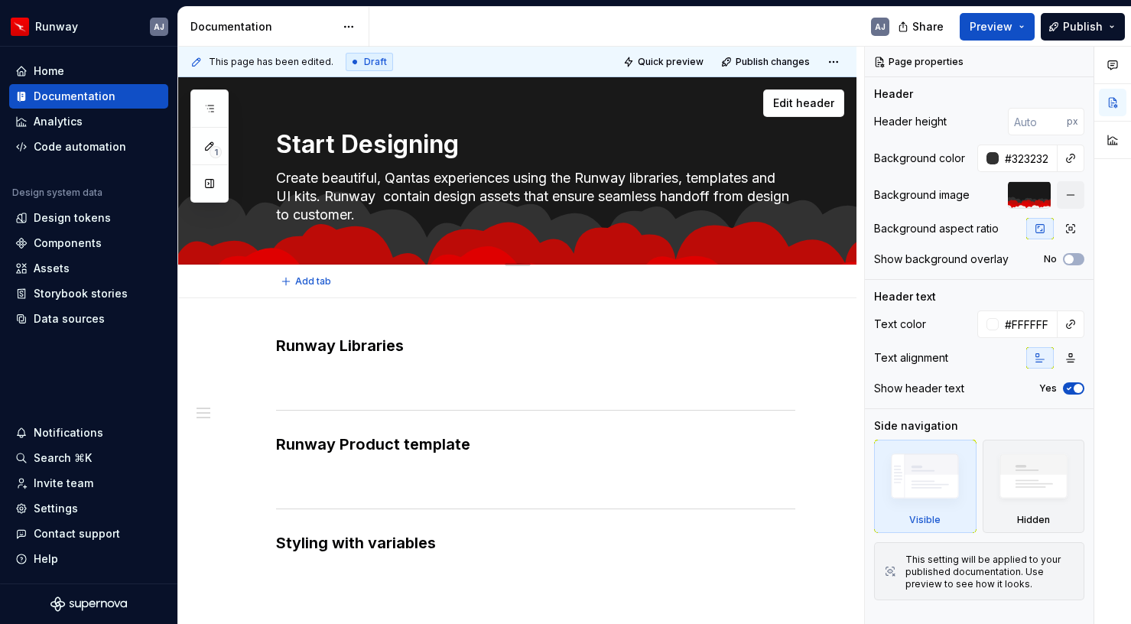
type textarea "*"
type textarea "Create beautiful, Qantas experiences using the Runway libraries, templates and …"
type textarea "*"
click at [427, 198] on textarea "Create beautiful, Qantas experiences using the Runway libraries, templates and …" at bounding box center [532, 196] width 519 height 61
type textarea "Create beautiful, Qantas experiences using the Runway libraries, templates and …"
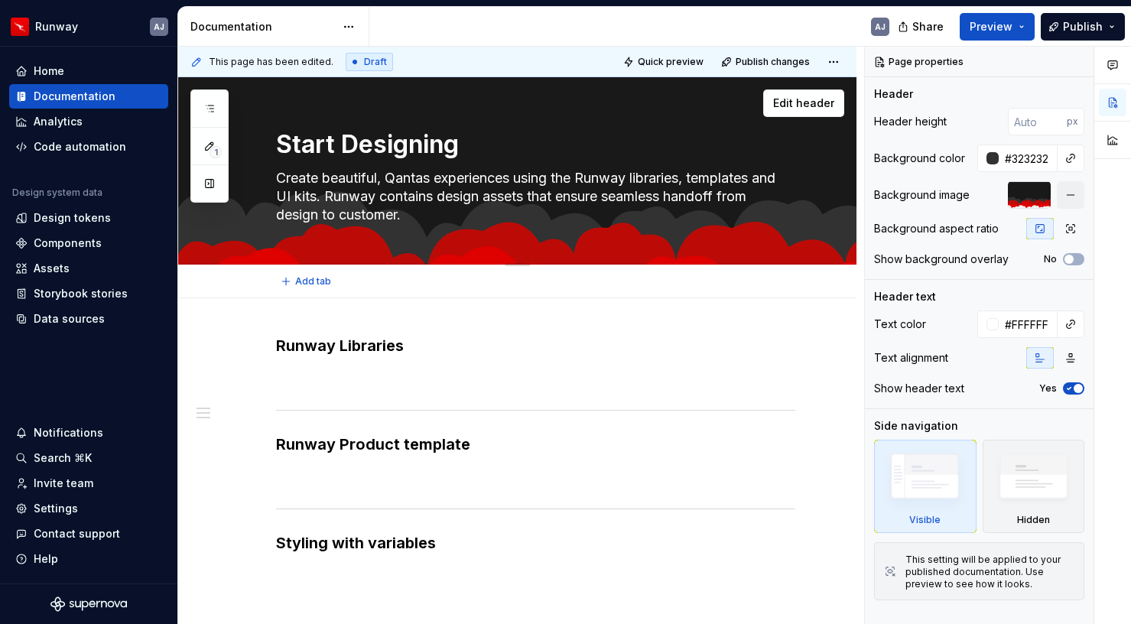
type textarea "*"
click at [485, 198] on textarea "Create beautiful, Qantas experiences using the Runway libraries, templates and …" at bounding box center [532, 196] width 519 height 61
type textarea "Create beautiful, Qantas experiences using the Runway libraries, templates and …"
type textarea "*"
type textarea "Create beautiful, Qantas experiences using the Runway libraries, templates and …"
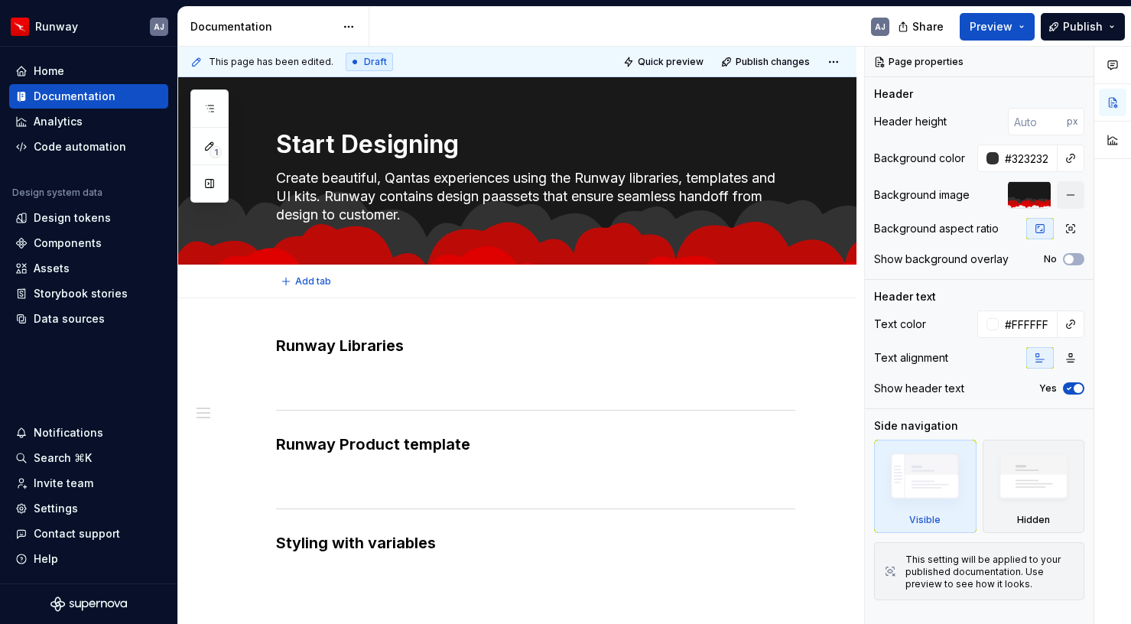
type textarea "*"
type textarea "Create beautiful, Qantas experiences using the Runway libraries, templates and …"
type textarea "*"
type textarea "Create beautiful, Qantas experiences using the Runway libraries, templates and …"
type textarea "*"
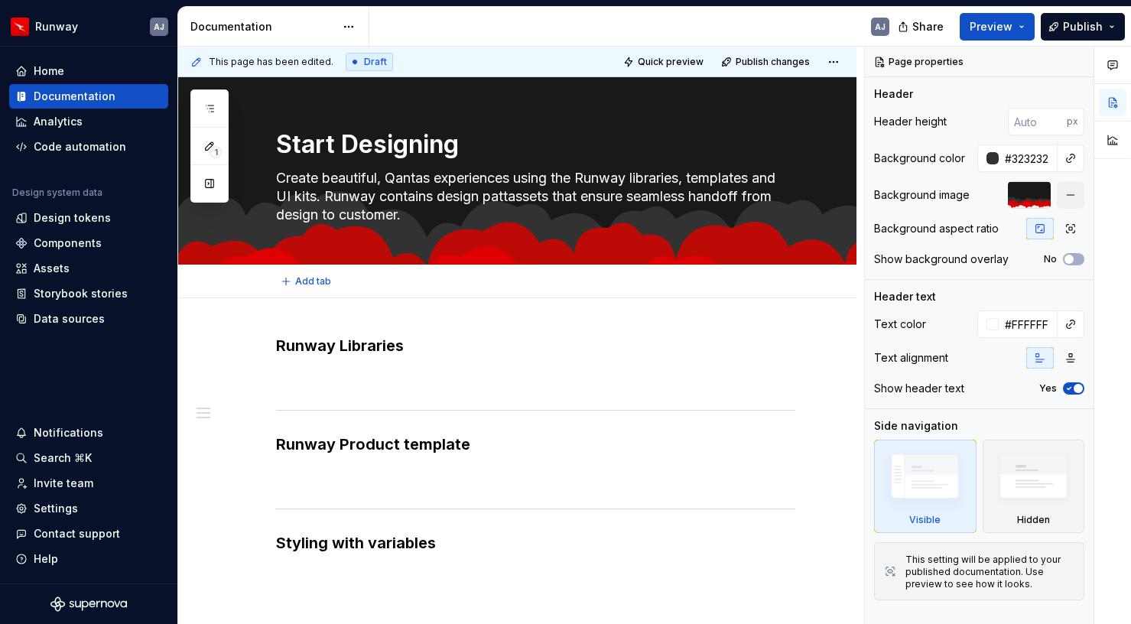
type textarea "Create beautiful, Qantas experiences using the Runway libraries, templates and …"
type textarea "*"
type textarea "Create beautiful, Qantas experiences using the Runway libraries, templates and …"
type textarea "*"
type textarea "Create beautiful, Qantas experiences using the Runway libraries, templates and …"
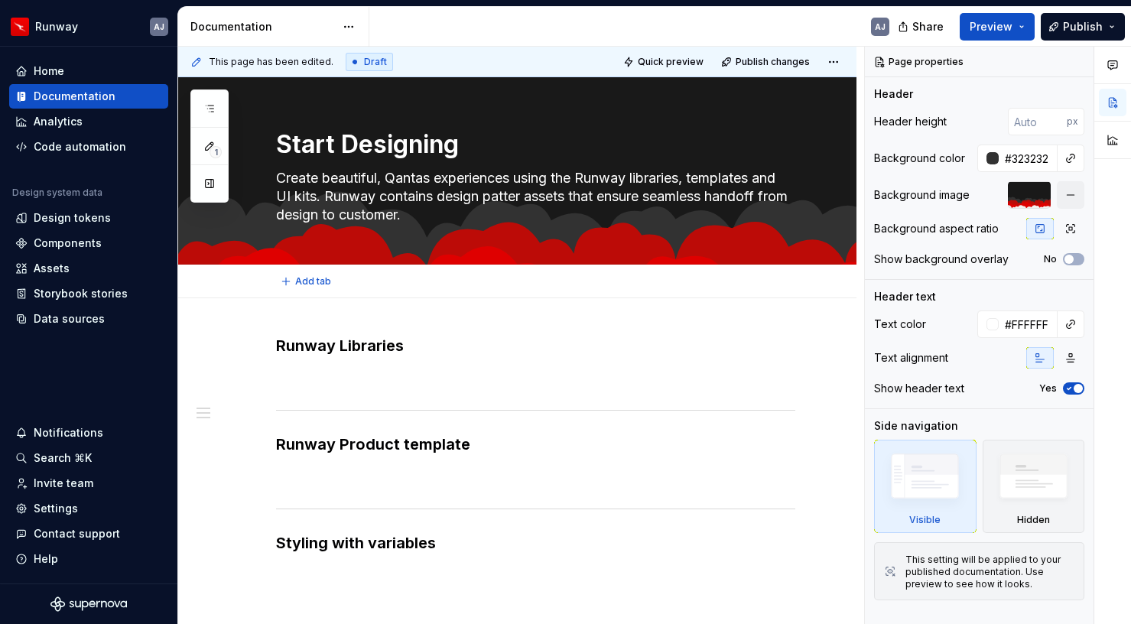
type textarea "*"
type textarea "Create beautiful, Qantas experiences using the Runway libraries, templates and …"
type textarea "*"
type textarea "Create beautiful, Qantas experiences using the Runway libraries, templates and …"
type textarea "*"
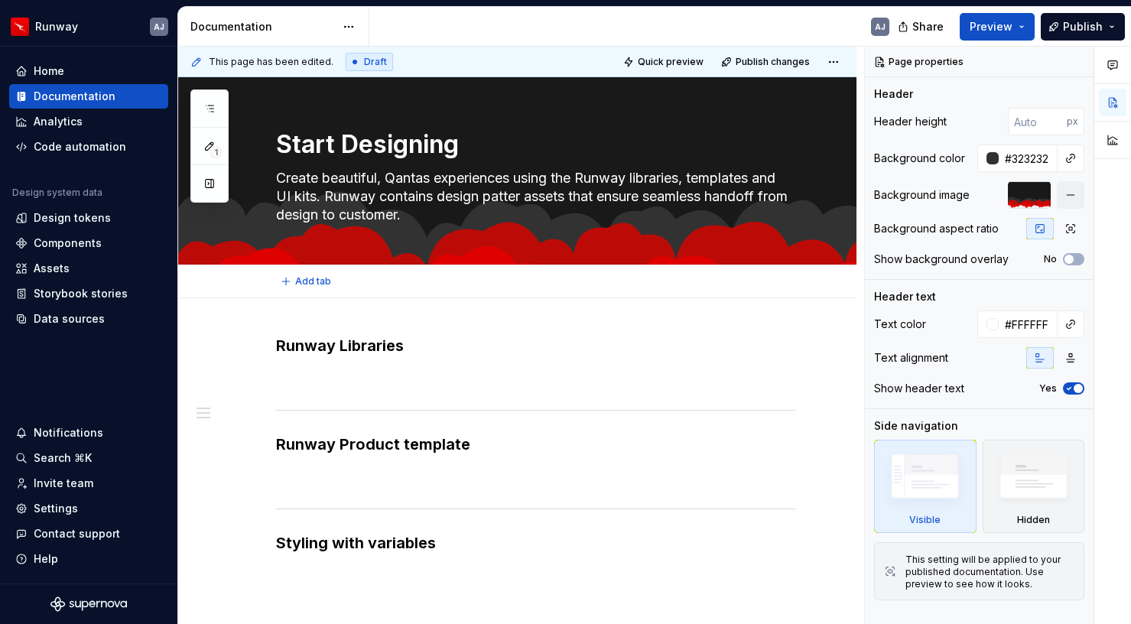
type textarea "Create beautiful, Qantas experiences using the Runway libraries, templates and …"
type textarea "*"
type textarea "Create beautiful, Qantas experiences using the Runway libraries, templates and …"
type textarea "*"
type textarea "Create beautiful, Qantas experiences using the Runway libraries, templates and …"
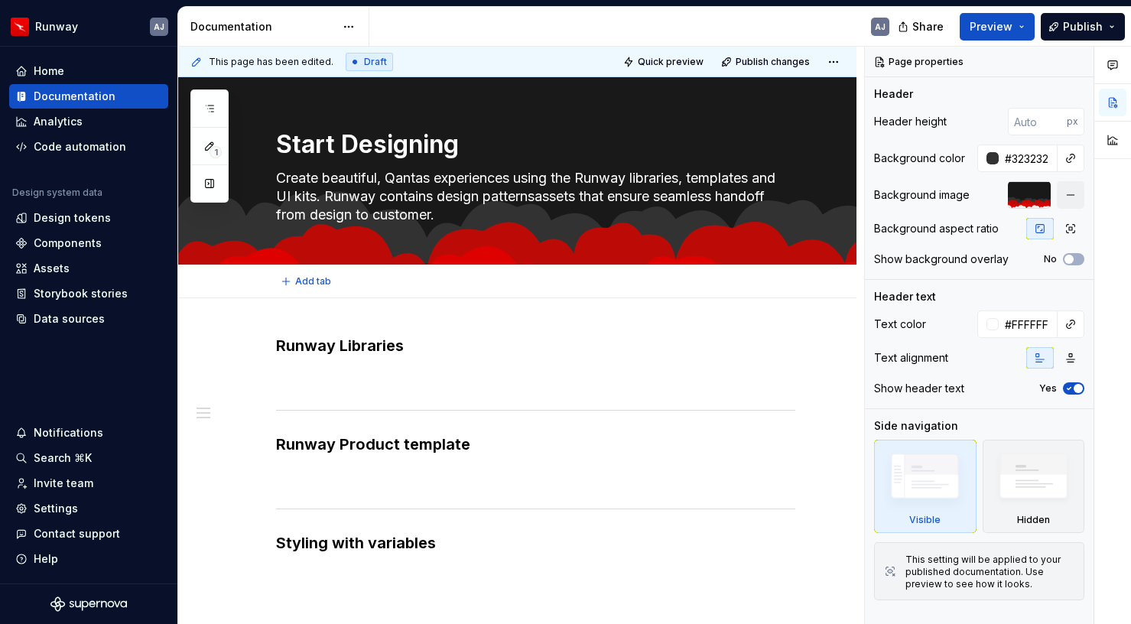
type textarea "*"
type textarea "Create beautiful, Qantas experiences using the Runway libraries, templates and …"
type textarea "*"
type textarea "Create beautiful, Qantas experiences using the Runway libraries, templates and …"
type textarea "*"
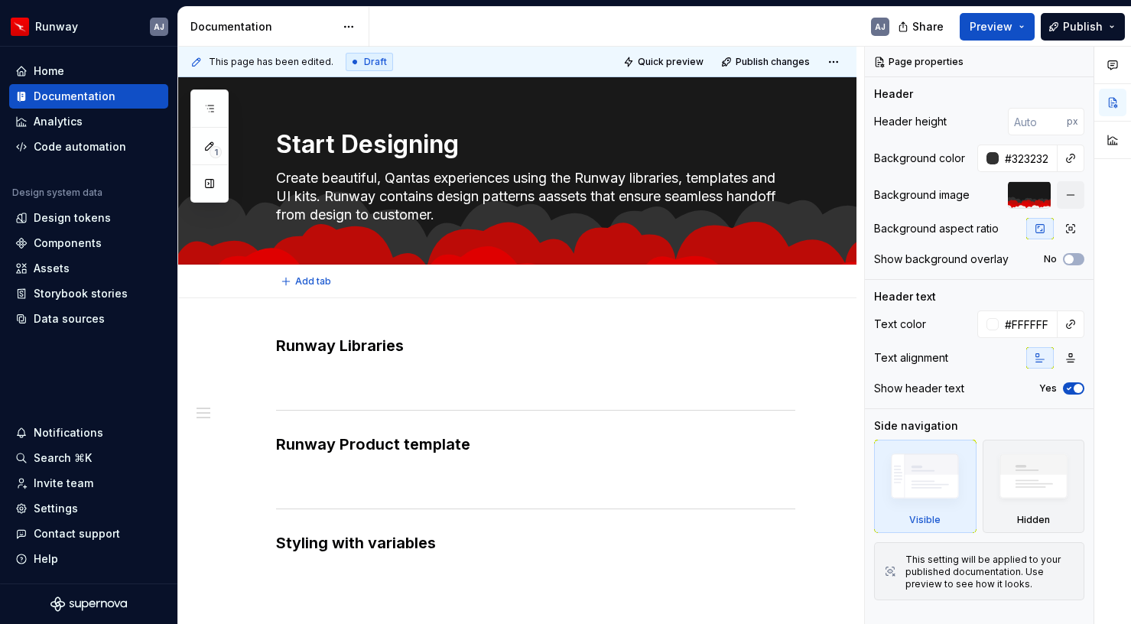
type textarea "Create beautiful, Qantas experiences using the Runway libraries, templates and …"
type textarea "*"
type textarea "Create beautiful, Qantas experiences using the Runway libraries, templates and …"
type textarea "*"
type textarea "Create beautiful, Qantas experiences using the Runway libraries, templates and …"
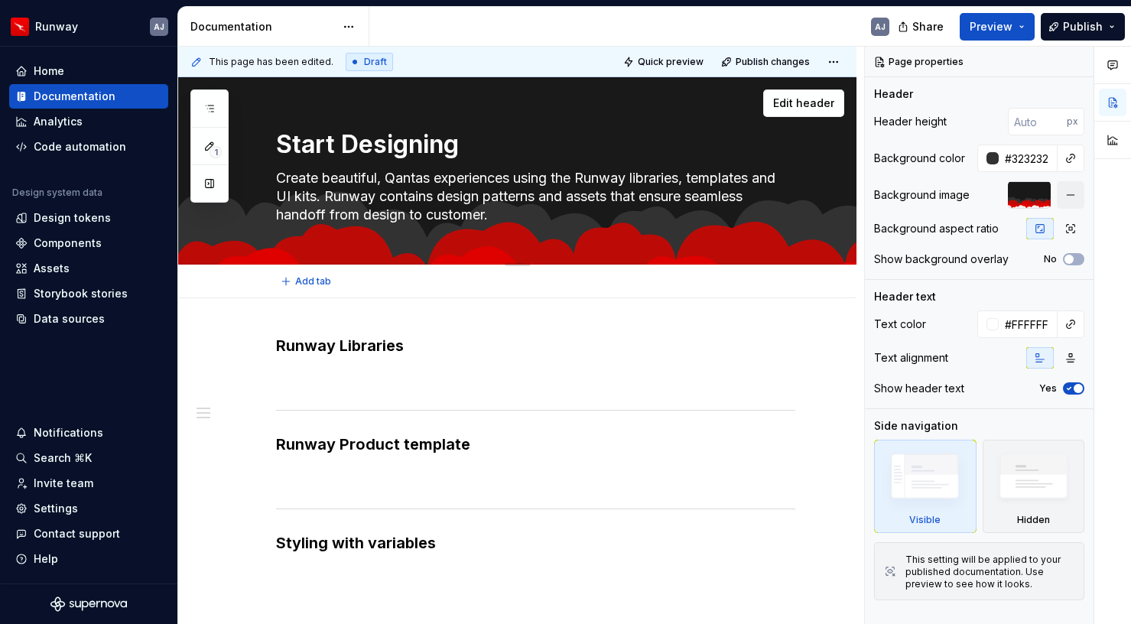
click at [310, 213] on textarea "Create beautiful, Qantas experiences using the Runway libraries, templates and …" at bounding box center [532, 196] width 519 height 61
type textarea "*"
type textarea "Create beautiful, Qantas experiences using the Runway libraries, templates and …"
type textarea "*"
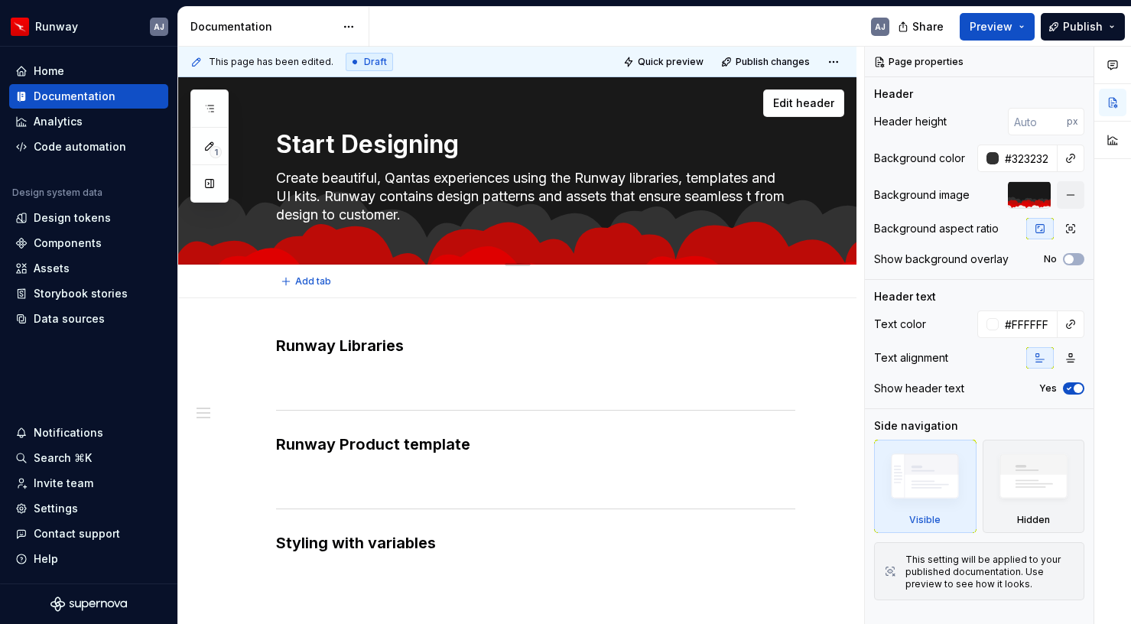
type textarea "Create beautiful, Qantas experiences using the Runway libraries, templates and …"
type textarea "*"
type textarea "Create beautiful, Qantas experiences using the Runway libraries, templates and …"
type textarea "*"
type textarea "Create beautiful, Qantas experiences using the Runway libraries, templates and …"
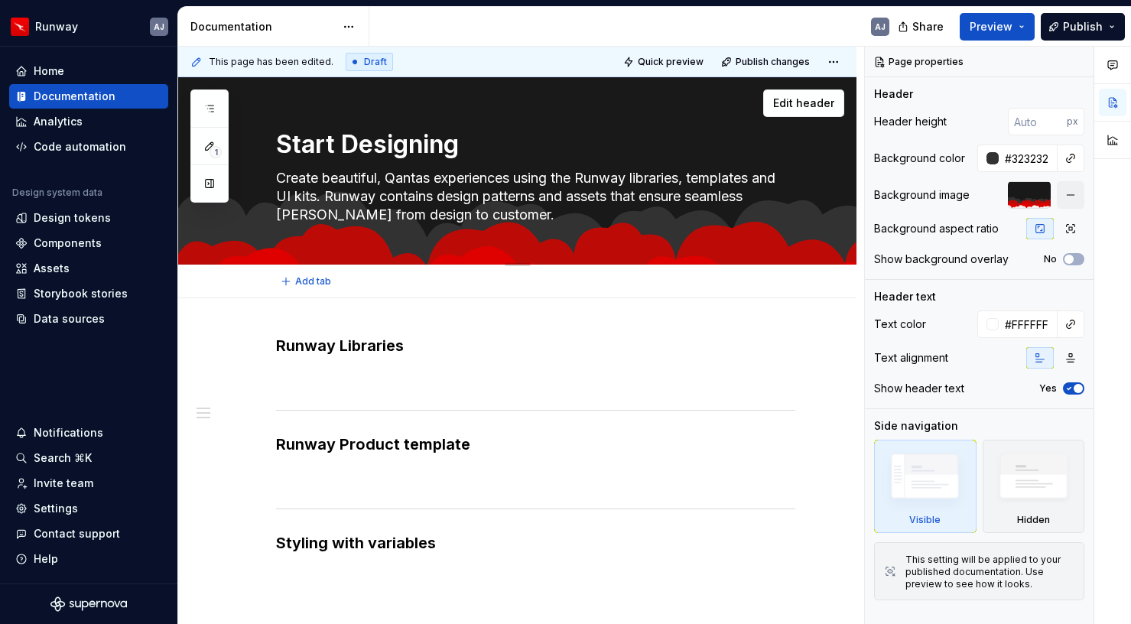
type textarea "*"
type textarea "Create beautiful, Qantas experiences using the Runway libraries, templates and …"
type textarea "*"
type textarea "Create beautiful, Qantas experiences using the Runway libraries, templates and …"
type textarea "*"
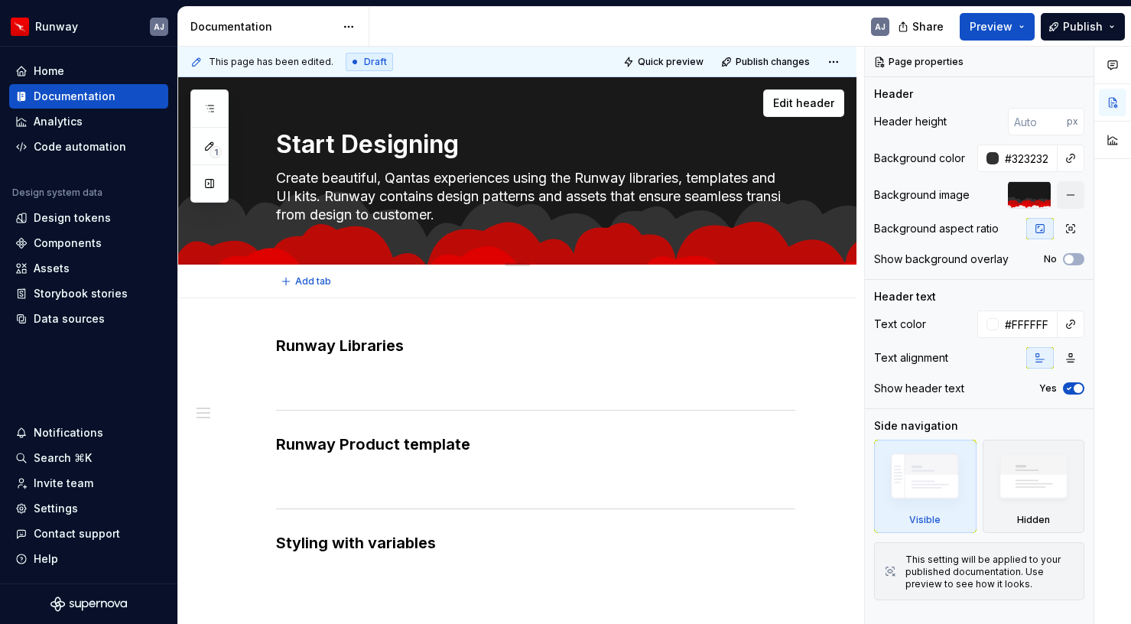
type textarea "Create beautiful, Qantas experiences using the Runway libraries, templates and …"
type textarea "*"
type textarea "Create beautiful, Qantas experiences using the Runway libraries, templates and …"
type textarea "*"
type textarea "Create beautiful, Qantas experiences using the Runway libraries, templates and …"
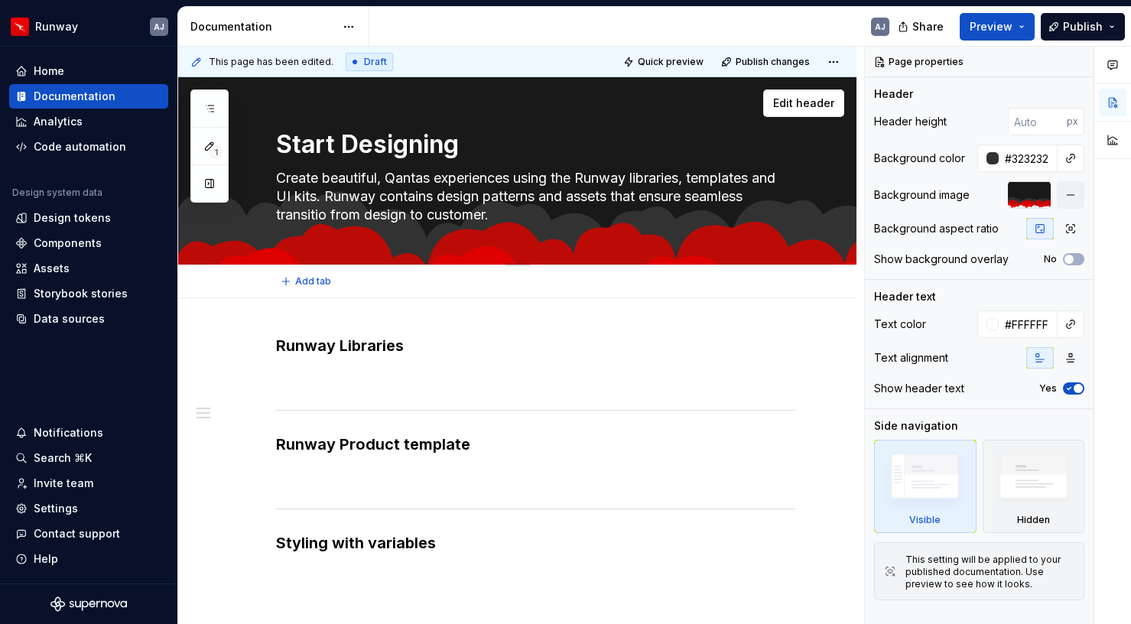
type textarea "*"
type textarea "Create beautiful, Qantas experiences using the Runway libraries, templates and …"
type textarea "*"
type textarea "Create beautiful, Qantas experiences using the Runway libraries, templates and …"
type textarea "*"
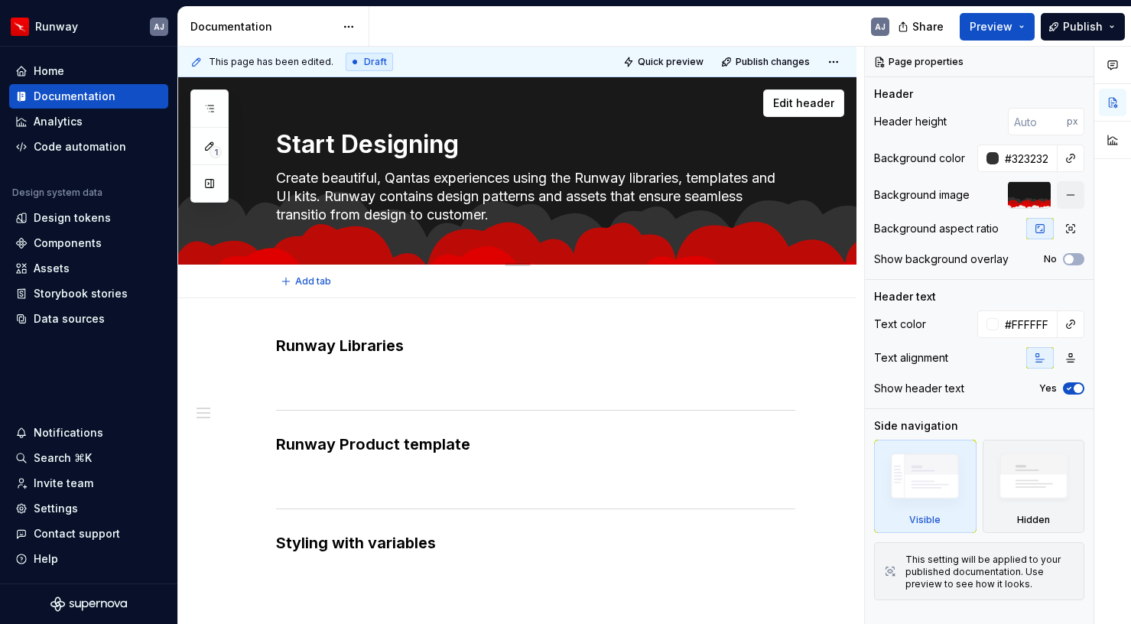
type textarea "Create beautiful, Qantas experiences using the Runway libraries, templates and …"
type textarea "*"
type textarea "Create beautiful, Qantas experiences using the Runway libraries, templates and …"
click at [306, 216] on textarea "Create beautiful, Qantas experiences using the Runway libraries, templates and …" at bounding box center [532, 196] width 519 height 61
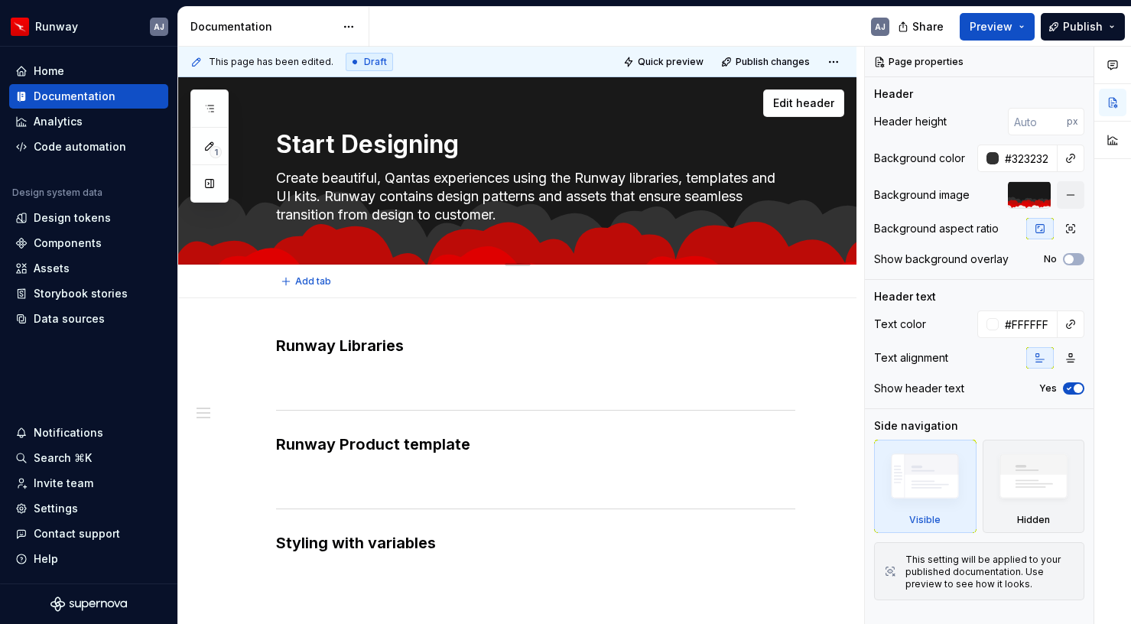
type textarea "*"
type textarea "Create beautiful, Qantas experiences using the Runway libraries, templates and …"
type textarea "*"
type textarea "Create beautiful, Qantas experiences using the Runway libraries, templates and …"
type textarea "*"
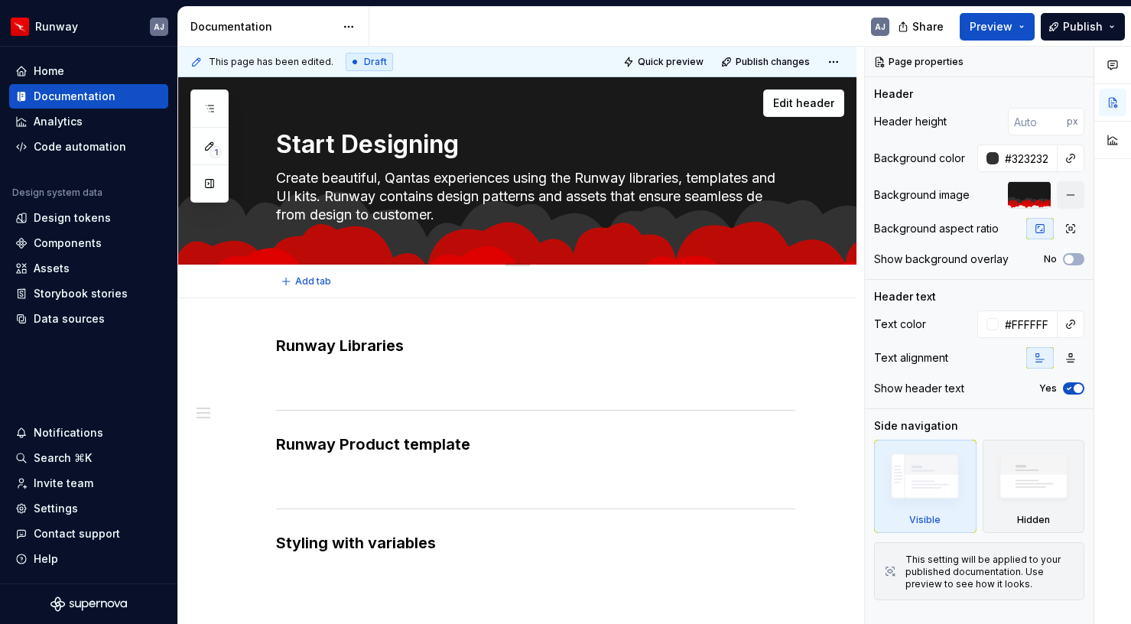
type textarea "Create beautiful, Qantas experiences using the Runway libraries, templates and …"
type textarea "*"
type textarea "Create beautiful, Qantas experiences using the Runway libraries, templates and …"
type textarea "*"
type textarea "Create beautiful, Qantas experiences using the Runway libraries, templates and …"
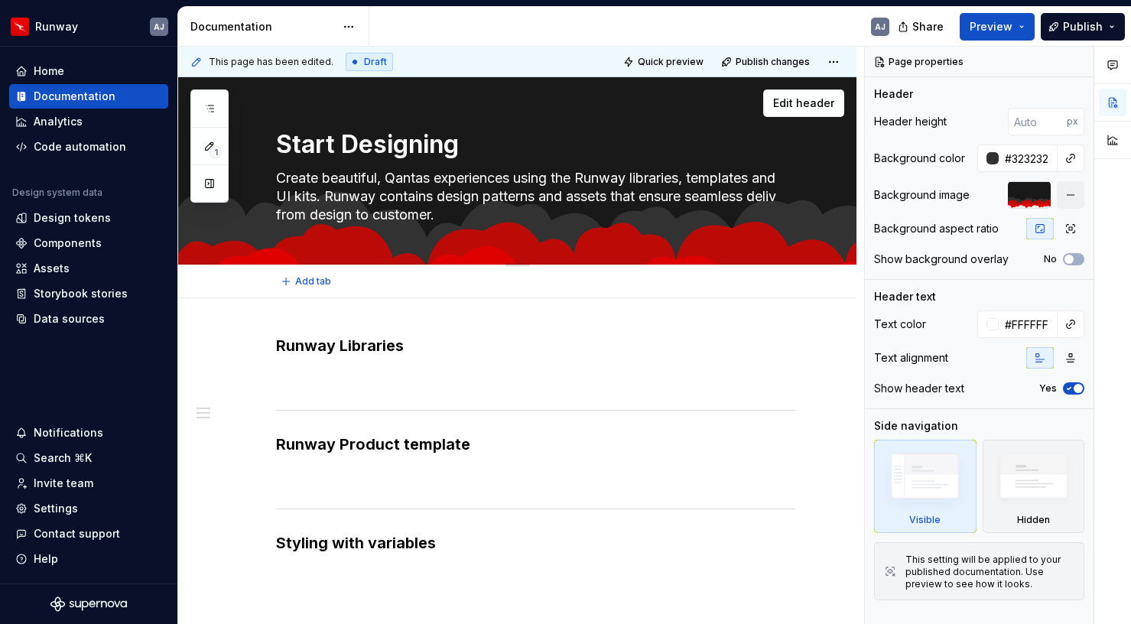
type textarea "*"
type textarea "Create beautiful, Qantas experiences using the Runway libraries, templates and …"
type textarea "*"
type textarea "Create beautiful, Qantas experiences using the Runway libraries, templates and …"
type textarea "*"
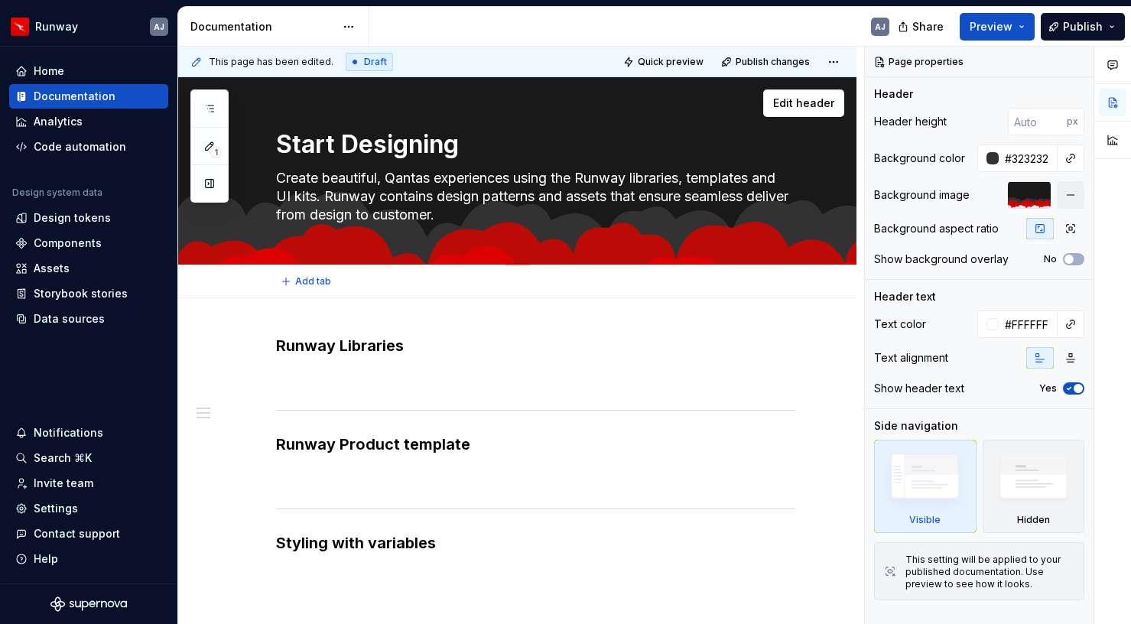
type textarea "Create beautiful, Qantas experiences using the Runway libraries, templates and …"
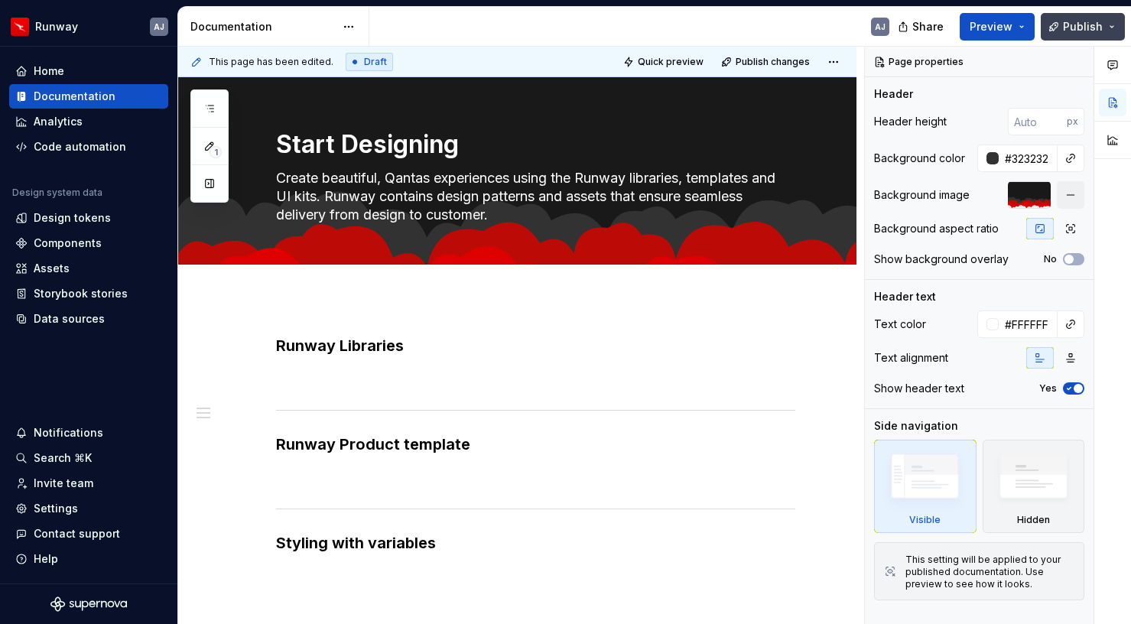
type textarea "*"
type textarea "Create beautiful, Qantas experiences using the Runway libraries, templates and …"
click at [1065, 27] on button "Publish" at bounding box center [1083, 27] width 84 height 28
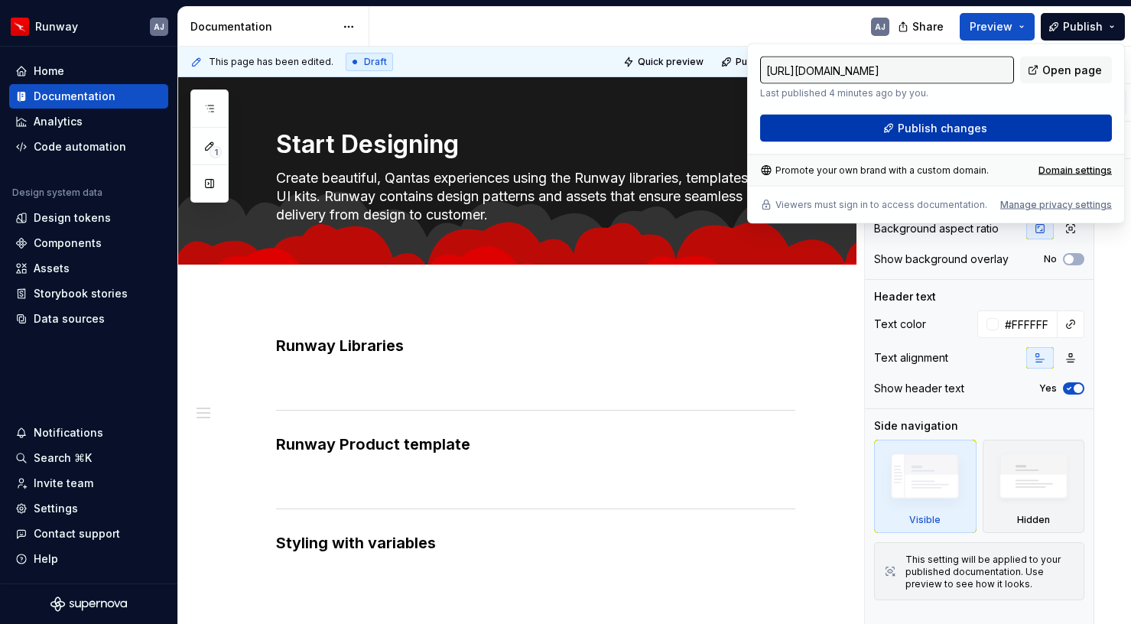
click at [946, 135] on span "Publish changes" at bounding box center [942, 128] width 89 height 15
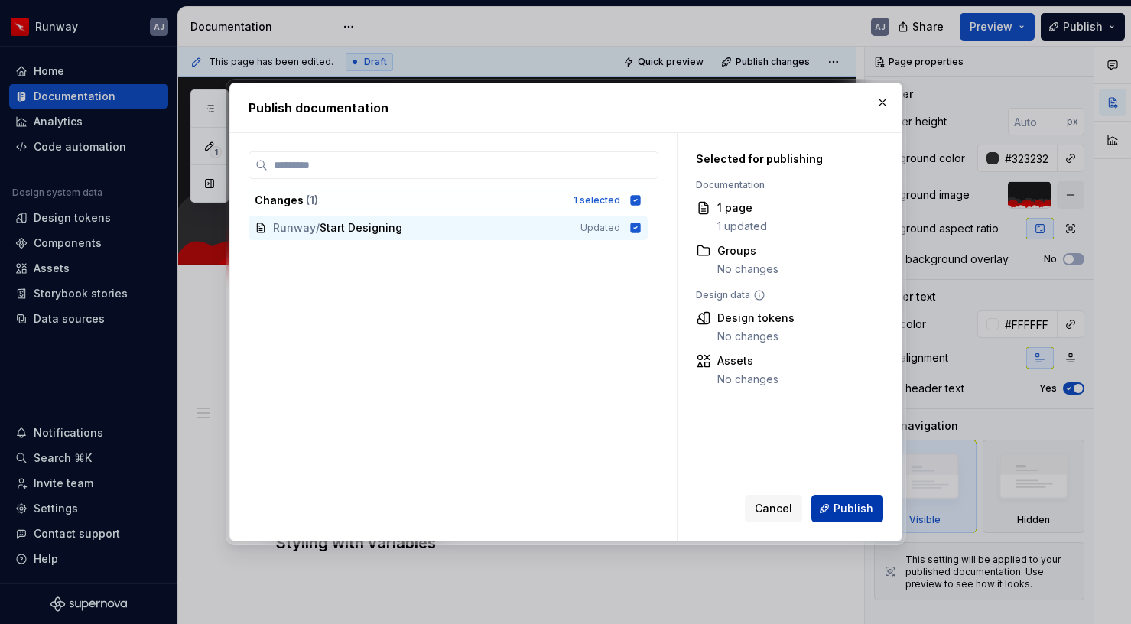
click at [839, 500] on button "Publish" at bounding box center [848, 509] width 72 height 28
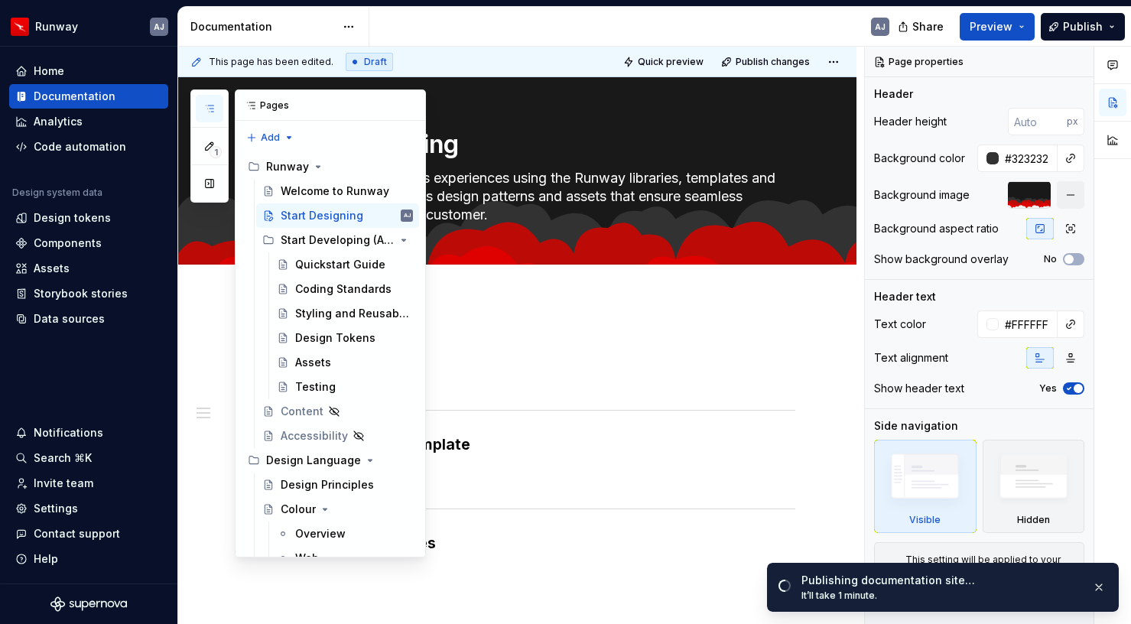
click at [207, 106] on icon "button" at bounding box center [209, 109] width 12 height 12
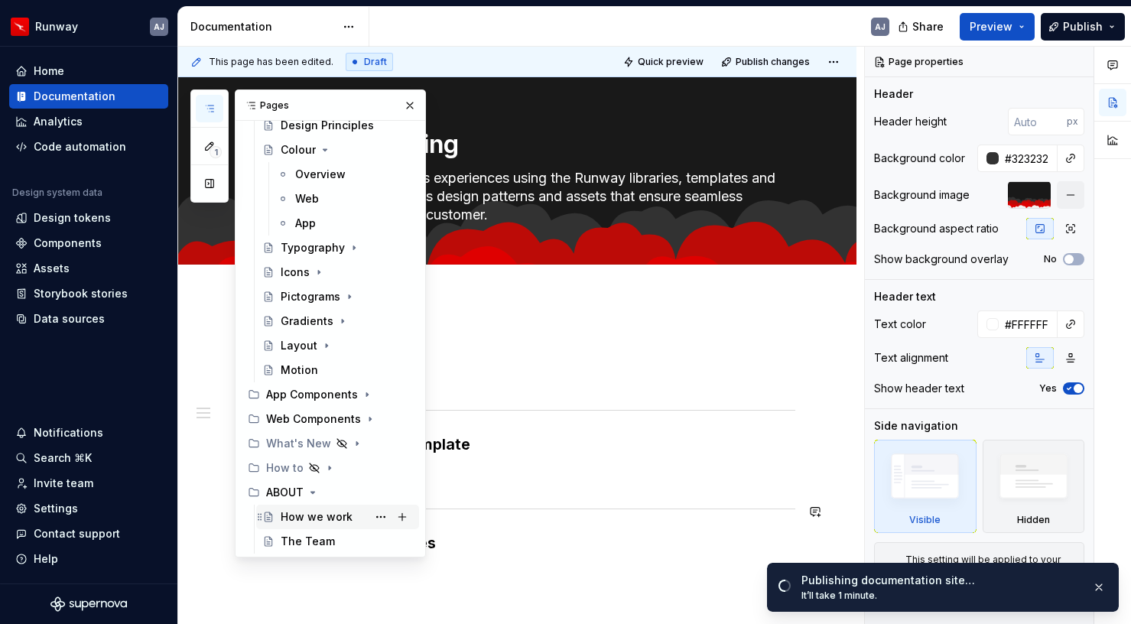
click at [322, 511] on div "How we work" at bounding box center [317, 516] width 72 height 15
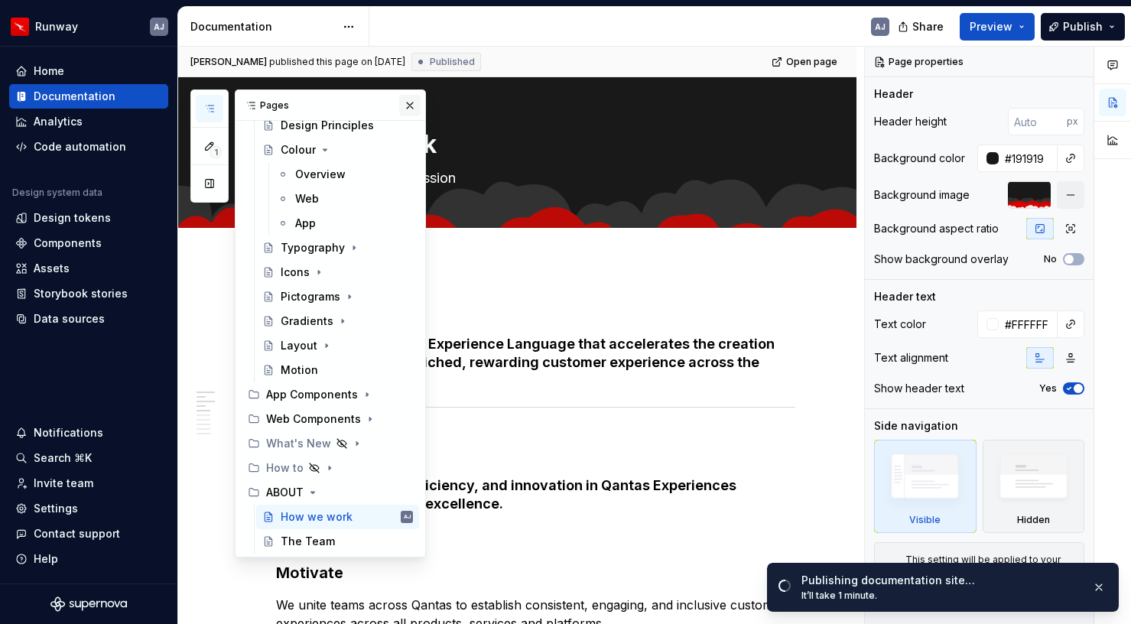
click at [413, 99] on button "button" at bounding box center [409, 105] width 21 height 21
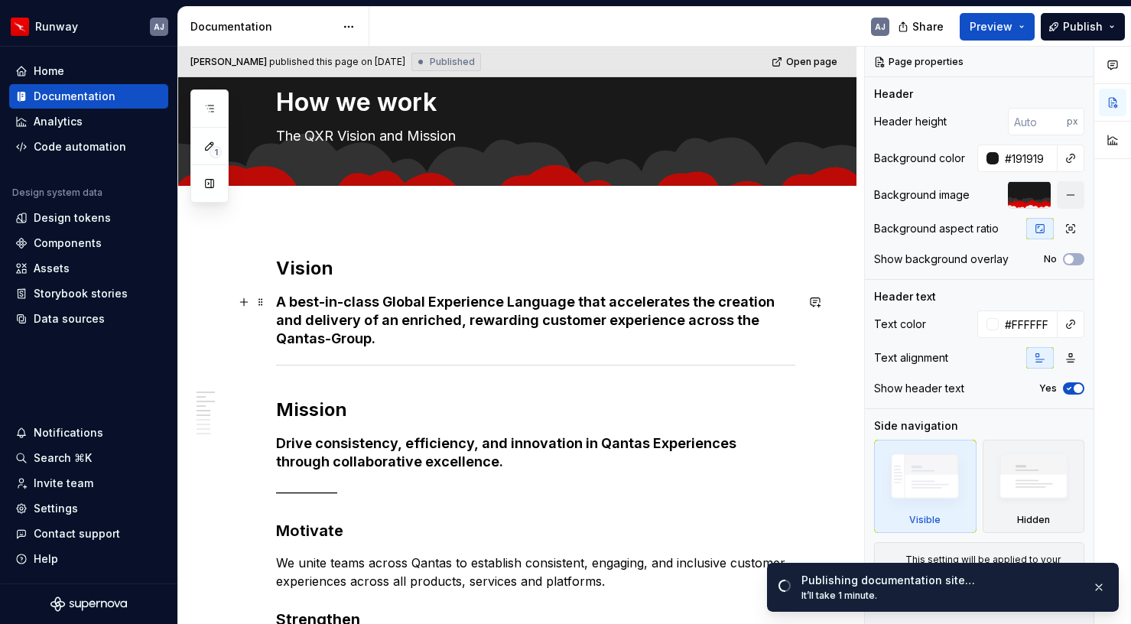
scroll to position [44, 0]
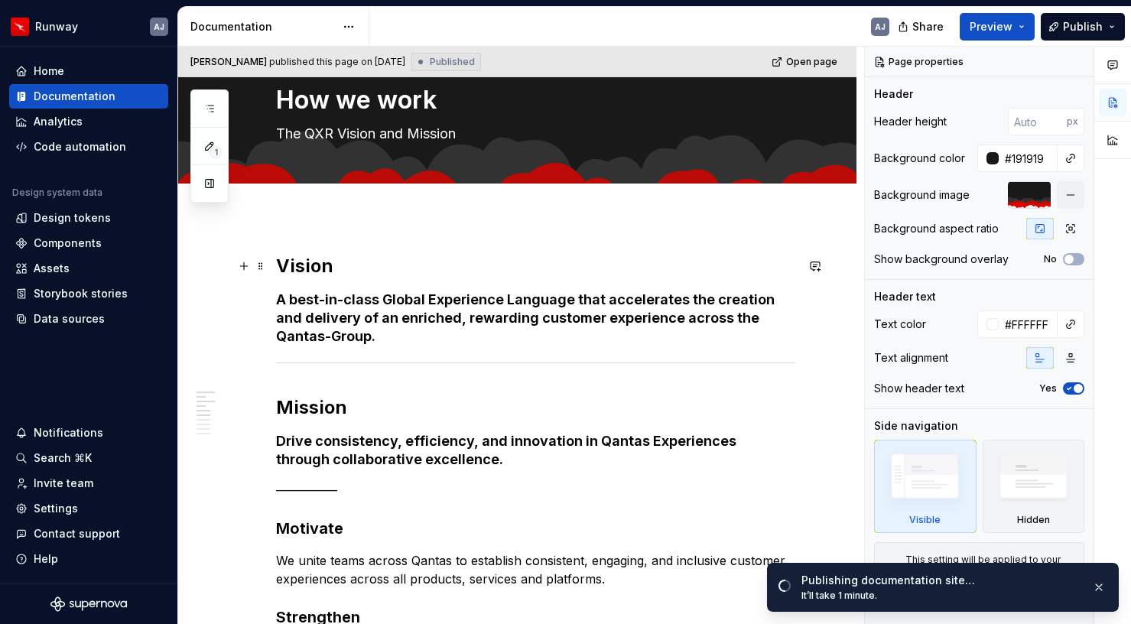
click at [305, 269] on h2 "Vision" at bounding box center [535, 266] width 519 height 24
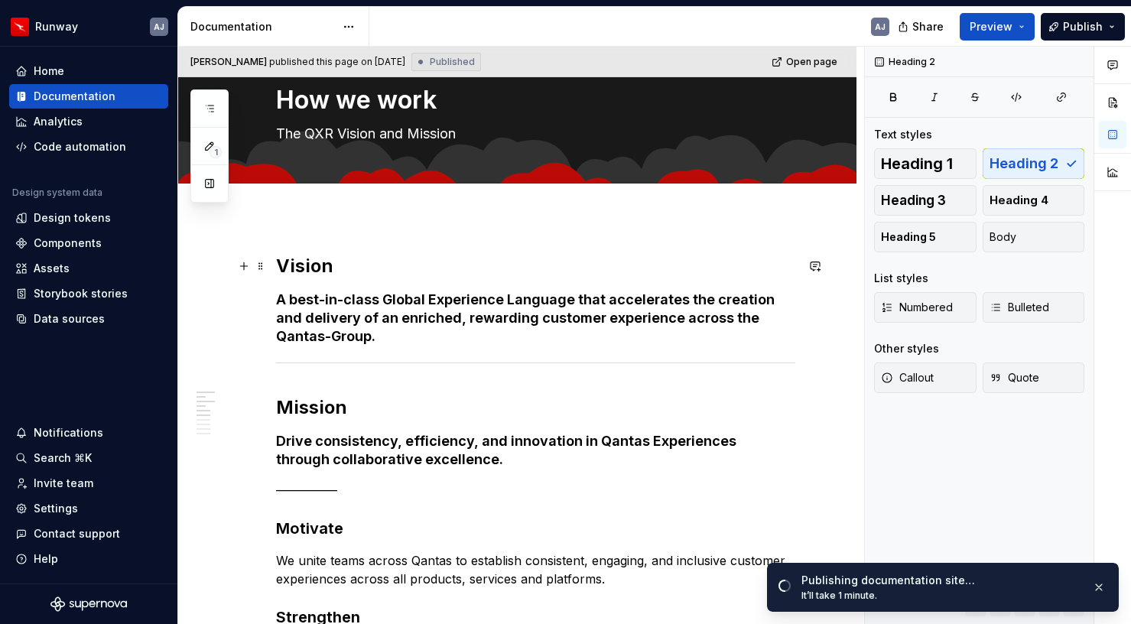
click at [305, 269] on h2 "Vision" at bounding box center [535, 266] width 519 height 24
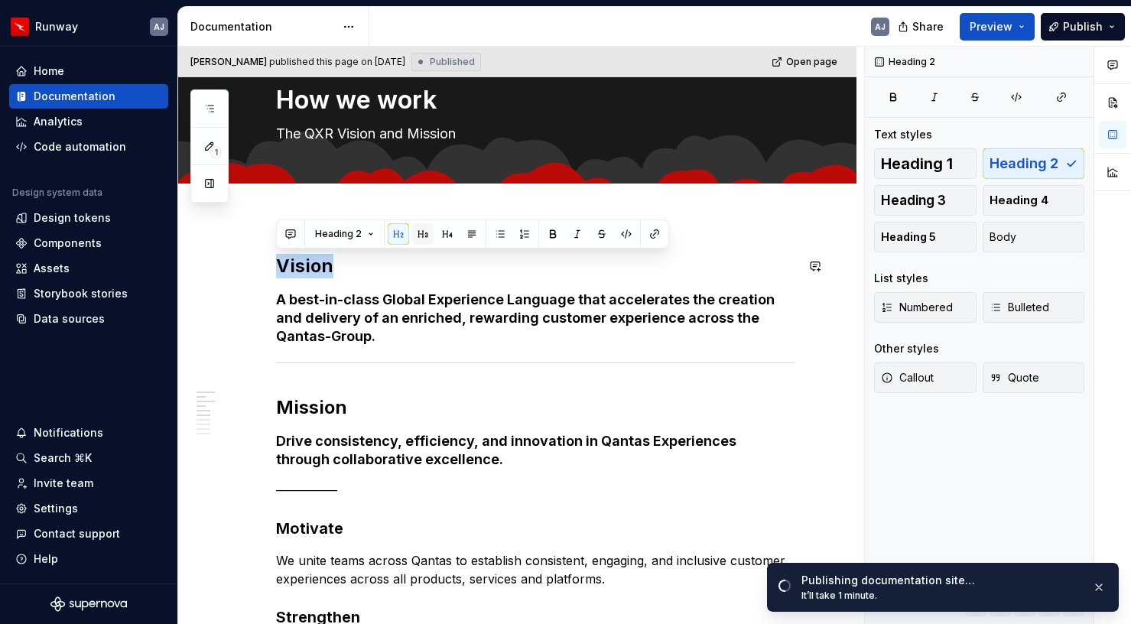
click at [424, 233] on button "button" at bounding box center [422, 233] width 21 height 21
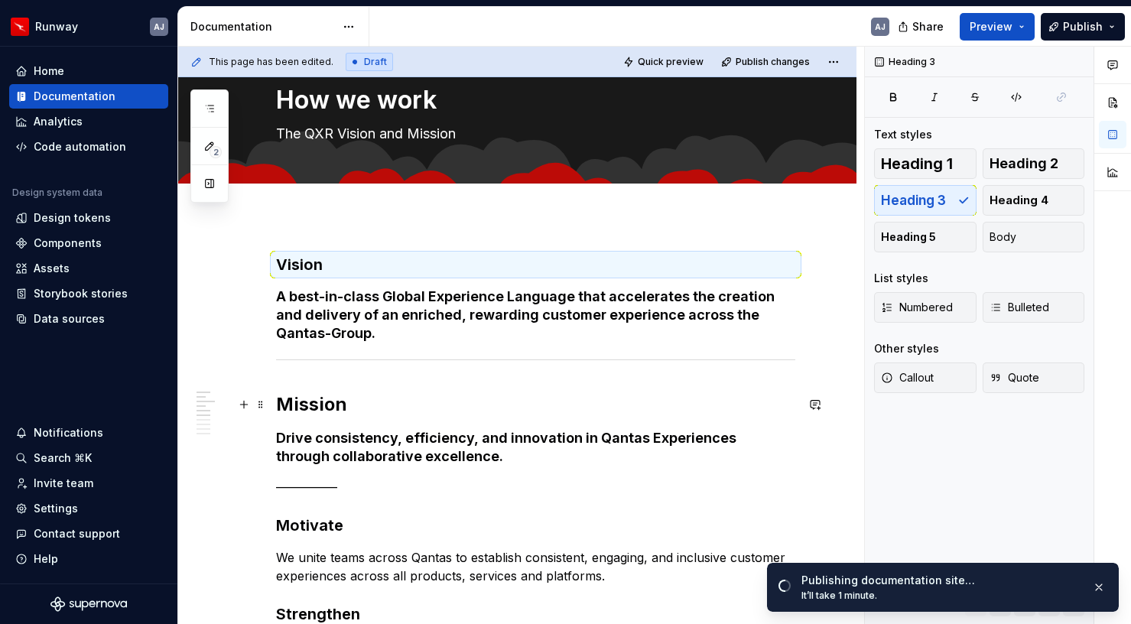
click at [314, 405] on h2 "Mission" at bounding box center [535, 404] width 519 height 24
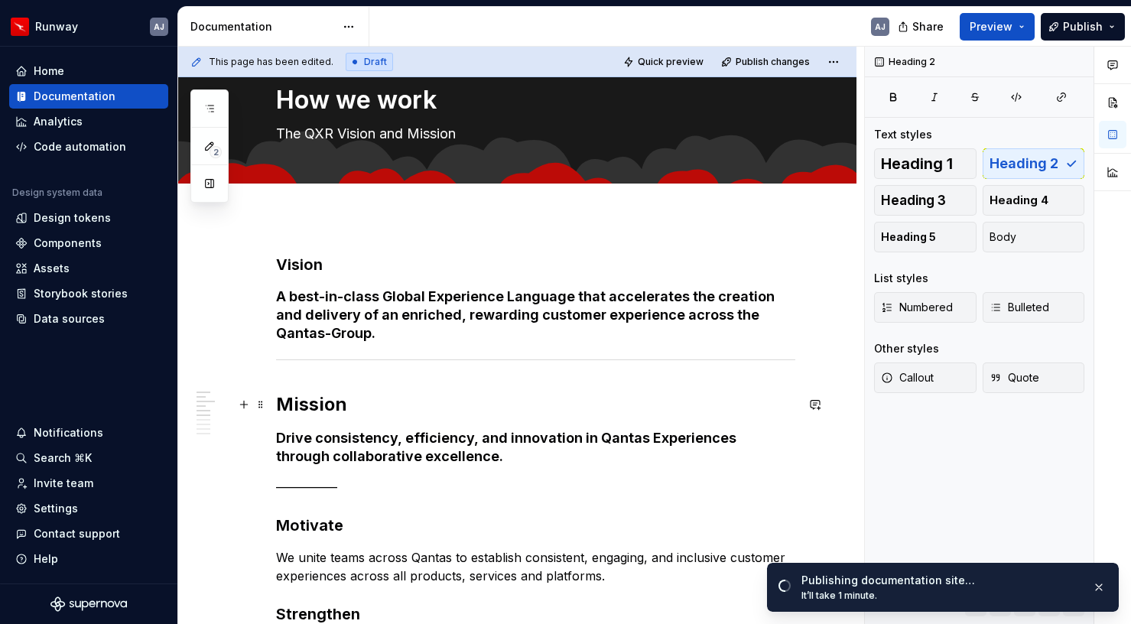
click at [314, 405] on h2 "Mission" at bounding box center [535, 404] width 519 height 24
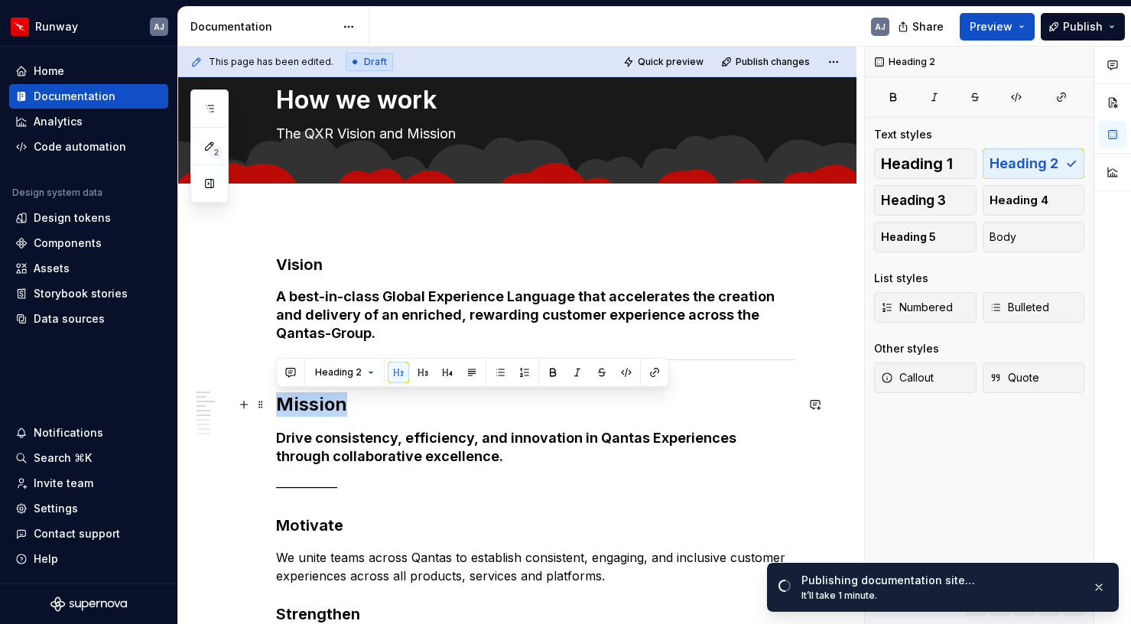
click at [314, 405] on h2 "Mission" at bounding box center [535, 404] width 519 height 24
click at [417, 369] on button "button" at bounding box center [422, 372] width 21 height 21
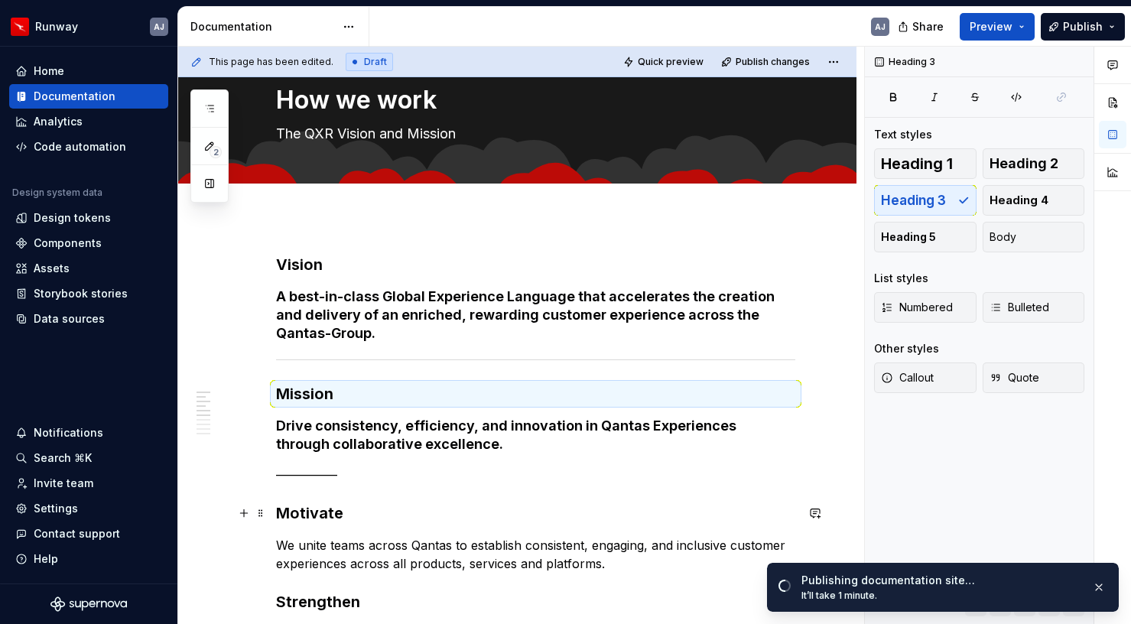
click at [309, 513] on h3 "Motivate" at bounding box center [535, 513] width 519 height 21
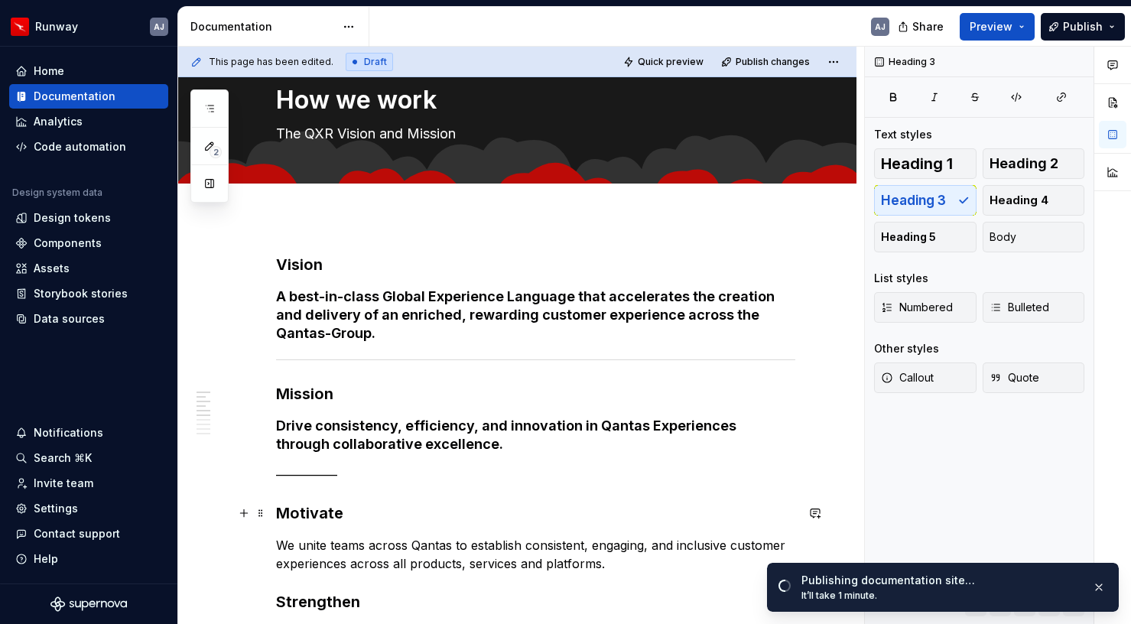
click at [309, 513] on h3 "Motivate" at bounding box center [535, 513] width 519 height 21
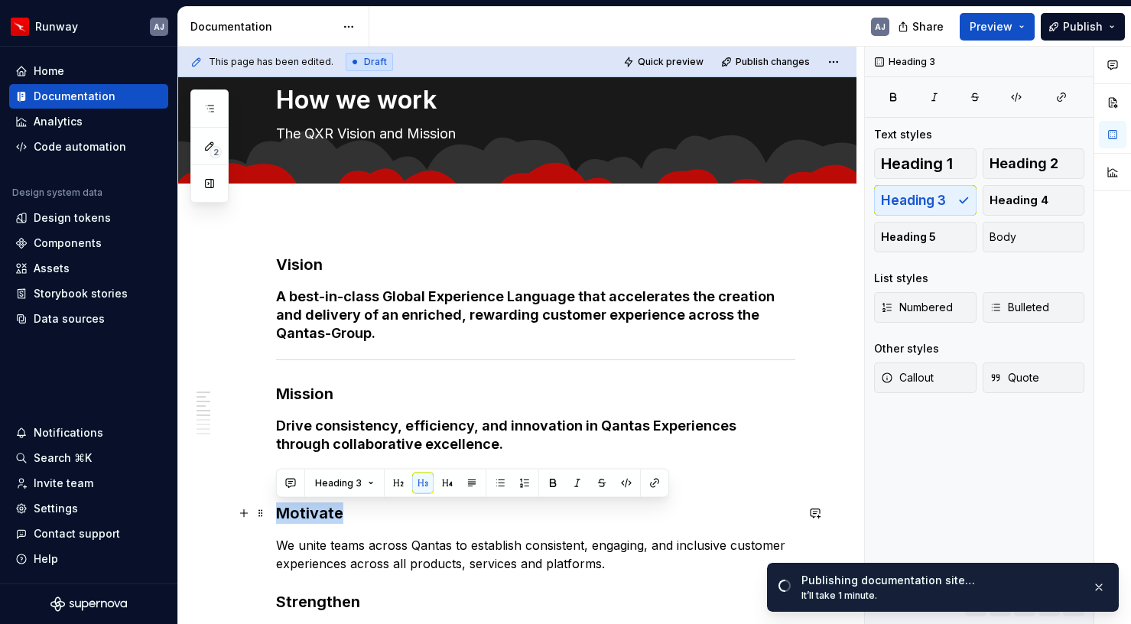
click at [309, 513] on h3 "Motivate" at bounding box center [535, 513] width 519 height 21
click at [425, 486] on button "button" at bounding box center [422, 483] width 21 height 21
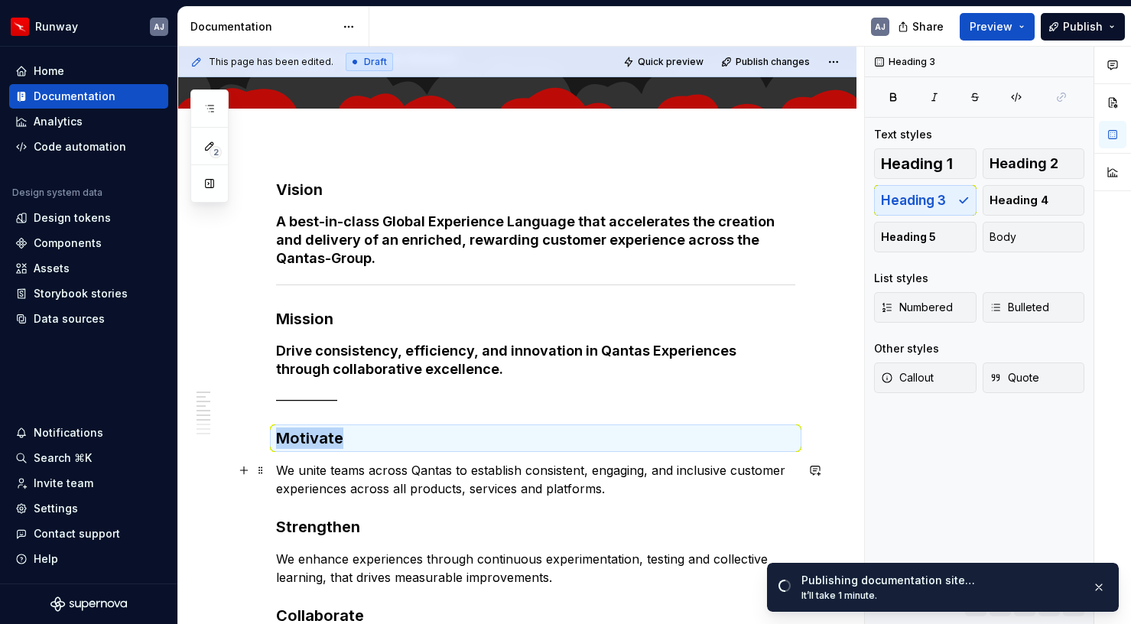
scroll to position [132, 0]
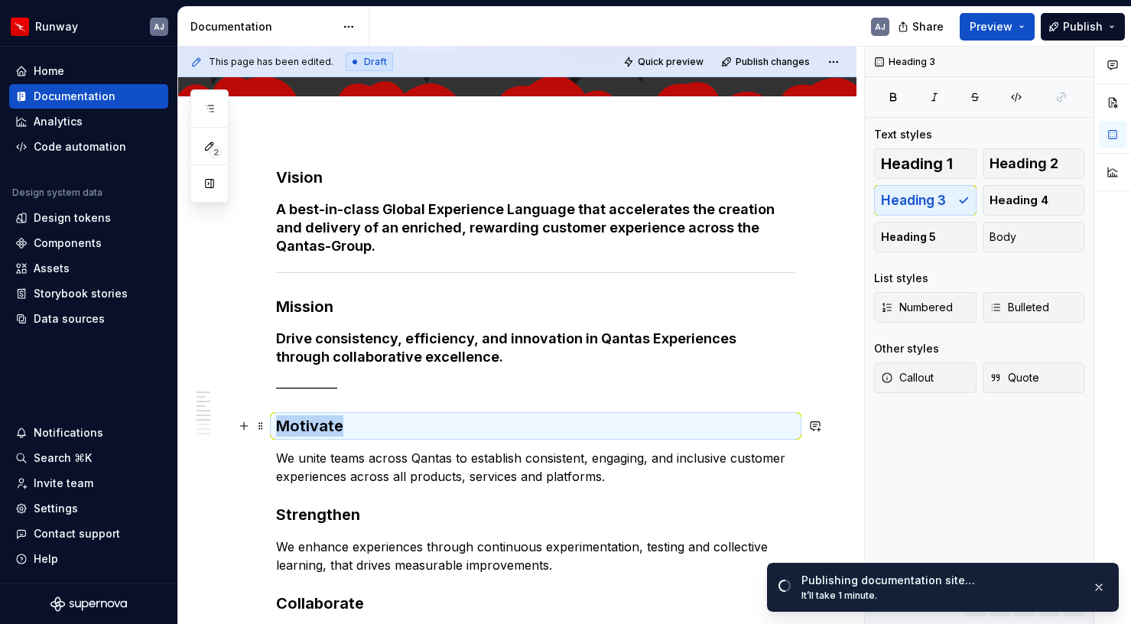
click at [308, 428] on h3 "Motivate" at bounding box center [535, 425] width 519 height 21
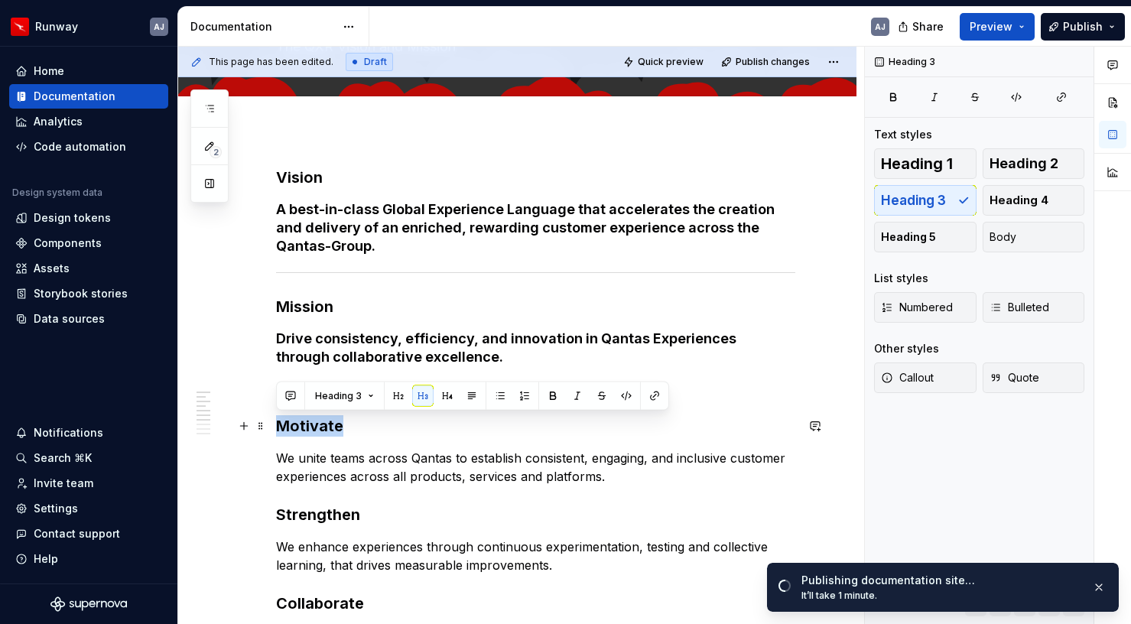
click at [308, 428] on h3 "Motivate" at bounding box center [535, 425] width 519 height 21
click at [443, 392] on button "button" at bounding box center [447, 396] width 21 height 21
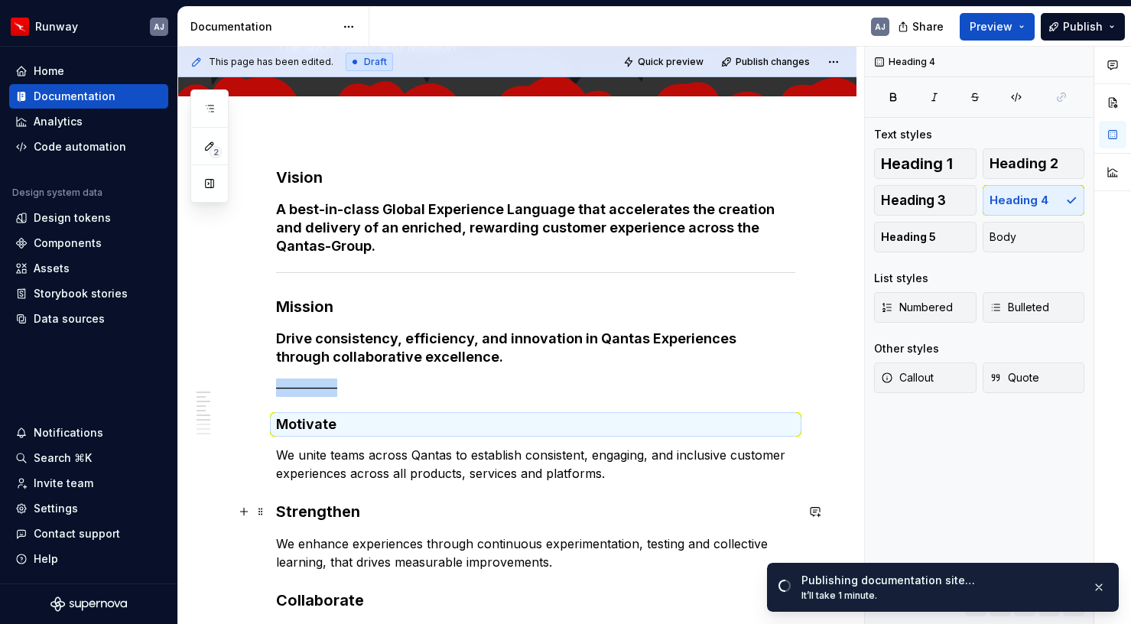
click at [328, 515] on strong "Strengthen" at bounding box center [318, 512] width 84 height 18
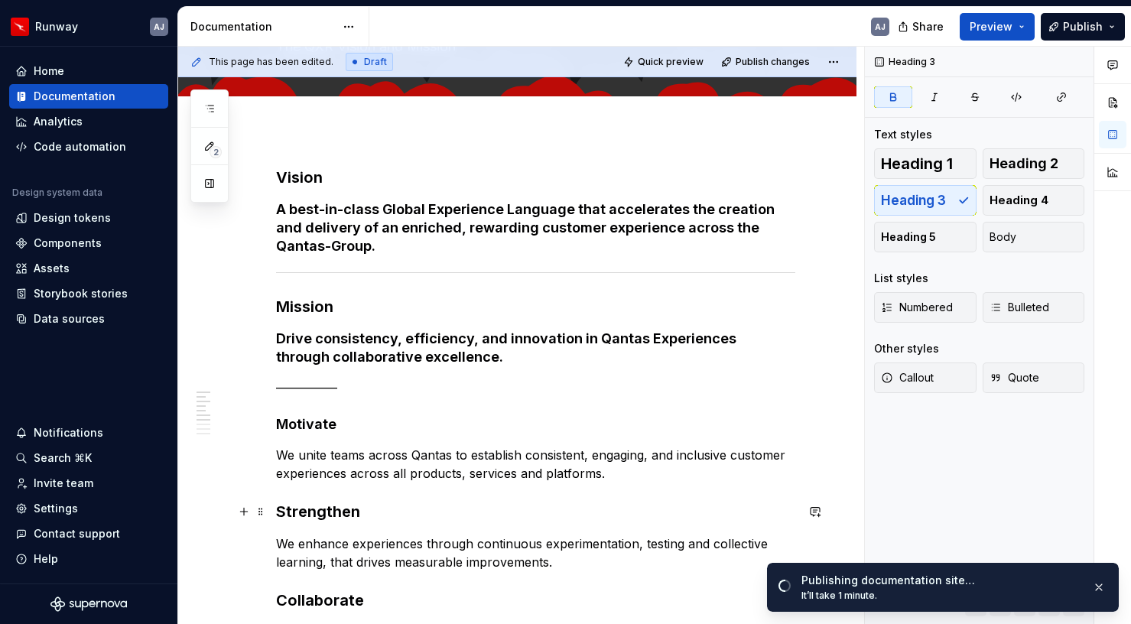
click at [328, 515] on strong "Strengthen" at bounding box center [318, 512] width 84 height 18
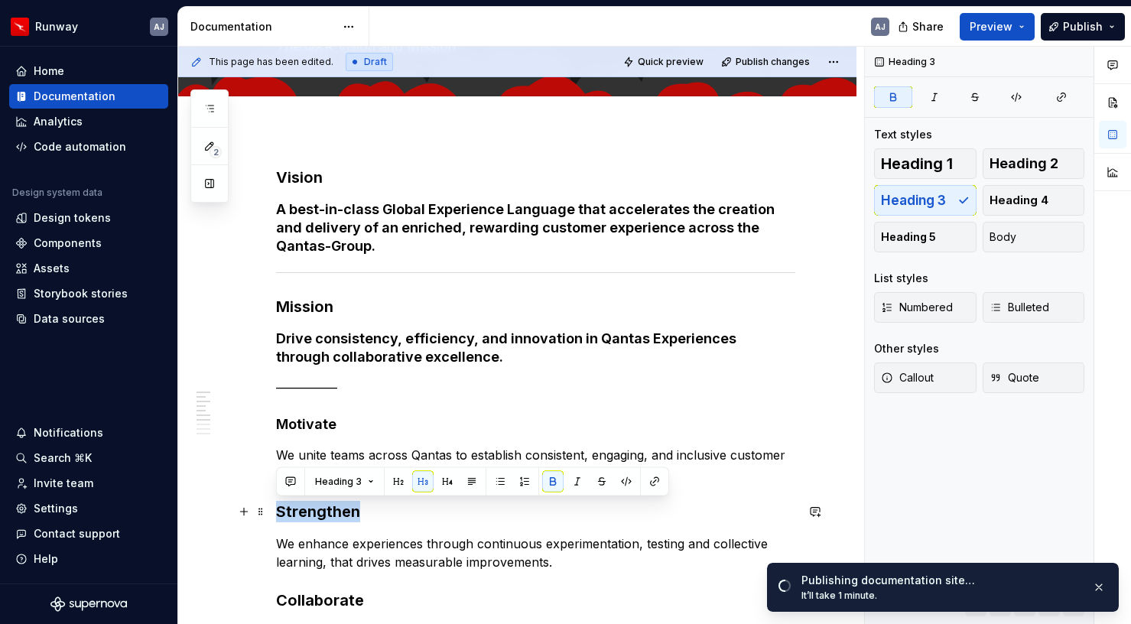
click at [328, 515] on strong "Strengthen" at bounding box center [318, 512] width 84 height 18
click at [443, 479] on button "button" at bounding box center [447, 481] width 21 height 21
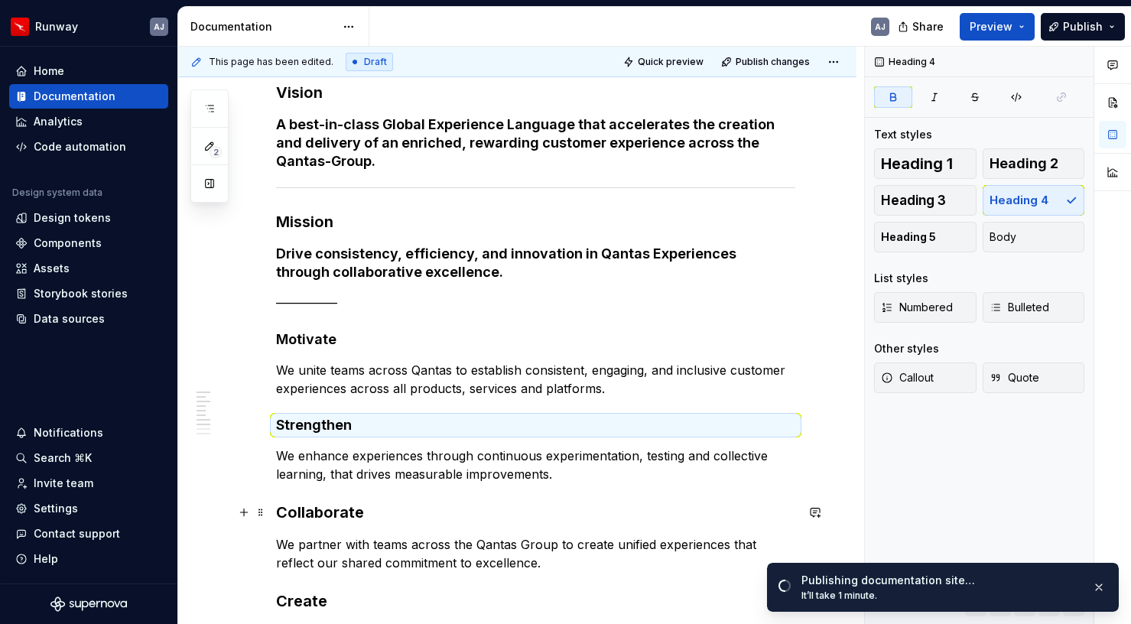
scroll to position [260, 0]
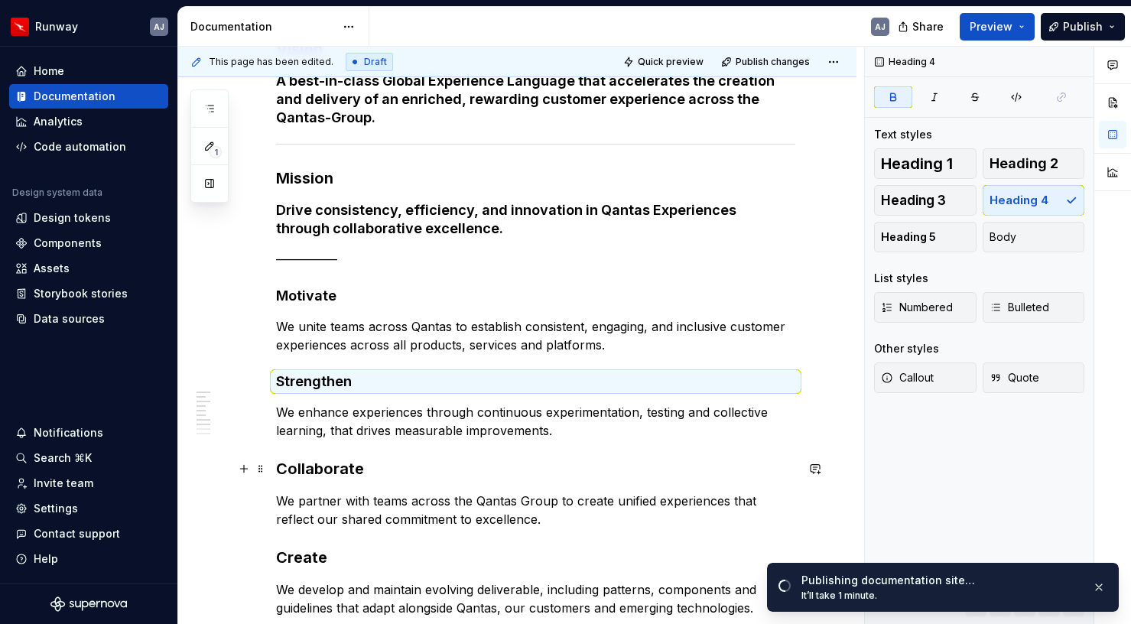
click at [341, 469] on strong "Collaborate" at bounding box center [320, 469] width 88 height 18
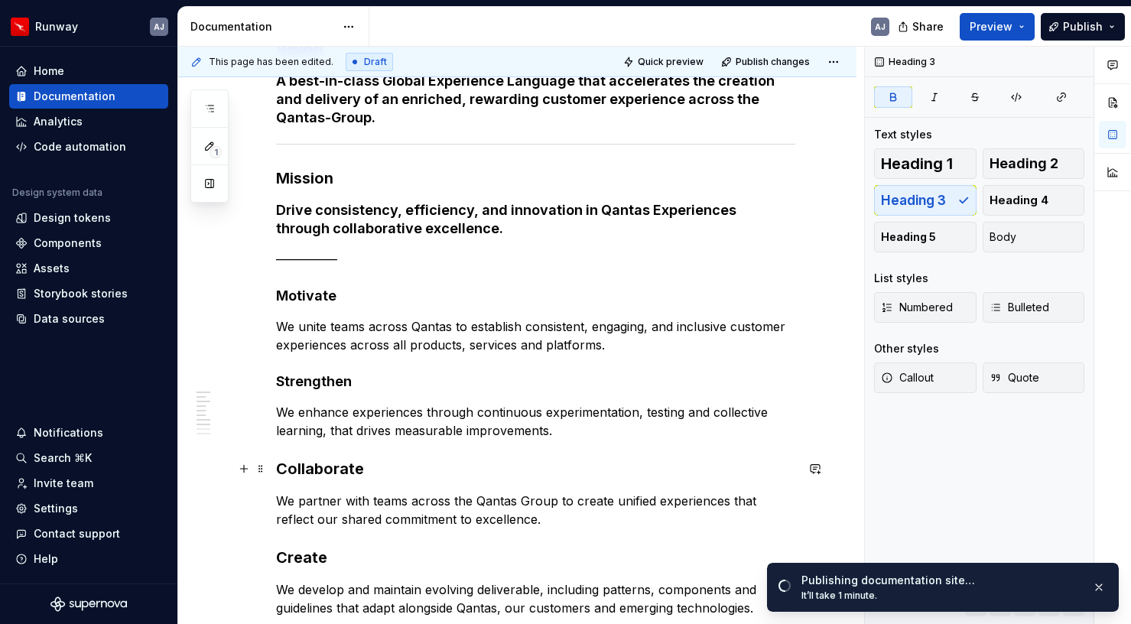
click at [341, 469] on strong "Collaborate" at bounding box center [320, 469] width 88 height 18
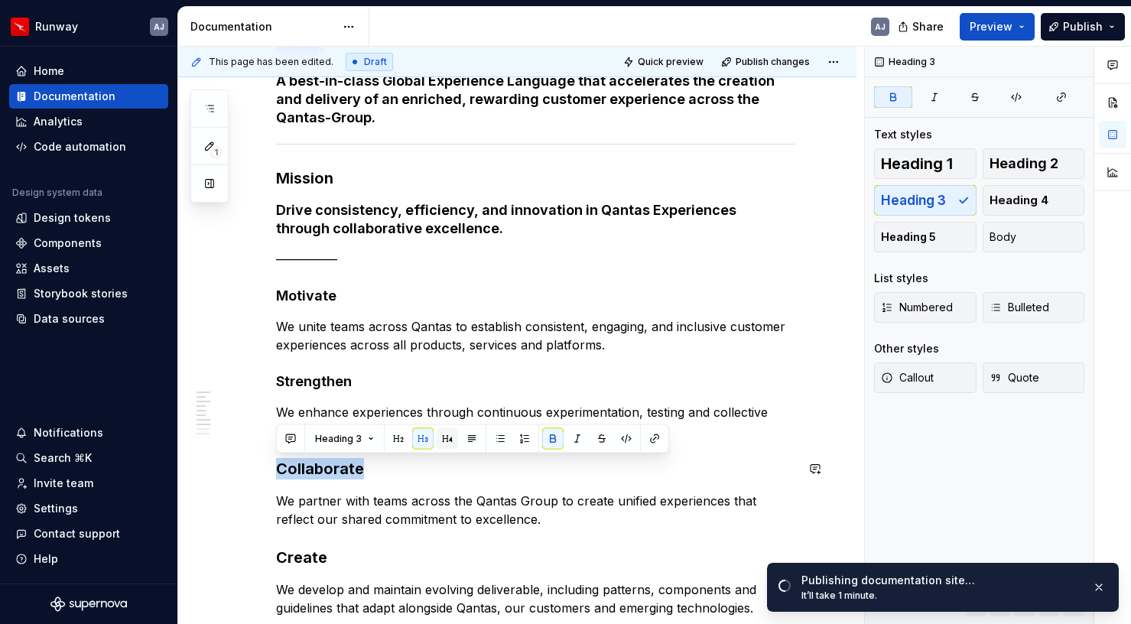
click at [450, 440] on button "button" at bounding box center [447, 438] width 21 height 21
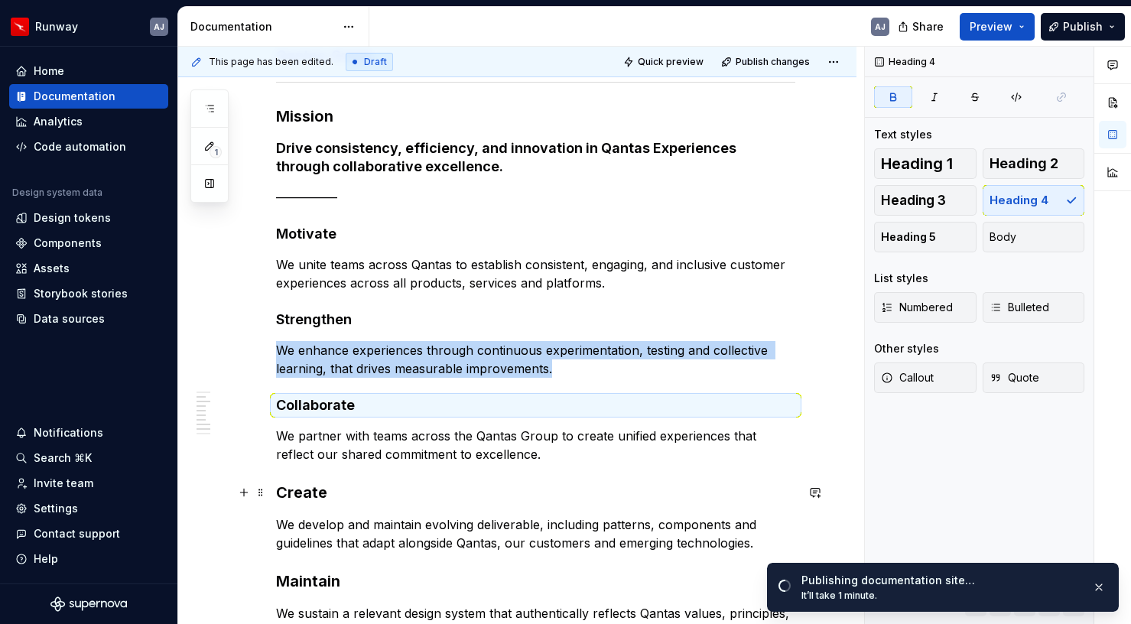
scroll to position [351, 0]
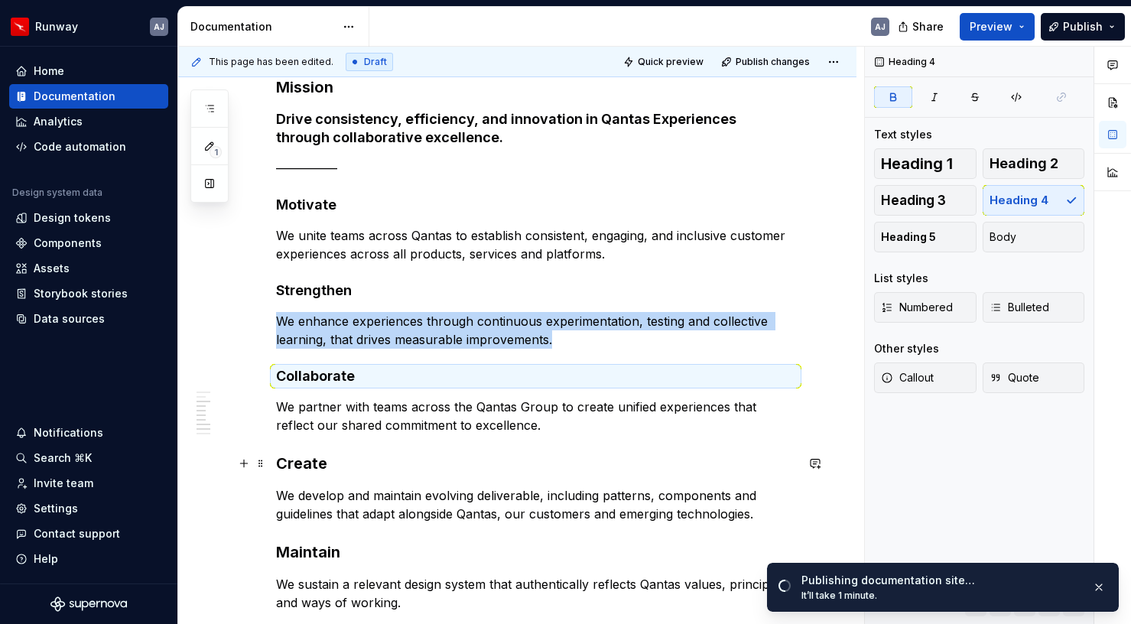
click at [304, 467] on strong "Create" at bounding box center [301, 463] width 51 height 18
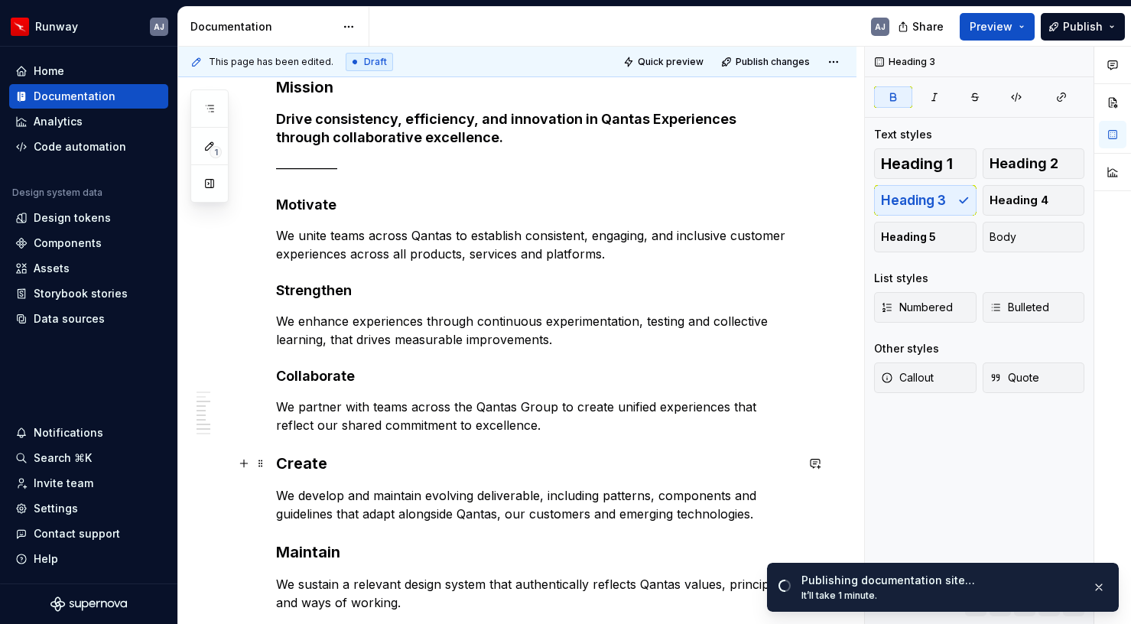
click at [304, 467] on strong "Create" at bounding box center [301, 463] width 51 height 18
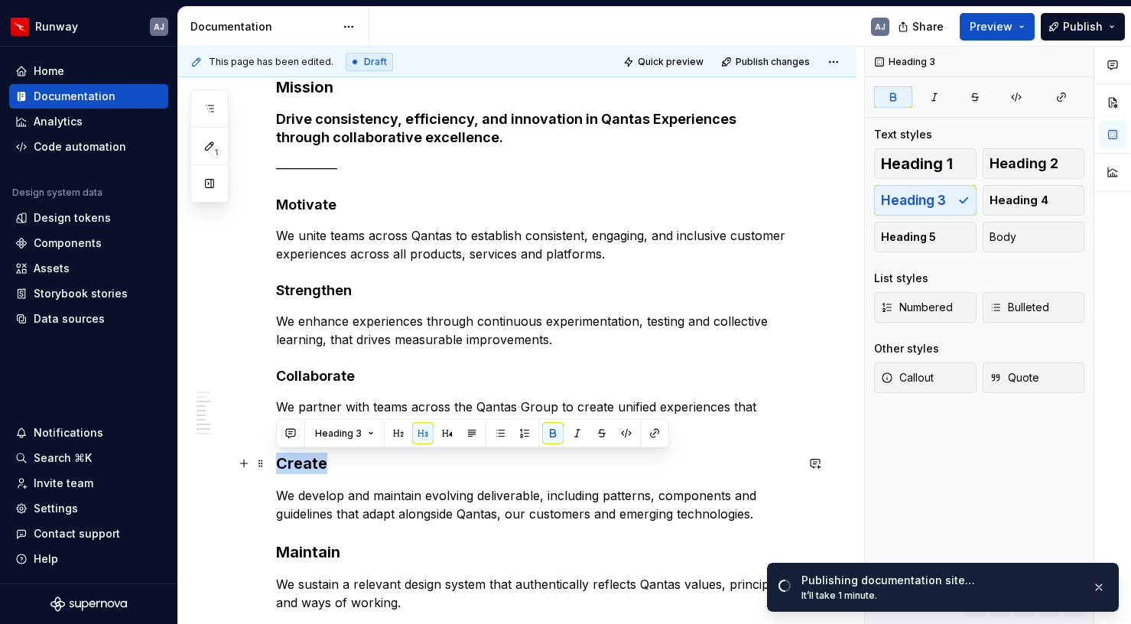
click at [304, 467] on strong "Create" at bounding box center [301, 463] width 51 height 18
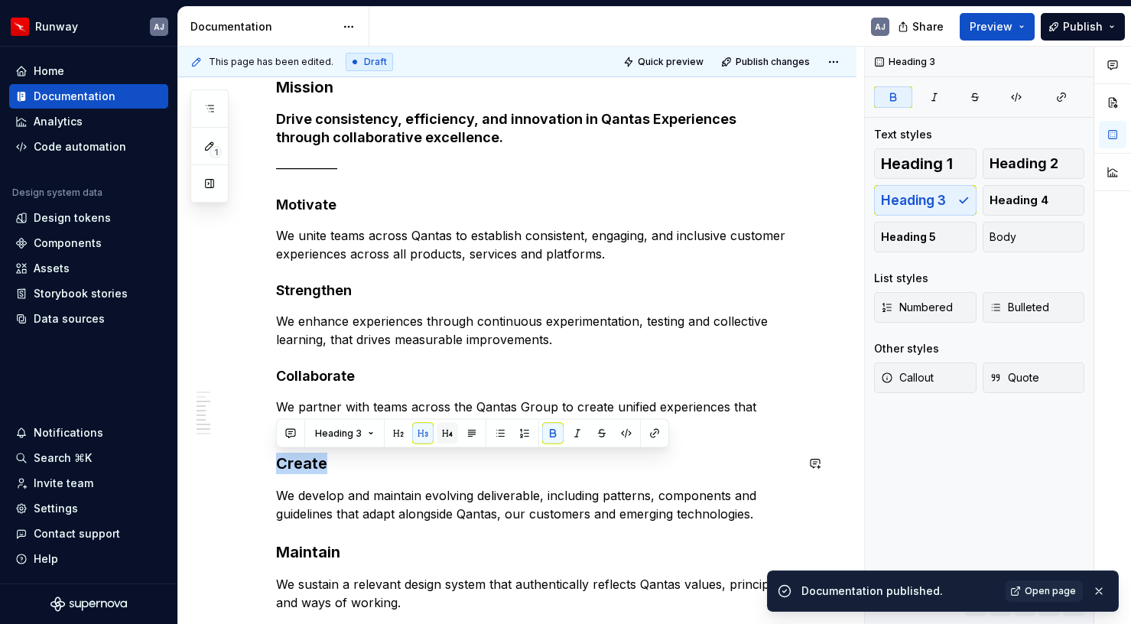
click at [440, 435] on button "button" at bounding box center [447, 433] width 21 height 21
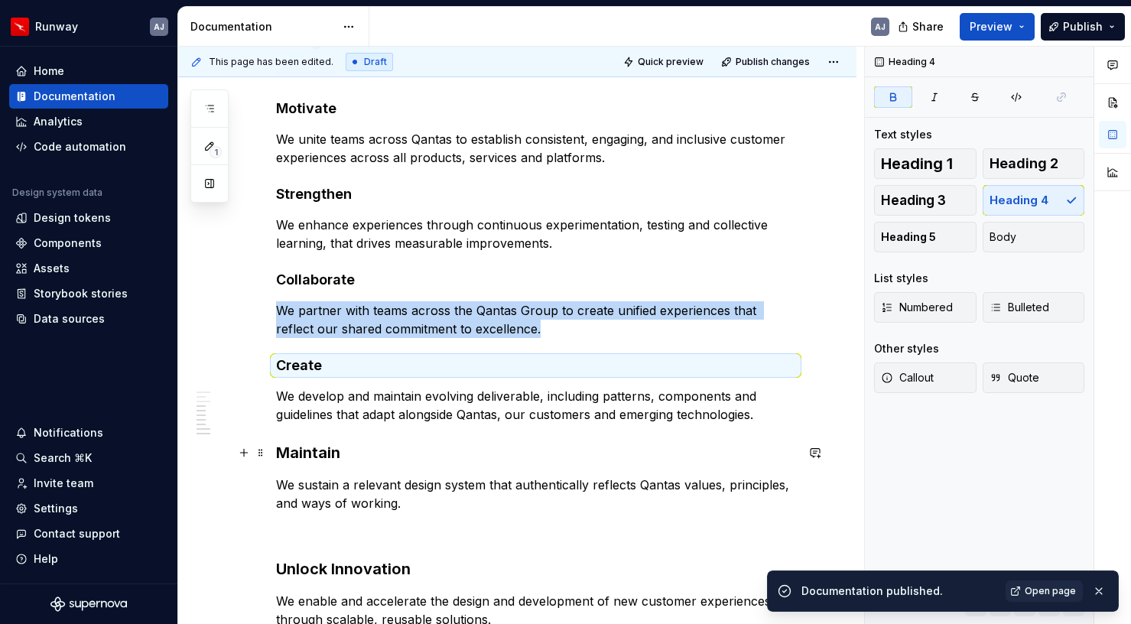
scroll to position [451, 0]
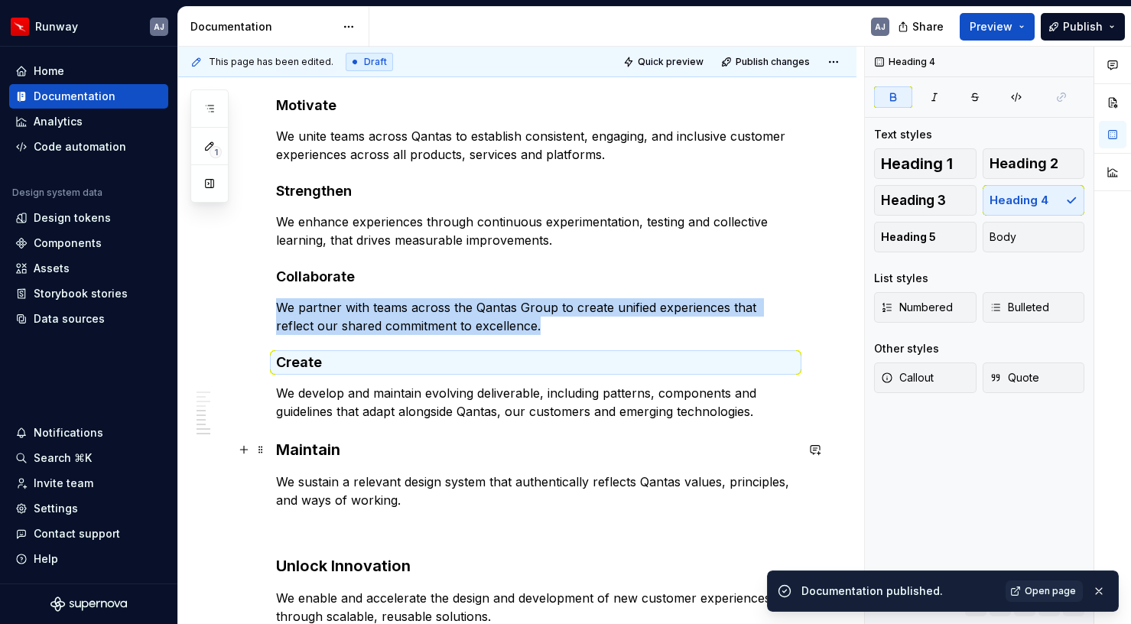
click at [324, 447] on strong "Maintain" at bounding box center [308, 450] width 64 height 18
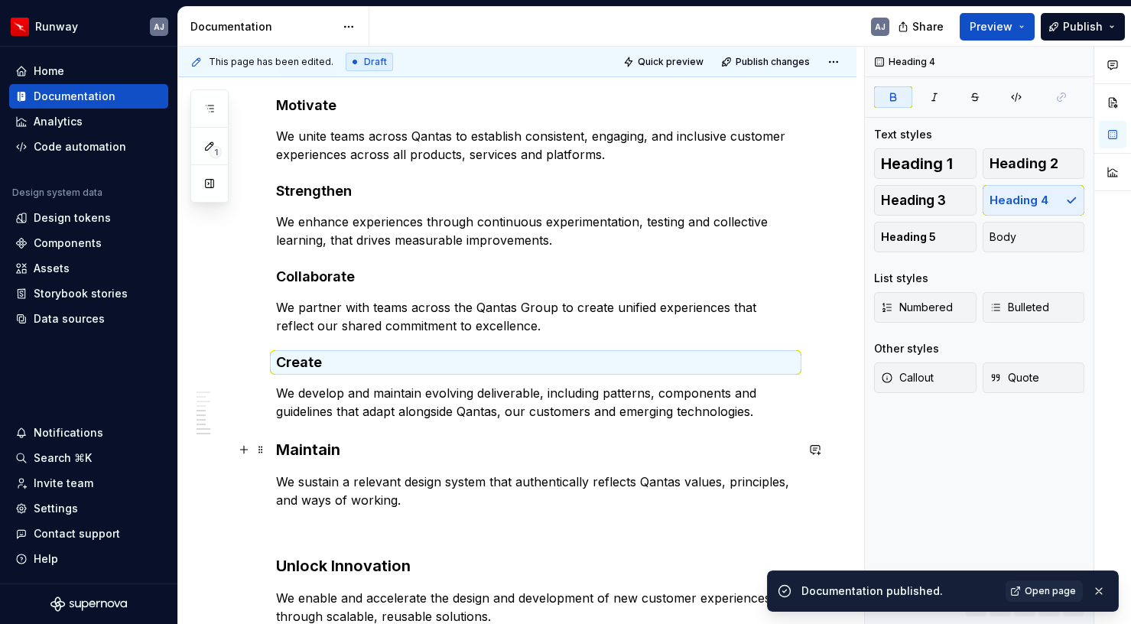
click at [324, 447] on strong "Maintain" at bounding box center [308, 450] width 64 height 18
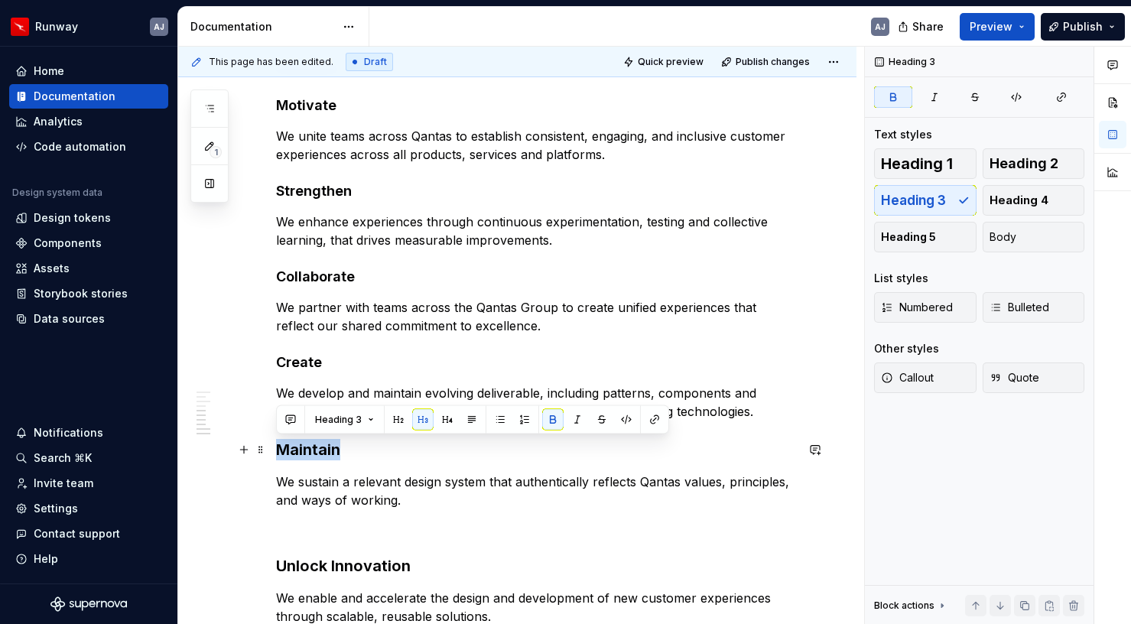
click at [324, 447] on strong "Maintain" at bounding box center [308, 450] width 64 height 18
click at [443, 420] on button "button" at bounding box center [447, 419] width 21 height 21
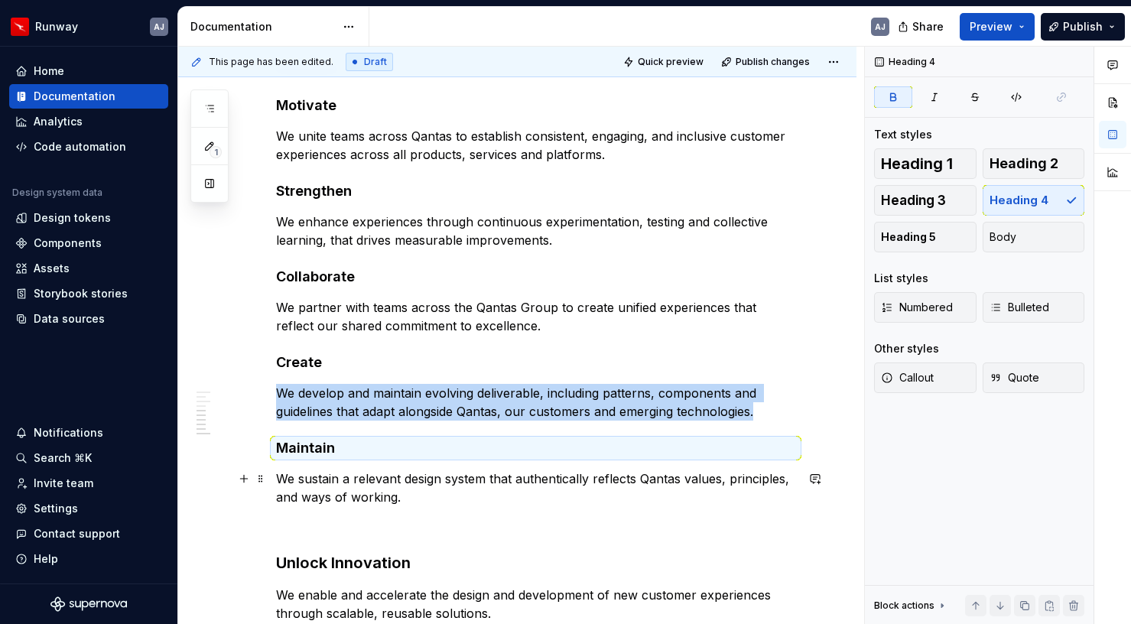
scroll to position [579, 0]
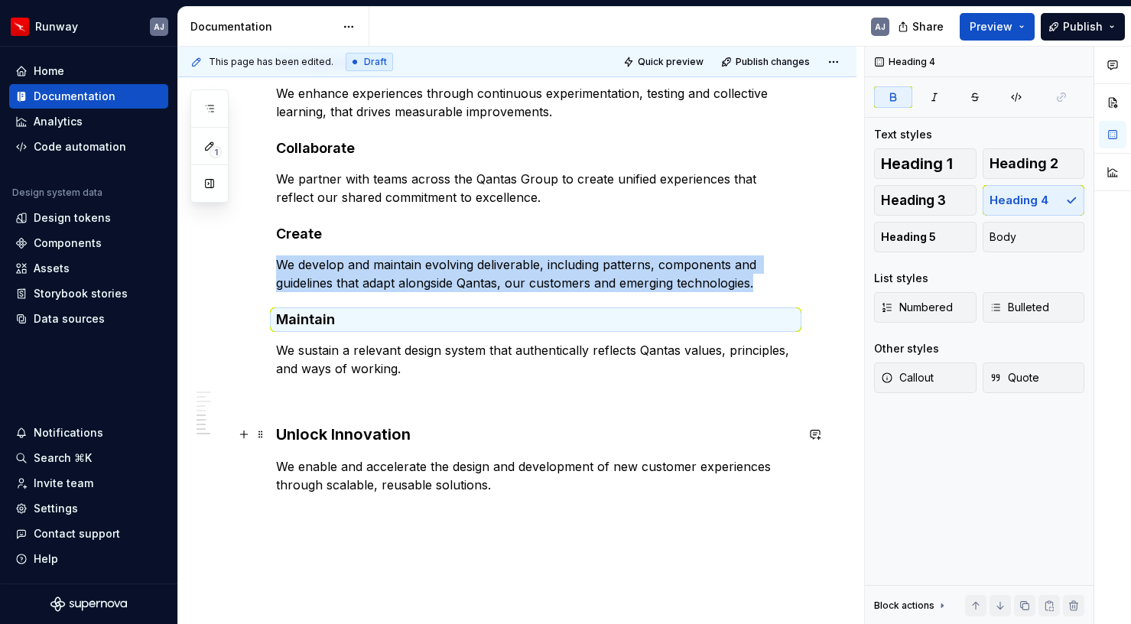
click at [355, 431] on strong "Unlock Innovation" at bounding box center [343, 434] width 135 height 18
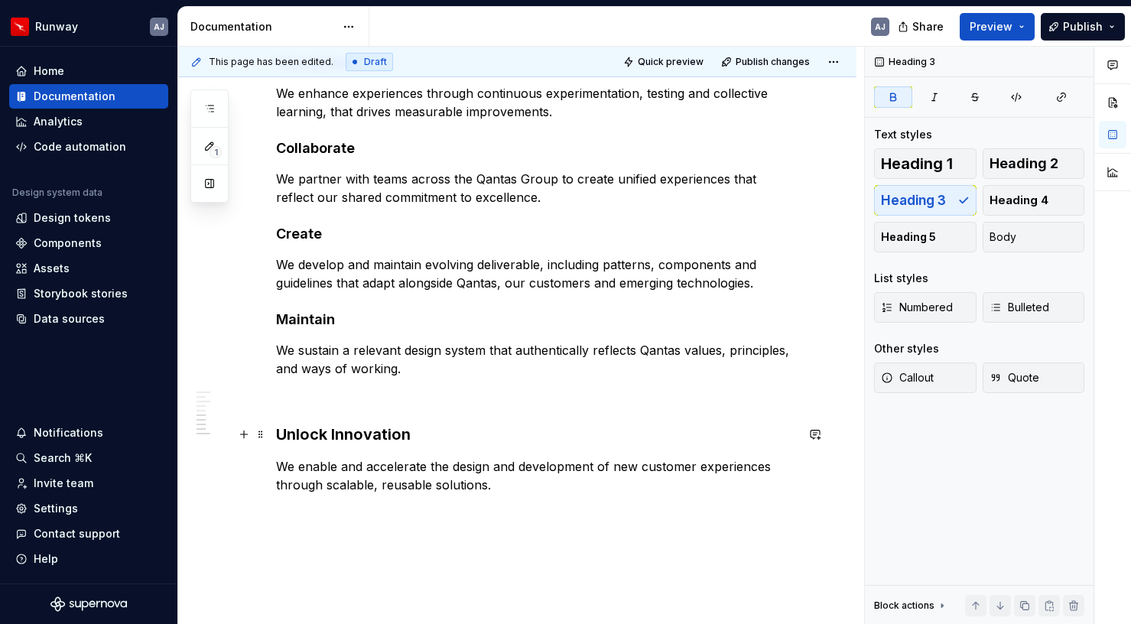
click at [355, 431] on strong "Unlock Innovation" at bounding box center [343, 434] width 135 height 18
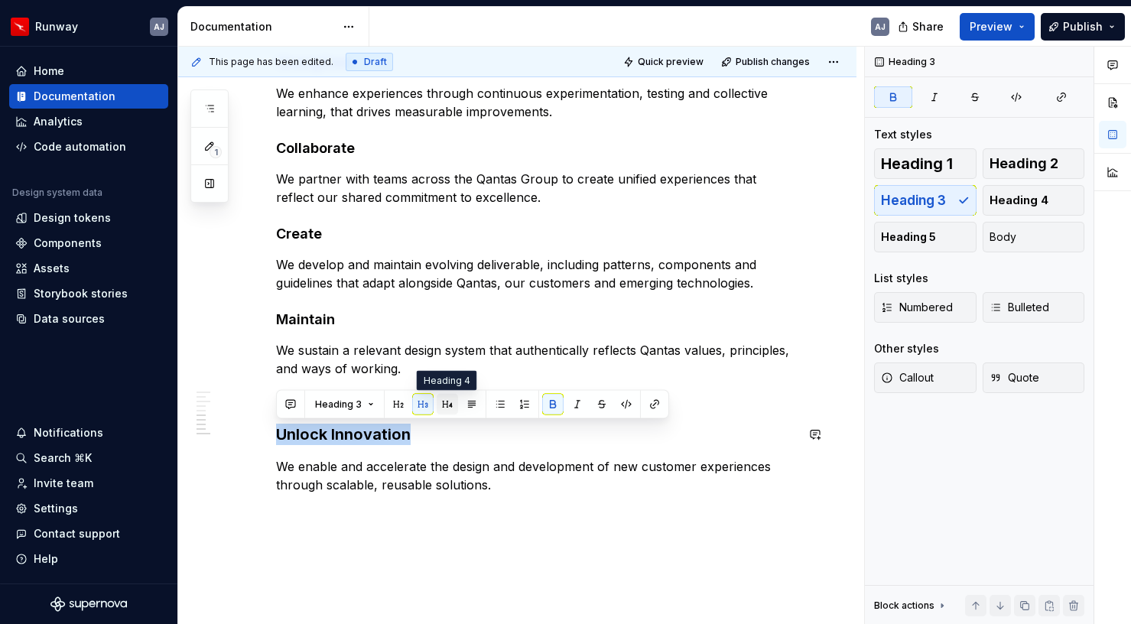
click at [443, 399] on button "button" at bounding box center [447, 404] width 21 height 21
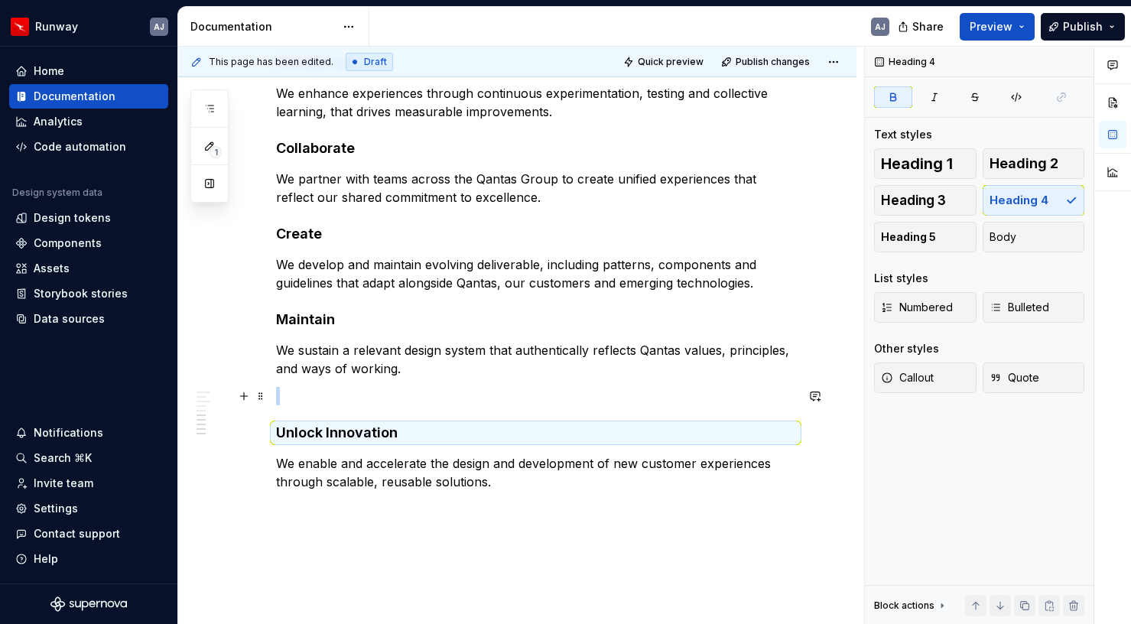
click at [314, 402] on p at bounding box center [535, 396] width 519 height 18
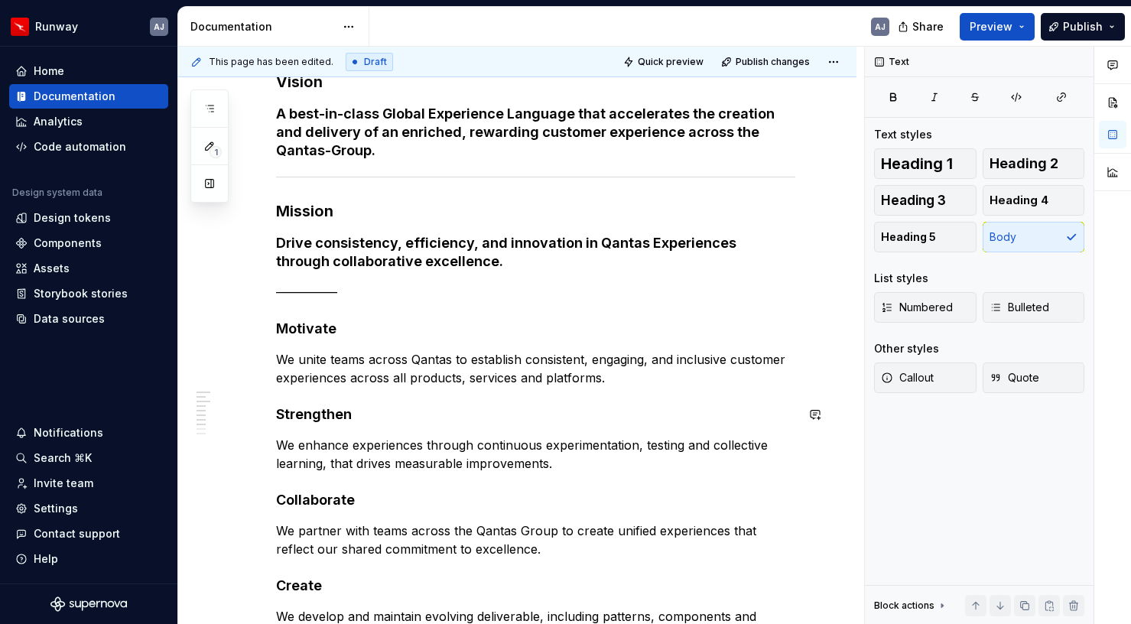
scroll to position [218, 0]
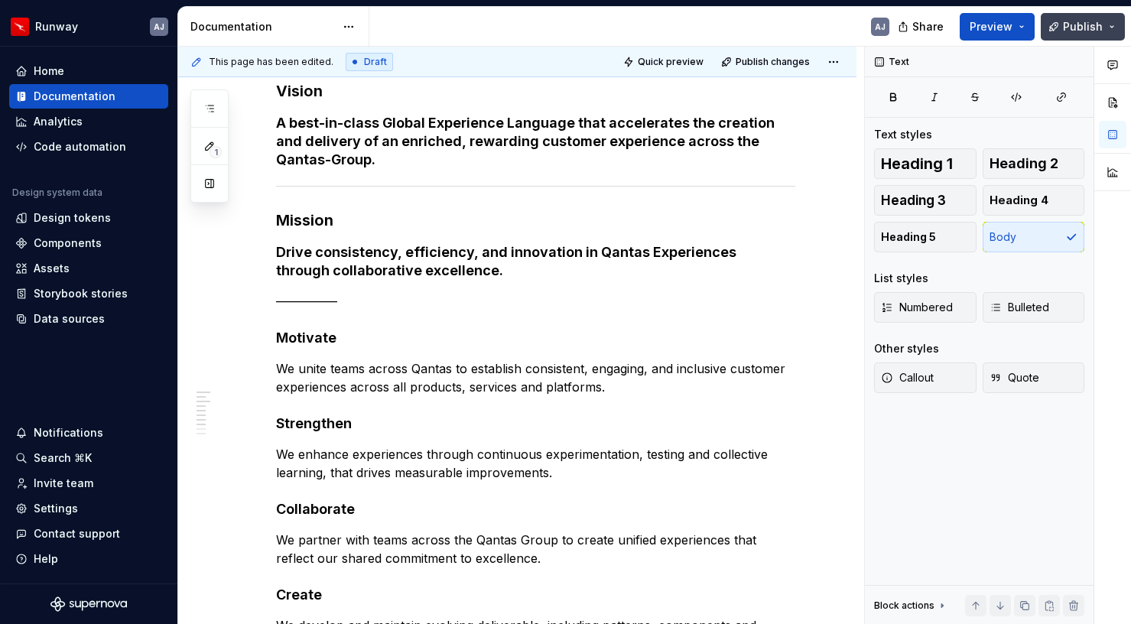
click at [1069, 34] on span "Publish" at bounding box center [1083, 26] width 40 height 15
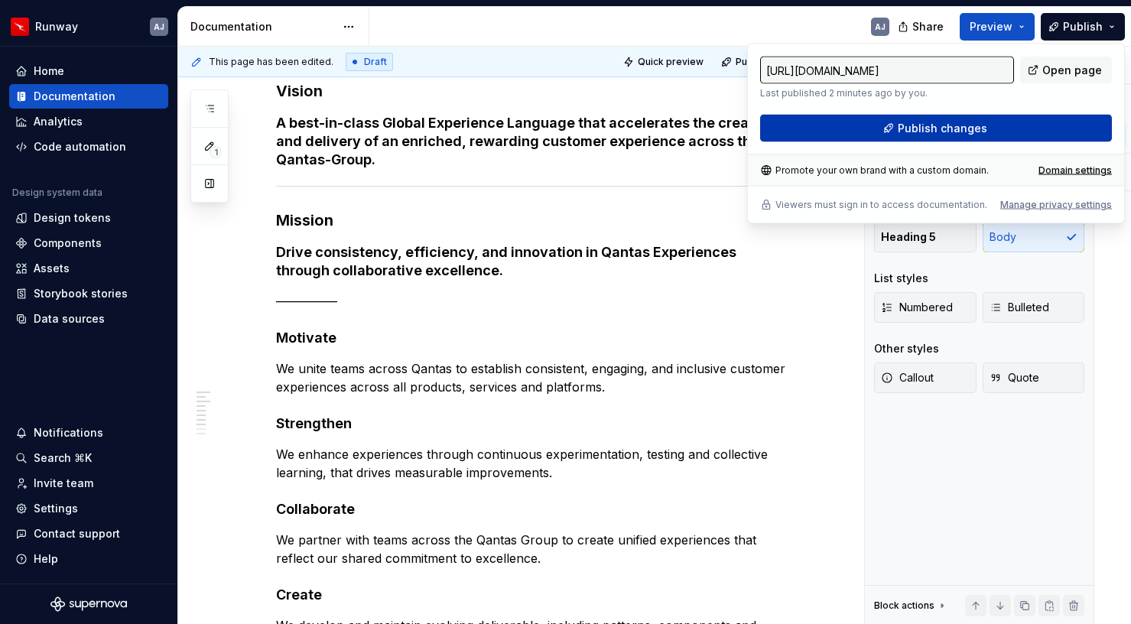
click at [956, 119] on button "Publish changes" at bounding box center [936, 129] width 352 height 28
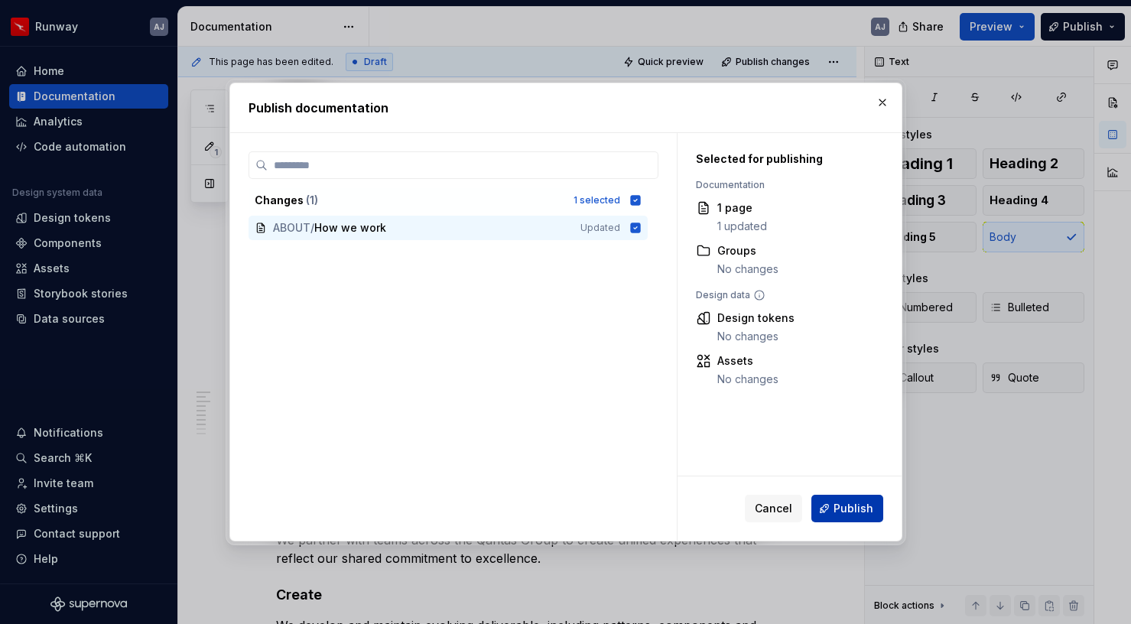
click at [836, 517] on button "Publish" at bounding box center [848, 509] width 72 height 28
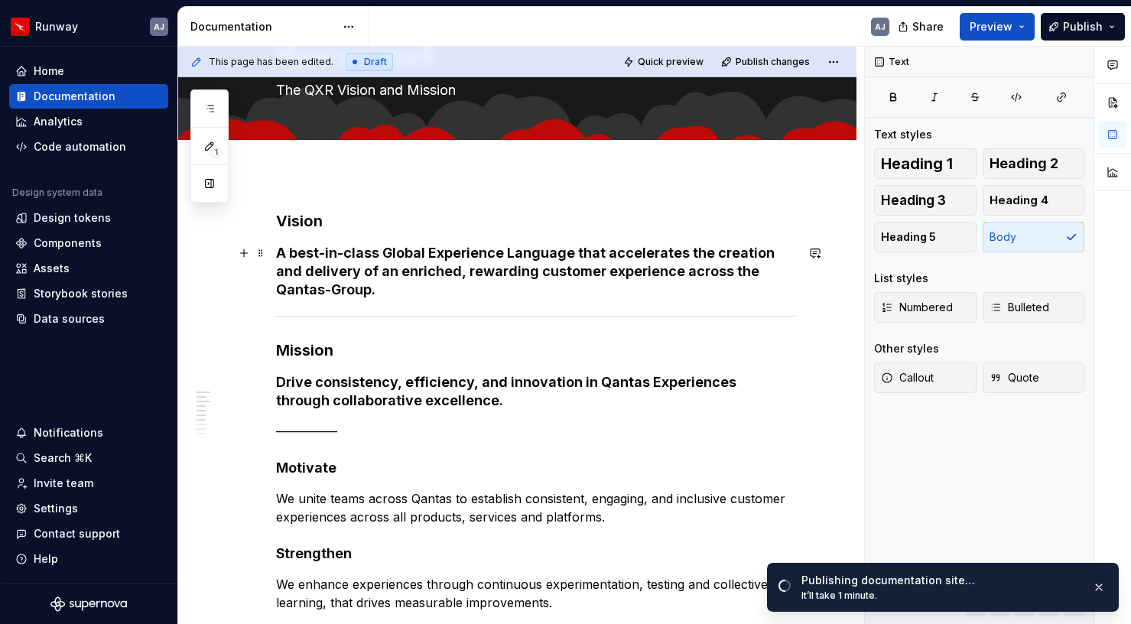
scroll to position [0, 0]
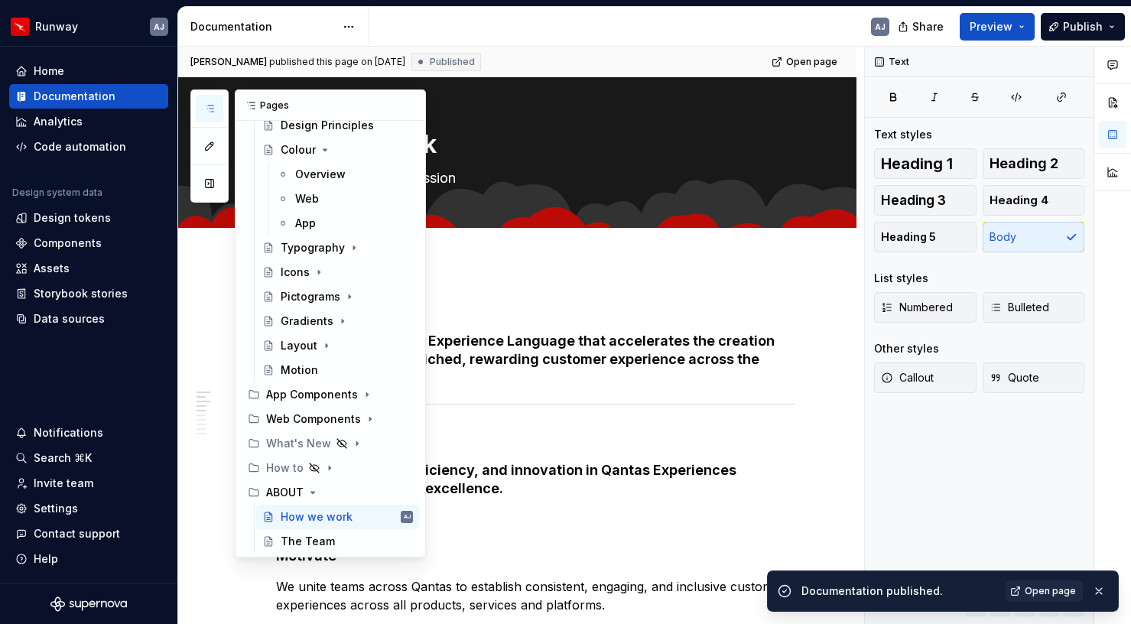
click at [213, 109] on icon "button" at bounding box center [209, 109] width 12 height 12
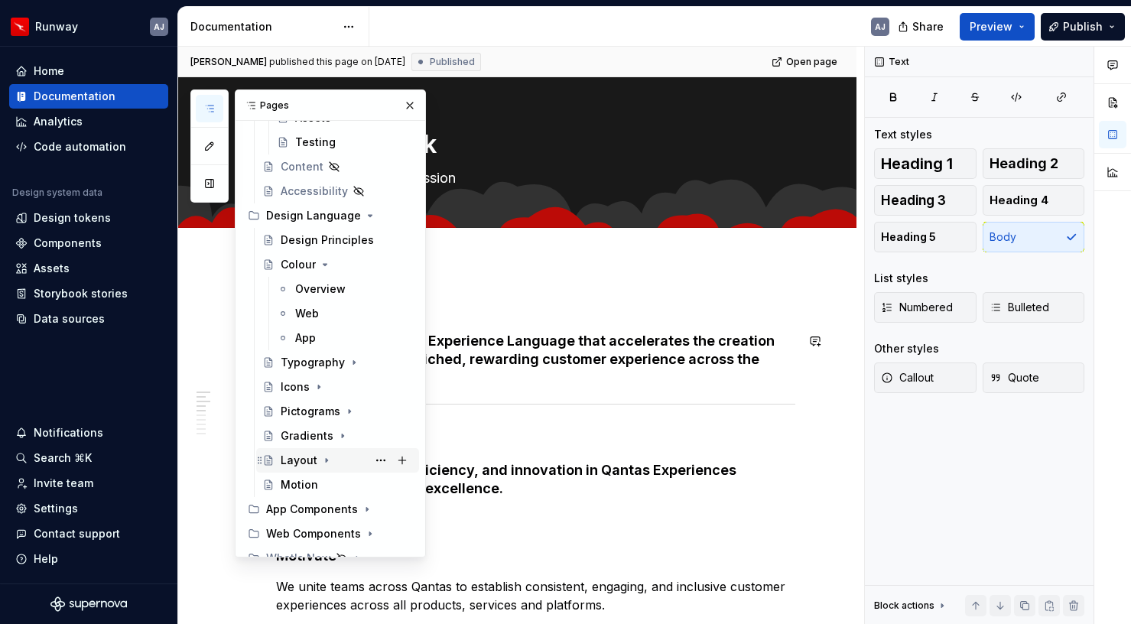
scroll to position [218, 0]
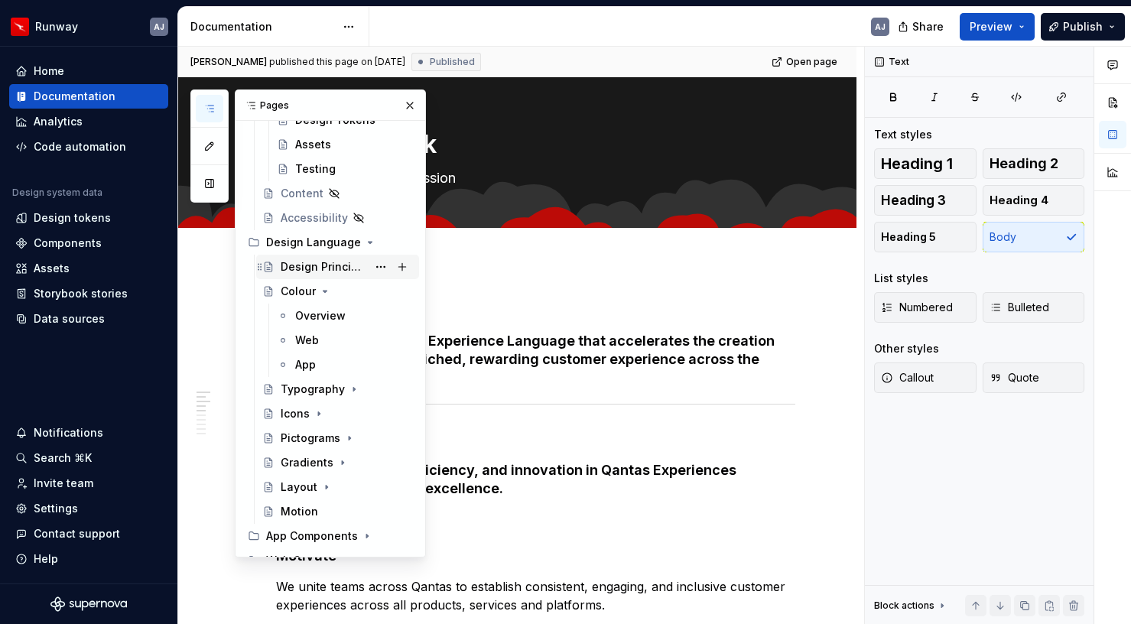
click at [325, 264] on div "Design Principles" at bounding box center [324, 266] width 86 height 15
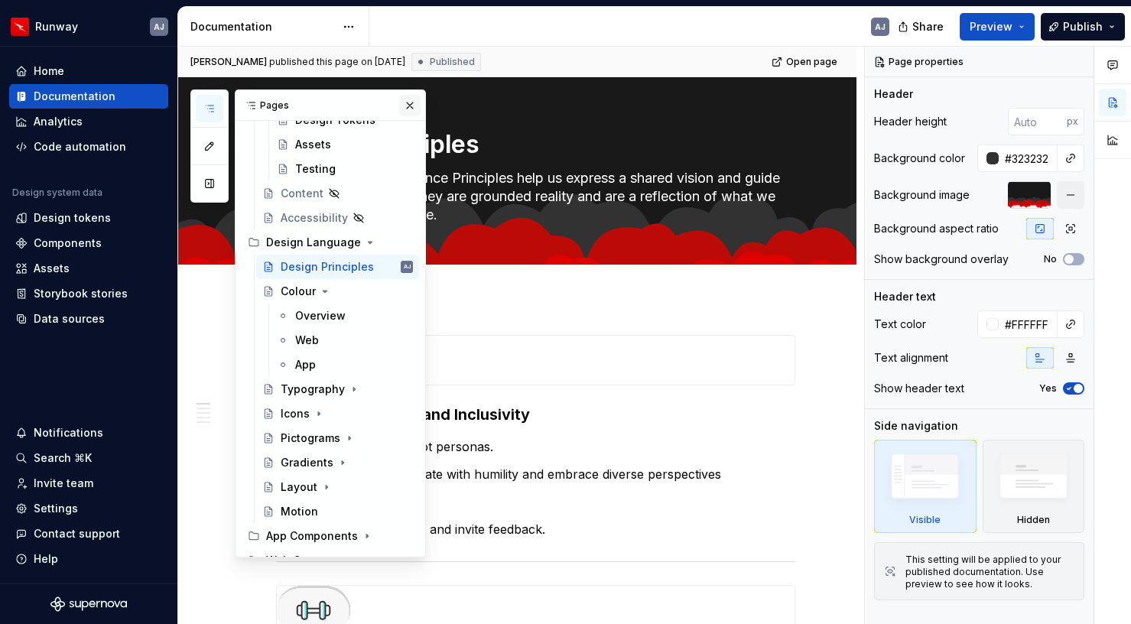
click at [418, 112] on button "button" at bounding box center [409, 105] width 21 height 21
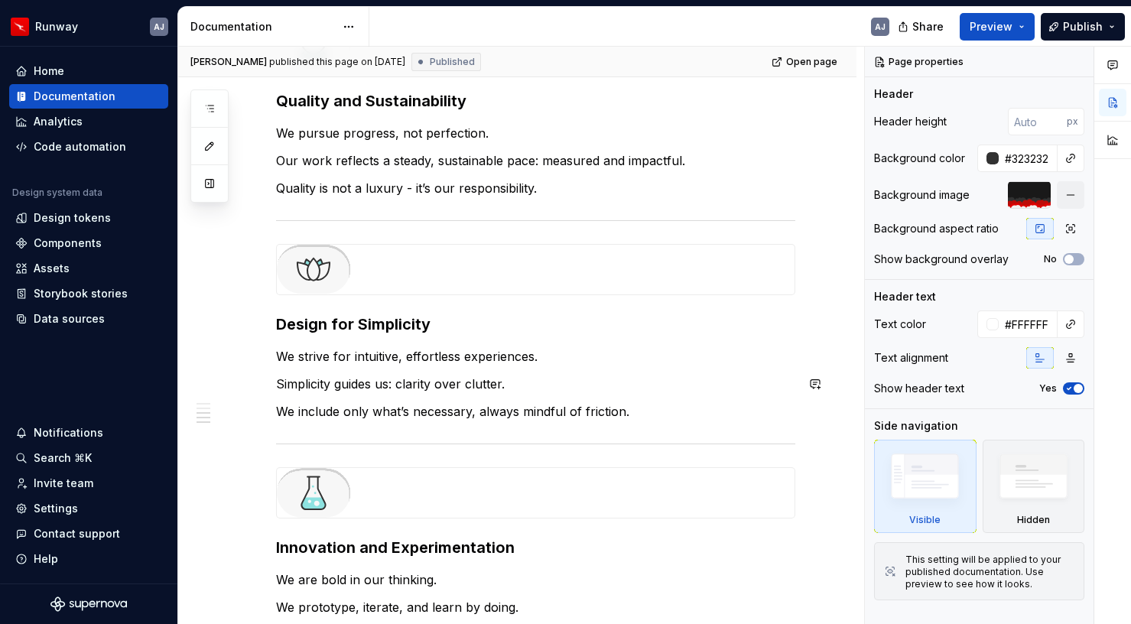
type textarea "*"
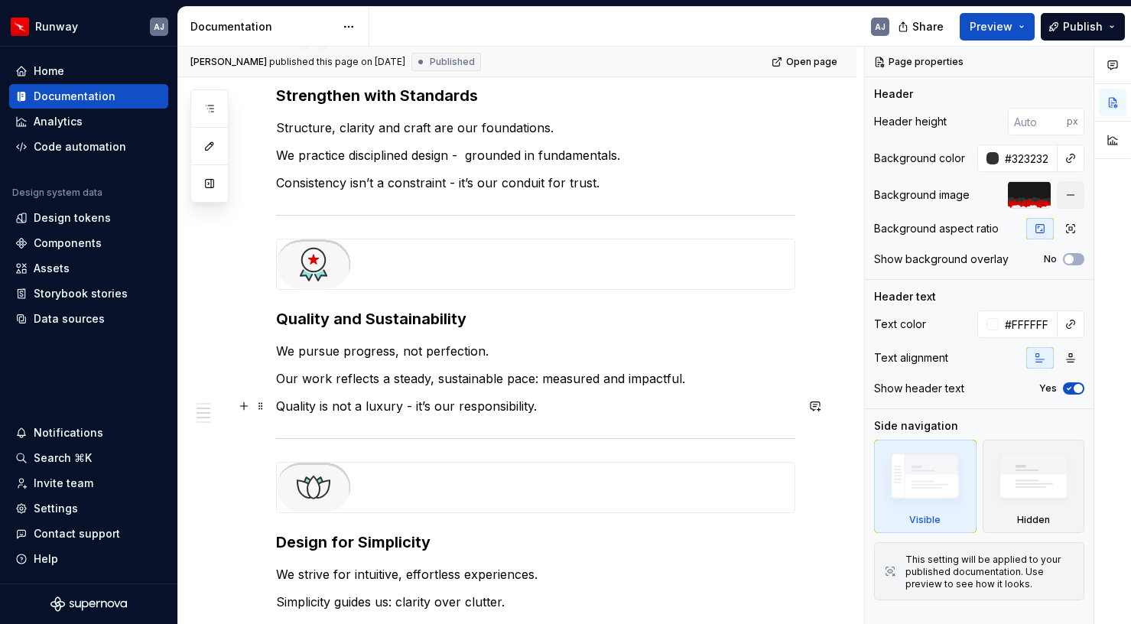
scroll to position [596, 0]
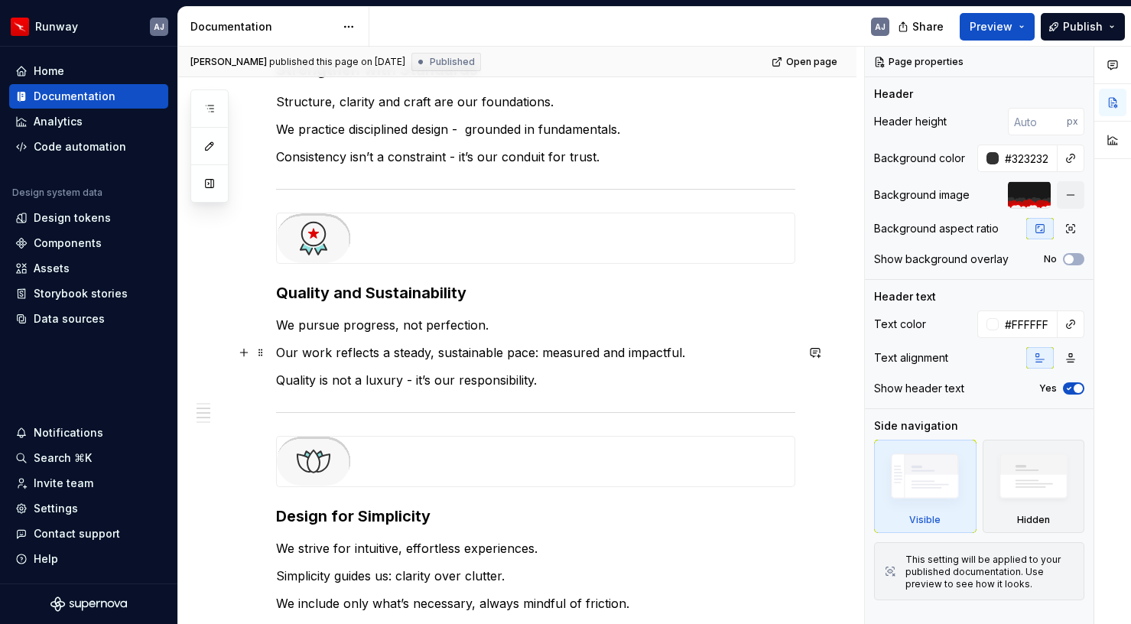
click at [535, 353] on p "Our work reflects a steady, sustainable pace: measured and impactful." at bounding box center [535, 352] width 519 height 18
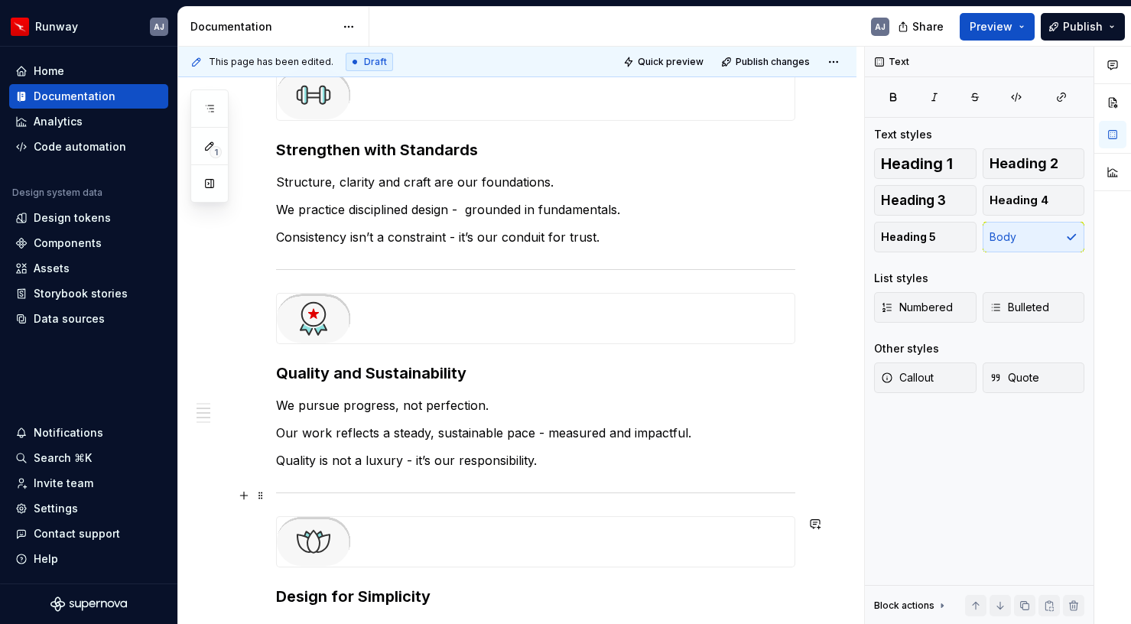
scroll to position [505, 0]
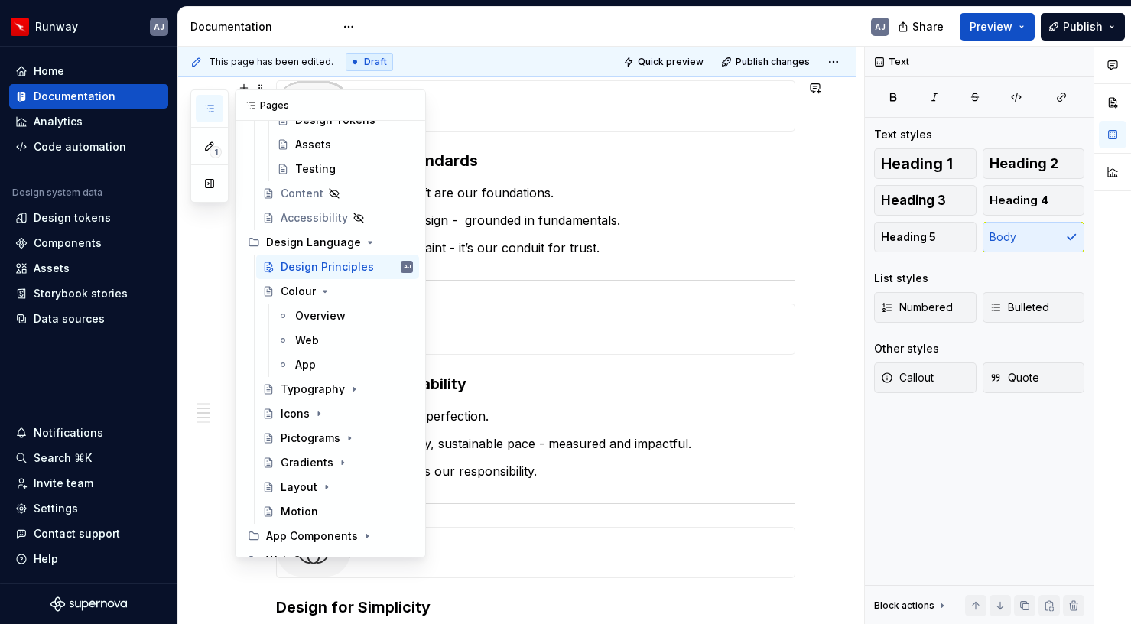
click at [214, 99] on button "button" at bounding box center [210, 109] width 28 height 28
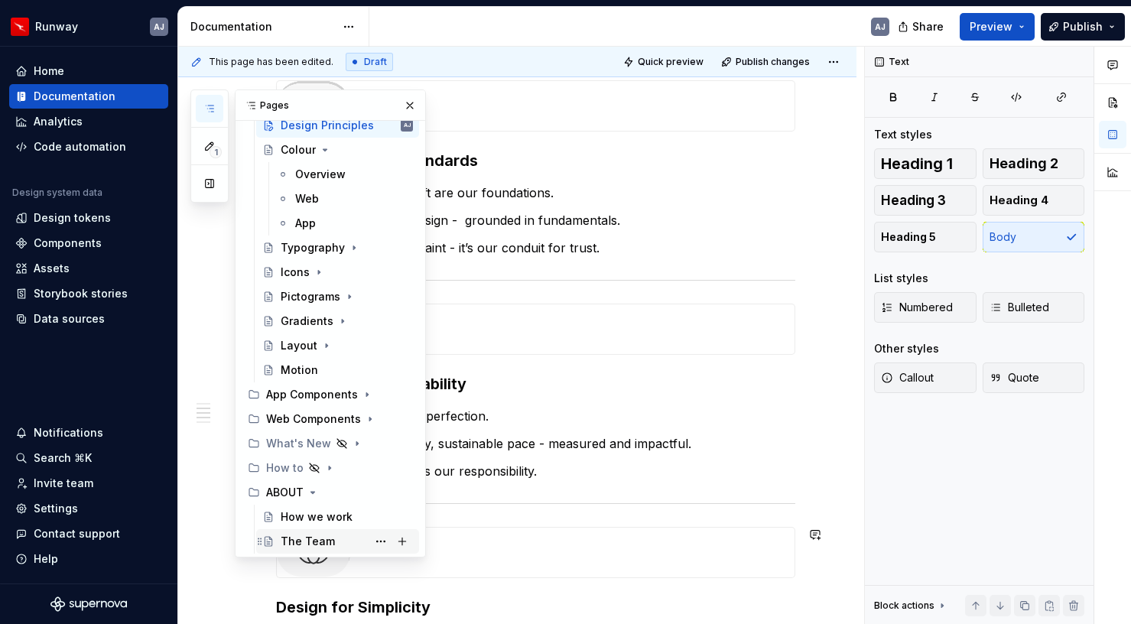
click at [315, 541] on div "The Team" at bounding box center [308, 541] width 54 height 15
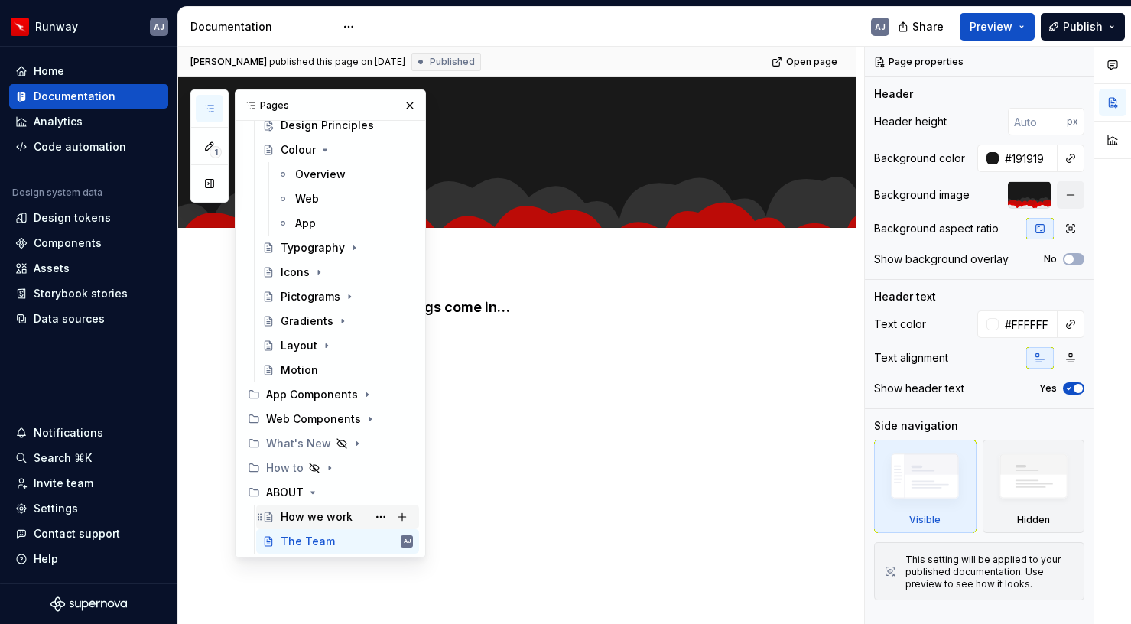
click at [338, 518] on div "How we work" at bounding box center [317, 516] width 72 height 15
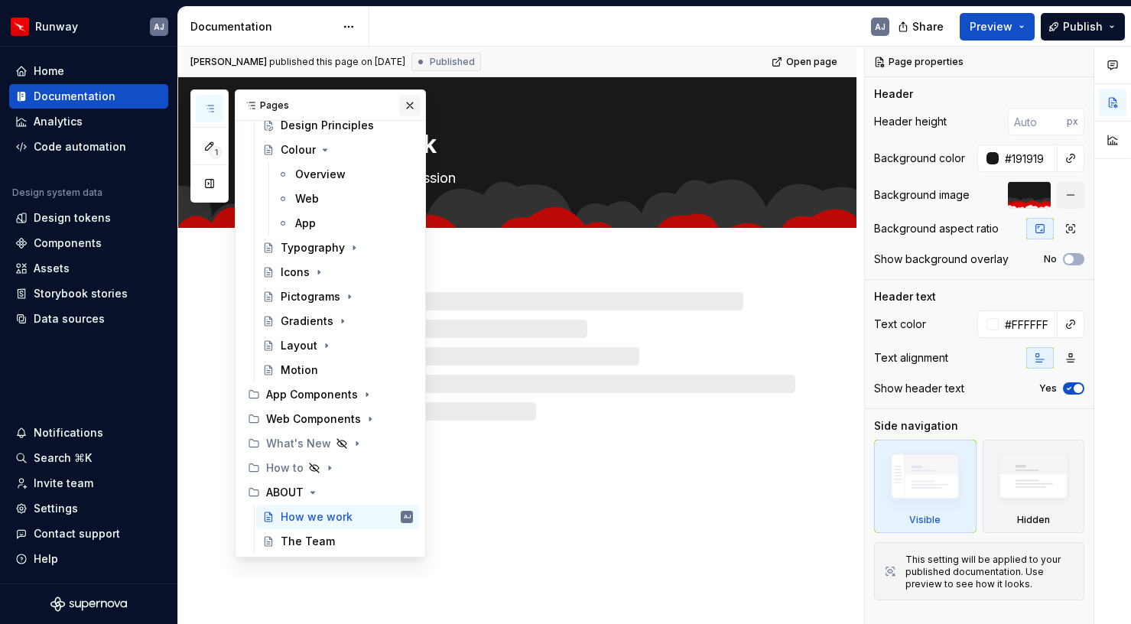
click at [412, 104] on button "button" at bounding box center [409, 105] width 21 height 21
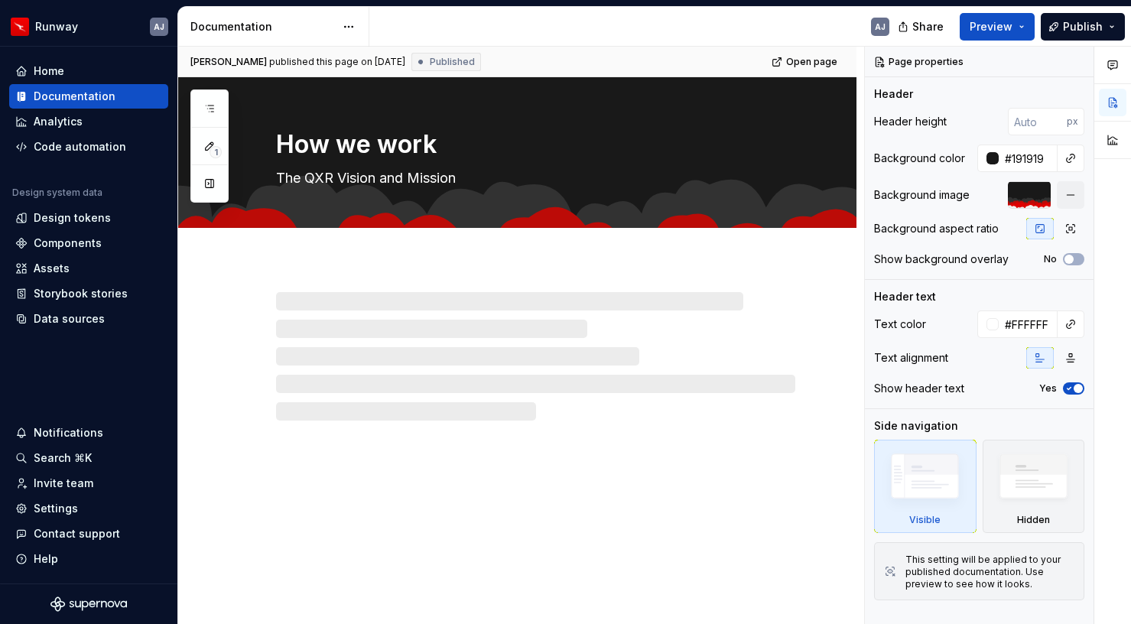
type textarea "*"
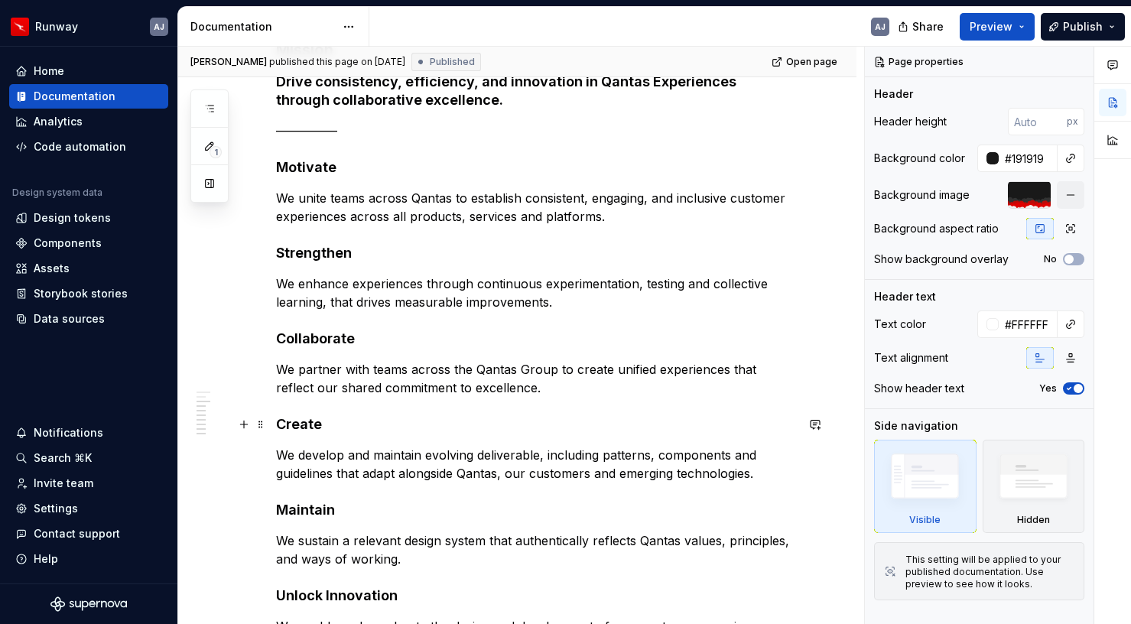
scroll to position [397, 0]
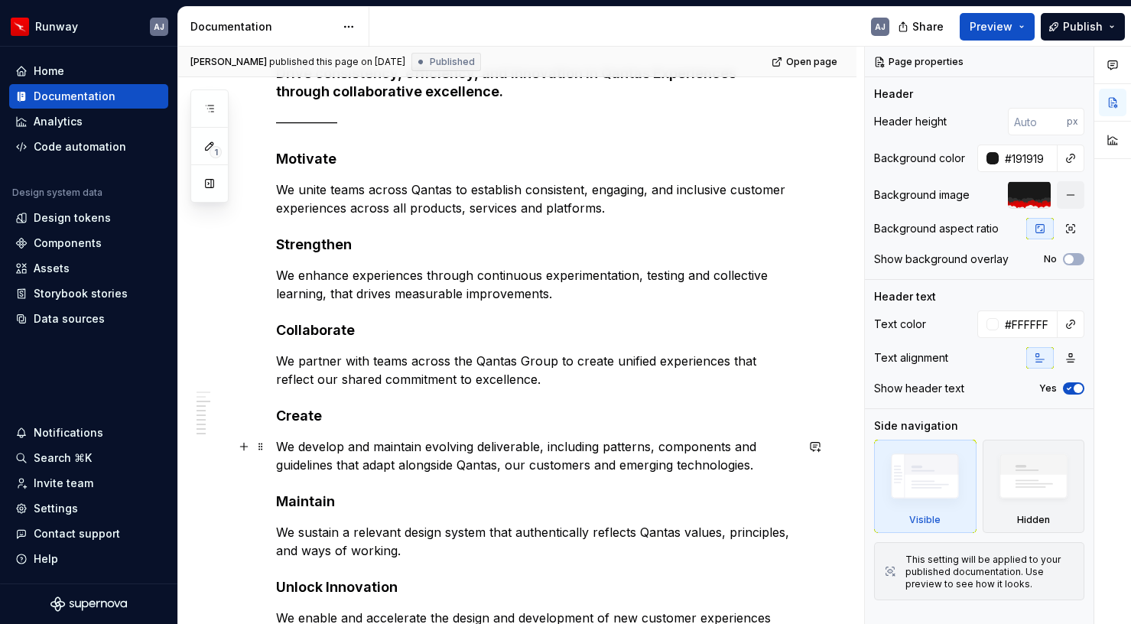
click at [538, 448] on p "We develop and maintain evolving deliverable, including patterns, components an…" at bounding box center [535, 456] width 519 height 37
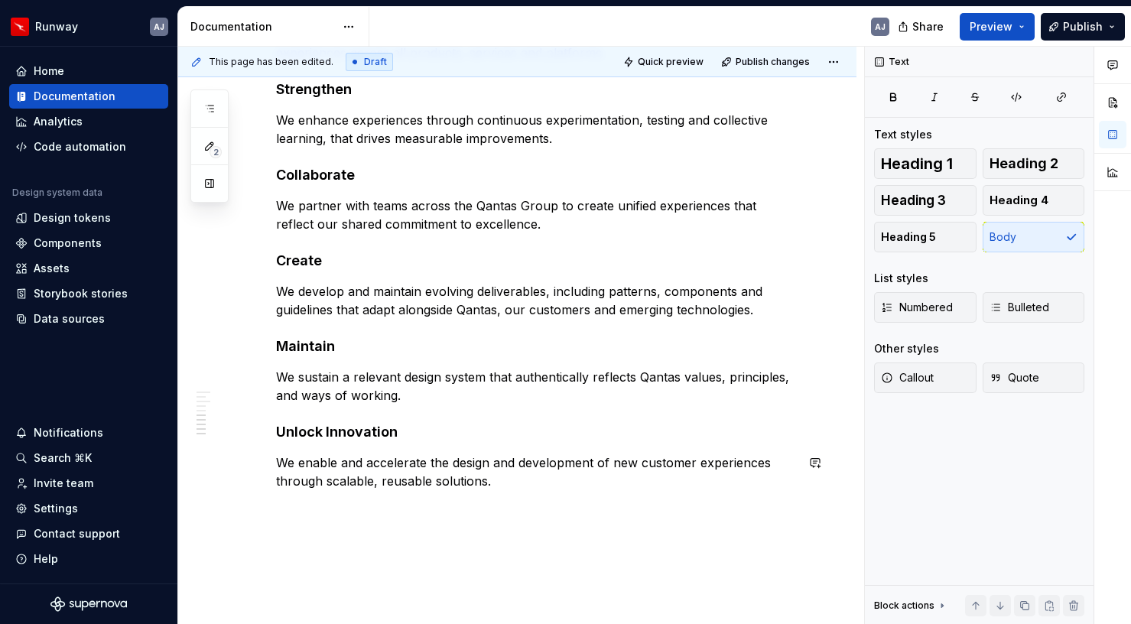
scroll to position [550, 0]
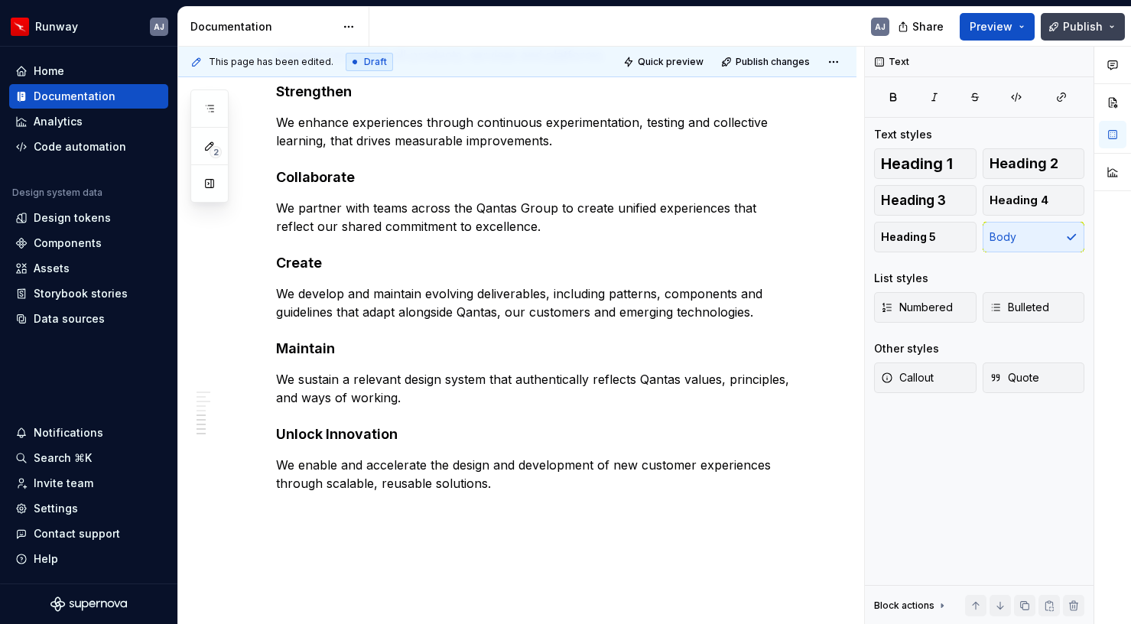
click at [1089, 22] on span "Publish" at bounding box center [1083, 26] width 40 height 15
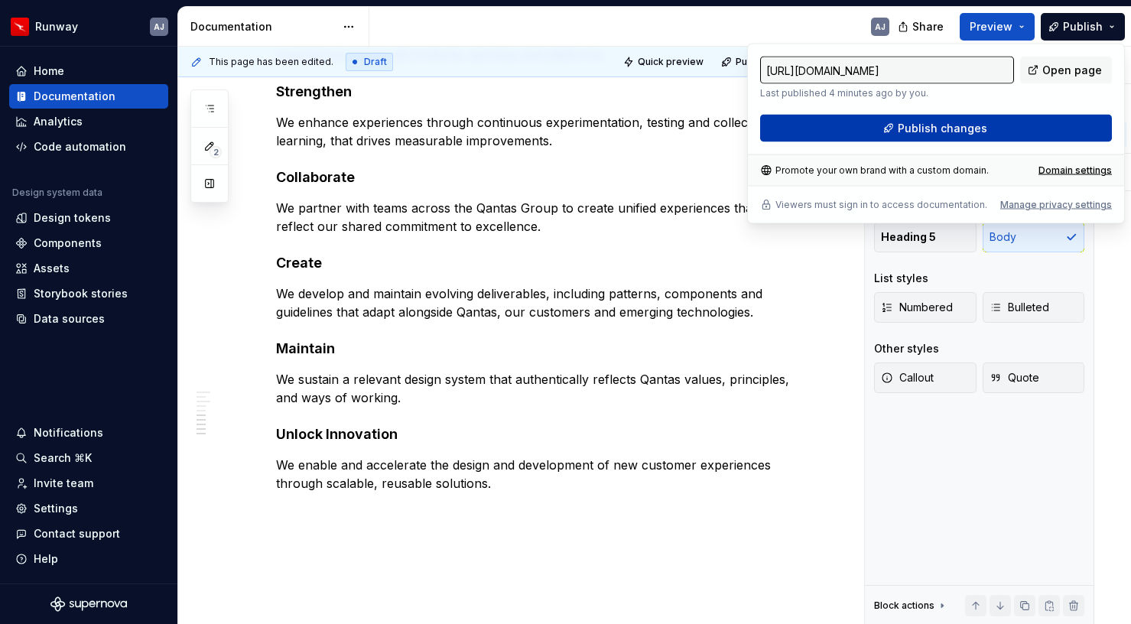
click at [945, 131] on span "Publish changes" at bounding box center [942, 128] width 89 height 15
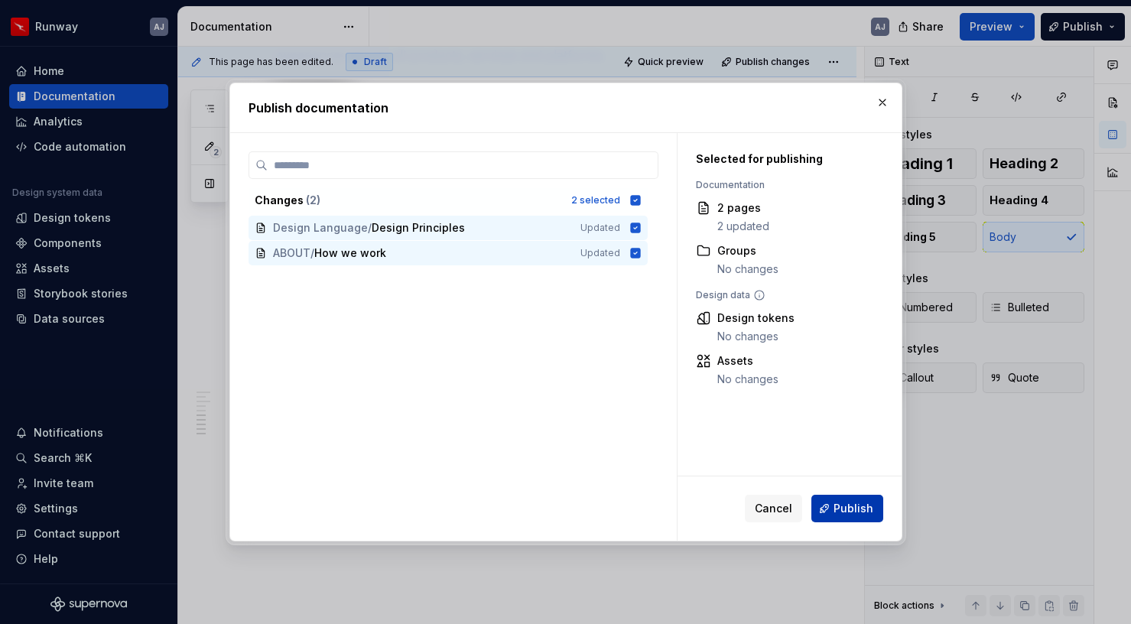
click at [846, 516] on button "Publish" at bounding box center [848, 509] width 72 height 28
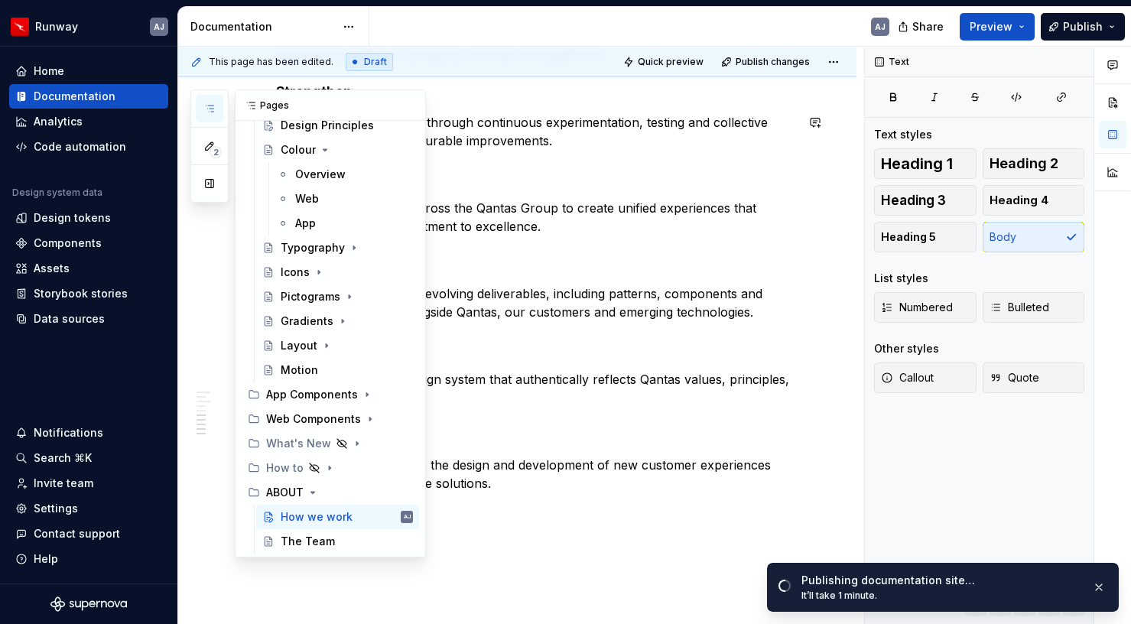
click at [218, 113] on button "button" at bounding box center [210, 109] width 28 height 28
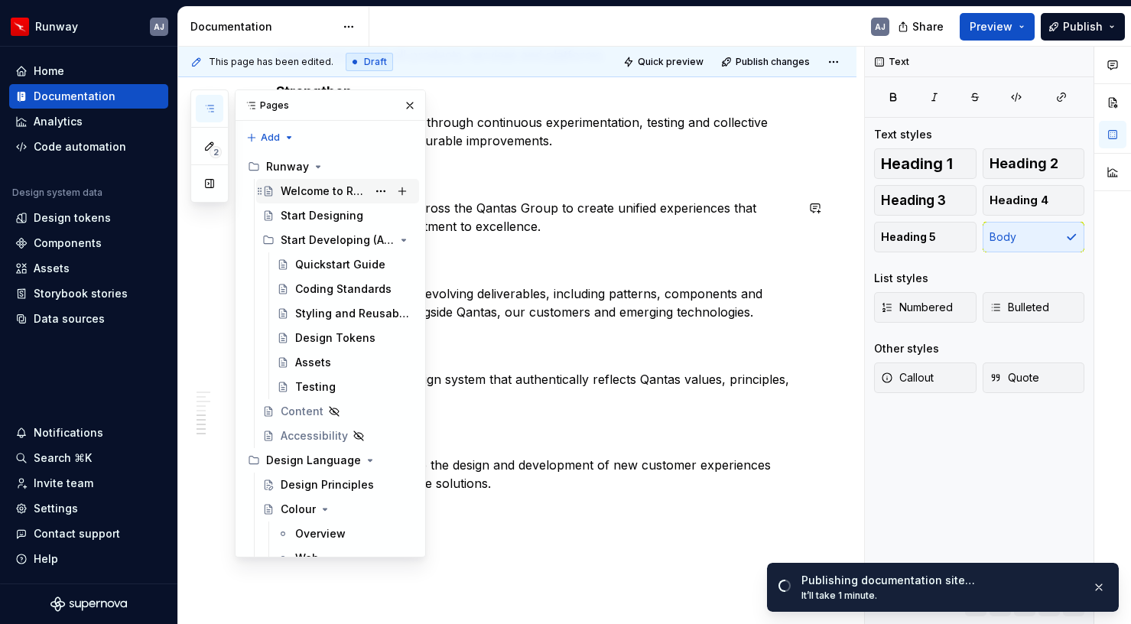
click at [320, 193] on div "Welcome to Runway" at bounding box center [324, 191] width 86 height 15
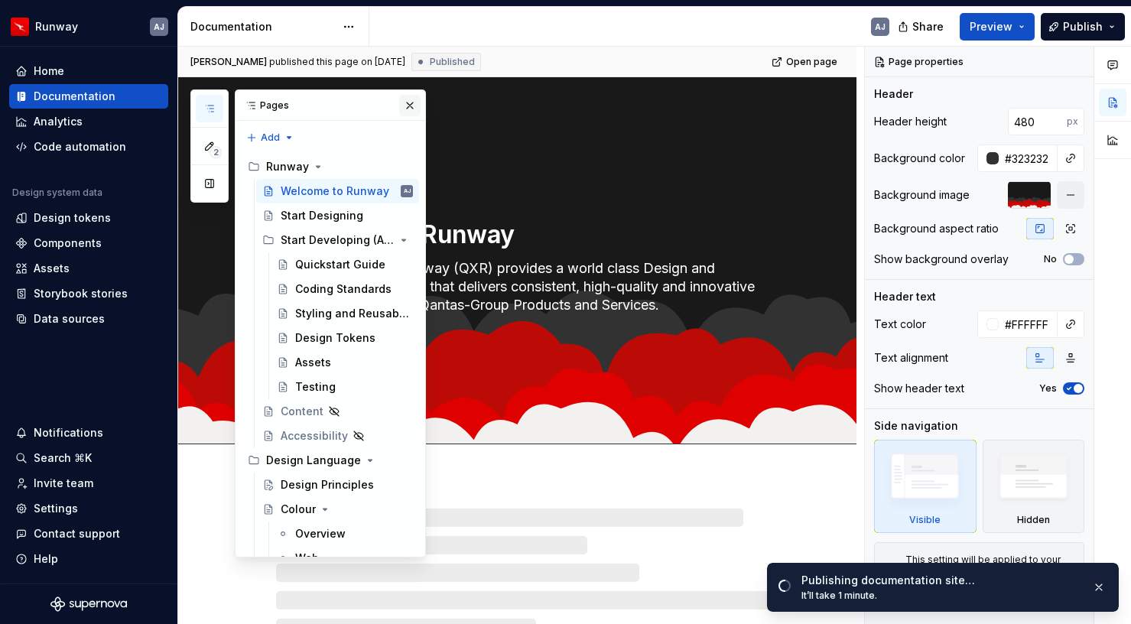
click at [410, 105] on button "button" at bounding box center [409, 105] width 21 height 21
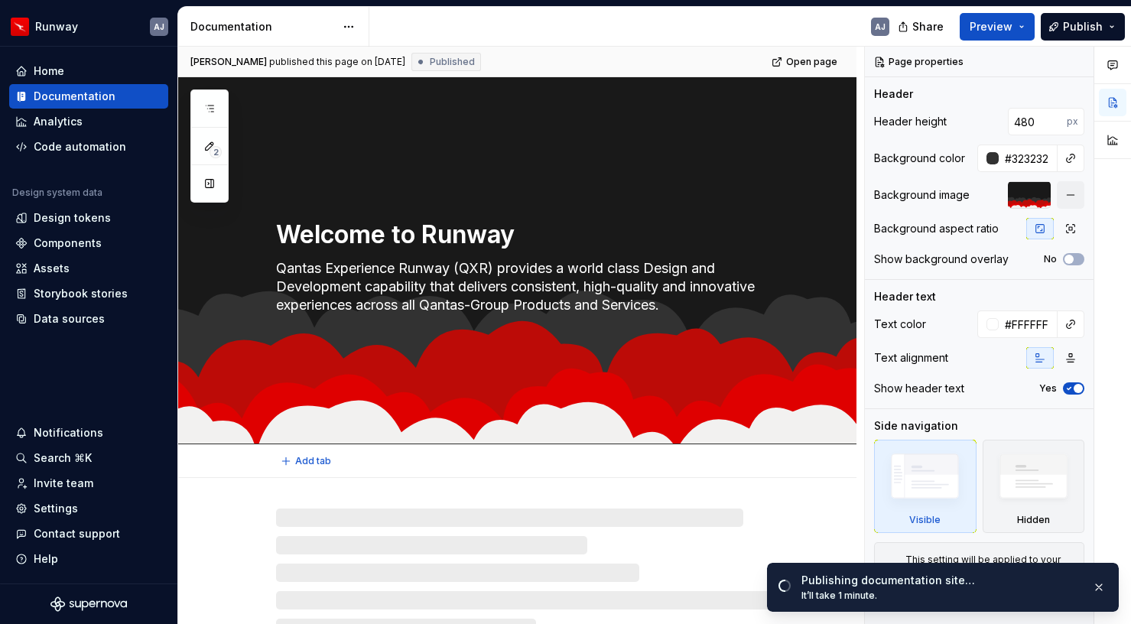
type textarea "*"
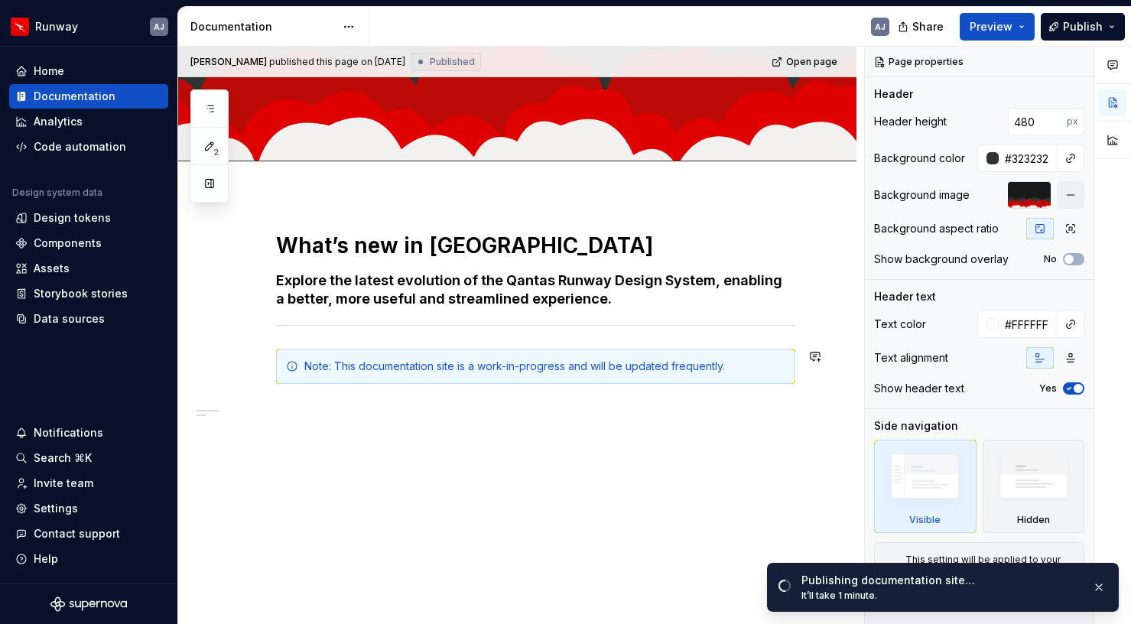
scroll to position [285, 0]
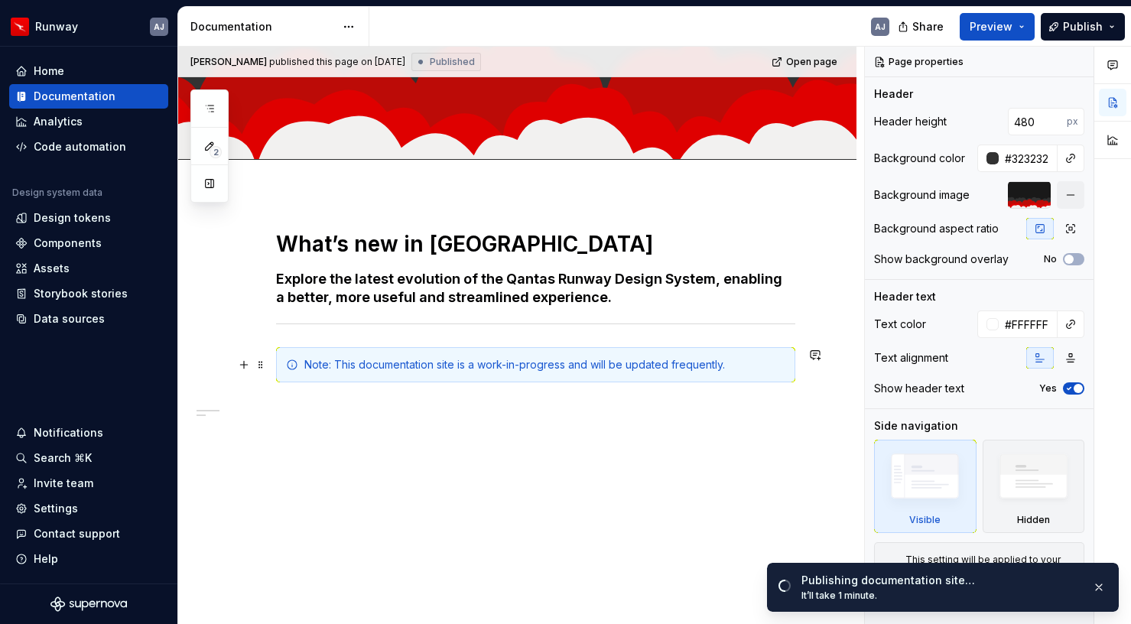
click at [671, 369] on div "Note: This documentation site is a work-in-progress and will be updated frequen…" at bounding box center [544, 364] width 481 height 15
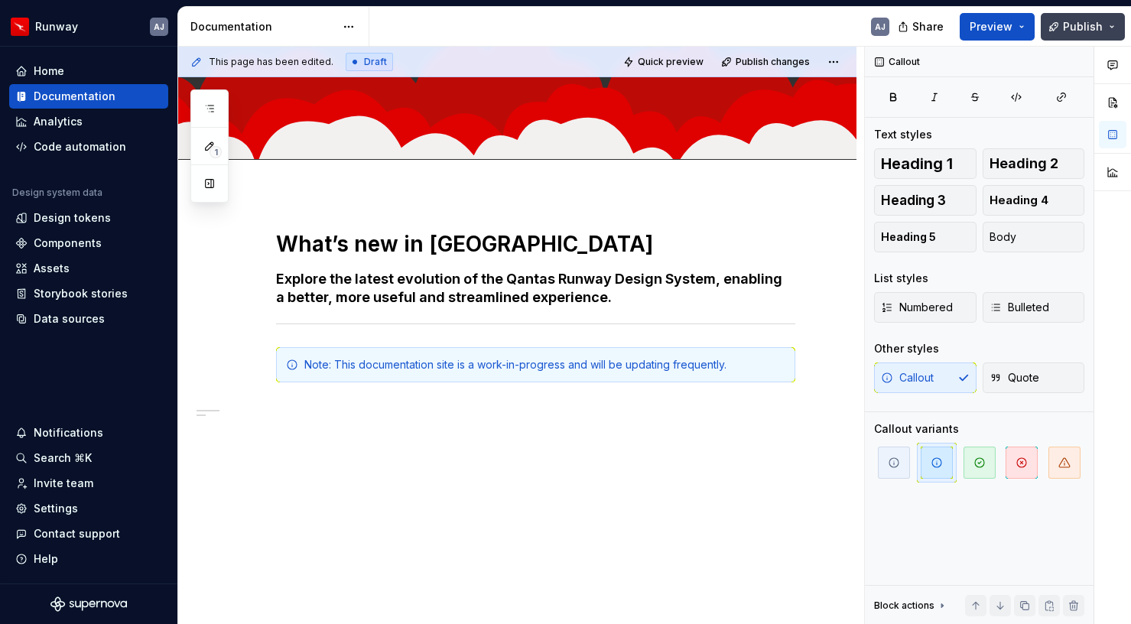
click at [1081, 27] on span "Publish" at bounding box center [1083, 26] width 40 height 15
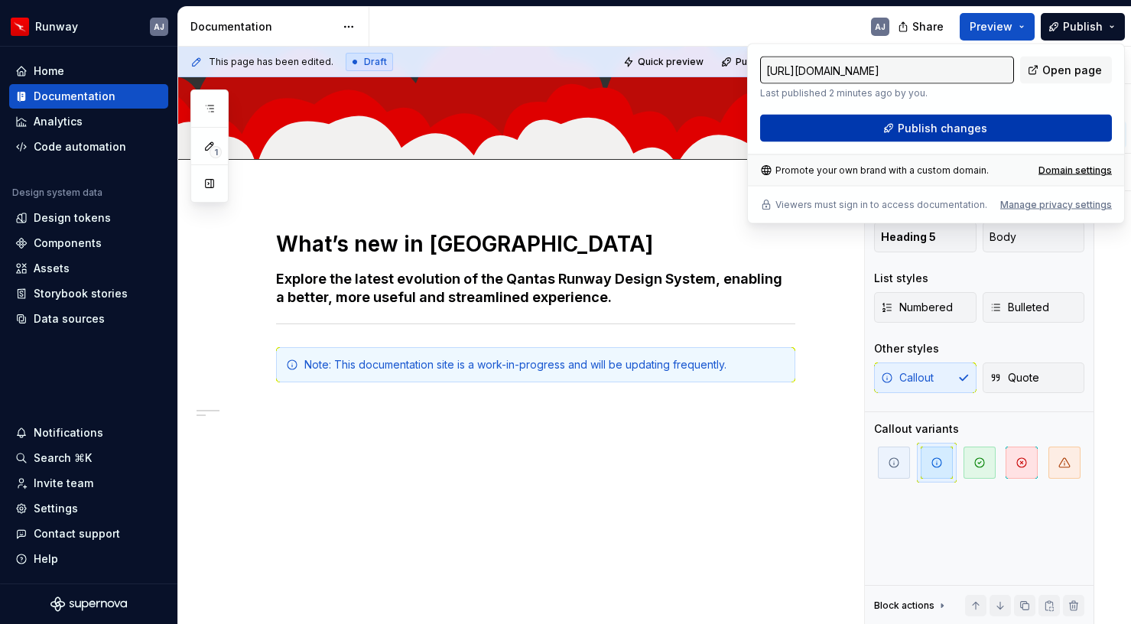
click at [991, 116] on button "Publish changes" at bounding box center [936, 129] width 352 height 28
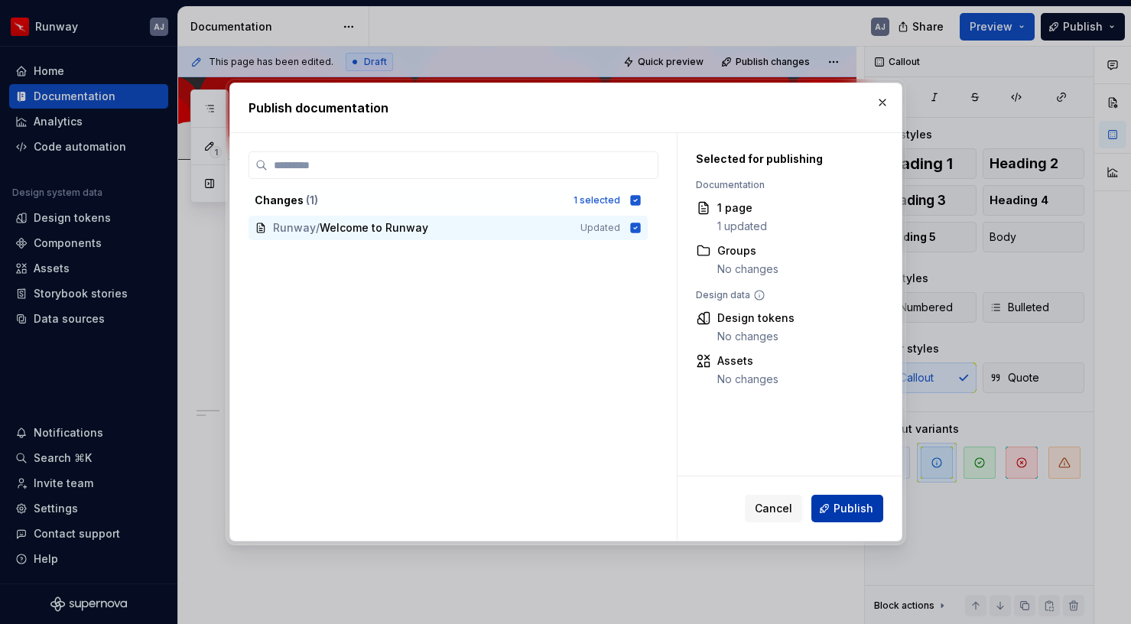
click at [853, 514] on span "Publish" at bounding box center [854, 508] width 40 height 15
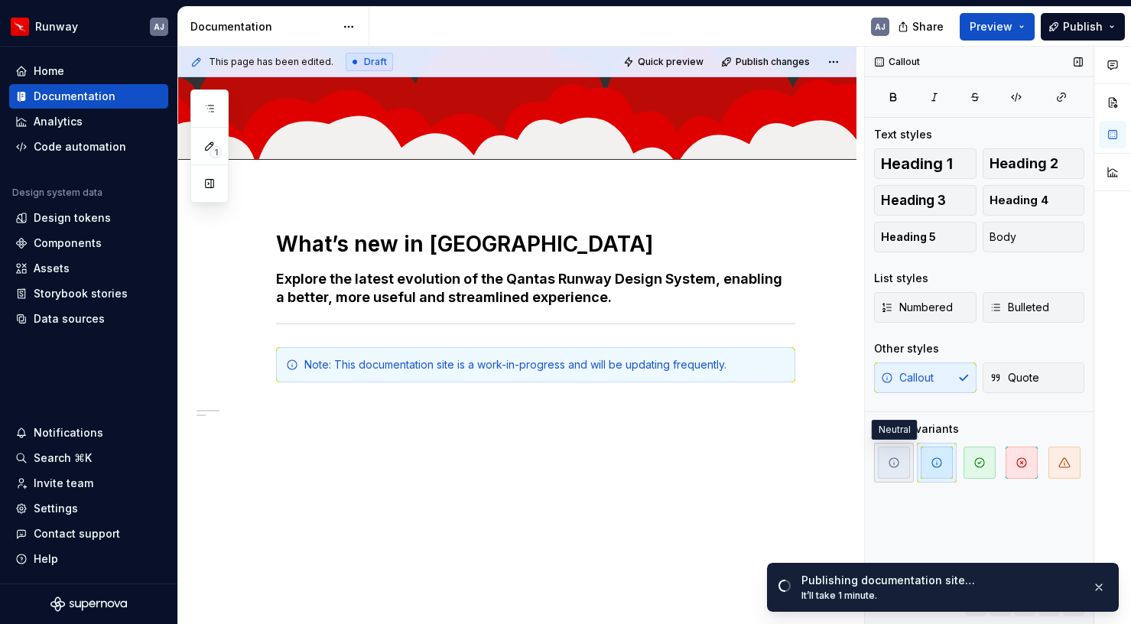
click at [893, 470] on span "button" at bounding box center [894, 463] width 32 height 32
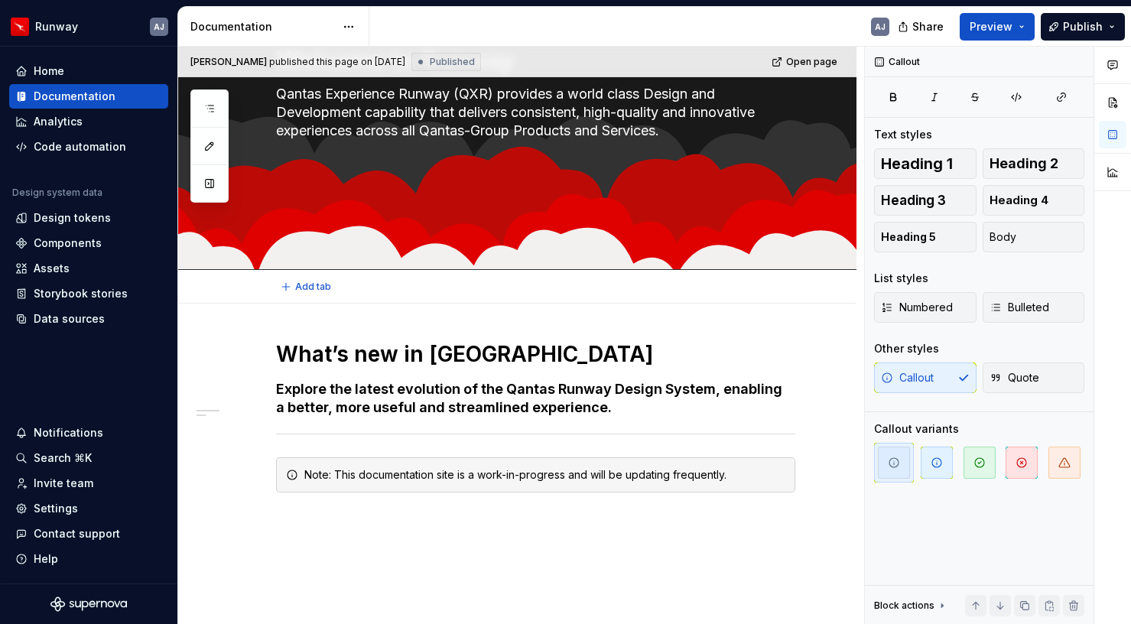
scroll to position [0, 0]
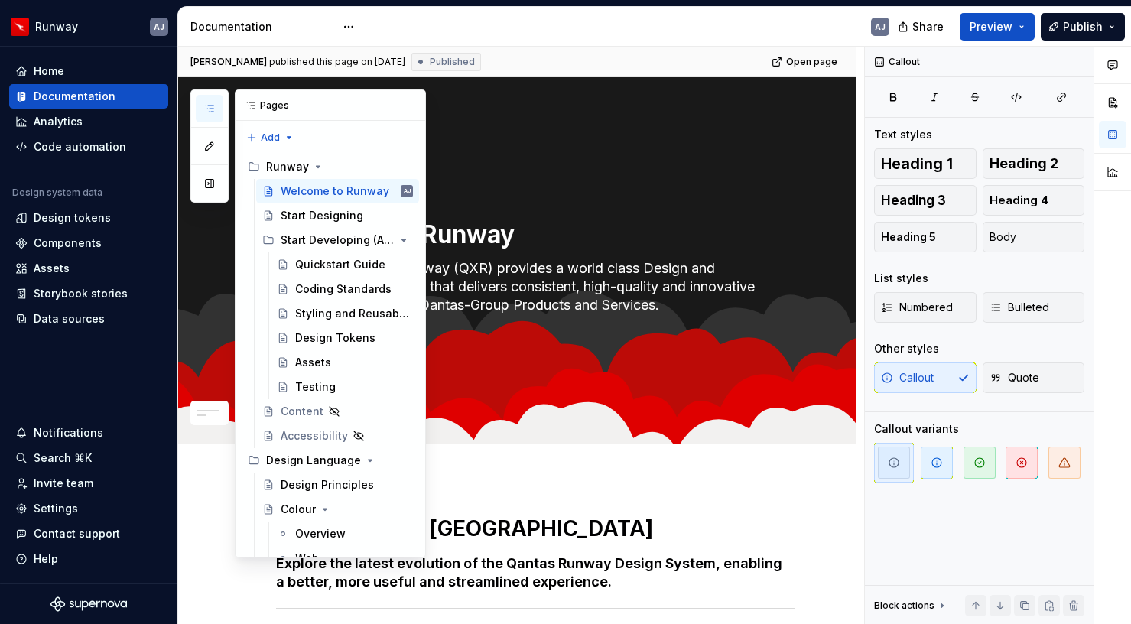
click at [211, 106] on icon "button" at bounding box center [209, 109] width 12 height 12
click at [342, 32] on html "Runway AJ Home Documentation Analytics Code automation Design system data Desig…" at bounding box center [565, 312] width 1131 height 624
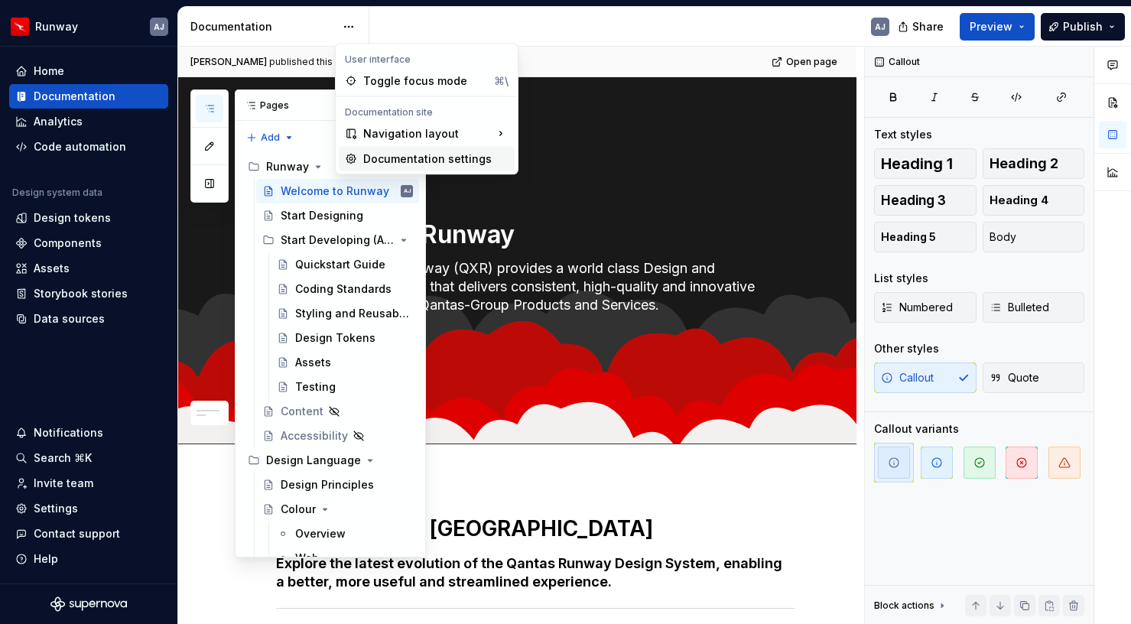
click at [389, 155] on div "Documentation settings" at bounding box center [435, 158] width 145 height 15
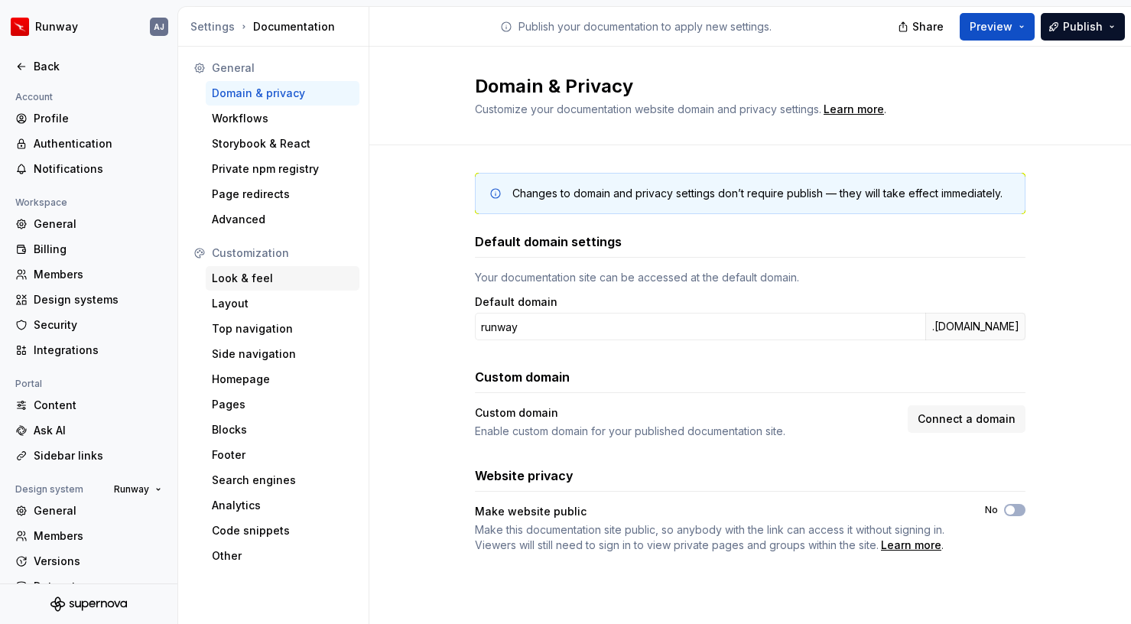
click at [248, 282] on div "Look & feel" at bounding box center [283, 278] width 142 height 15
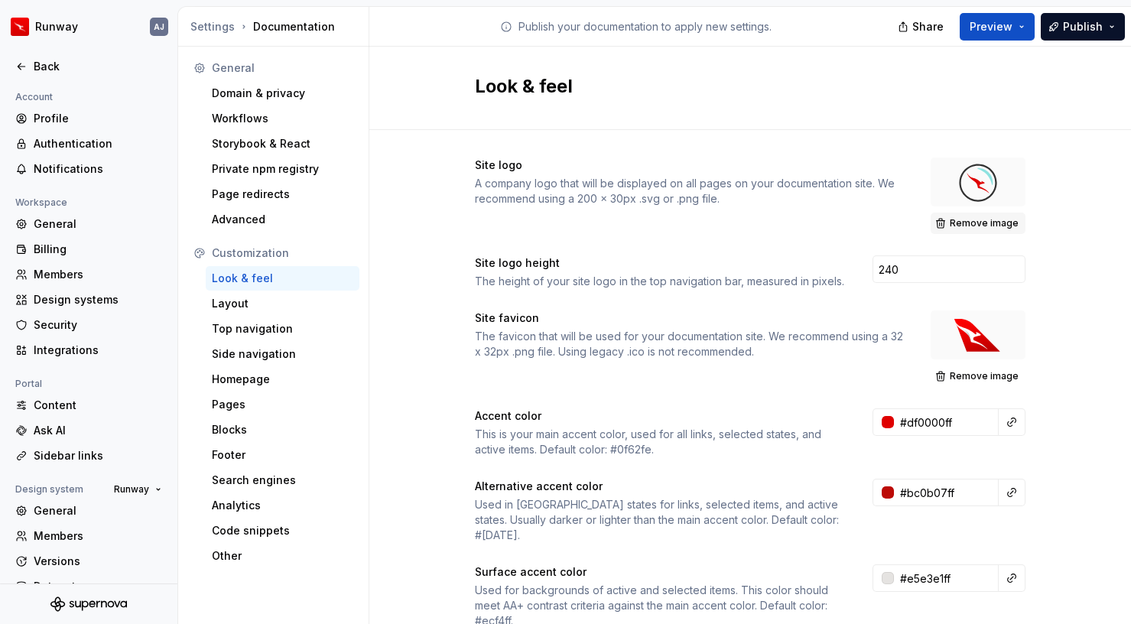
click at [974, 229] on span "Remove image" at bounding box center [984, 223] width 69 height 12
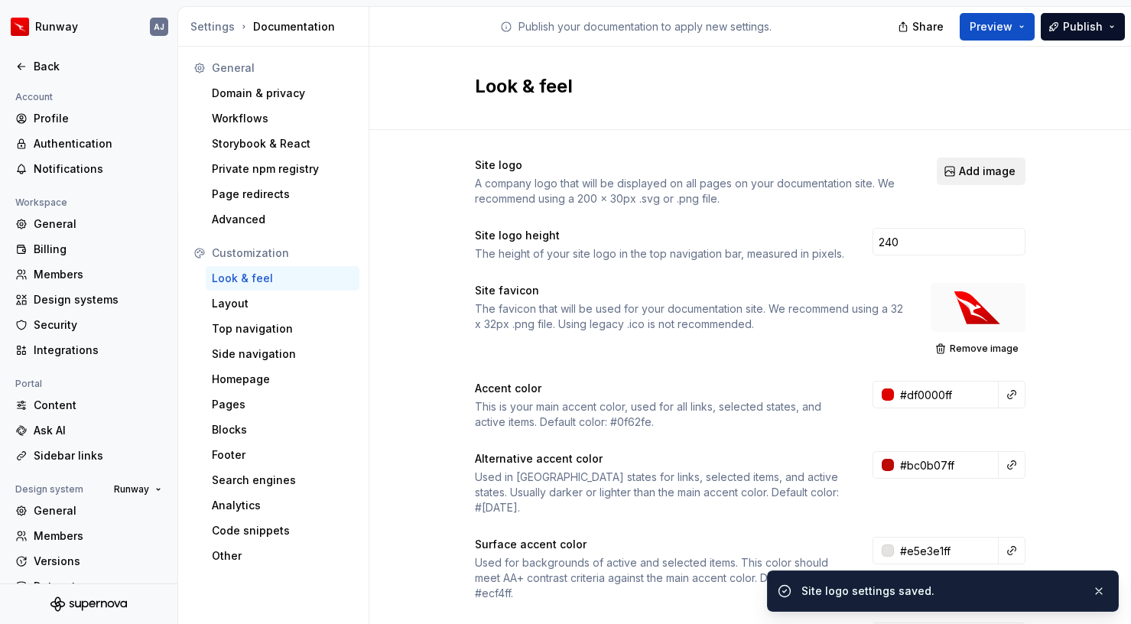
click at [990, 179] on button "Add image" at bounding box center [981, 172] width 89 height 28
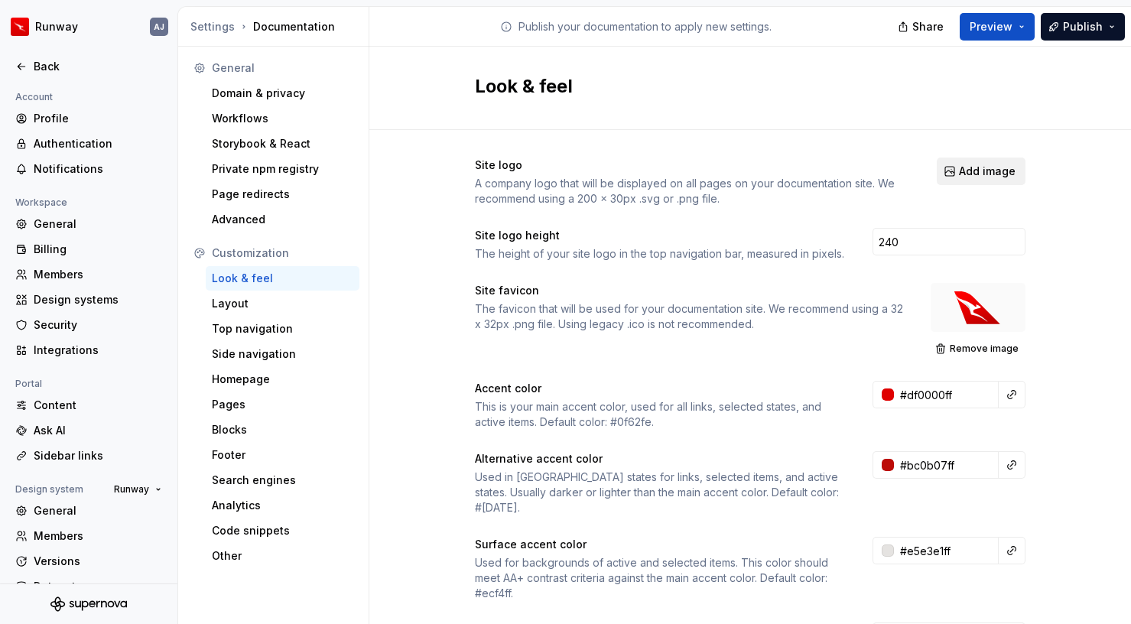
click at [982, 176] on span "Add image" at bounding box center [987, 171] width 57 height 15
click at [975, 178] on span "Add image" at bounding box center [987, 171] width 57 height 15
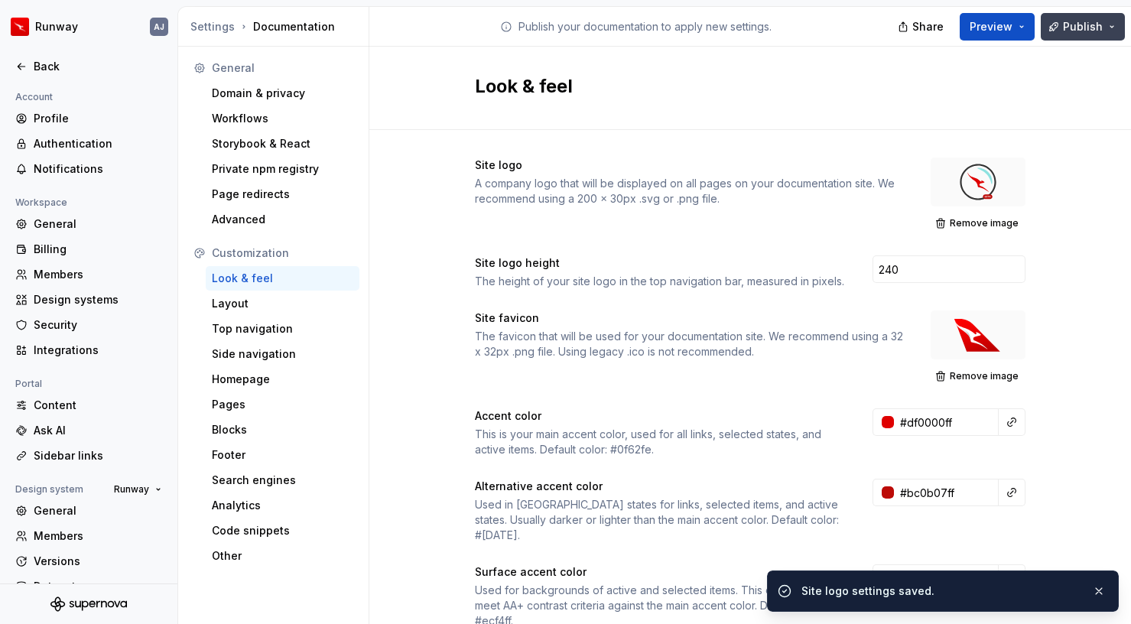
click at [1088, 24] on span "Publish" at bounding box center [1083, 26] width 40 height 15
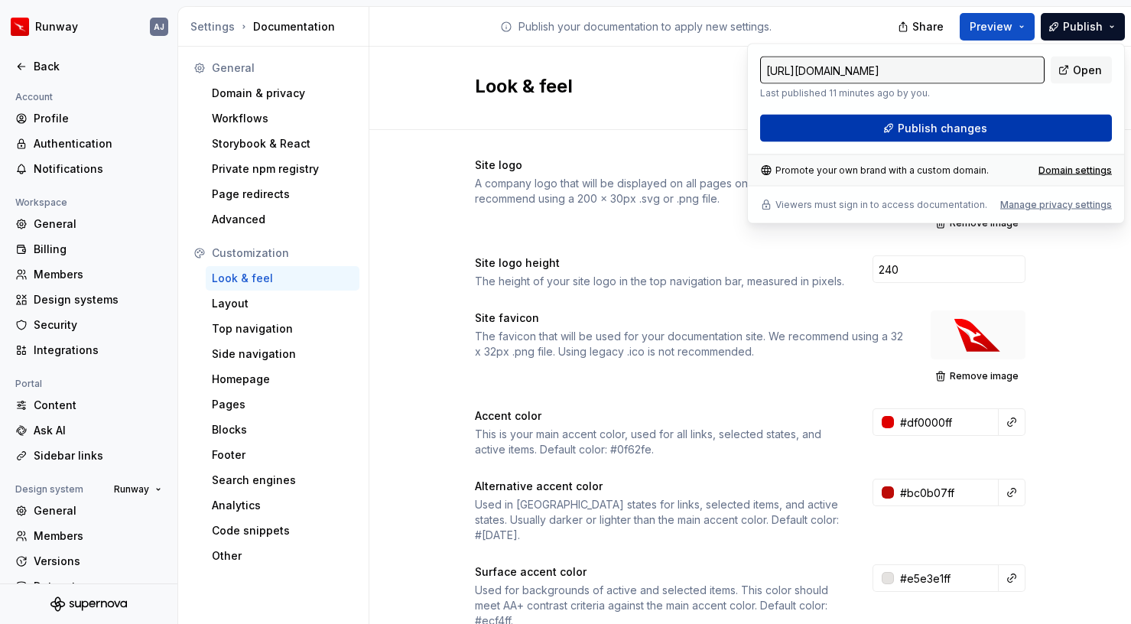
click at [944, 129] on span "Publish changes" at bounding box center [942, 128] width 89 height 15
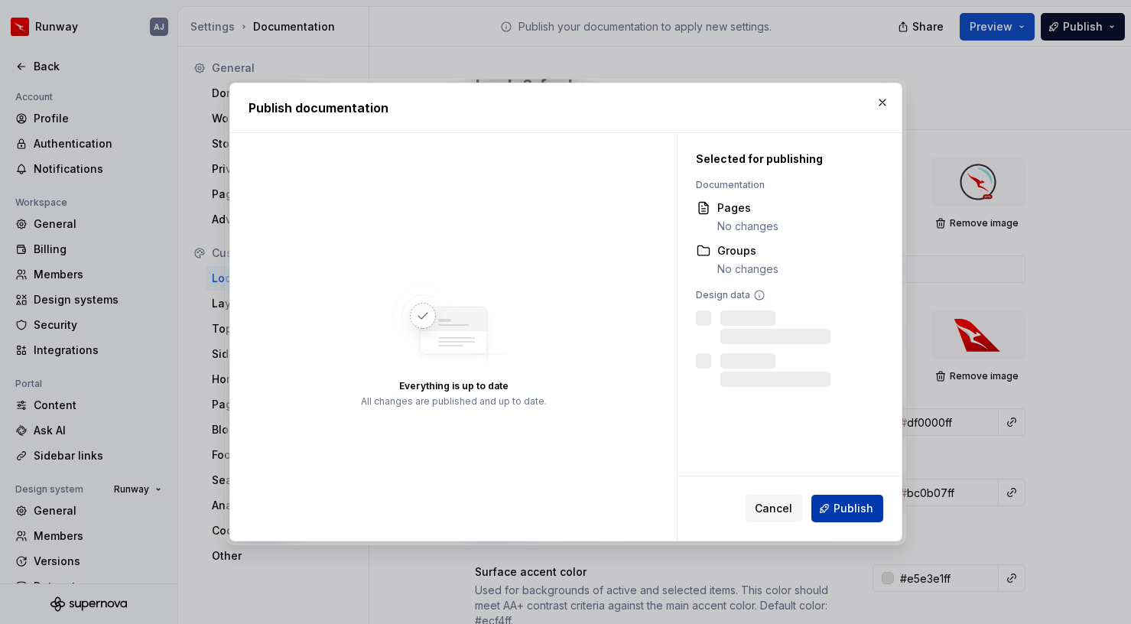
click at [851, 508] on span "Publish" at bounding box center [854, 508] width 40 height 15
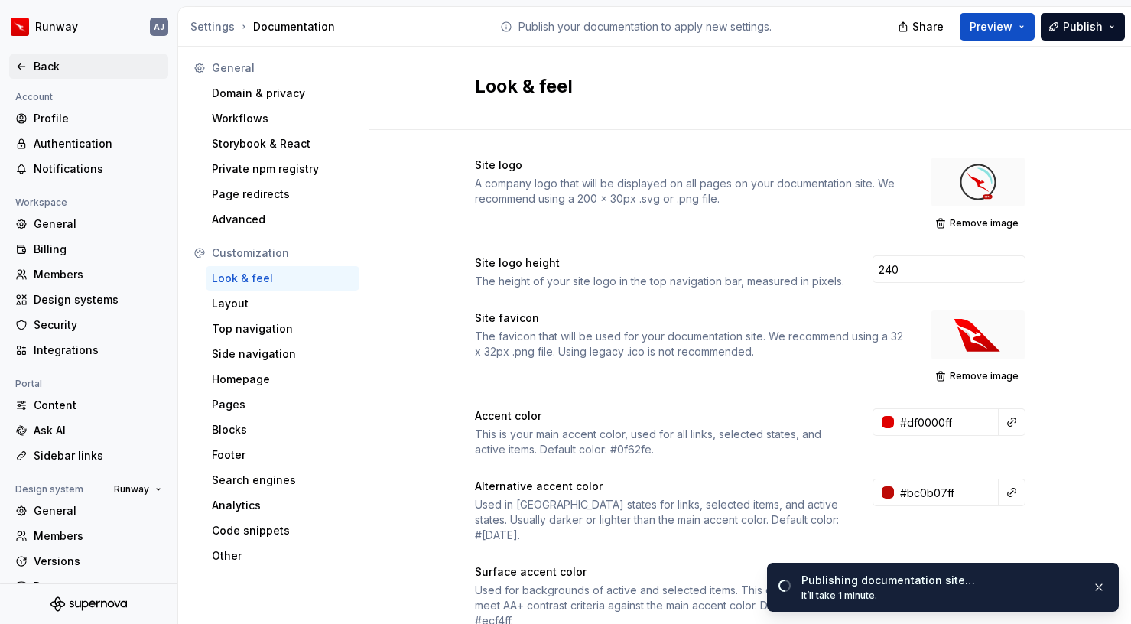
click at [47, 59] on div "Back" at bounding box center [98, 66] width 129 height 15
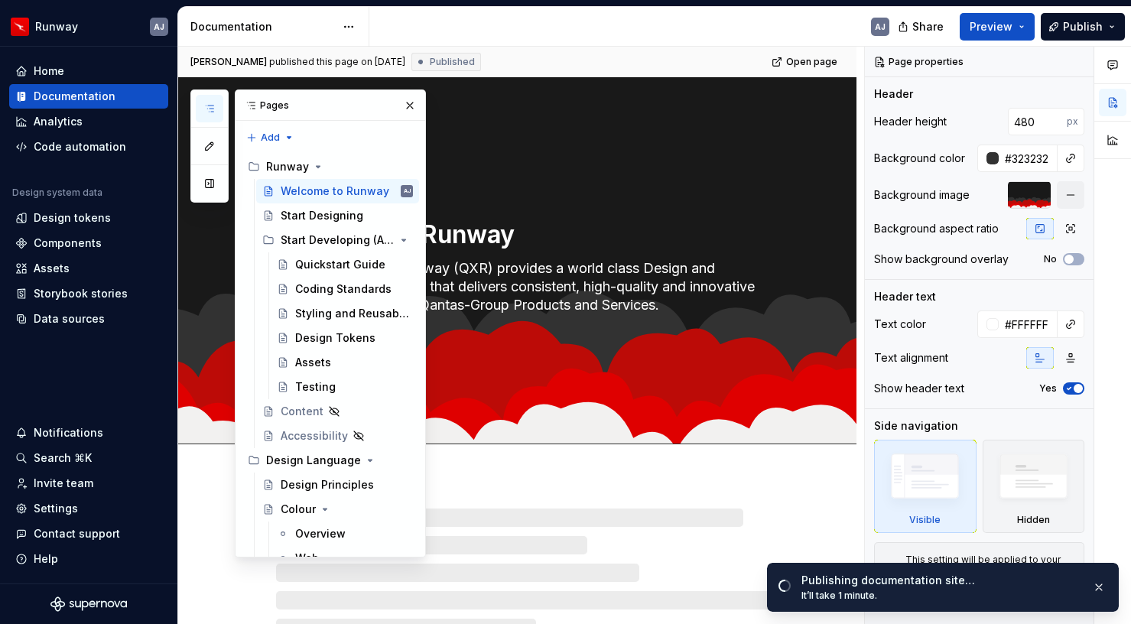
scroll to position [360, 0]
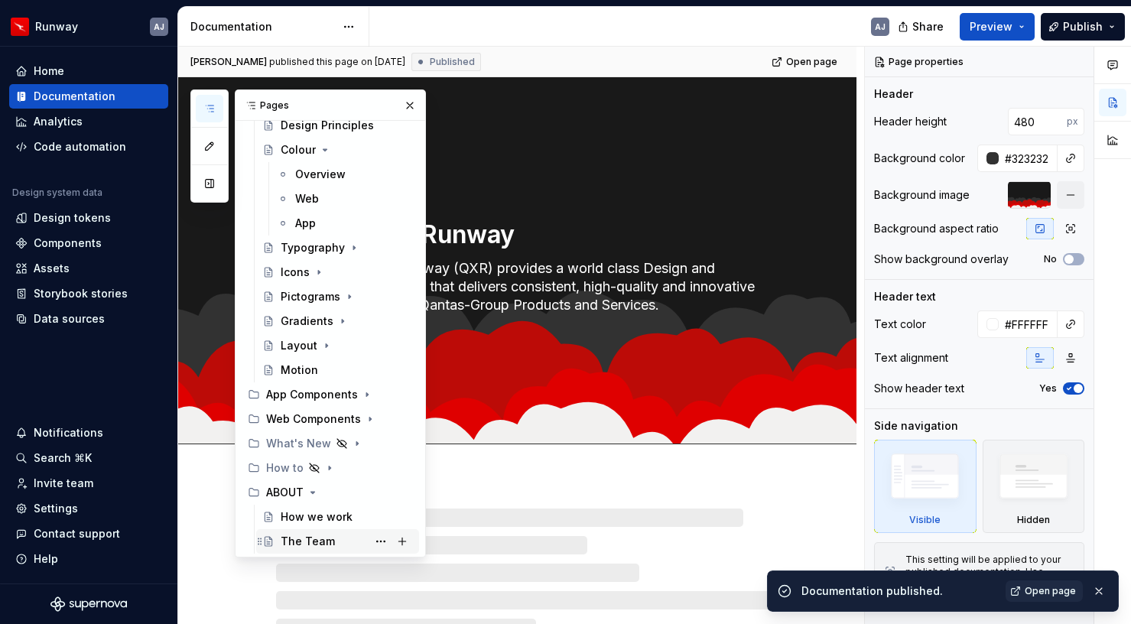
click at [304, 545] on div "The Team" at bounding box center [308, 541] width 54 height 15
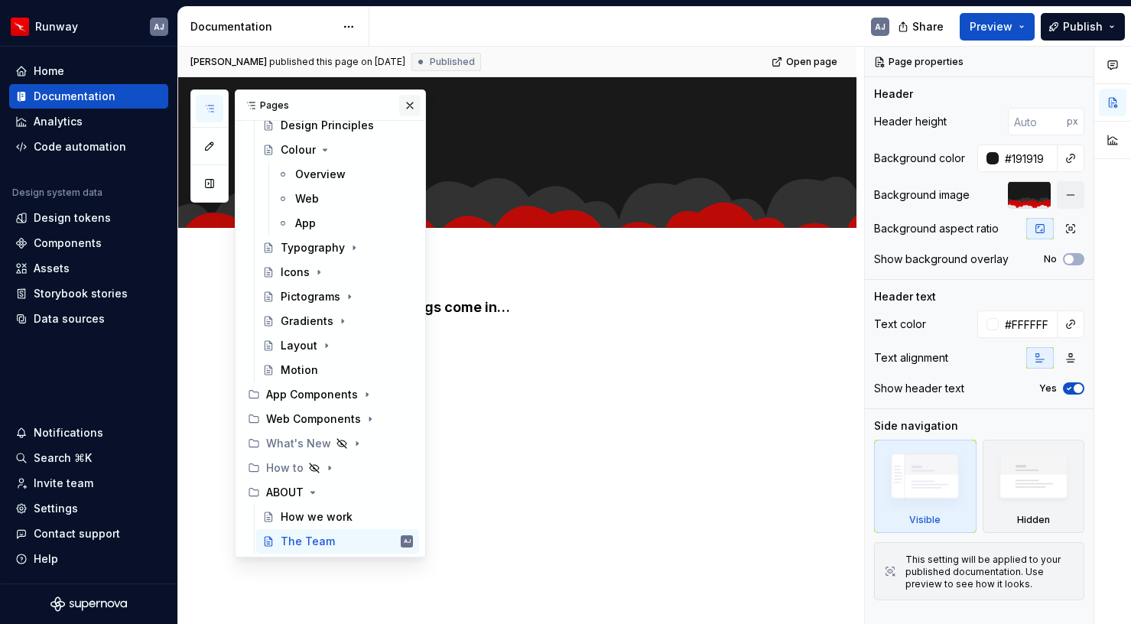
click at [410, 102] on button "button" at bounding box center [409, 105] width 21 height 21
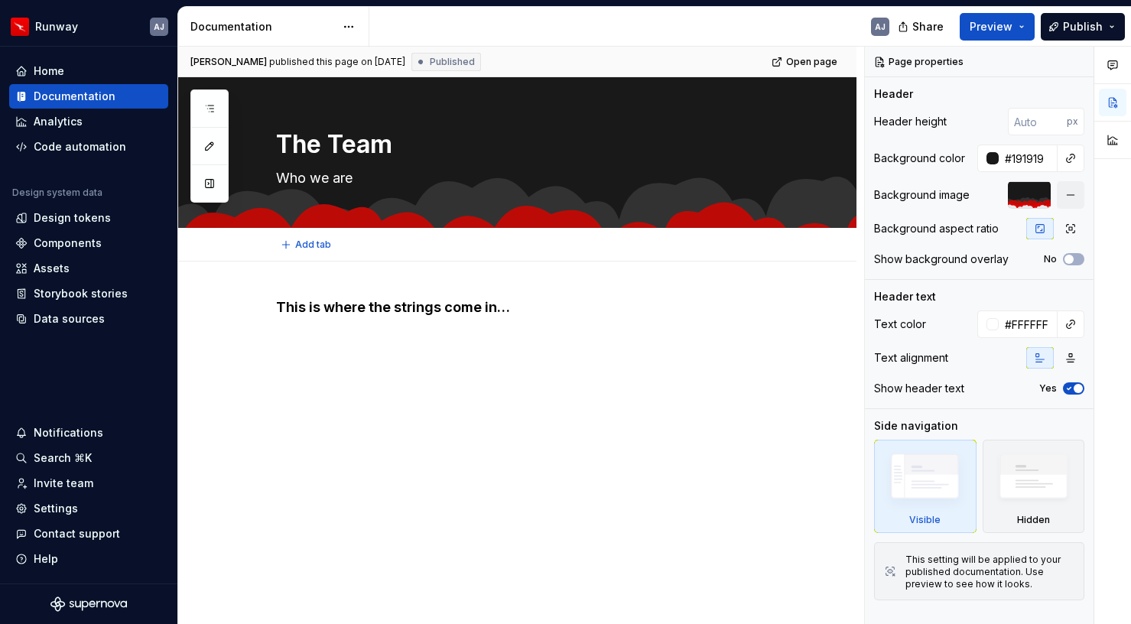
type textarea "*"
click at [516, 308] on h4 "This is where the strings come in…" at bounding box center [535, 307] width 519 height 18
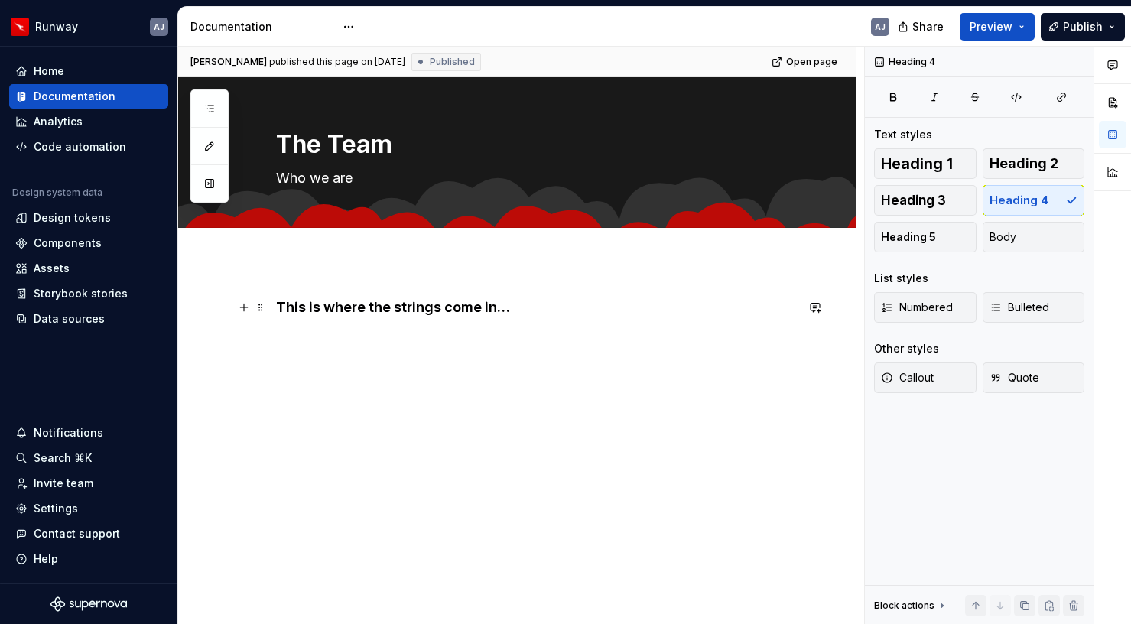
click at [516, 308] on h4 "This is where the strings come in…" at bounding box center [535, 307] width 519 height 18
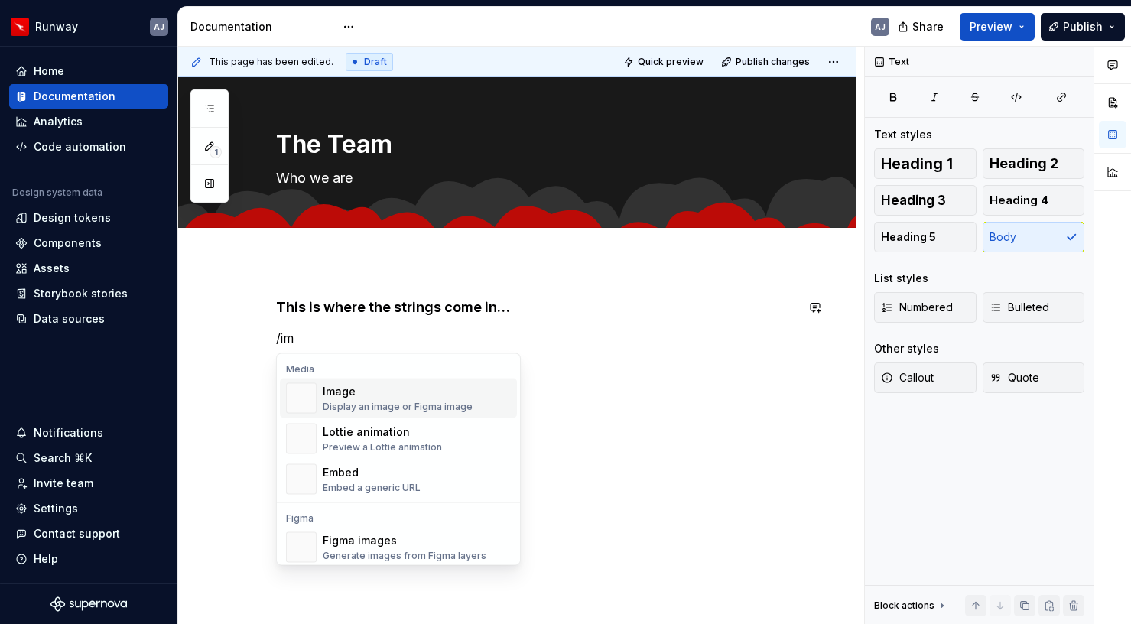
click at [389, 386] on div "Image" at bounding box center [398, 391] width 150 height 15
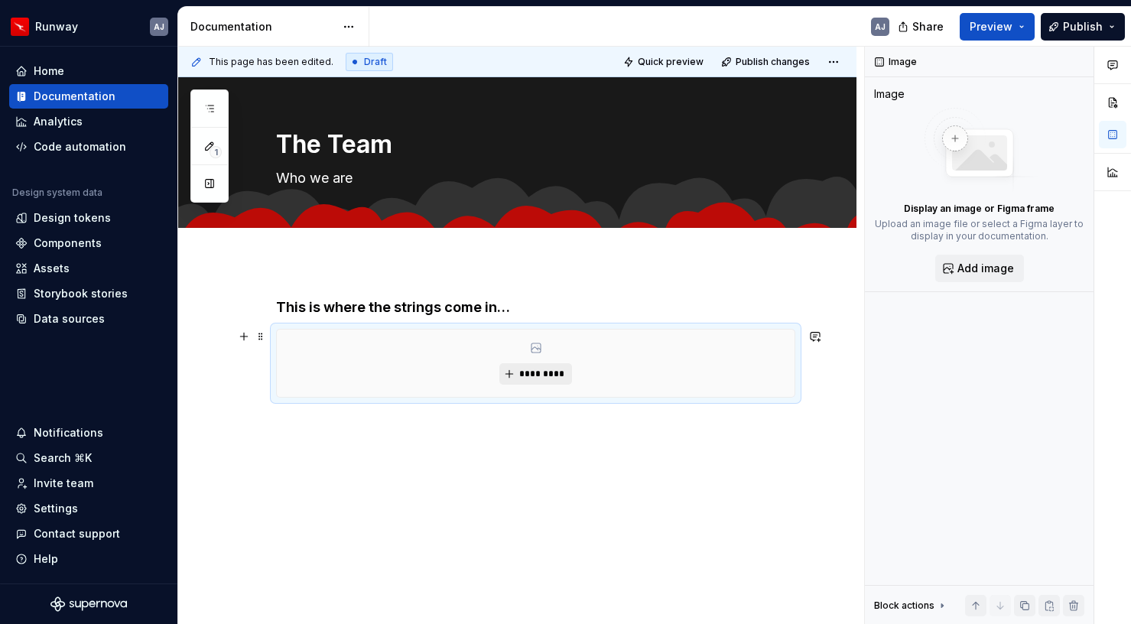
click at [542, 369] on span "*********" at bounding box center [542, 374] width 47 height 12
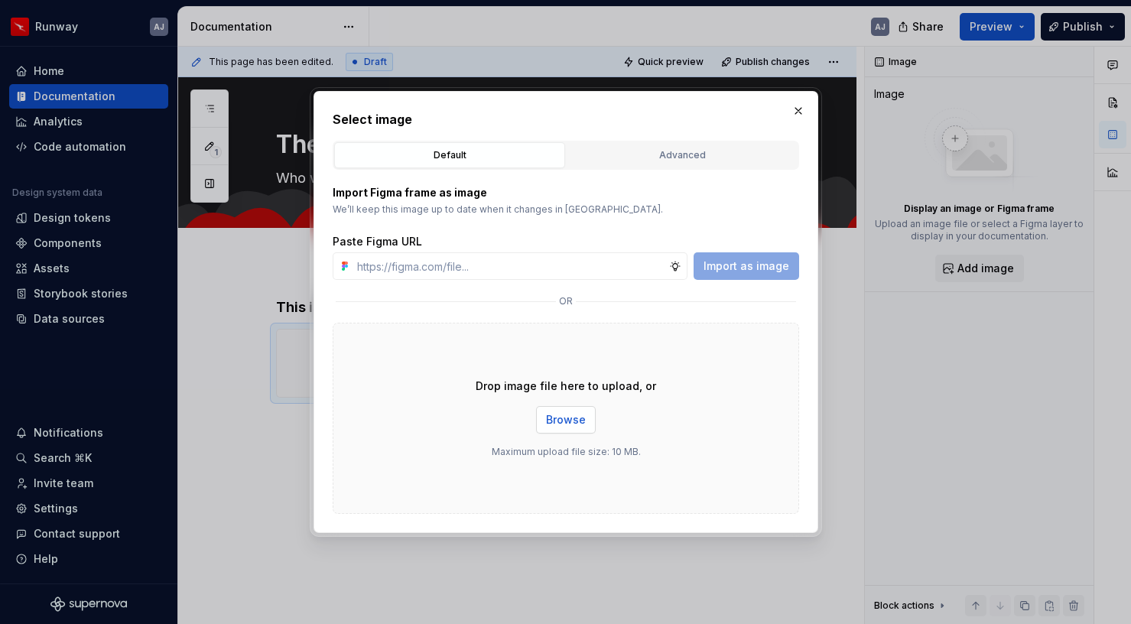
click at [569, 421] on span "Browse" at bounding box center [566, 419] width 40 height 15
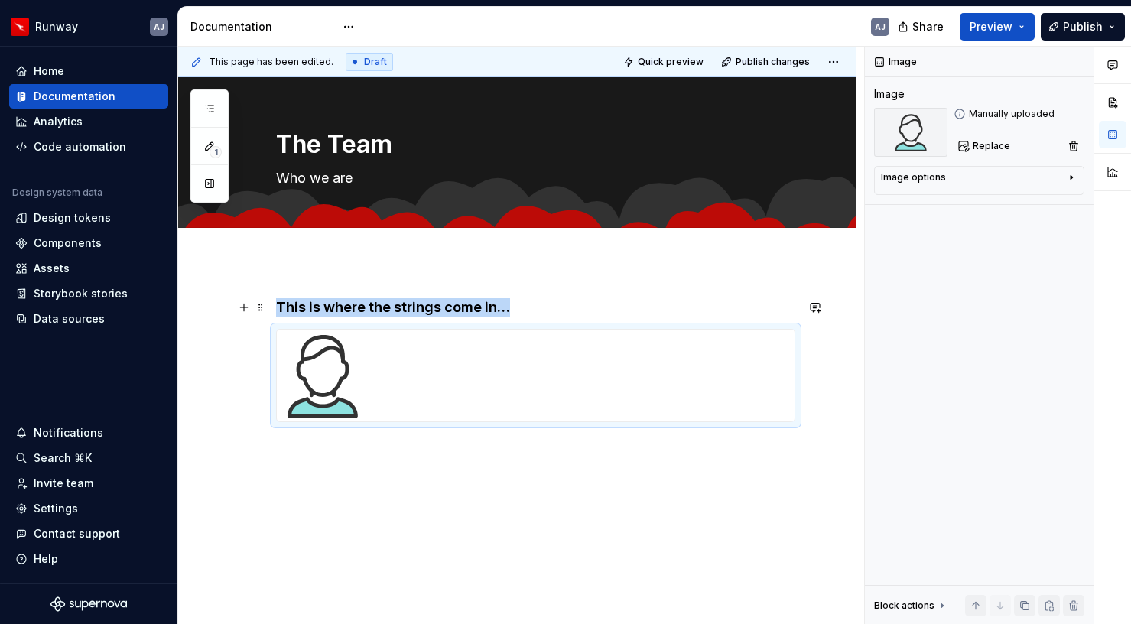
click at [526, 307] on h4 "This is where the strings come in…" at bounding box center [535, 307] width 519 height 18
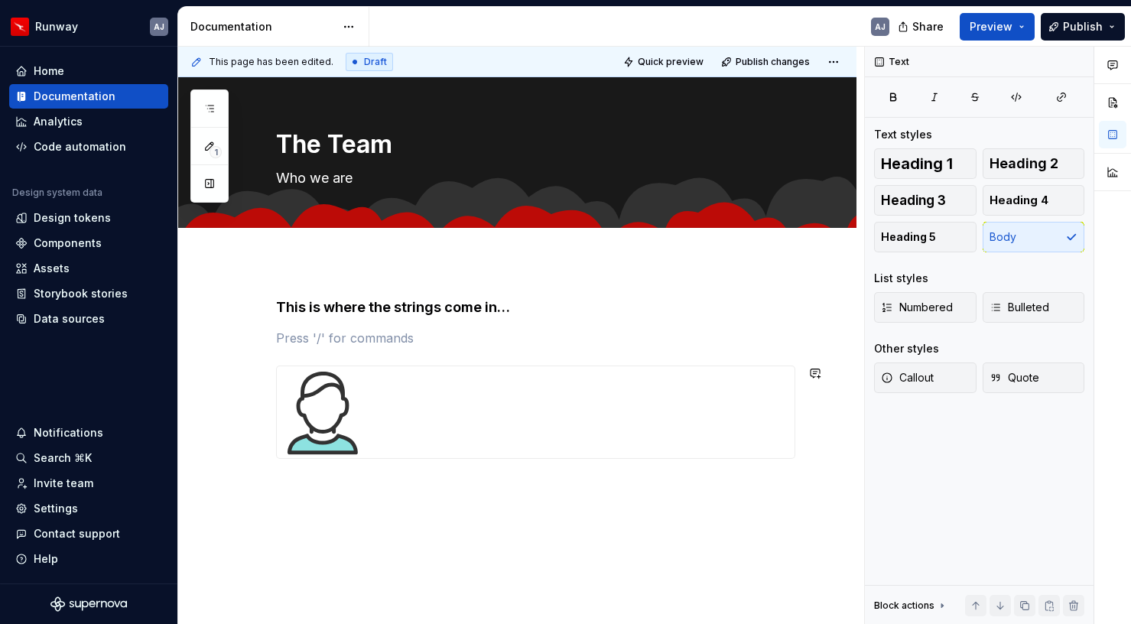
click at [457, 503] on div "This is where the strings come in…" at bounding box center [517, 463] width 678 height 403
click at [1079, 24] on span "Publish" at bounding box center [1083, 26] width 40 height 15
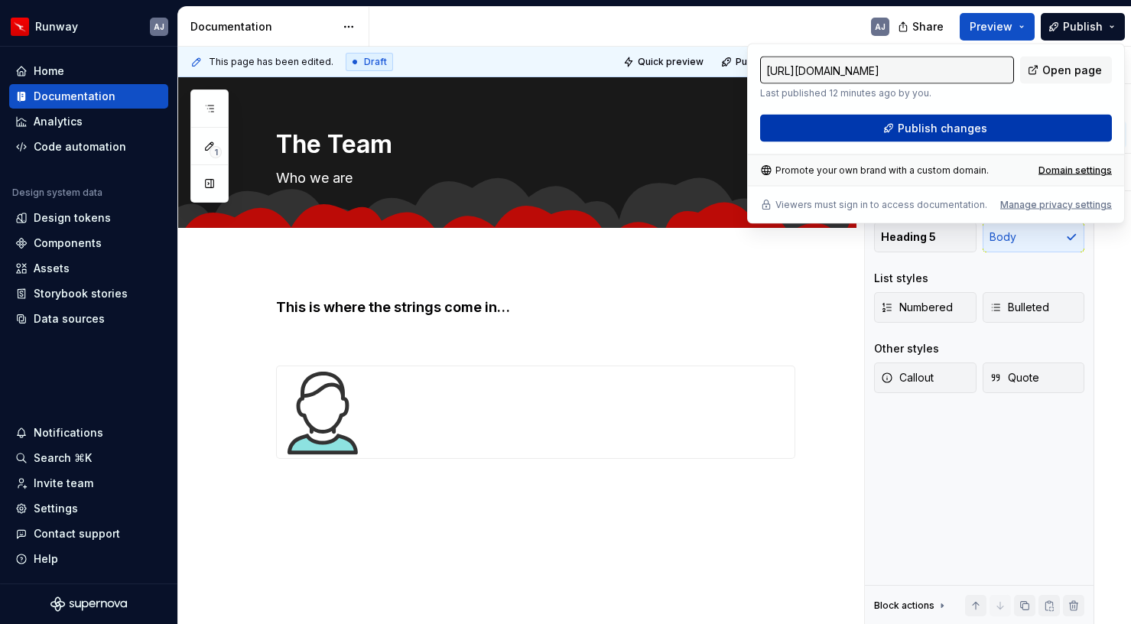
click at [980, 131] on span "Publish changes" at bounding box center [942, 128] width 89 height 15
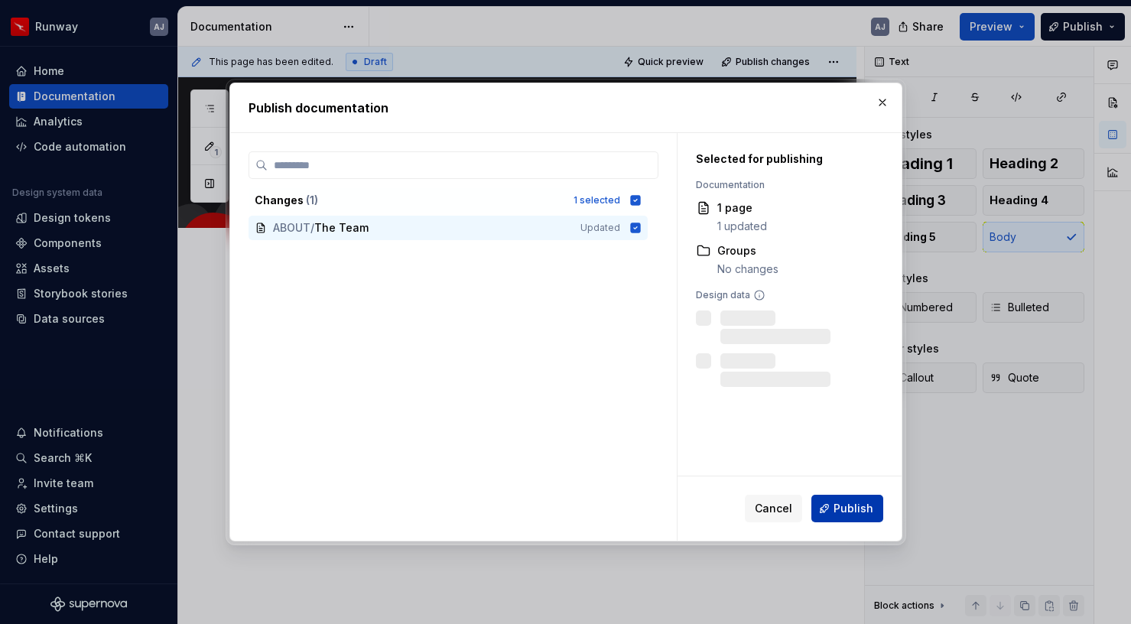
click at [854, 503] on span "Publish" at bounding box center [854, 508] width 40 height 15
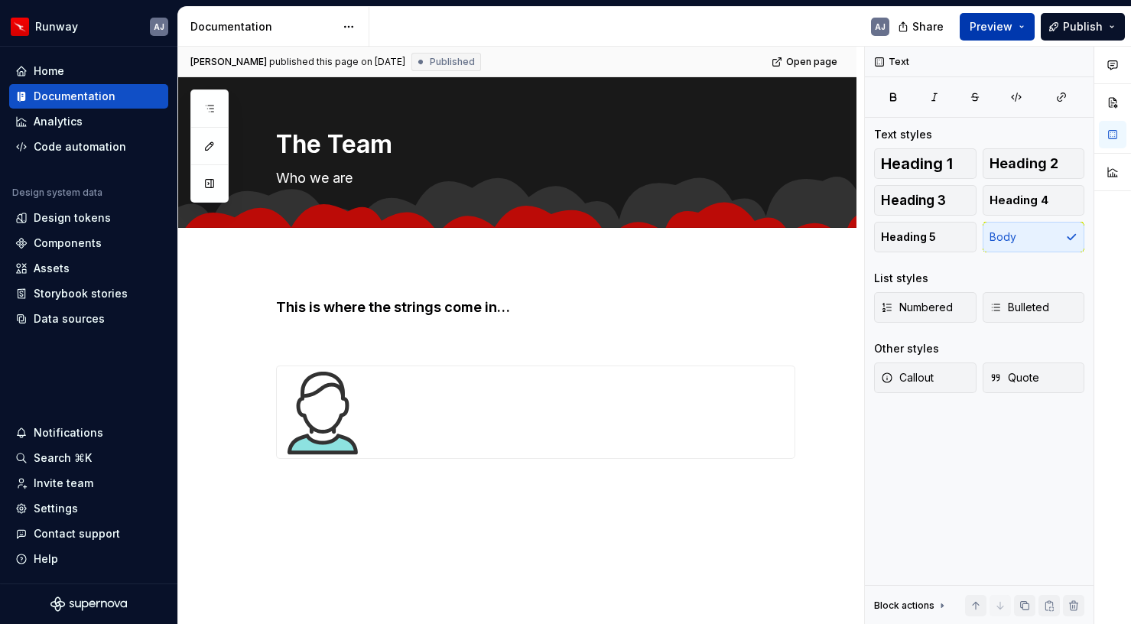
click at [1007, 17] on button "Preview" at bounding box center [997, 27] width 75 height 28
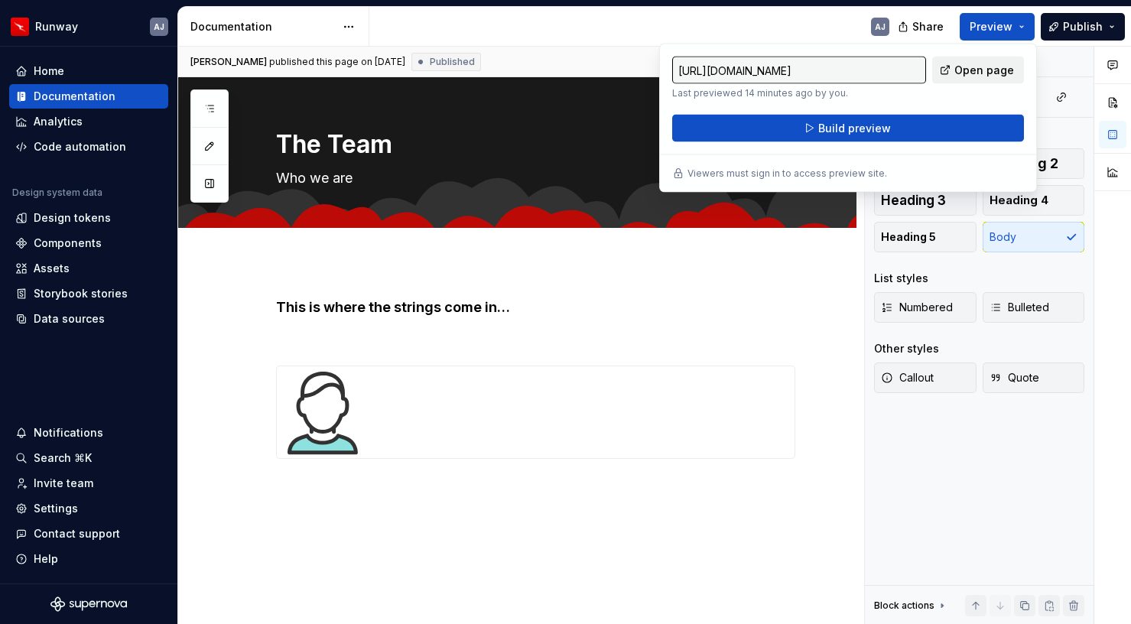
click at [998, 72] on span "Open page" at bounding box center [985, 70] width 60 height 15
click at [1078, 21] on span "Publish" at bounding box center [1083, 26] width 40 height 15
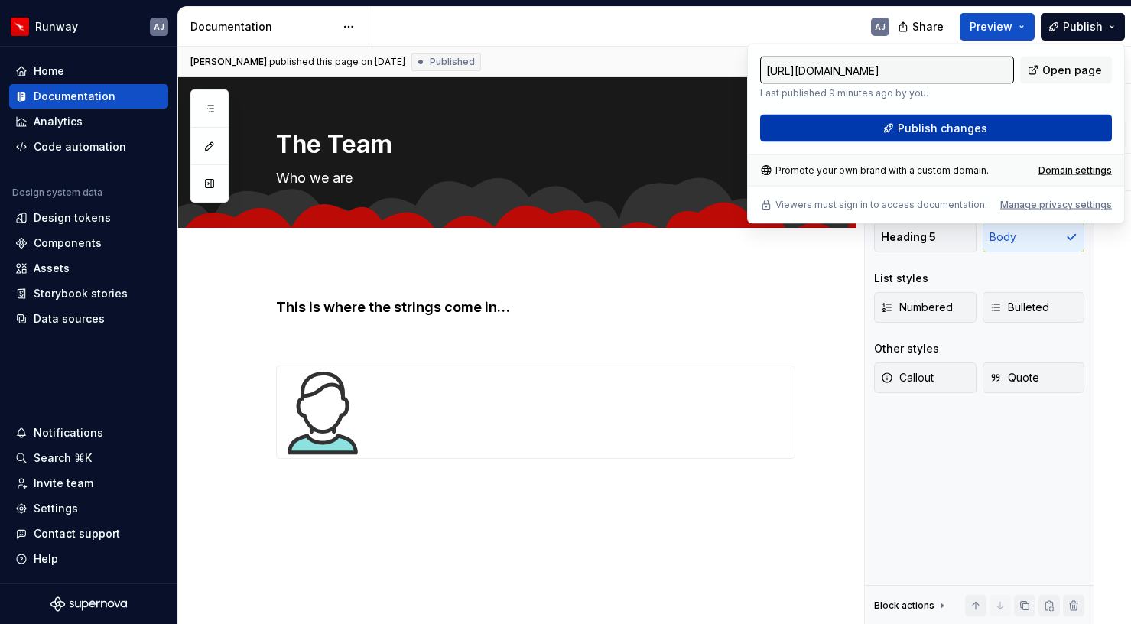
click at [997, 126] on button "Publish changes" at bounding box center [936, 129] width 352 height 28
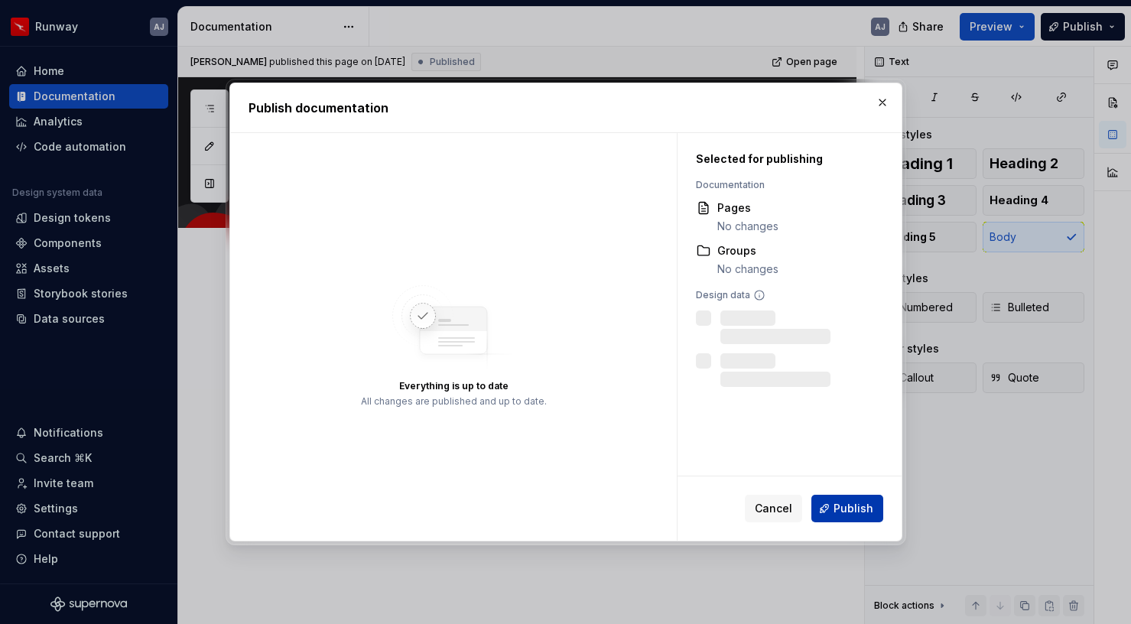
click at [850, 504] on span "Publish" at bounding box center [854, 508] width 40 height 15
type textarea "*"
